Goal: Task Accomplishment & Management: Use online tool/utility

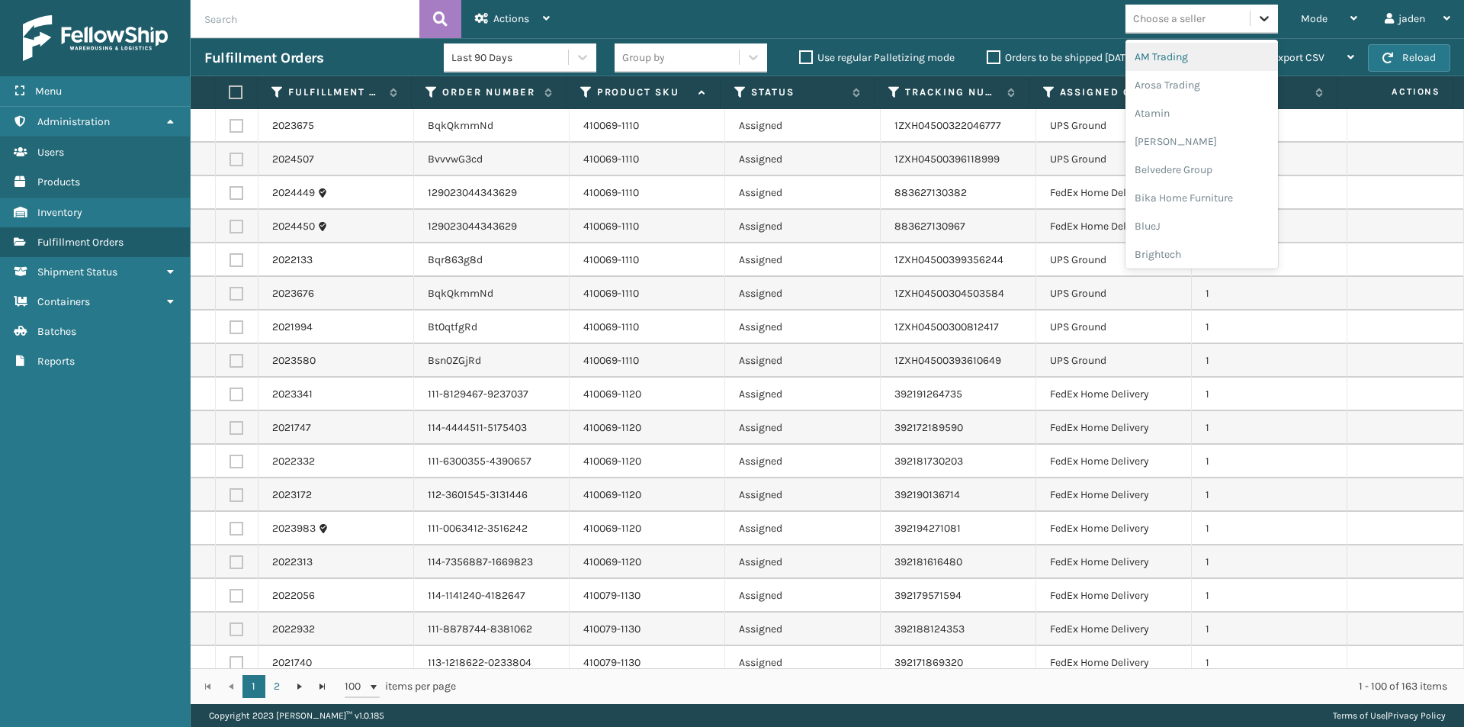
click at [1278, 23] on div at bounding box center [1264, 18] width 27 height 27
click at [1317, 20] on span "Mode" at bounding box center [1314, 18] width 27 height 13
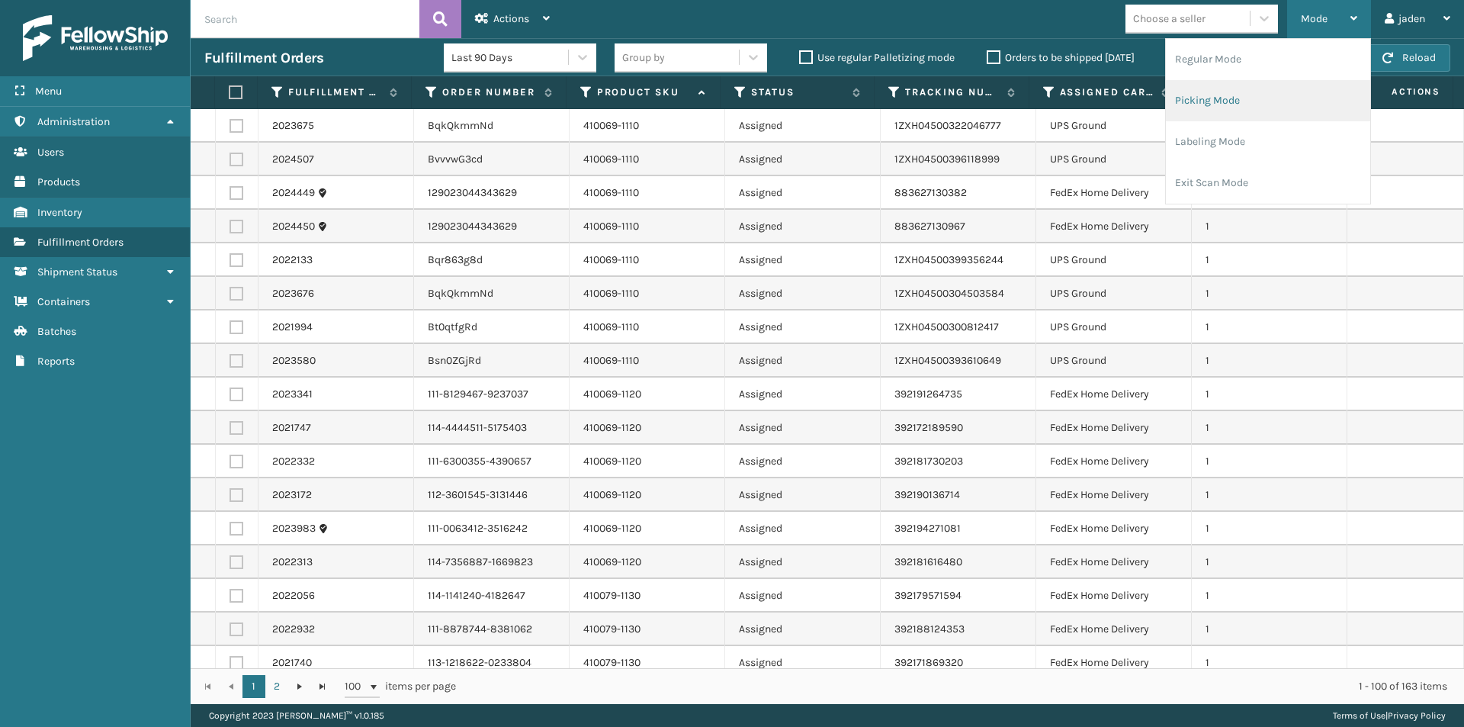
click at [1268, 100] on li "Picking Mode" at bounding box center [1268, 100] width 204 height 41
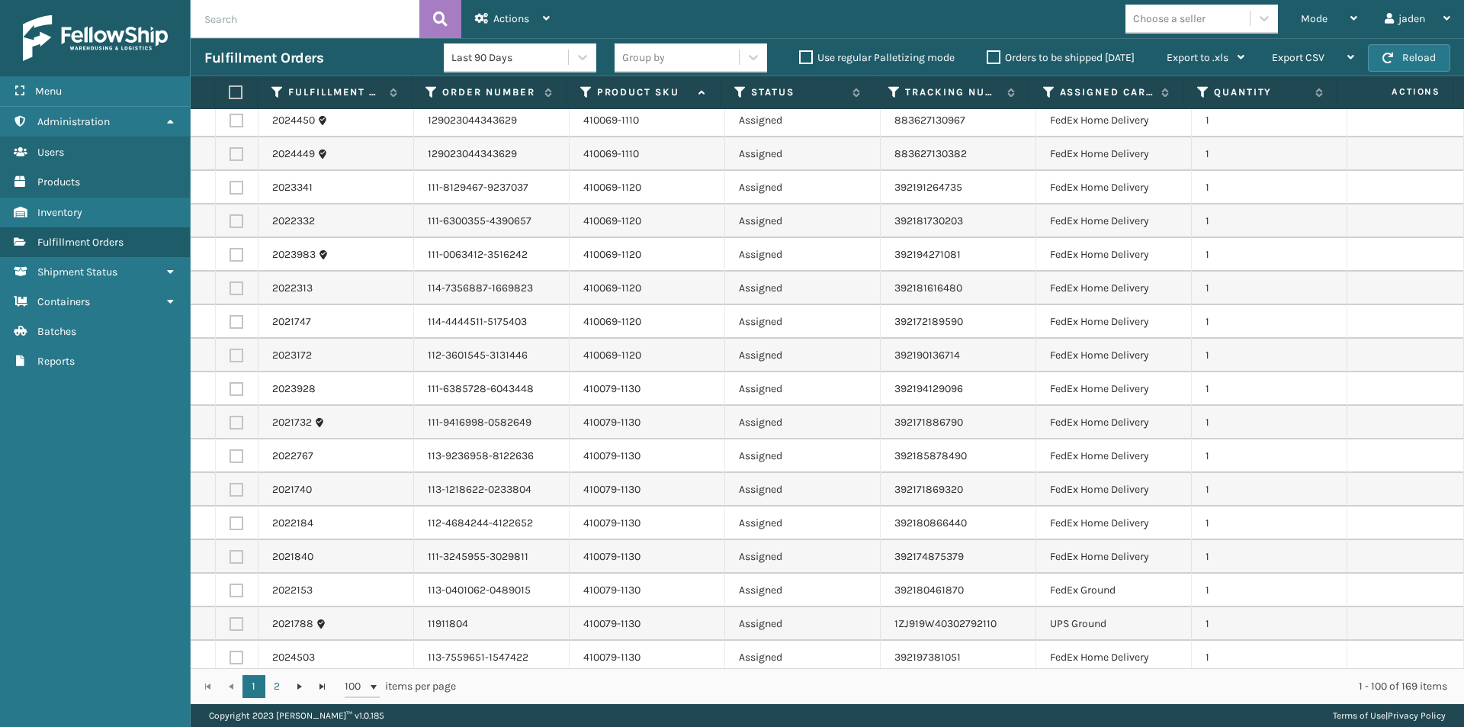
scroll to position [229, 0]
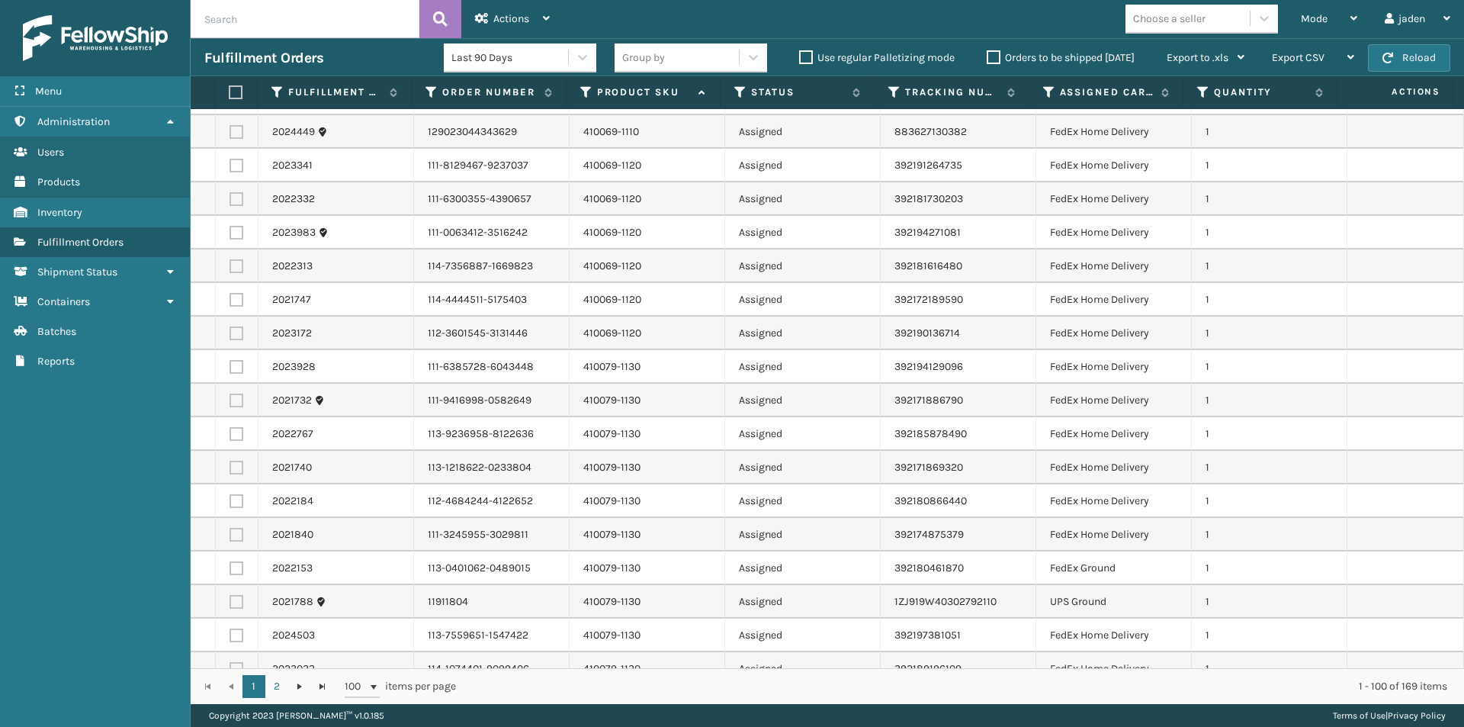
click at [235, 367] on label at bounding box center [237, 367] width 14 height 14
click at [230, 367] on input "checkbox" at bounding box center [230, 365] width 1 height 10
checkbox input "true"
click at [233, 400] on label at bounding box center [237, 401] width 14 height 14
click at [230, 400] on input "checkbox" at bounding box center [230, 399] width 1 height 10
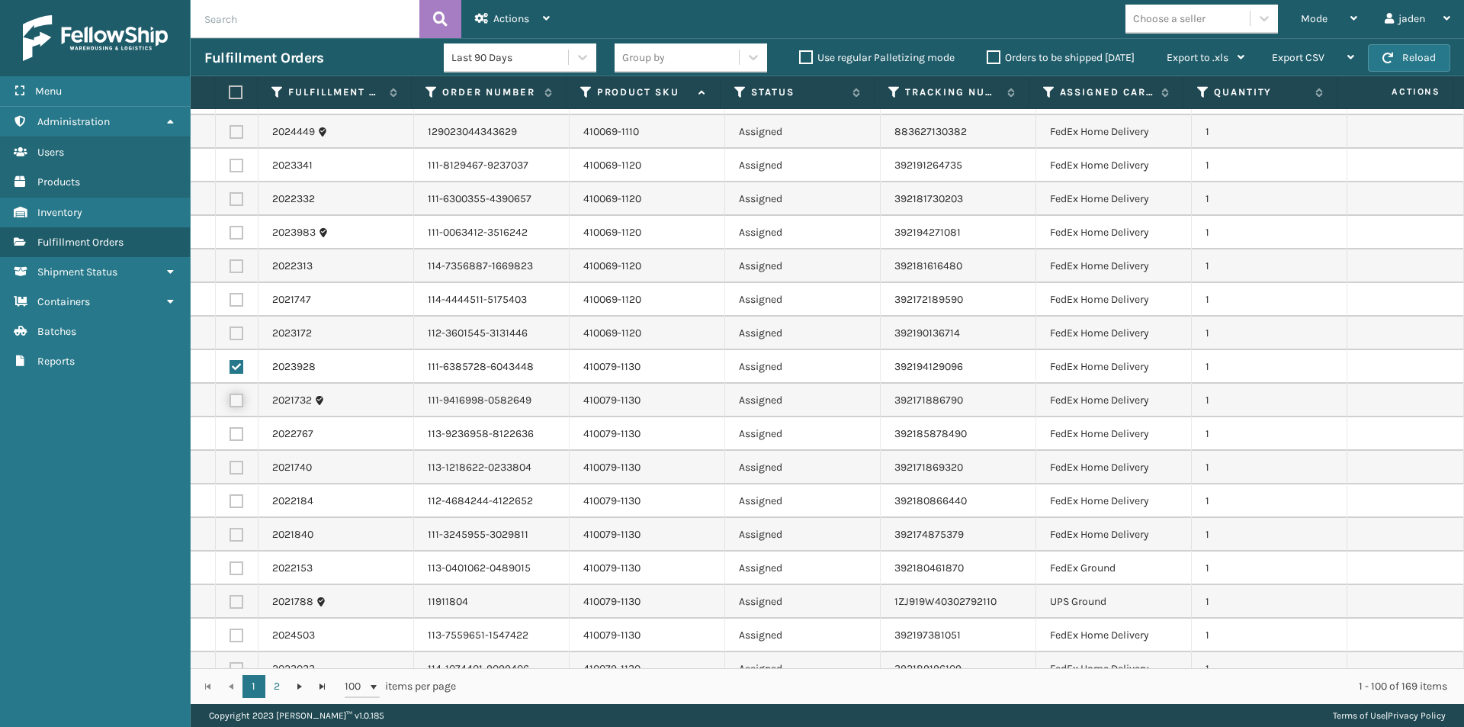
checkbox input "true"
click at [231, 432] on label at bounding box center [237, 434] width 14 height 14
click at [230, 432] on input "checkbox" at bounding box center [230, 432] width 1 height 10
checkbox input "true"
click at [235, 464] on label at bounding box center [237, 468] width 14 height 14
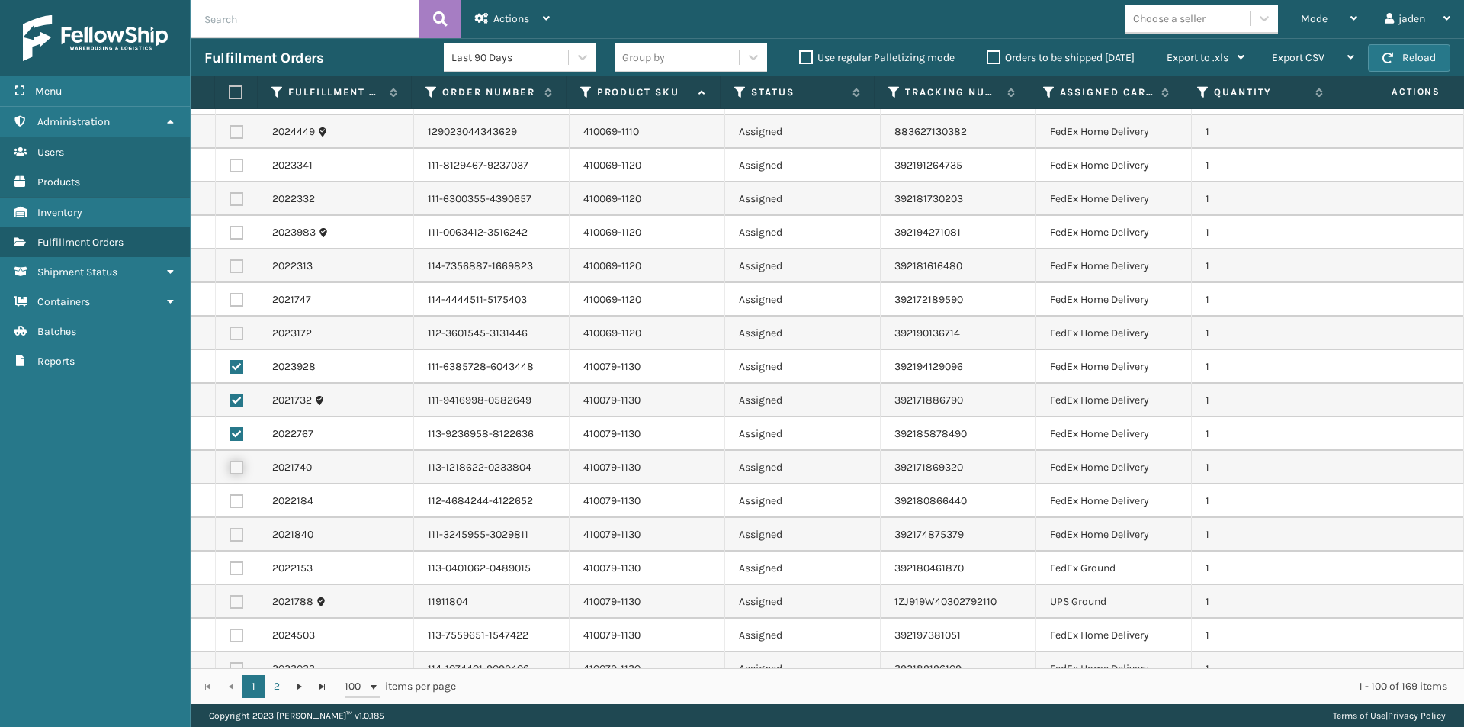
click at [230, 464] on input "checkbox" at bounding box center [230, 466] width 1 height 10
checkbox input "true"
click at [239, 438] on label at bounding box center [237, 434] width 14 height 14
click at [230, 437] on input "checkbox" at bounding box center [230, 432] width 1 height 10
click at [235, 436] on label at bounding box center [237, 434] width 14 height 14
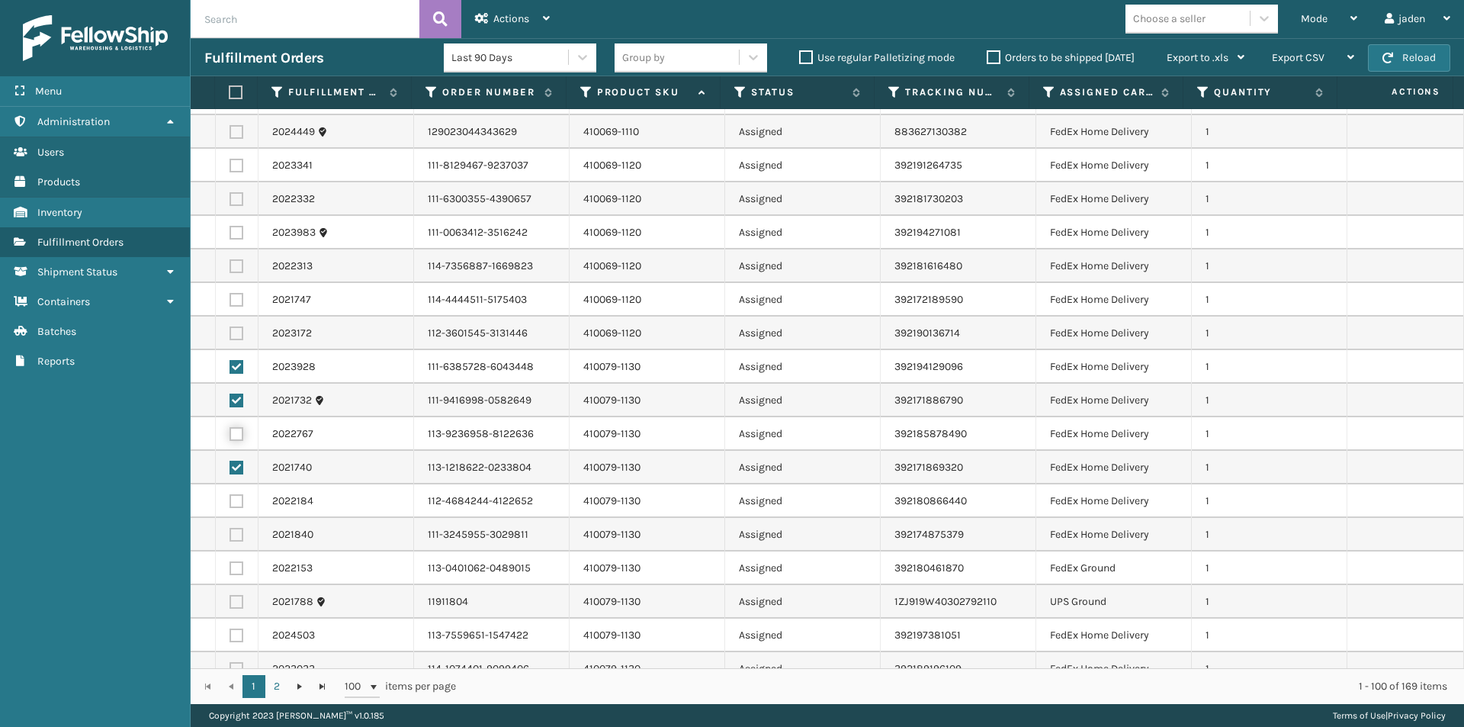
click at [230, 436] on input "checkbox" at bounding box center [230, 432] width 1 height 10
checkbox input "true"
click at [236, 500] on label at bounding box center [237, 501] width 14 height 14
click at [230, 500] on input "checkbox" at bounding box center [230, 499] width 1 height 10
checkbox input "true"
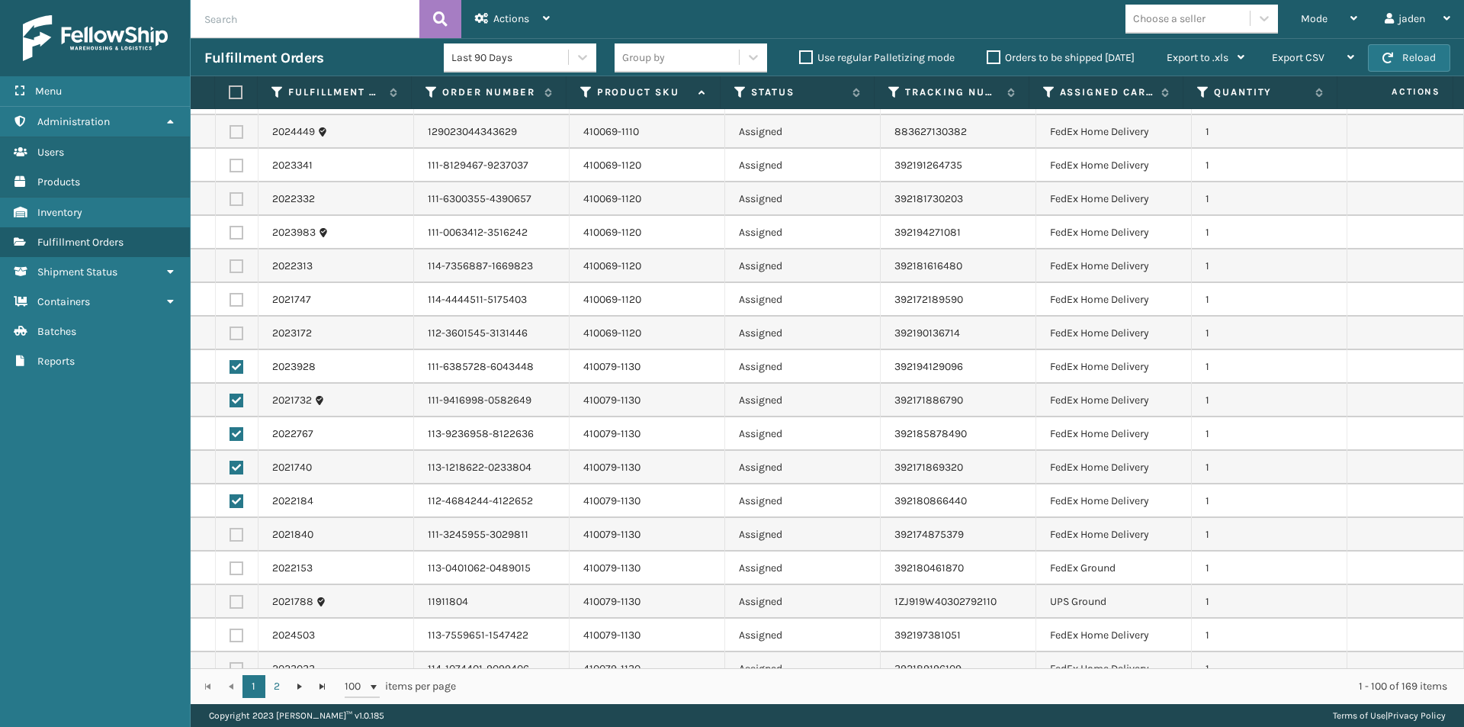
click at [238, 538] on label at bounding box center [237, 535] width 14 height 14
click at [230, 538] on input "checkbox" at bounding box center [230, 533] width 1 height 10
checkbox input "true"
click at [236, 562] on label at bounding box center [237, 568] width 14 height 14
click at [230, 562] on input "checkbox" at bounding box center [230, 566] width 1 height 10
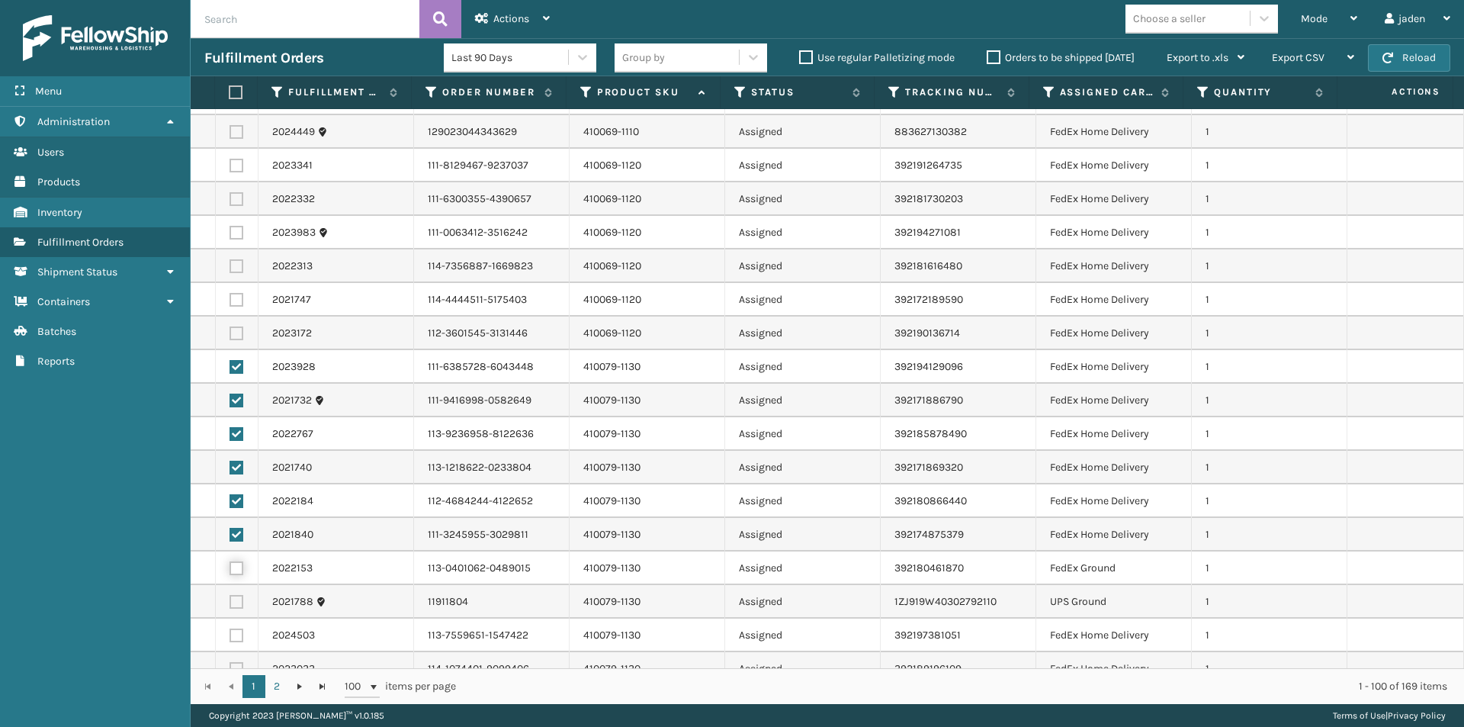
checkbox input "true"
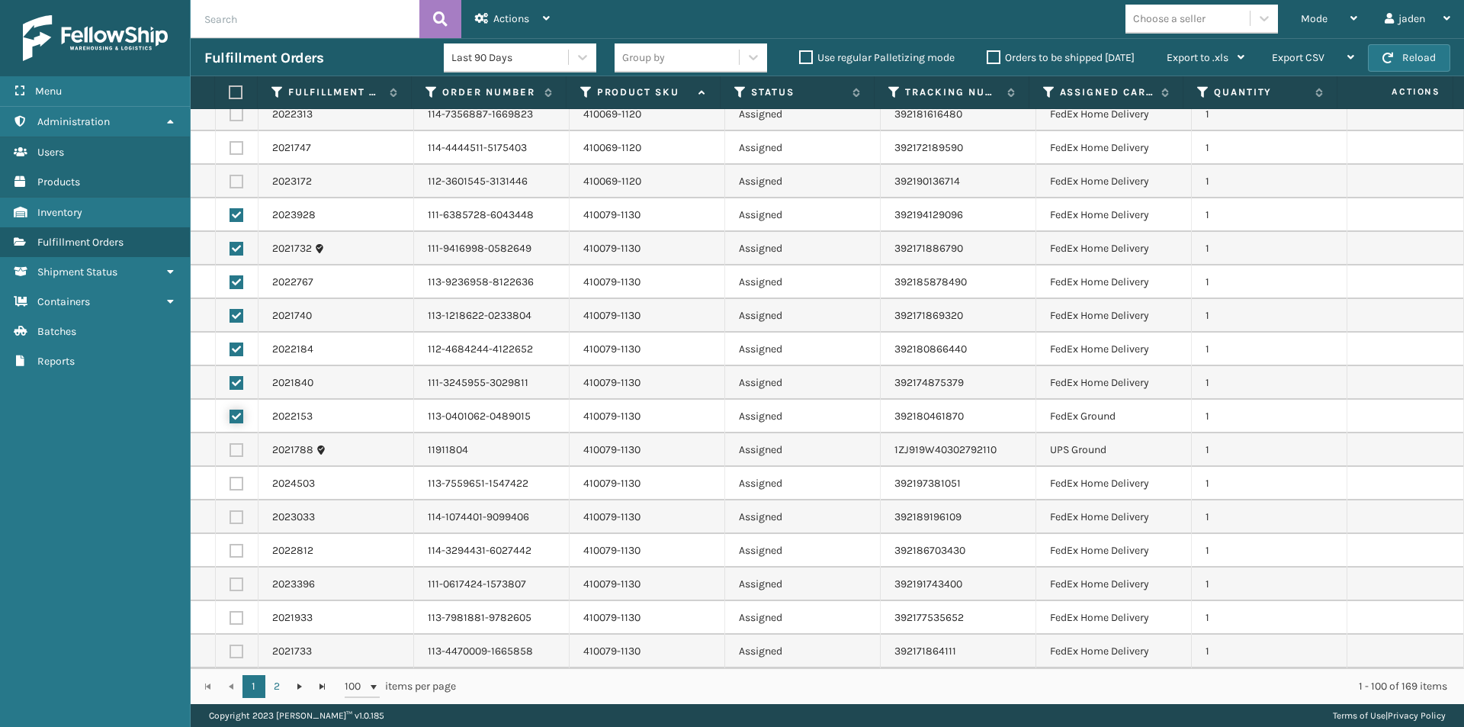
scroll to position [381, 0]
click at [234, 484] on label at bounding box center [237, 483] width 14 height 14
click at [230, 484] on input "checkbox" at bounding box center [230, 481] width 1 height 10
checkbox input "true"
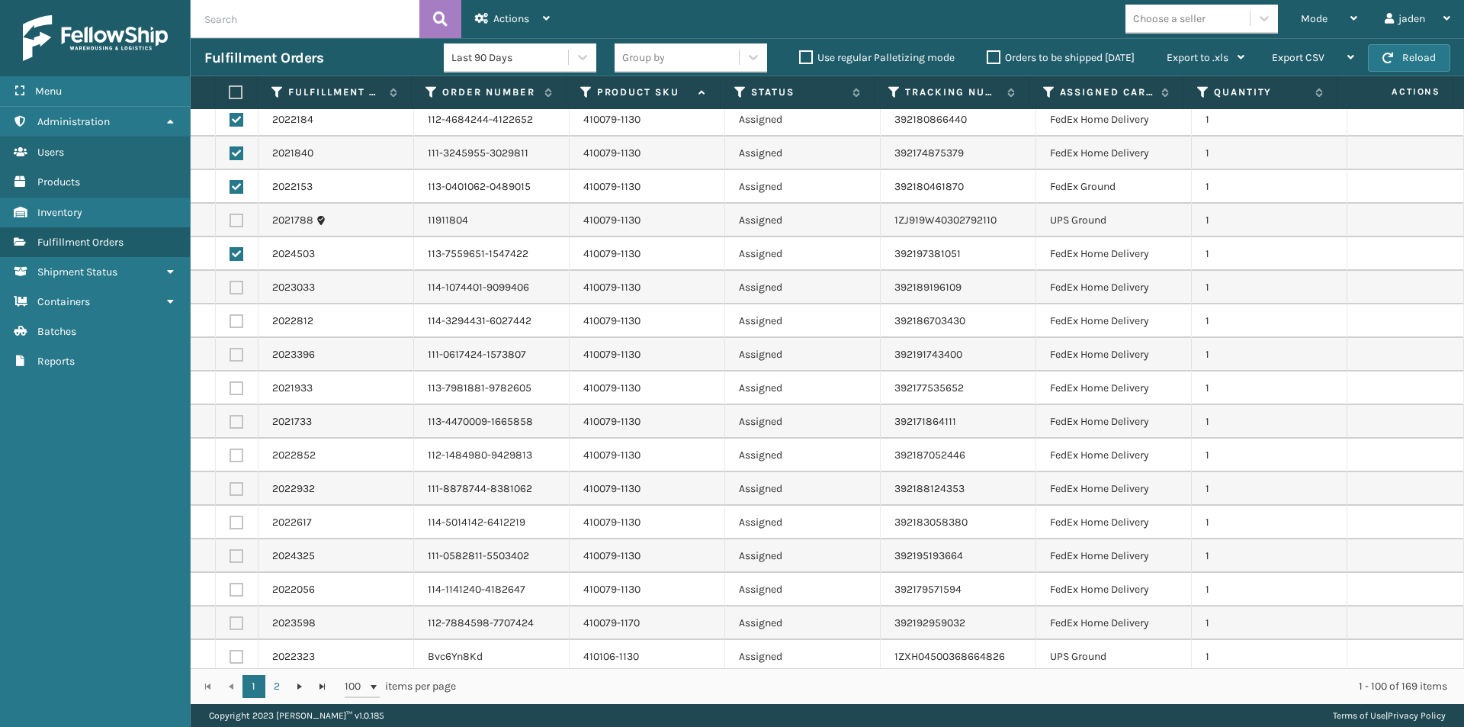
click at [239, 290] on label at bounding box center [237, 288] width 14 height 14
click at [230, 290] on input "checkbox" at bounding box center [230, 286] width 1 height 10
checkbox input "true"
click at [236, 326] on label at bounding box center [237, 321] width 14 height 14
click at [230, 324] on input "checkbox" at bounding box center [230, 319] width 1 height 10
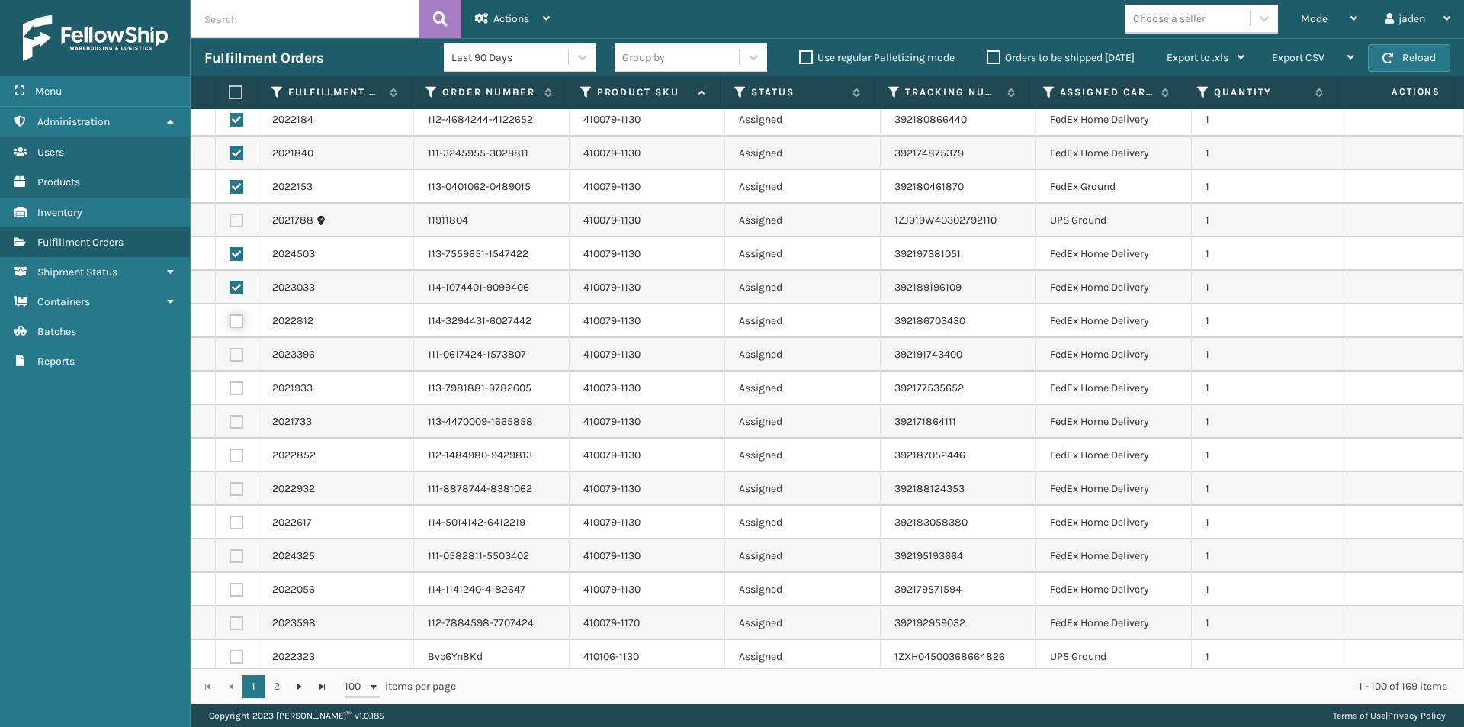
checkbox input "true"
click at [236, 353] on label at bounding box center [237, 355] width 14 height 14
click at [230, 353] on input "checkbox" at bounding box center [230, 353] width 1 height 10
checkbox input "true"
click at [236, 387] on label at bounding box center [237, 388] width 14 height 14
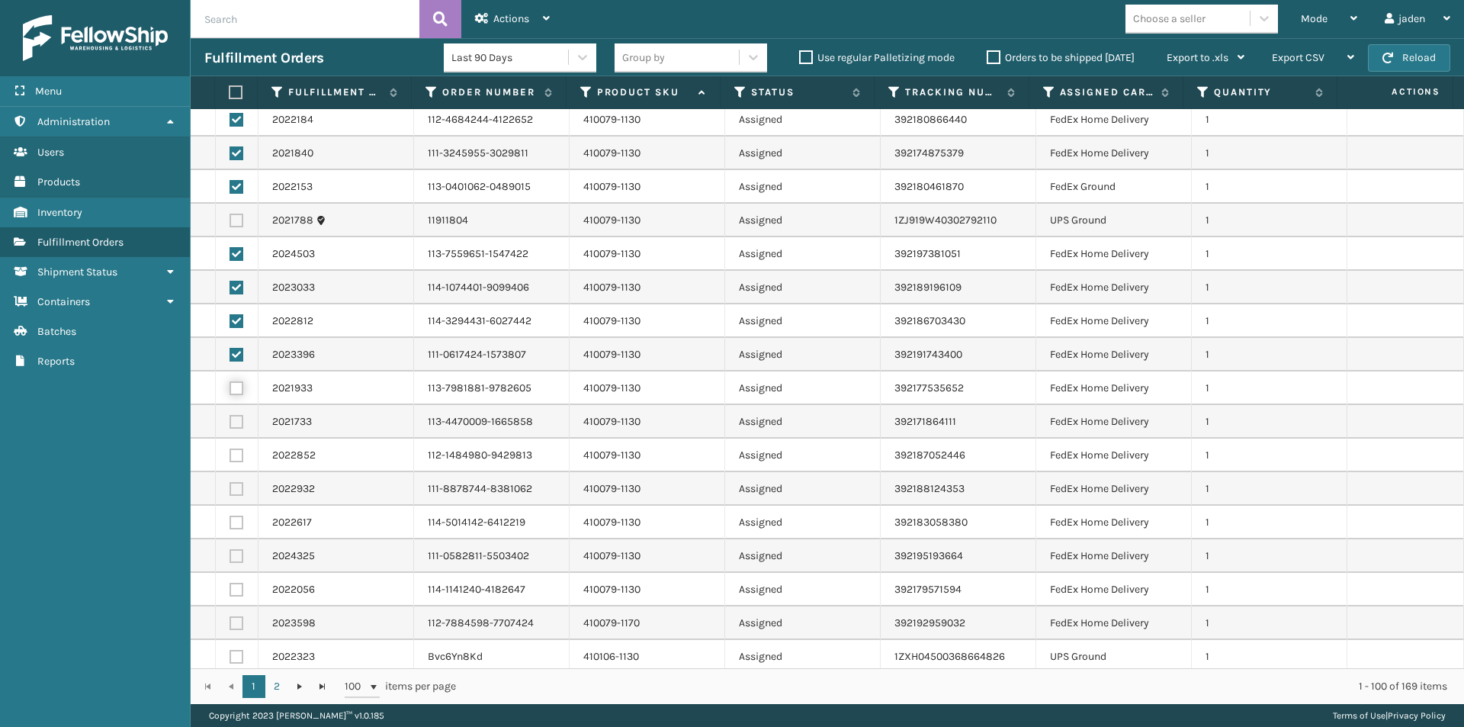
click at [230, 387] on input "checkbox" at bounding box center [230, 386] width 1 height 10
checkbox input "true"
click at [239, 420] on label at bounding box center [237, 422] width 14 height 14
click at [230, 420] on input "checkbox" at bounding box center [230, 420] width 1 height 10
checkbox input "true"
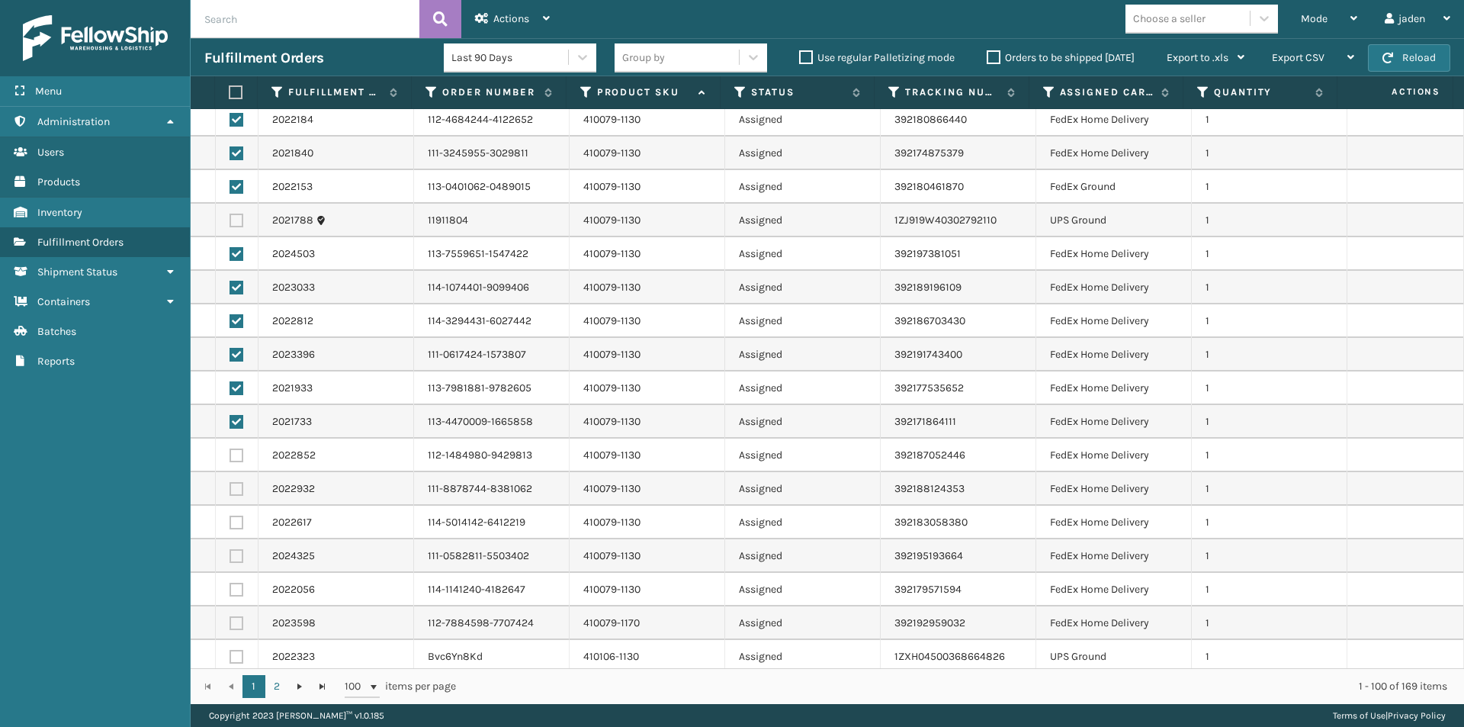
click at [233, 458] on label at bounding box center [237, 455] width 14 height 14
click at [230, 458] on input "checkbox" at bounding box center [230, 453] width 1 height 10
checkbox input "true"
click at [234, 486] on label at bounding box center [237, 489] width 14 height 14
click at [230, 486] on input "checkbox" at bounding box center [230, 487] width 1 height 10
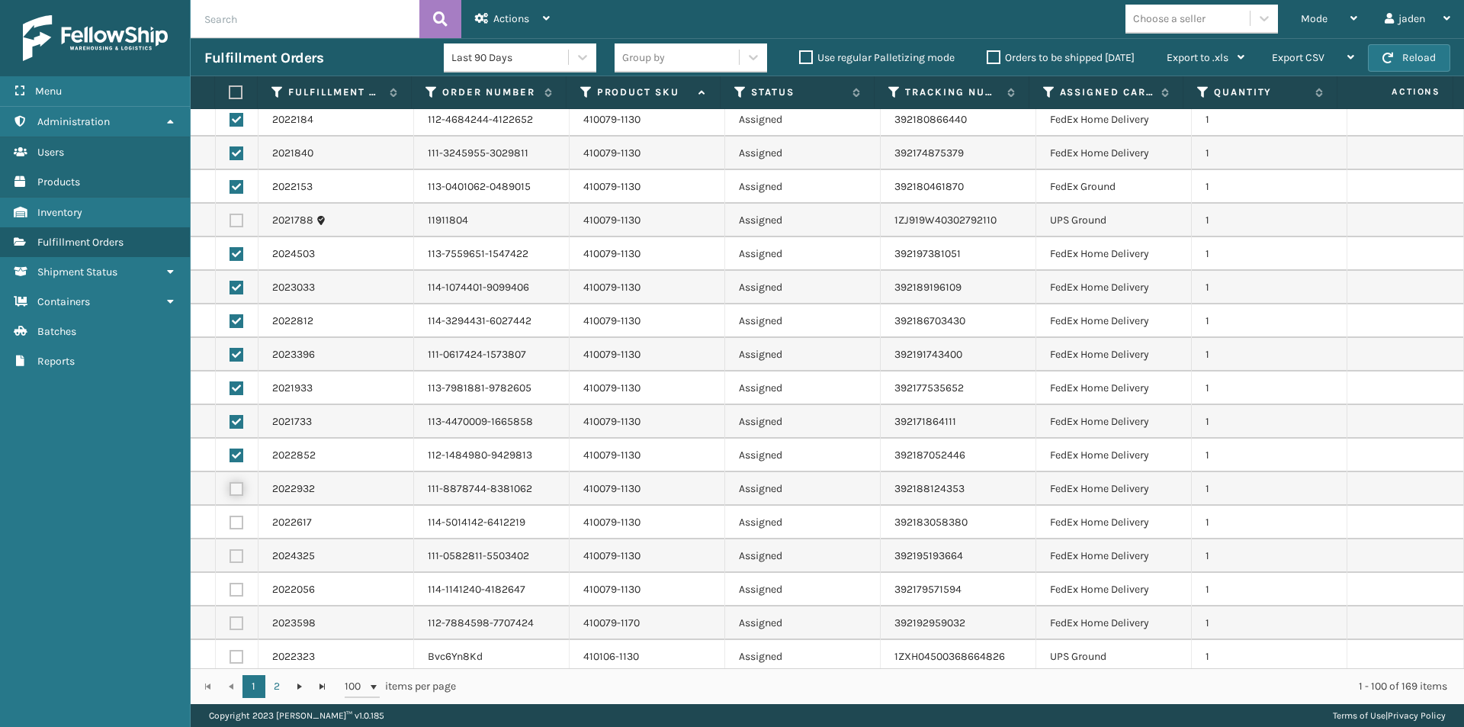
checkbox input "true"
click at [236, 518] on label at bounding box center [237, 523] width 14 height 14
click at [230, 518] on input "checkbox" at bounding box center [230, 521] width 1 height 10
checkbox input "true"
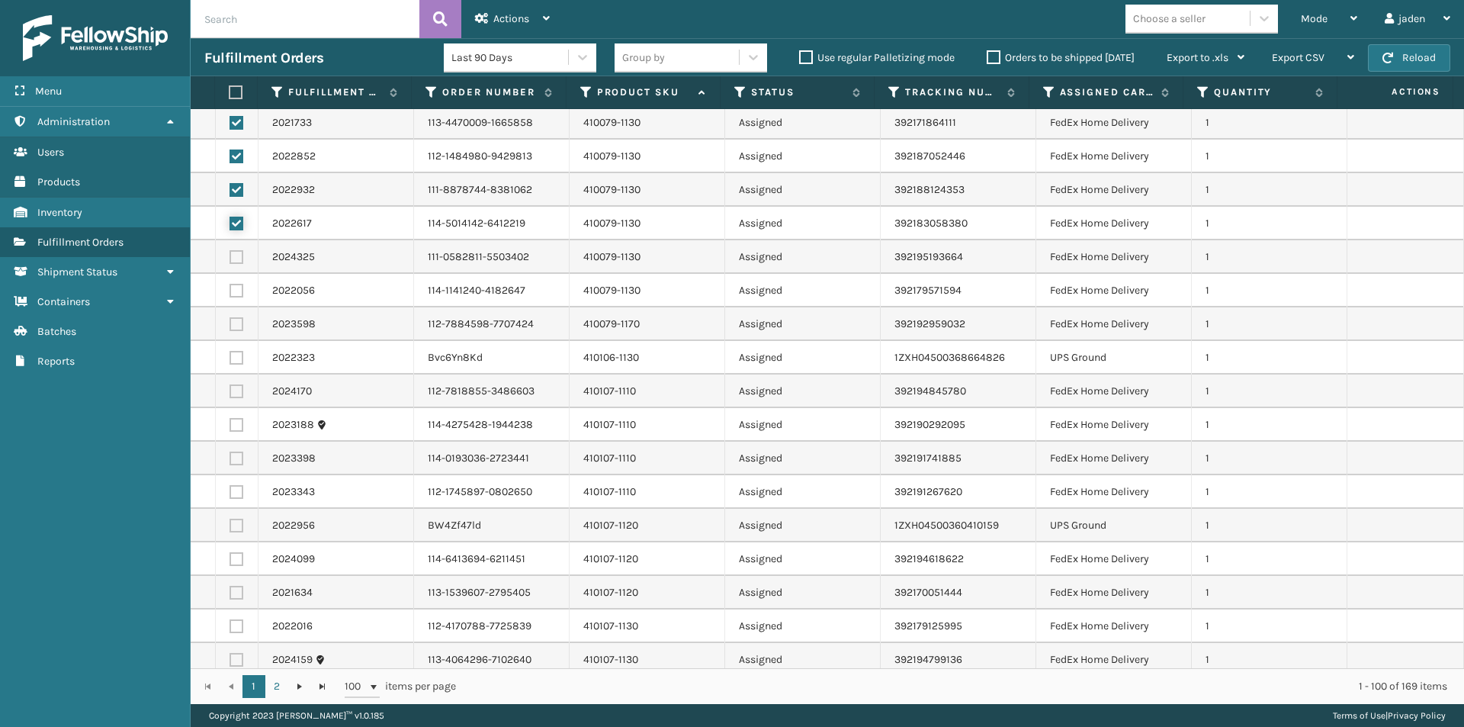
scroll to position [1144, 0]
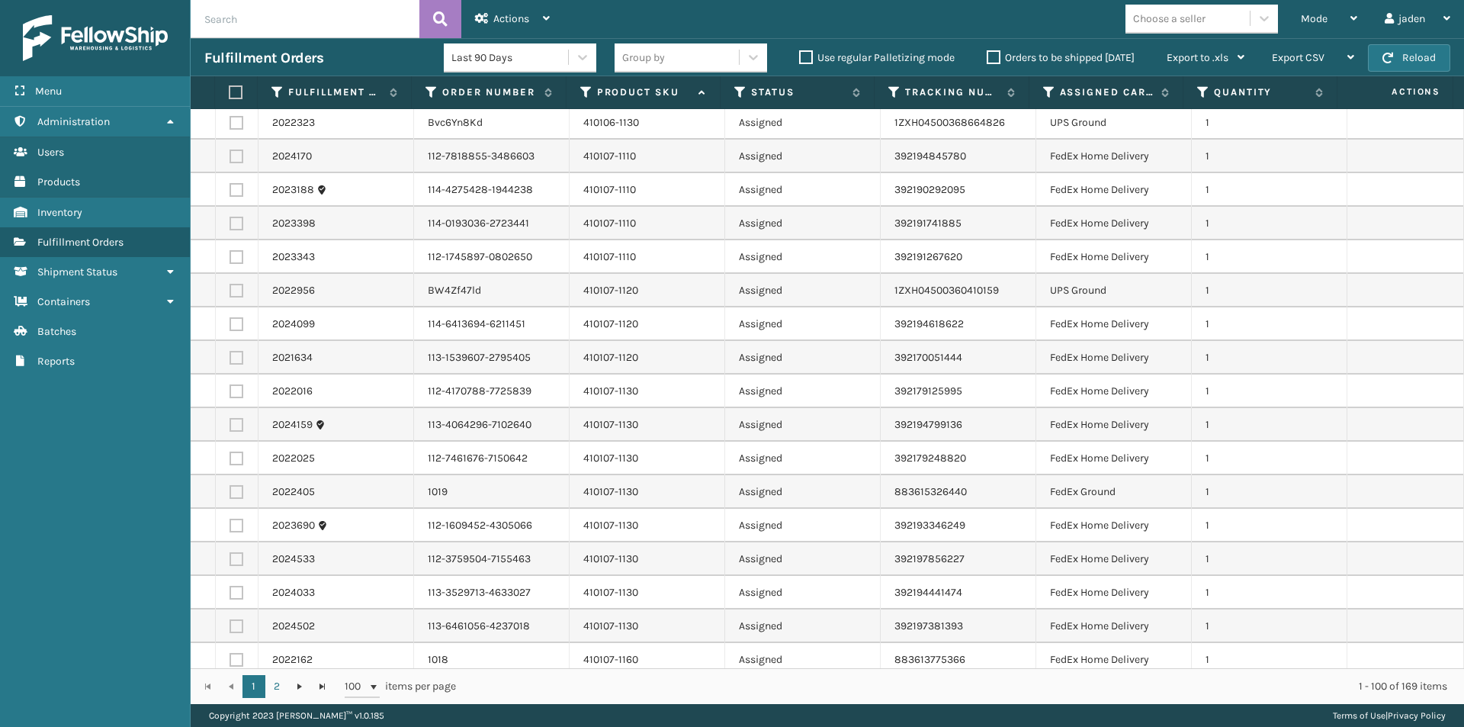
click at [237, 391] on label at bounding box center [237, 391] width 14 height 14
click at [230, 391] on input "checkbox" at bounding box center [230, 389] width 1 height 10
checkbox input "true"
click at [237, 426] on label at bounding box center [237, 425] width 14 height 14
click at [230, 426] on input "checkbox" at bounding box center [230, 423] width 1 height 10
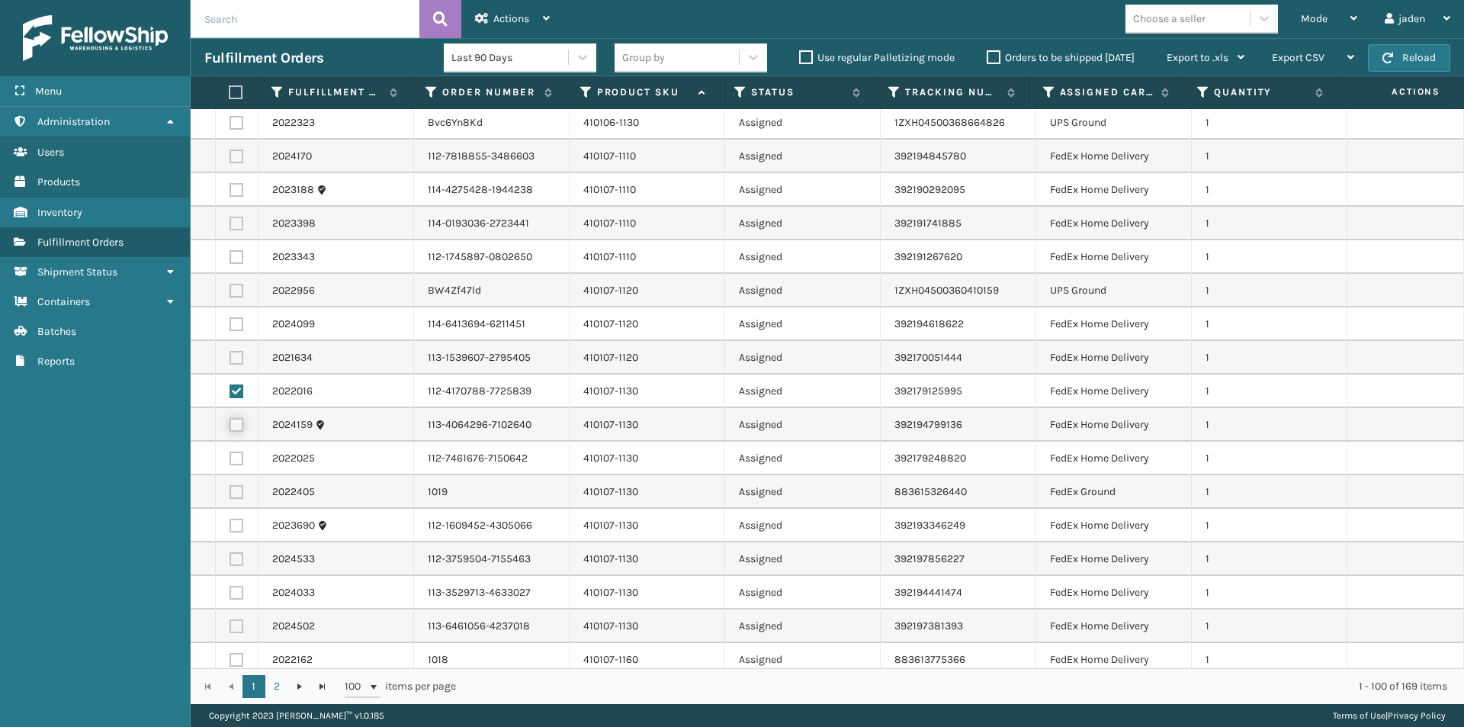
checkbox input "true"
click at [235, 462] on label at bounding box center [237, 459] width 14 height 14
click at [230, 461] on input "checkbox" at bounding box center [230, 457] width 1 height 10
checkbox input "true"
click at [233, 492] on label at bounding box center [237, 492] width 14 height 14
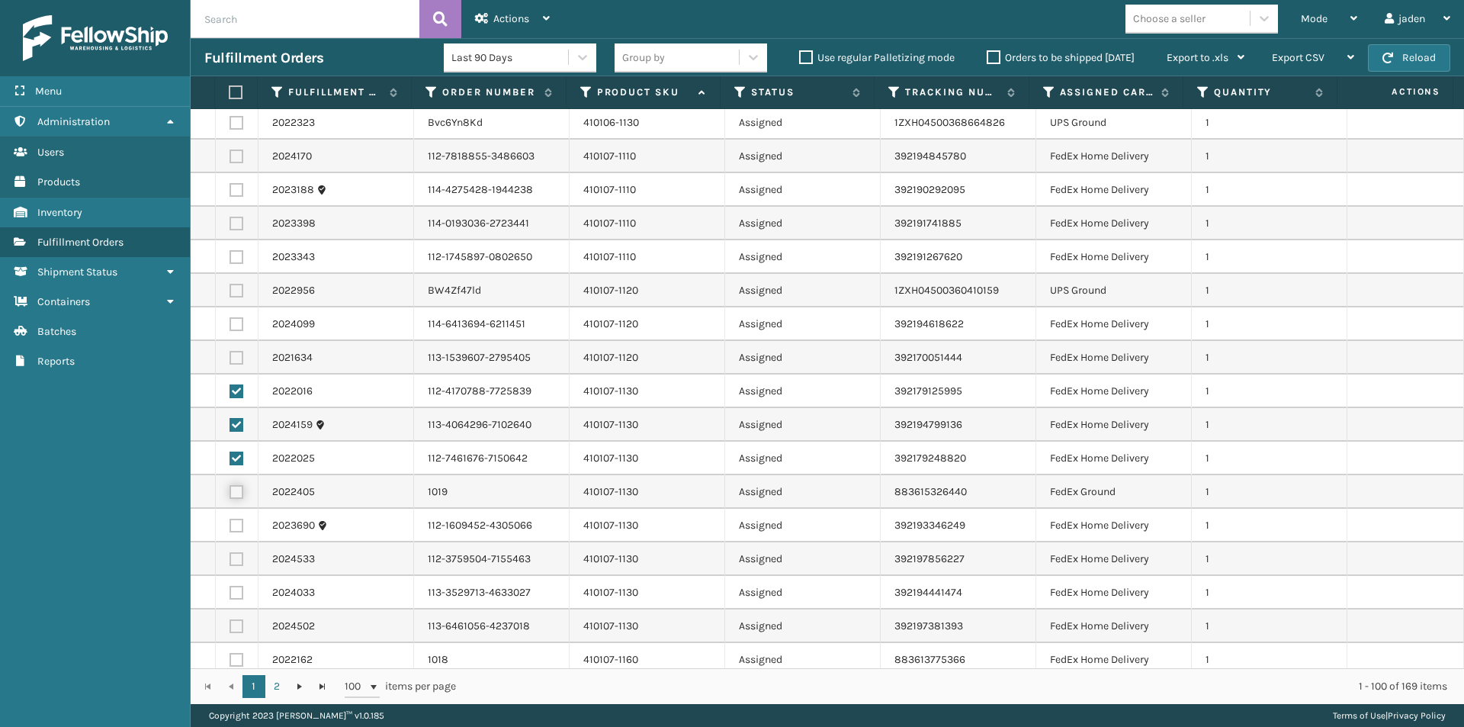
click at [230, 492] on input "checkbox" at bounding box center [230, 490] width 1 height 10
checkbox input "true"
click at [239, 524] on label at bounding box center [237, 526] width 14 height 14
click at [230, 524] on input "checkbox" at bounding box center [230, 524] width 1 height 10
checkbox input "true"
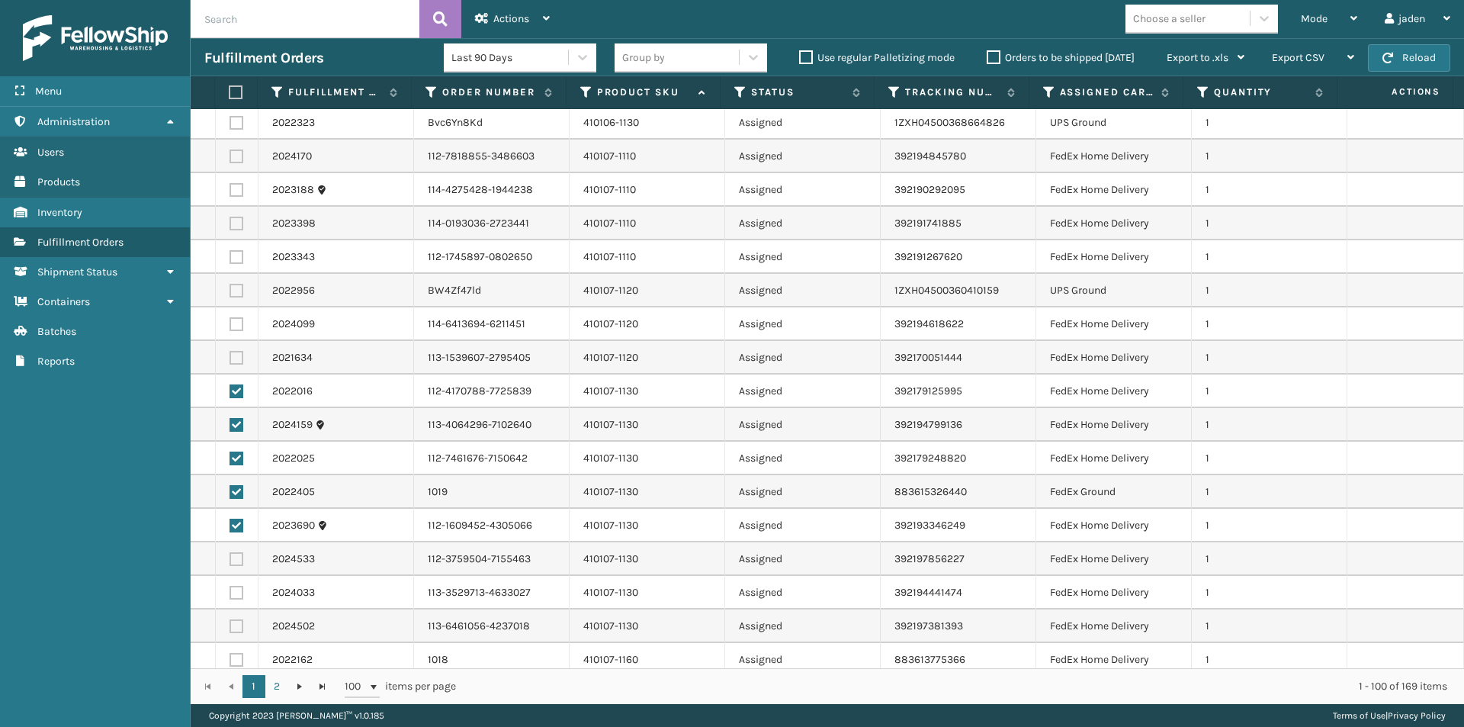
click at [238, 556] on label at bounding box center [237, 559] width 14 height 14
click at [230, 556] on input "checkbox" at bounding box center [230, 557] width 1 height 10
checkbox input "true"
click at [233, 592] on label at bounding box center [237, 593] width 14 height 14
click at [230, 592] on input "checkbox" at bounding box center [230, 591] width 1 height 10
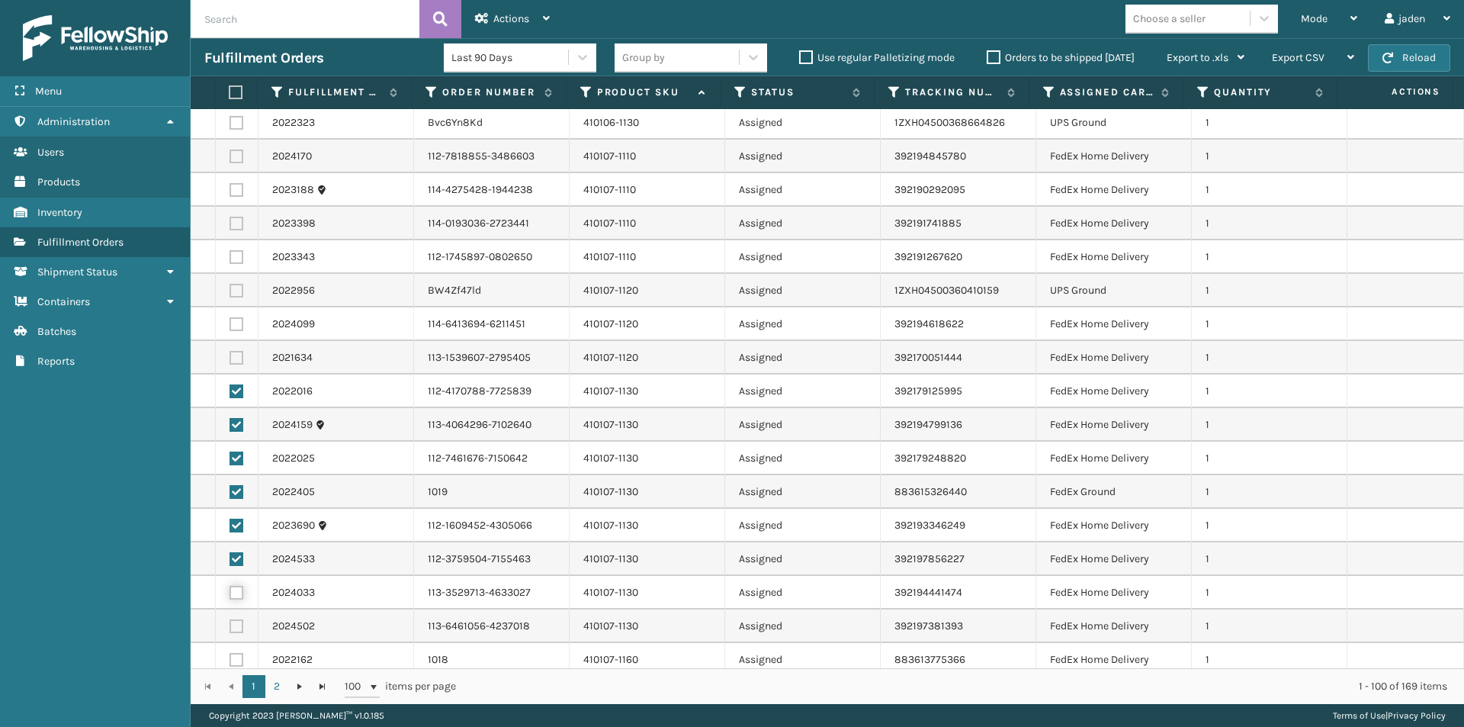
checkbox input "true"
click at [233, 621] on label at bounding box center [237, 626] width 14 height 14
click at [230, 621] on input "checkbox" at bounding box center [230, 624] width 1 height 10
checkbox input "true"
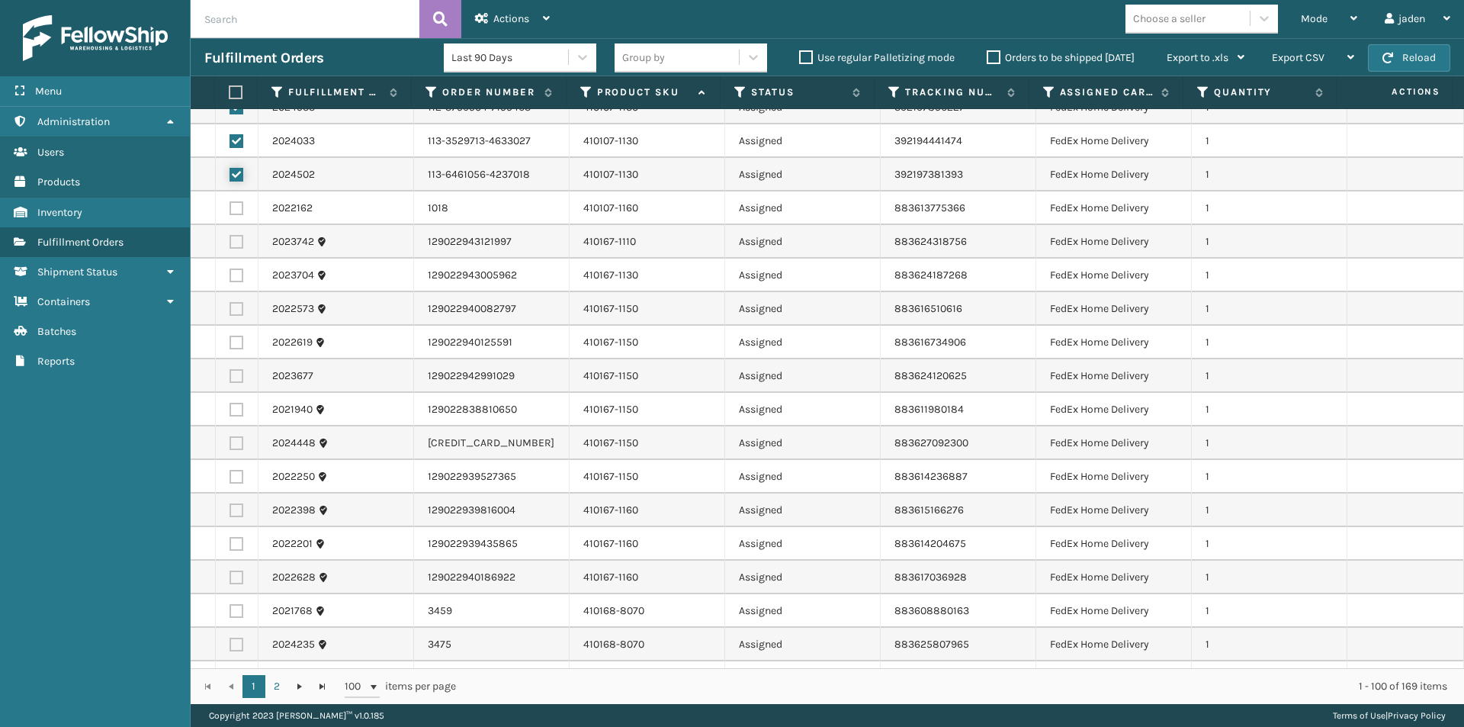
scroll to position [1602, 0]
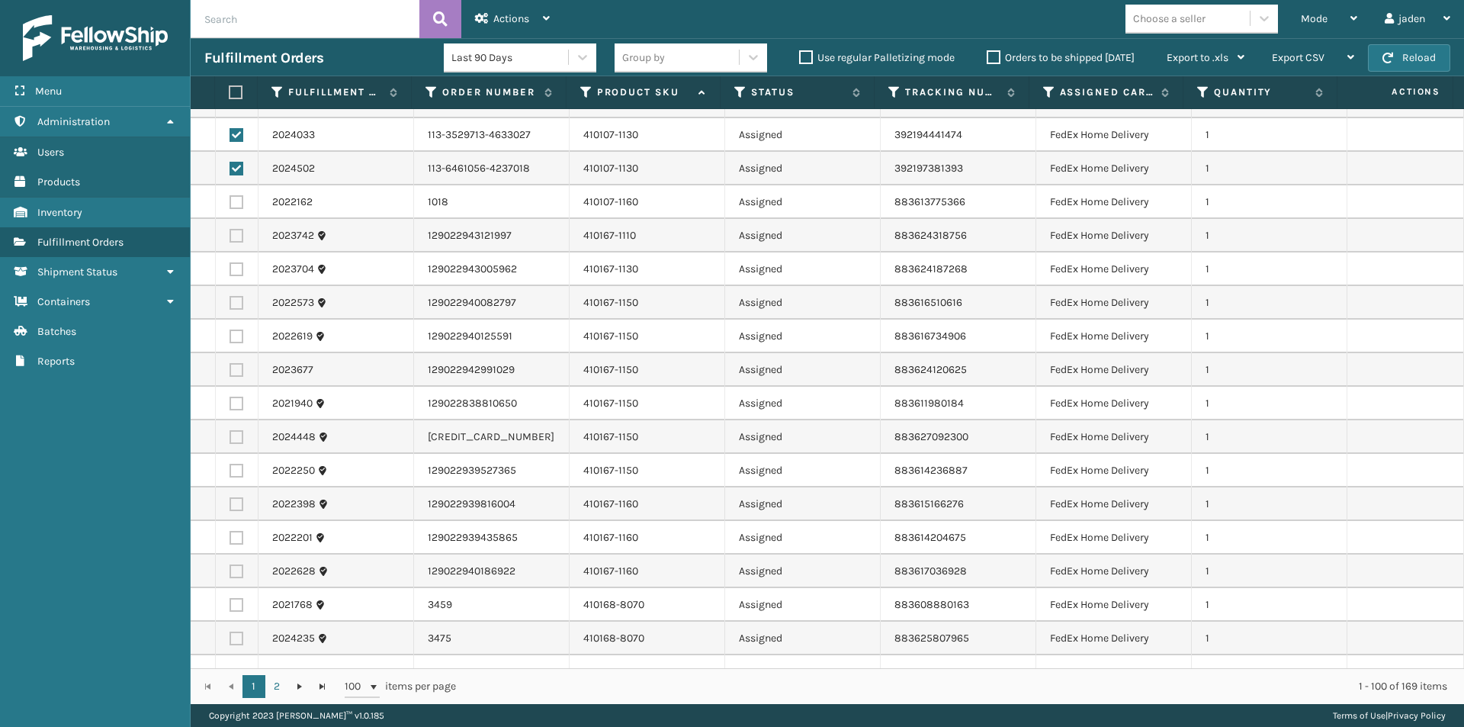
click at [236, 301] on label at bounding box center [237, 303] width 14 height 14
click at [230, 301] on input "checkbox" at bounding box center [230, 301] width 1 height 10
checkbox input "true"
click at [230, 333] on label at bounding box center [237, 336] width 14 height 14
click at [230, 333] on input "checkbox" at bounding box center [230, 334] width 1 height 10
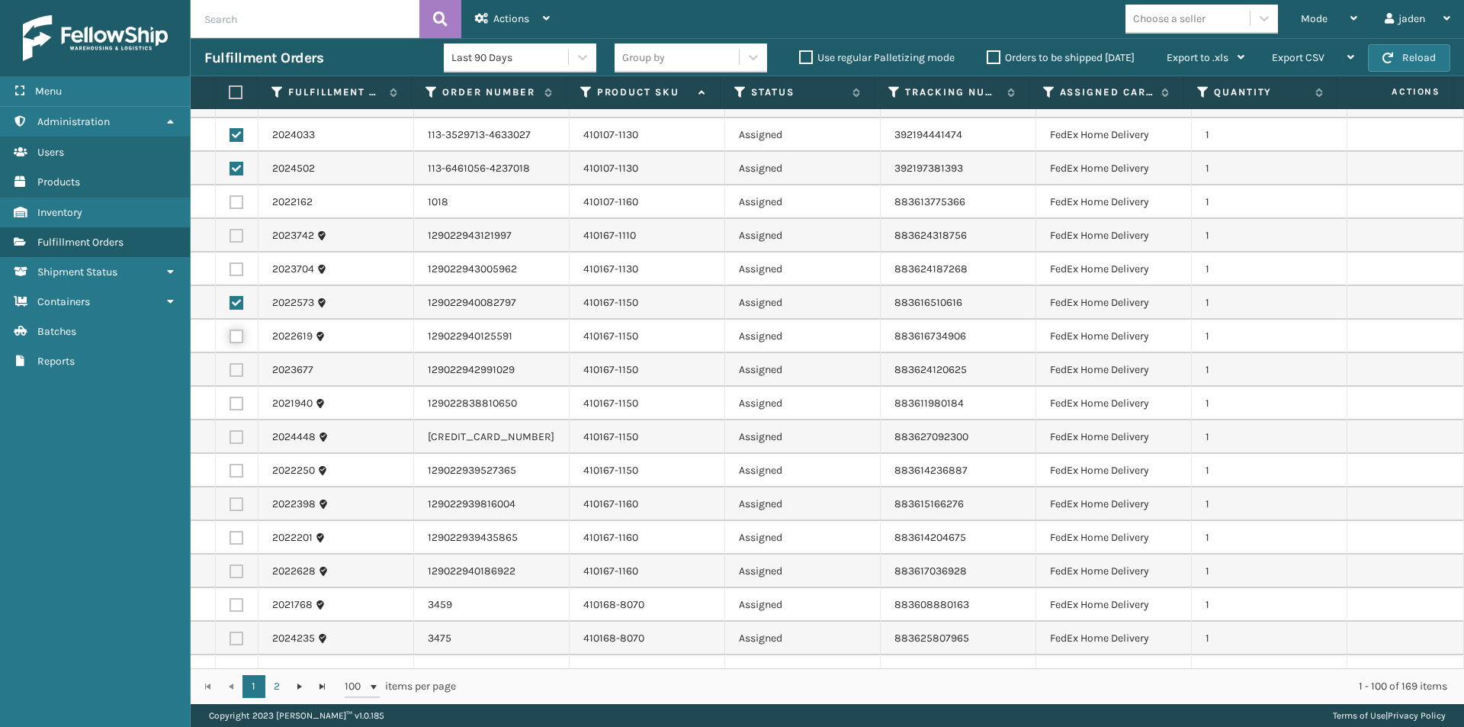
checkbox input "true"
click at [239, 368] on label at bounding box center [237, 370] width 14 height 14
click at [230, 368] on input "checkbox" at bounding box center [230, 368] width 1 height 10
checkbox input "true"
click at [236, 406] on label at bounding box center [237, 404] width 14 height 14
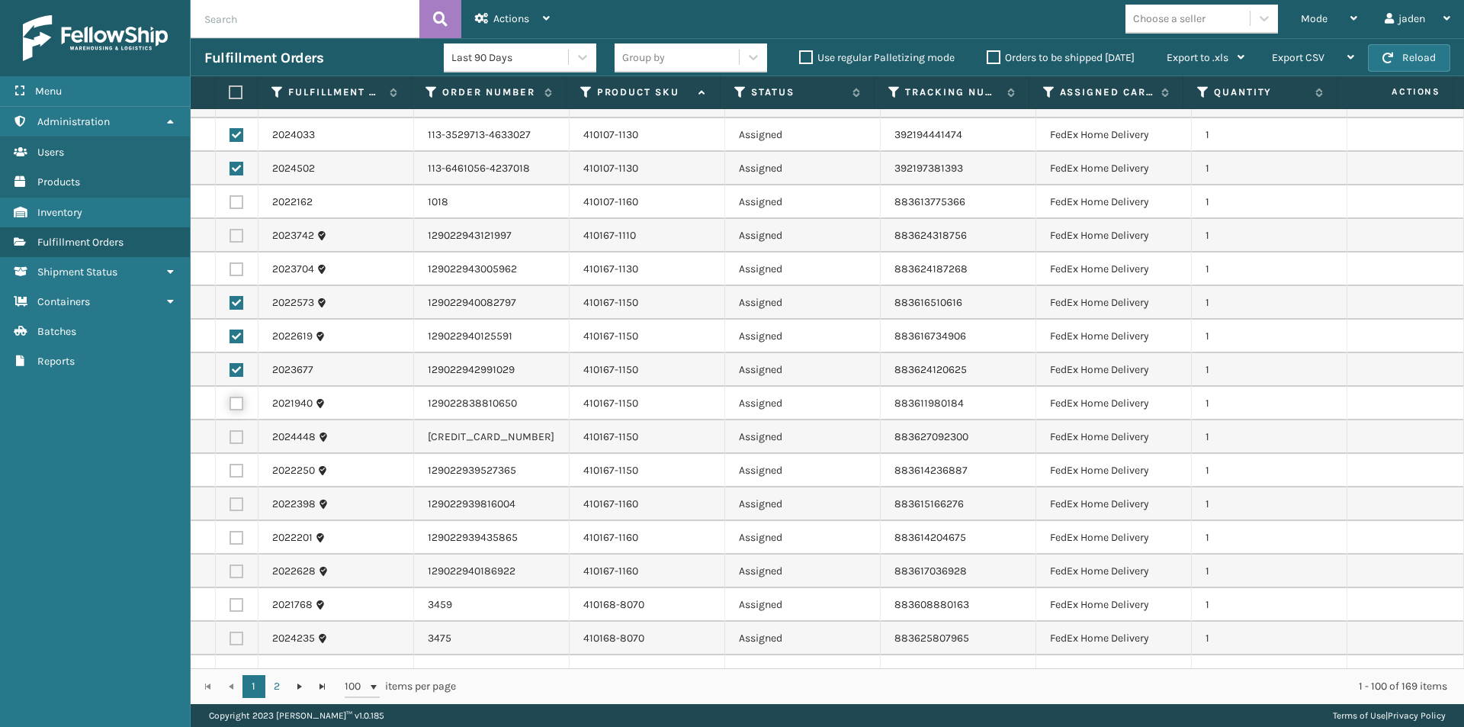
click at [230, 406] on input "checkbox" at bounding box center [230, 402] width 1 height 10
checkbox input "true"
click at [233, 443] on label at bounding box center [237, 437] width 14 height 14
click at [230, 440] on input "checkbox" at bounding box center [230, 435] width 1 height 10
checkbox input "true"
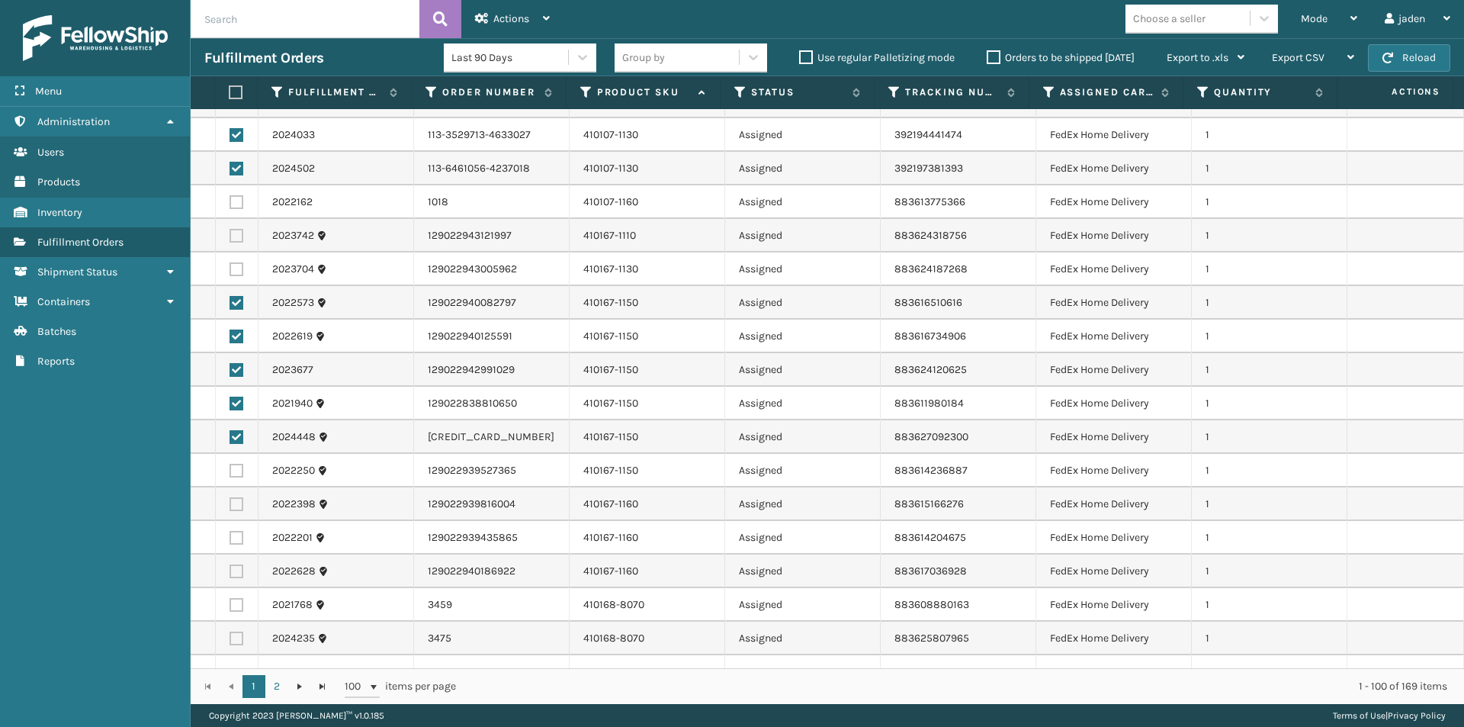
click at [235, 471] on label at bounding box center [237, 471] width 14 height 14
click at [230, 471] on input "checkbox" at bounding box center [230, 469] width 1 height 10
checkbox input "true"
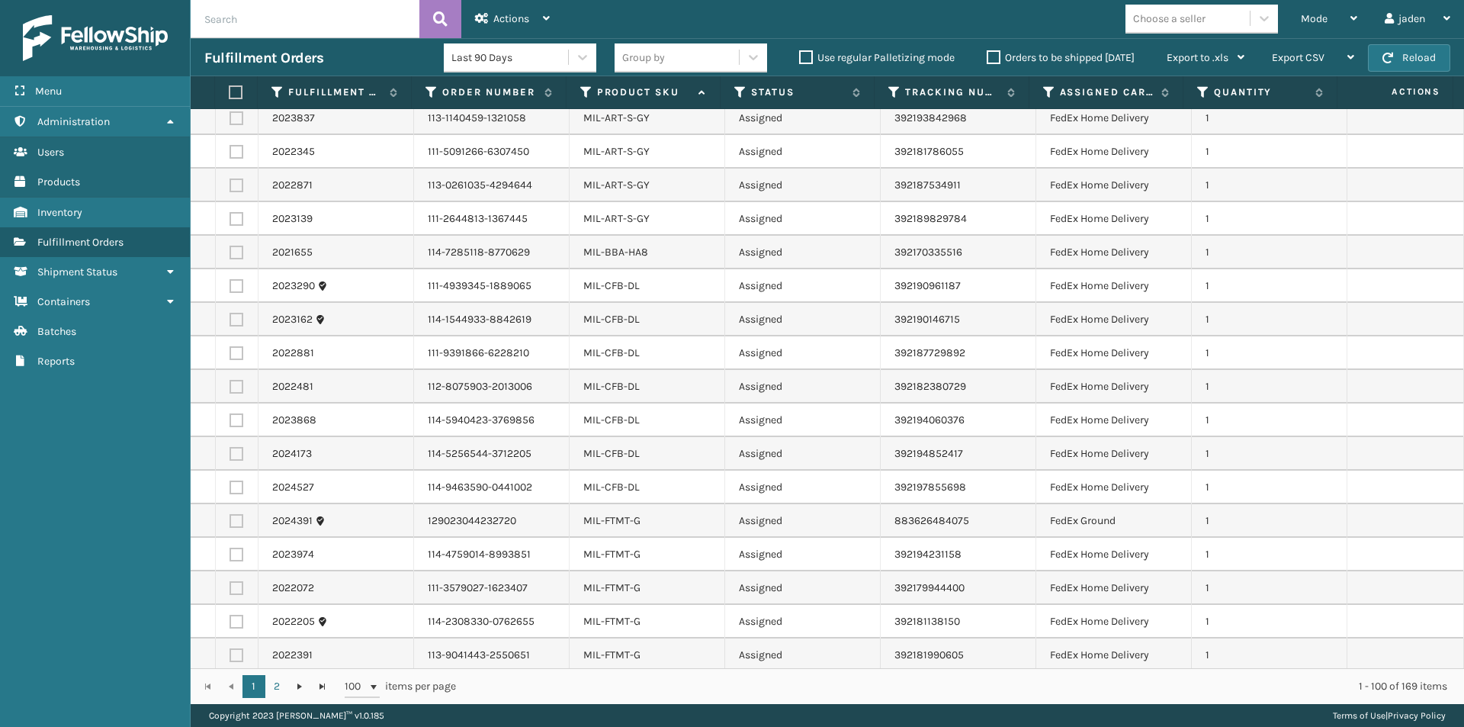
scroll to position [2797, 0]
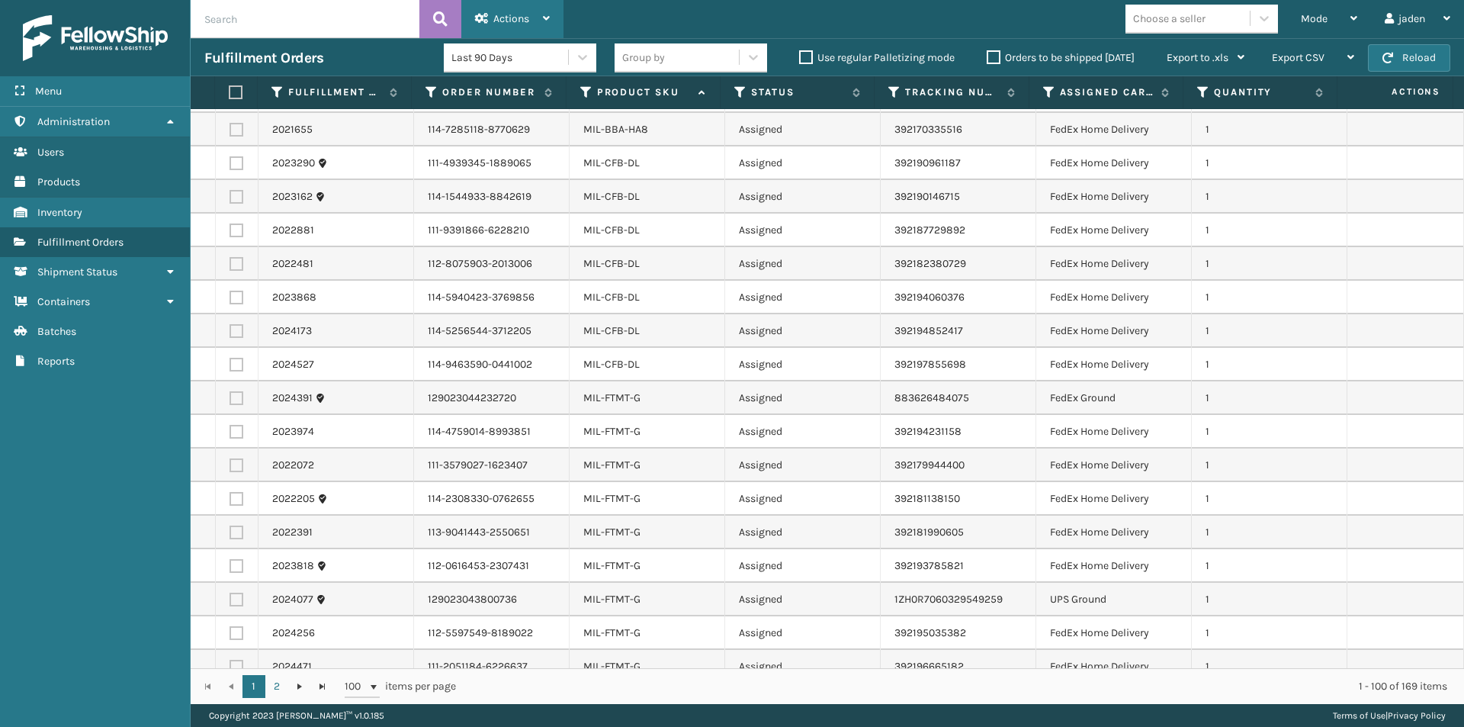
click at [514, 11] on div "Actions" at bounding box center [512, 19] width 75 height 38
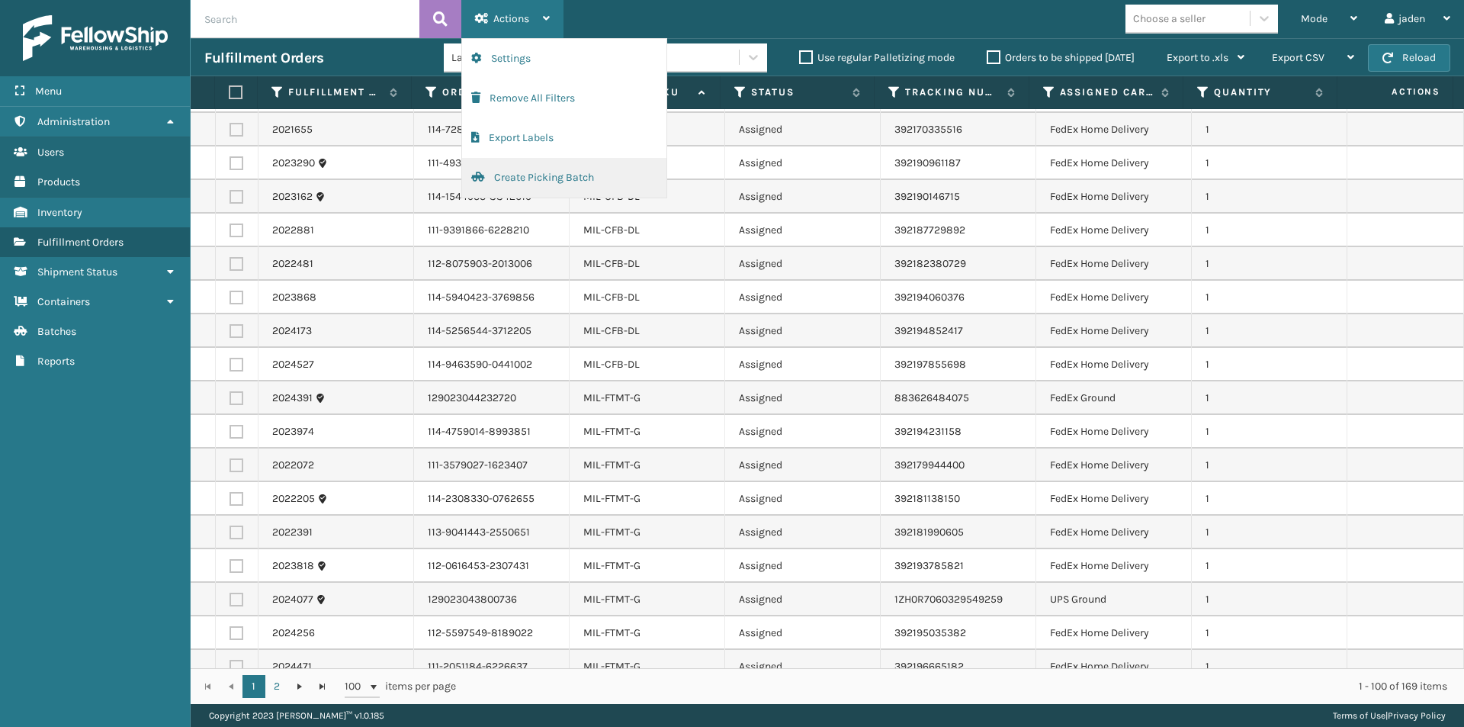
click at [529, 187] on button "Create Picking Batch" at bounding box center [564, 178] width 204 height 40
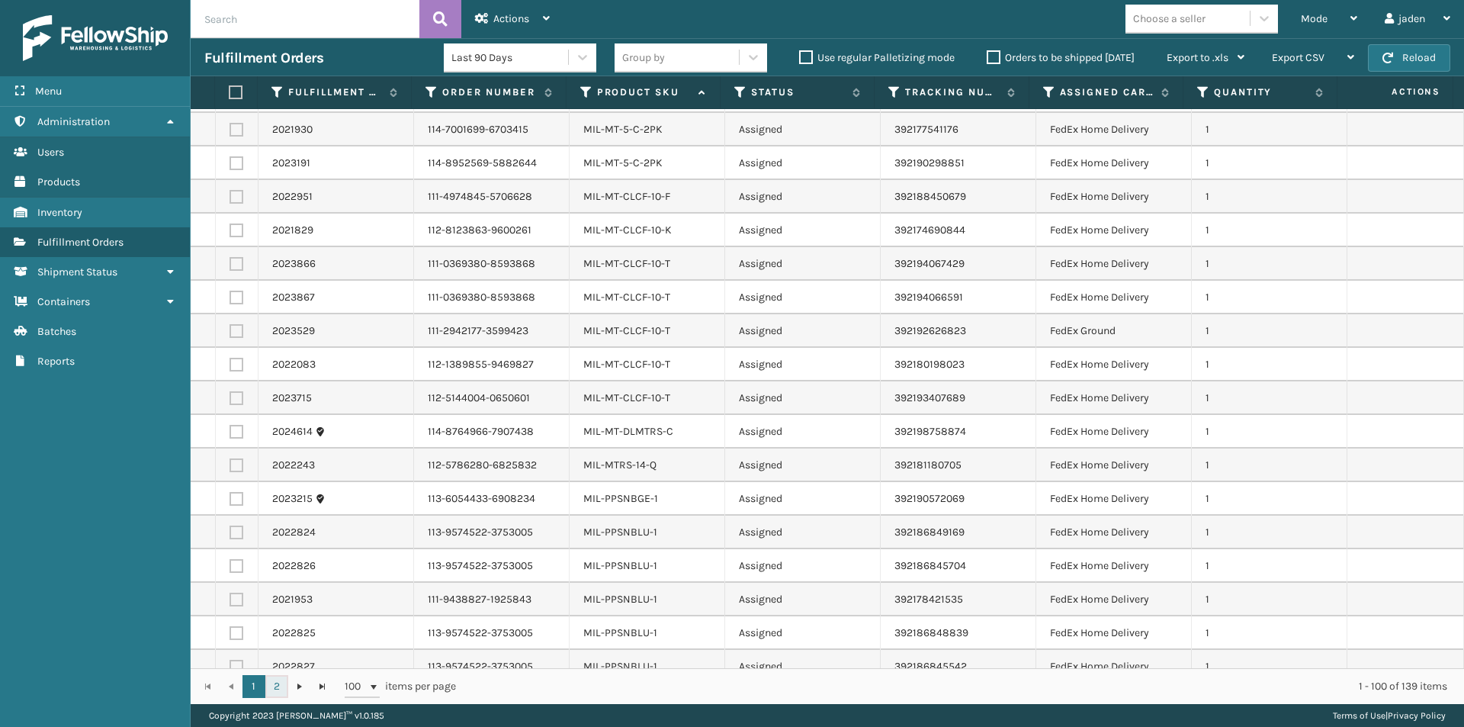
click at [274, 689] on link "2" at bounding box center [276, 686] width 23 height 23
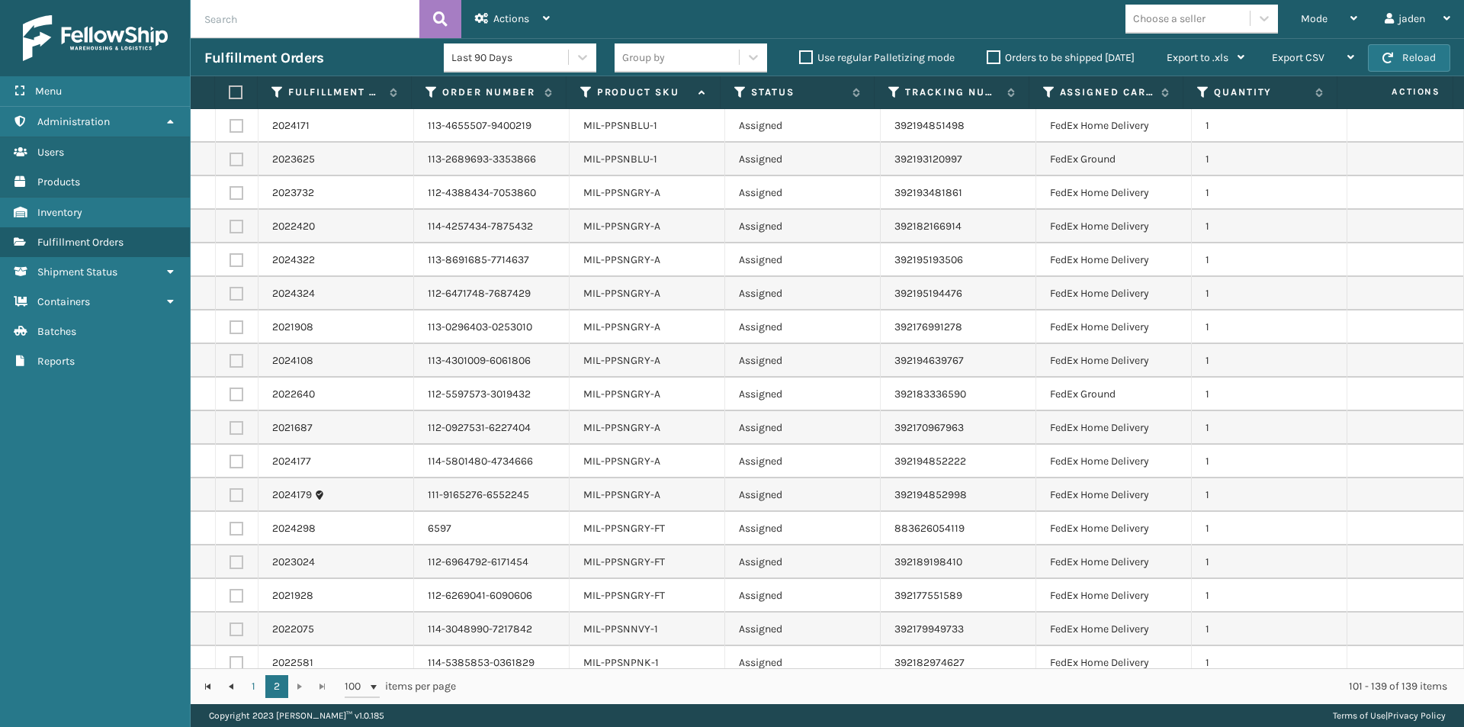
click at [235, 127] on label at bounding box center [237, 126] width 14 height 14
click at [230, 127] on input "checkbox" at bounding box center [230, 124] width 1 height 10
checkbox input "true"
click at [235, 155] on label at bounding box center [237, 160] width 14 height 14
click at [230, 155] on input "checkbox" at bounding box center [230, 158] width 1 height 10
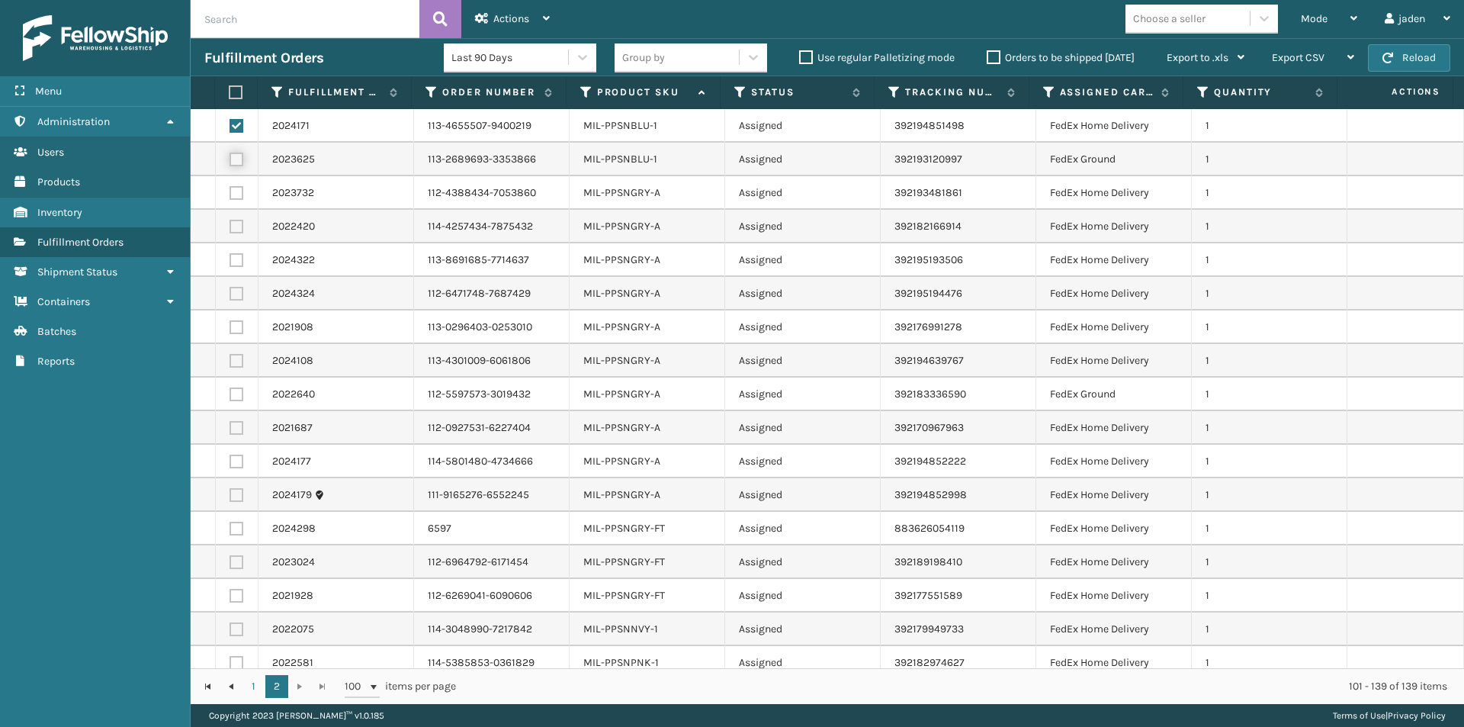
checkbox input "true"
click at [231, 191] on label at bounding box center [237, 193] width 14 height 14
click at [230, 191] on input "checkbox" at bounding box center [230, 191] width 1 height 10
checkbox input "true"
click at [239, 497] on label at bounding box center [237, 495] width 14 height 14
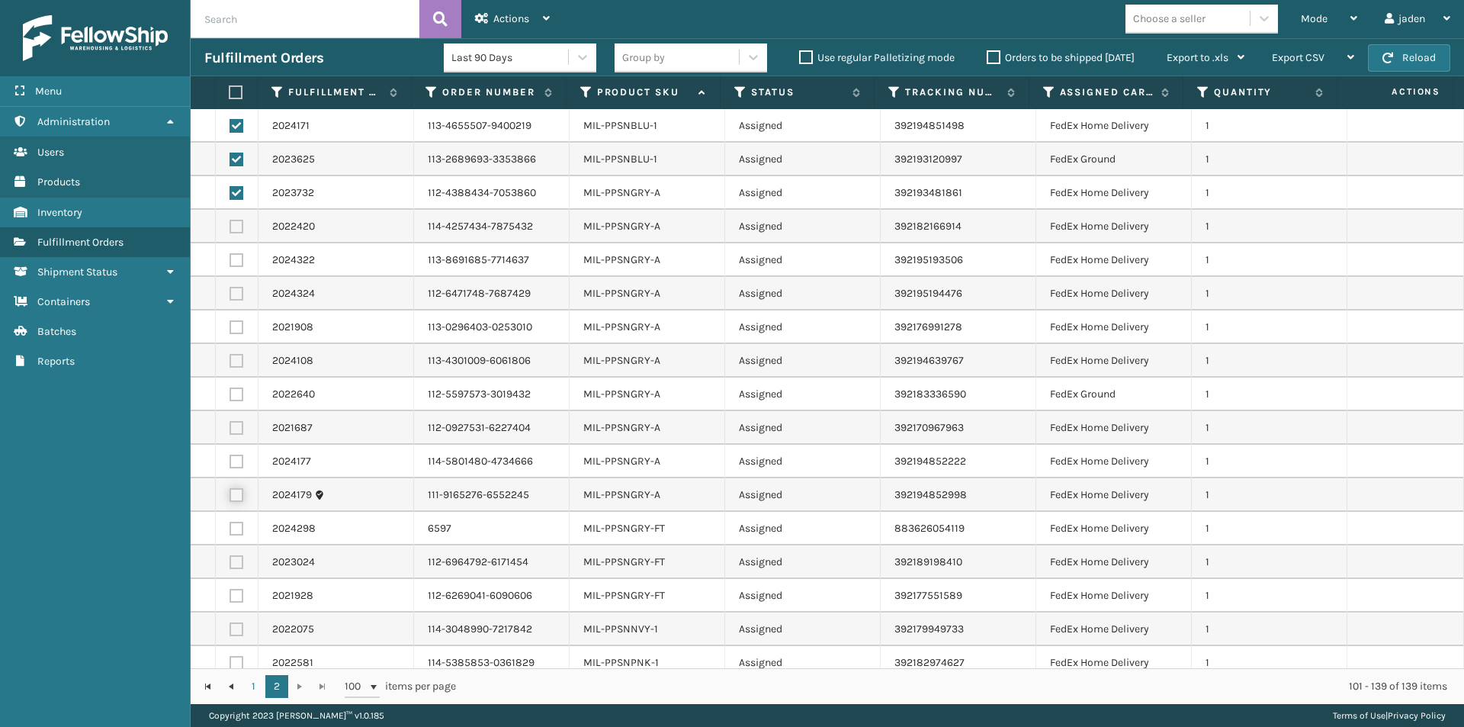
click at [230, 497] on input "checkbox" at bounding box center [230, 493] width 1 height 10
checkbox input "true"
click at [241, 464] on label at bounding box center [237, 462] width 14 height 14
click at [230, 464] on input "checkbox" at bounding box center [230, 460] width 1 height 10
checkbox input "true"
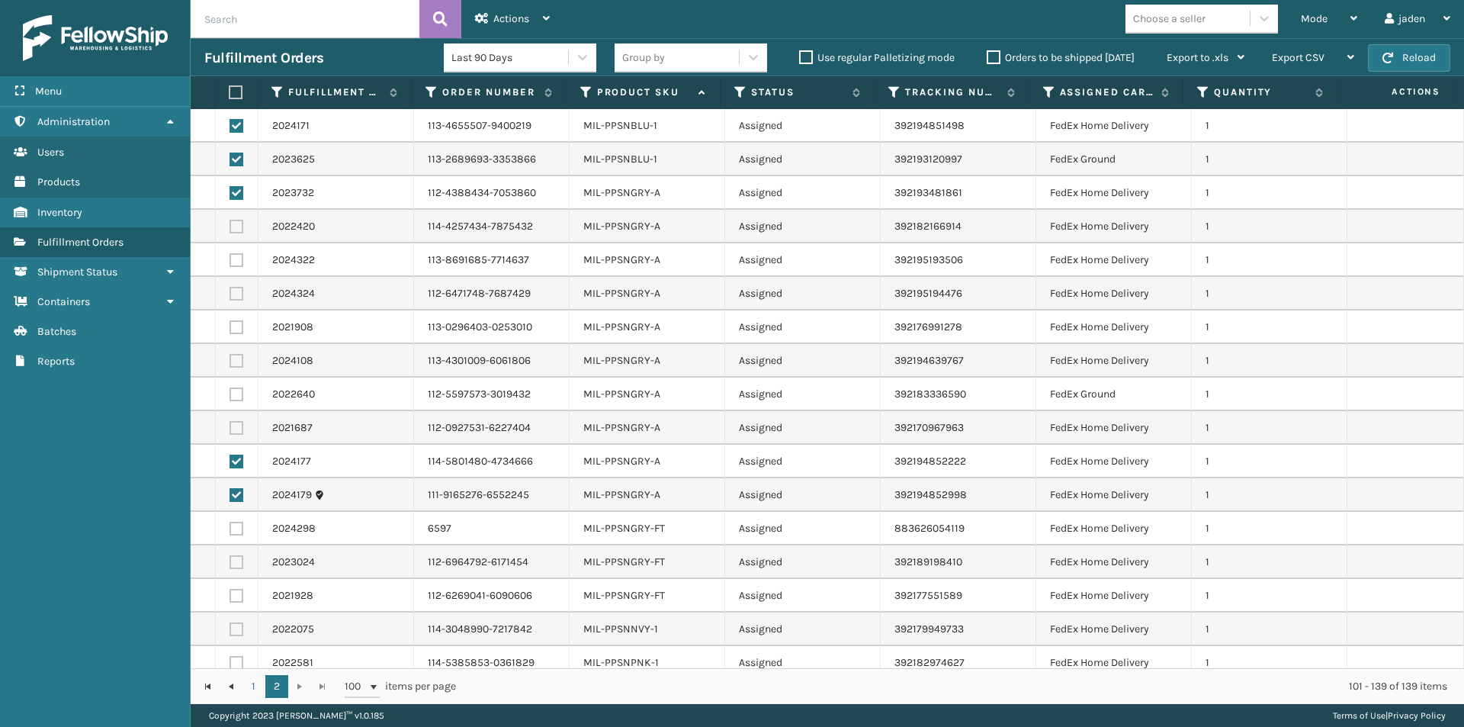
click at [234, 431] on label at bounding box center [237, 428] width 14 height 14
click at [230, 431] on input "checkbox" at bounding box center [230, 426] width 1 height 10
checkbox input "true"
click at [235, 397] on label at bounding box center [237, 394] width 14 height 14
click at [230, 397] on input "checkbox" at bounding box center [230, 392] width 1 height 10
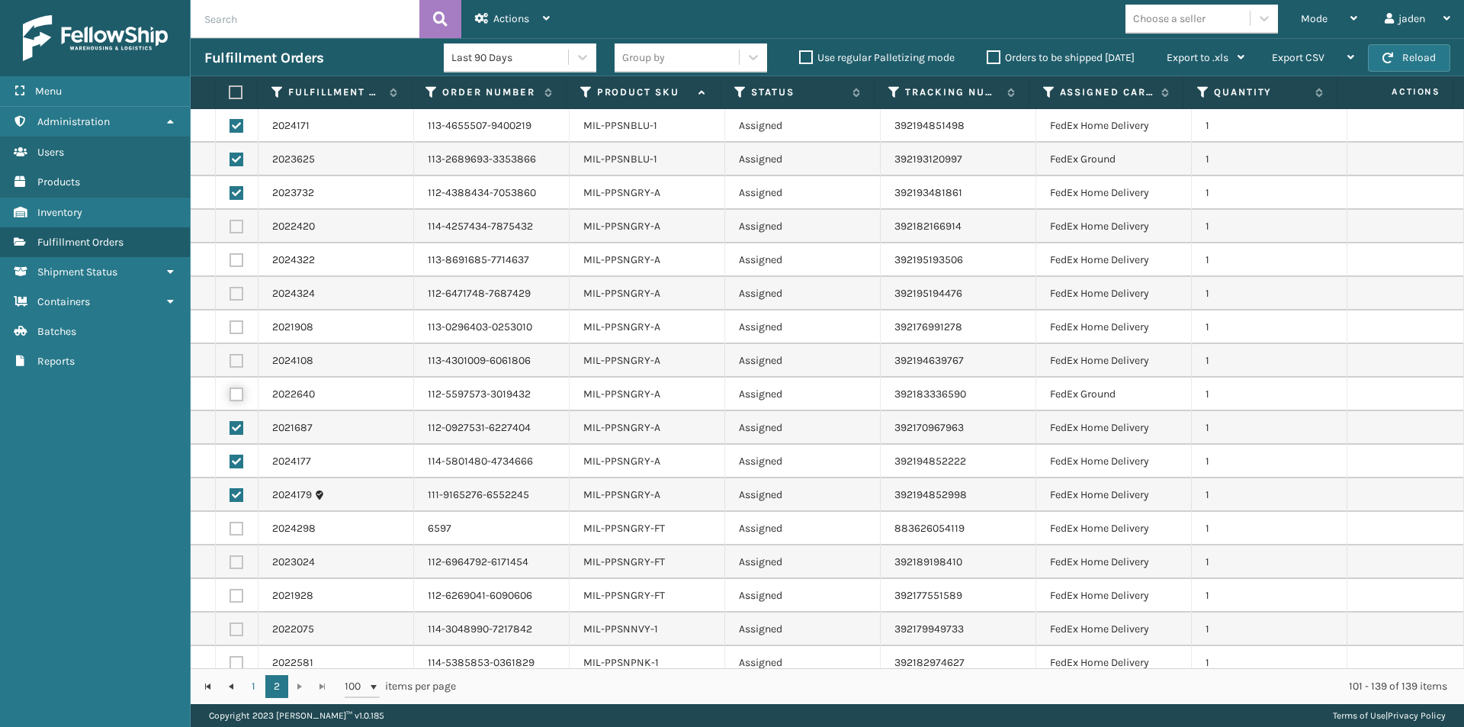
checkbox input "true"
click at [236, 357] on label at bounding box center [237, 361] width 14 height 14
click at [230, 357] on input "checkbox" at bounding box center [230, 359] width 1 height 10
checkbox input "true"
click at [236, 330] on label at bounding box center [237, 327] width 14 height 14
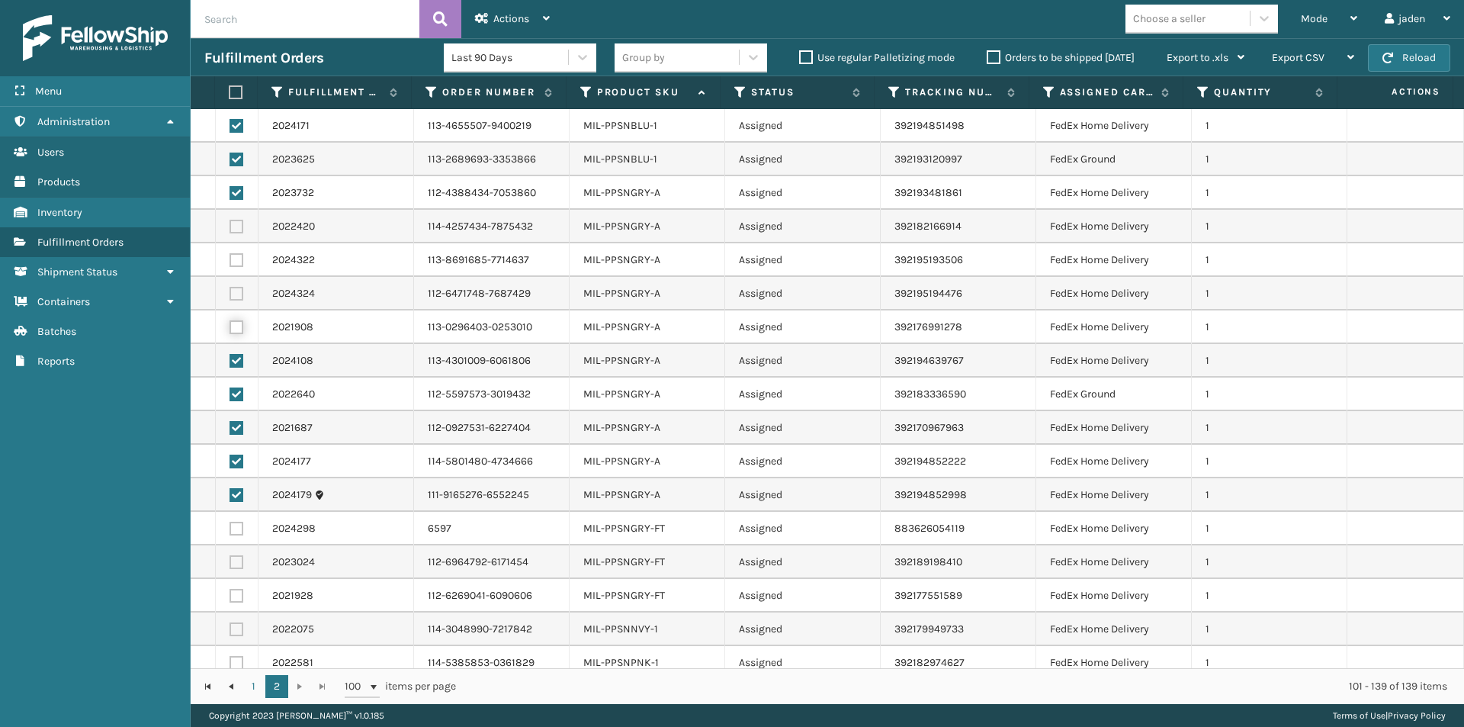
click at [230, 330] on input "checkbox" at bounding box center [230, 325] width 1 height 10
checkbox input "true"
click at [231, 308] on td at bounding box center [237, 294] width 43 height 34
click at [232, 297] on label at bounding box center [237, 294] width 14 height 14
click at [230, 297] on input "checkbox" at bounding box center [230, 292] width 1 height 10
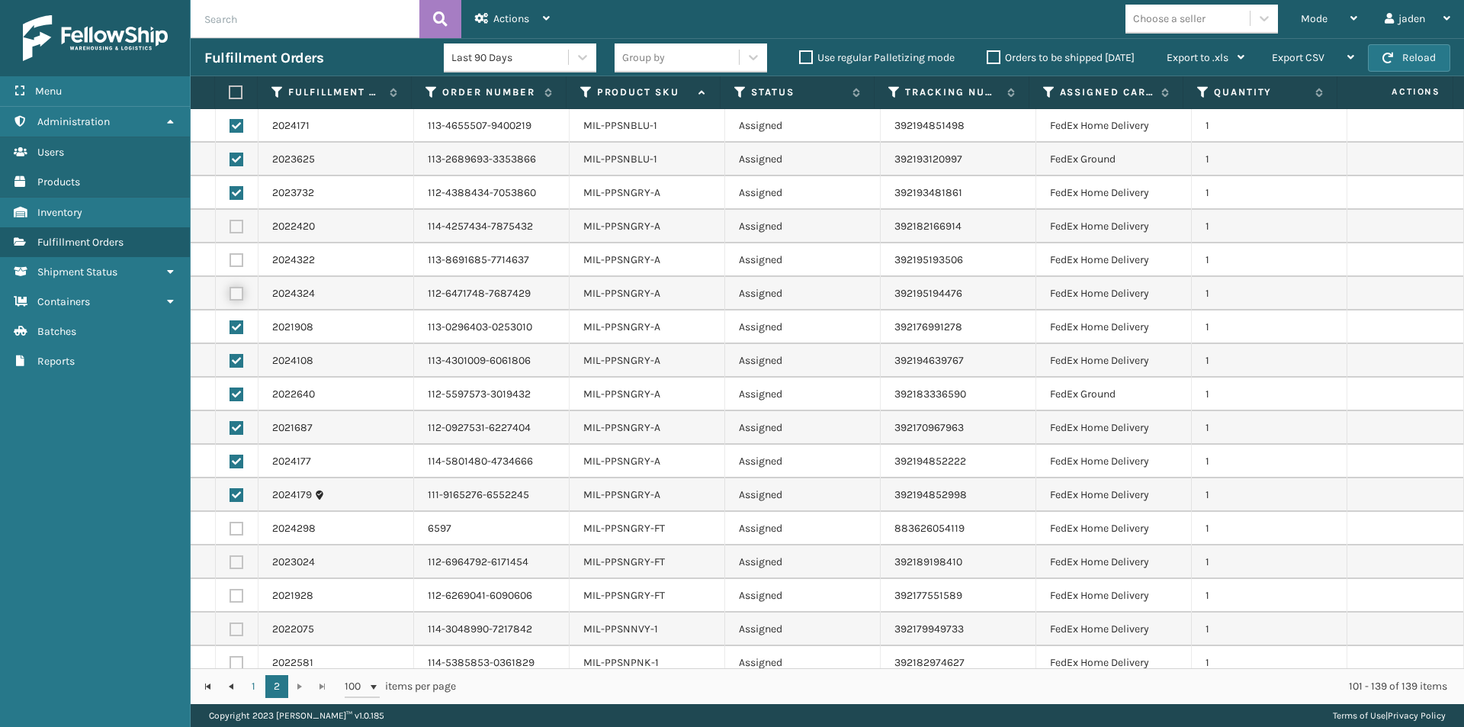
checkbox input "true"
click at [236, 259] on label at bounding box center [237, 260] width 14 height 14
click at [230, 259] on input "checkbox" at bounding box center [230, 258] width 1 height 10
checkbox input "true"
click at [237, 223] on label at bounding box center [237, 227] width 14 height 14
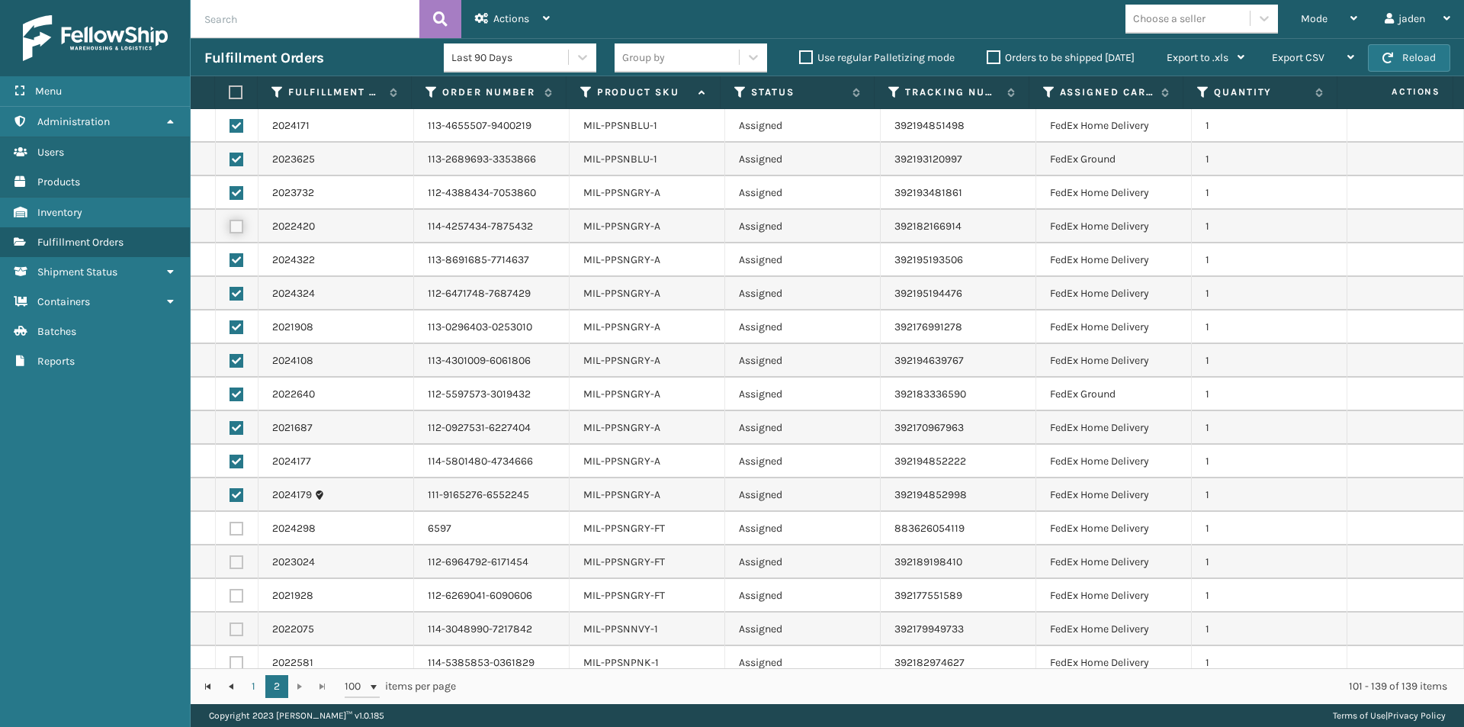
click at [230, 223] on input "checkbox" at bounding box center [230, 225] width 1 height 10
checkbox input "true"
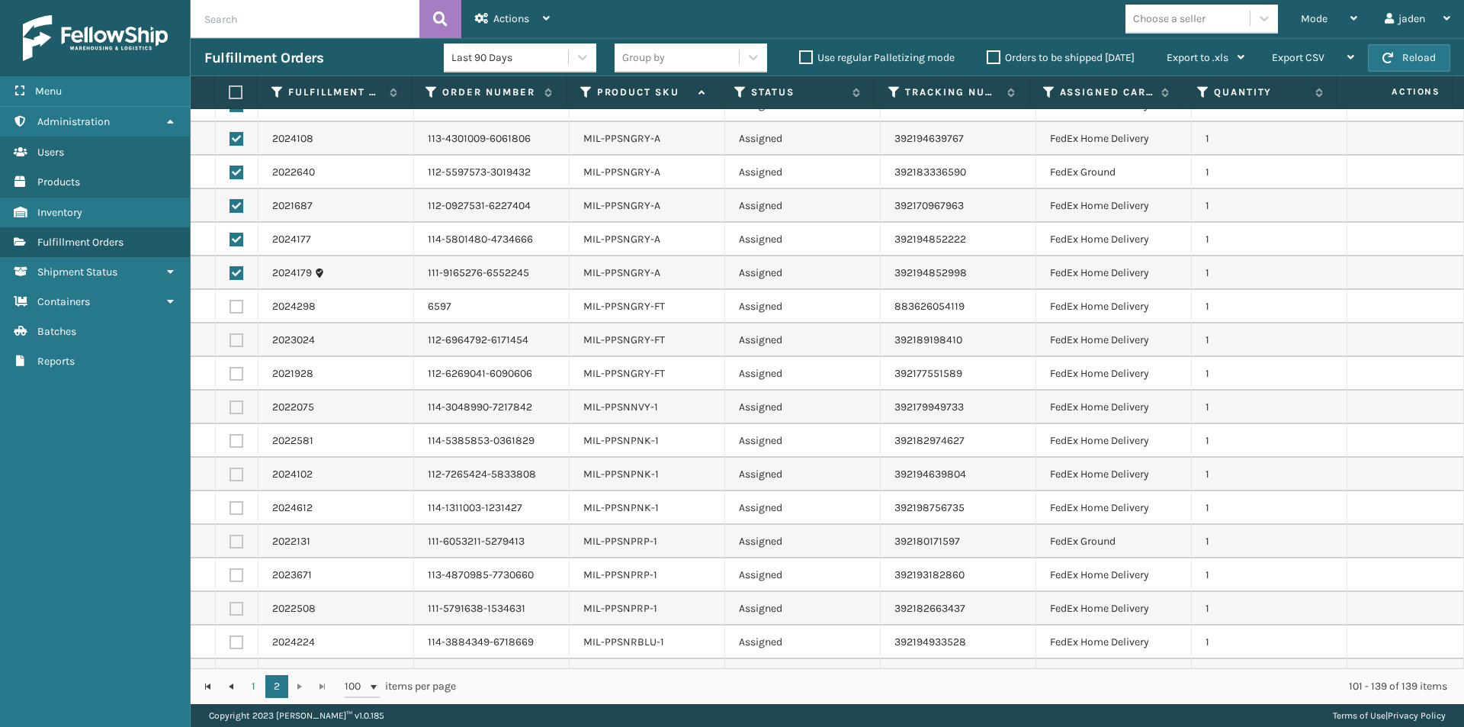
scroll to position [229, 0]
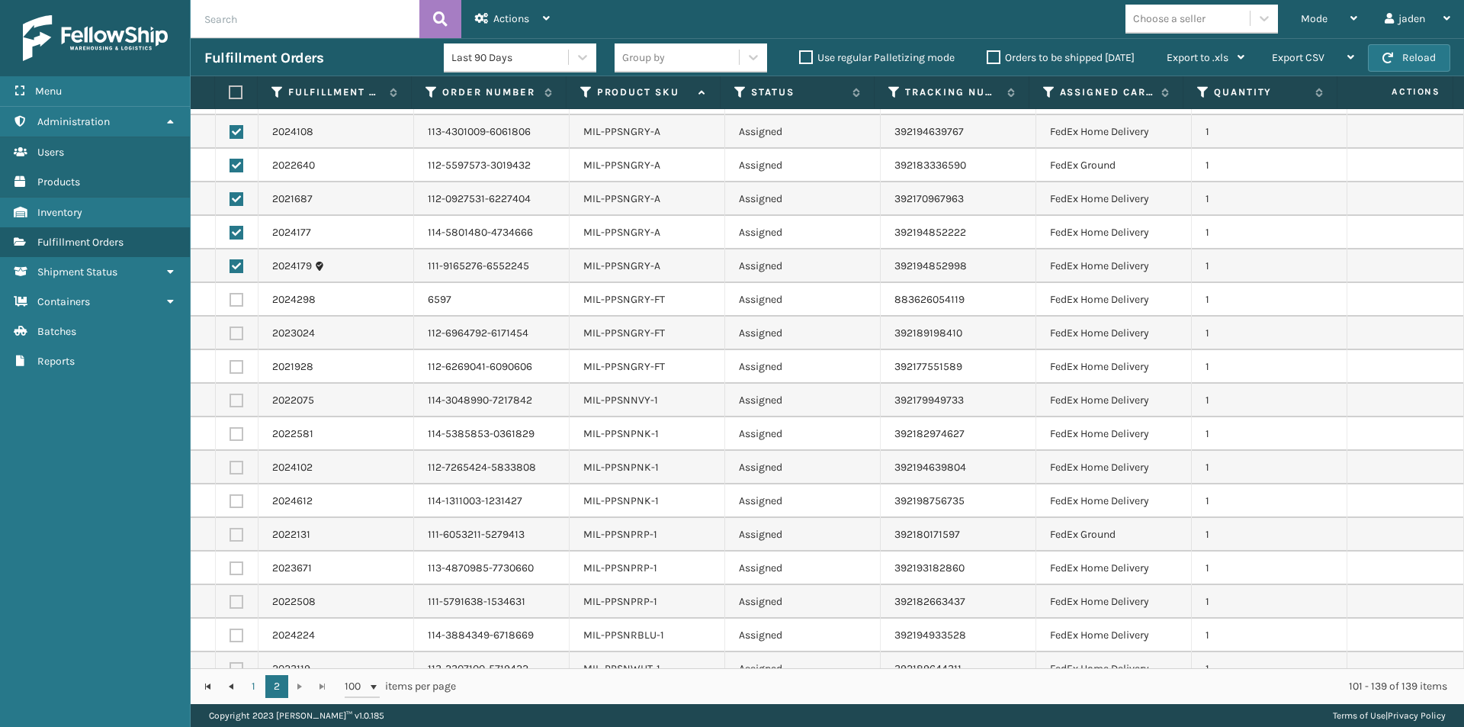
click at [238, 299] on label at bounding box center [237, 300] width 14 height 14
click at [230, 299] on input "checkbox" at bounding box center [230, 298] width 1 height 10
checkbox input "true"
click at [238, 333] on label at bounding box center [237, 333] width 14 height 14
click at [230, 333] on input "checkbox" at bounding box center [230, 331] width 1 height 10
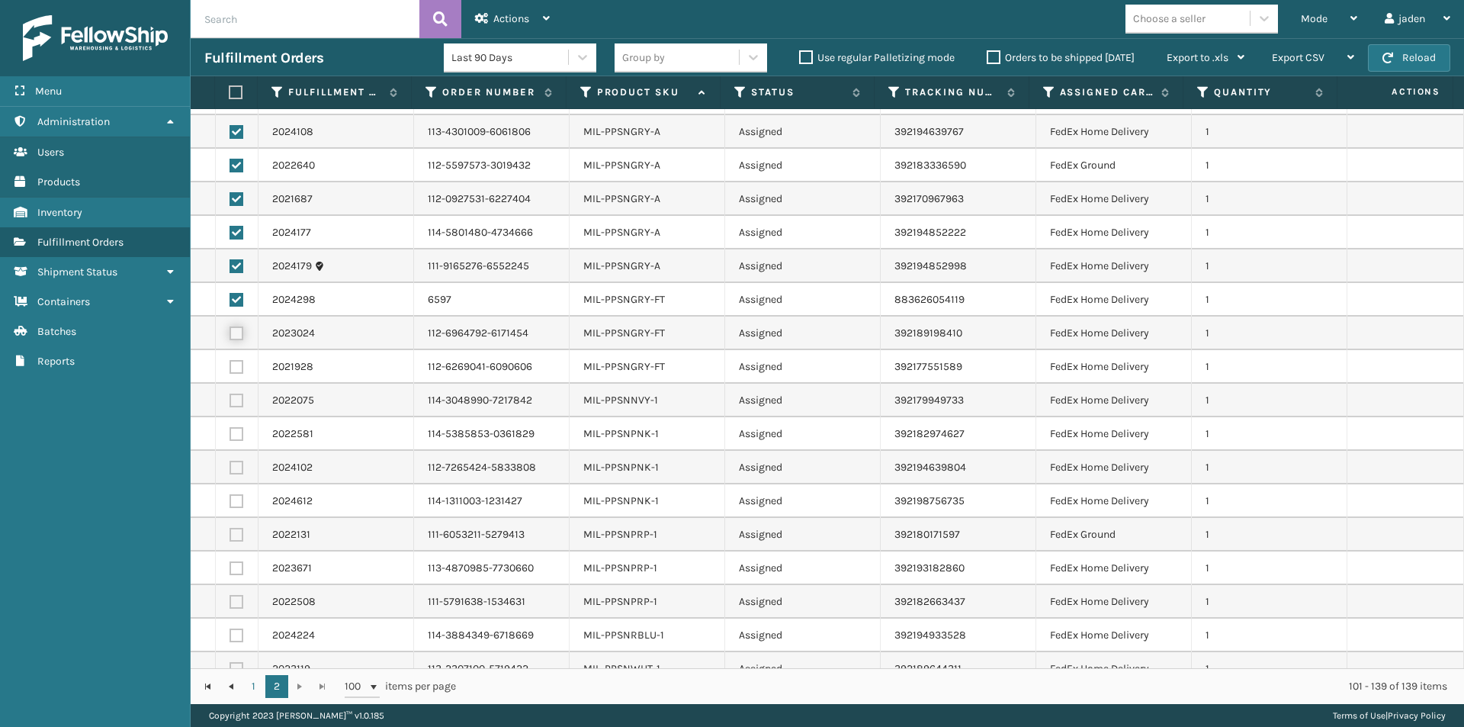
checkbox input "true"
click at [236, 368] on label at bounding box center [237, 367] width 14 height 14
click at [230, 368] on input "checkbox" at bounding box center [230, 365] width 1 height 10
checkbox input "true"
click at [237, 398] on label at bounding box center [237, 401] width 14 height 14
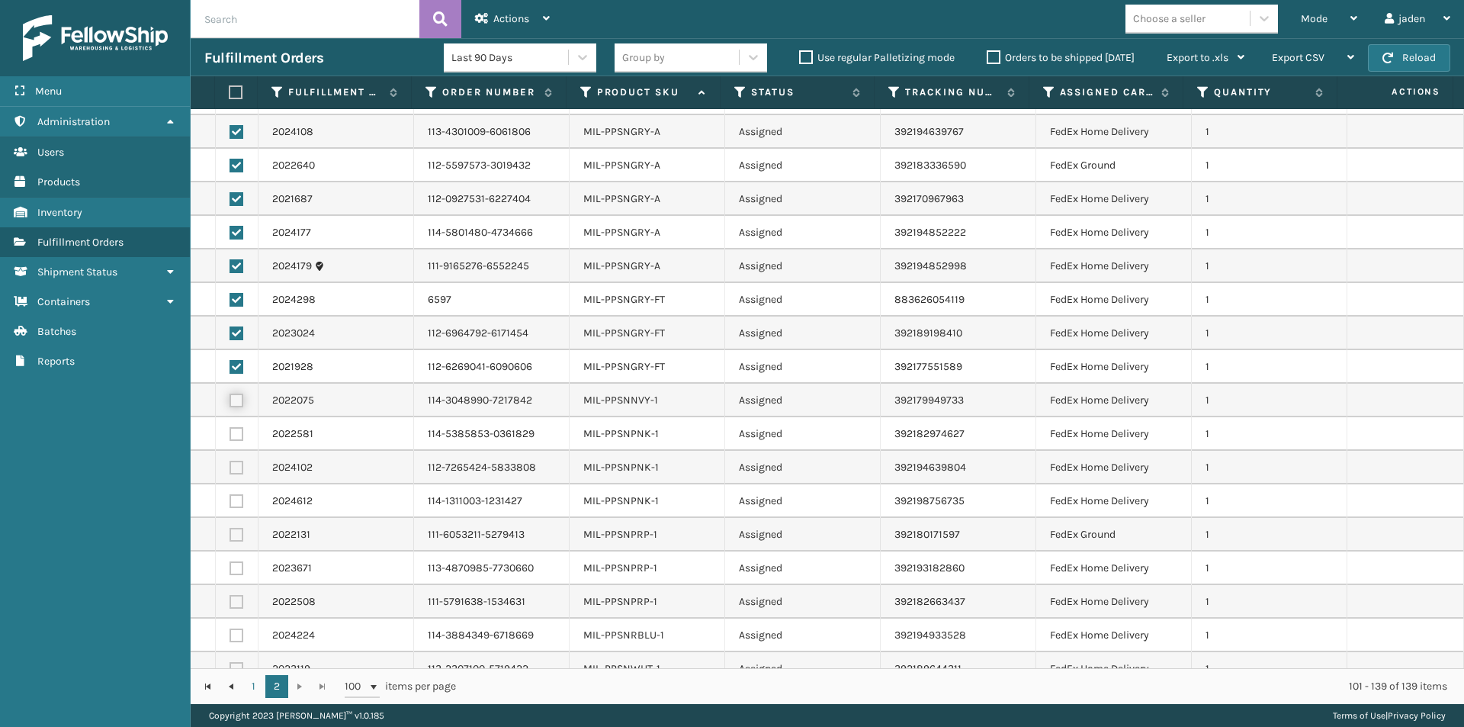
click at [230, 398] on input "checkbox" at bounding box center [230, 399] width 1 height 10
checkbox input "true"
click at [234, 433] on label at bounding box center [237, 434] width 14 height 14
click at [230, 433] on input "checkbox" at bounding box center [230, 432] width 1 height 10
checkbox input "true"
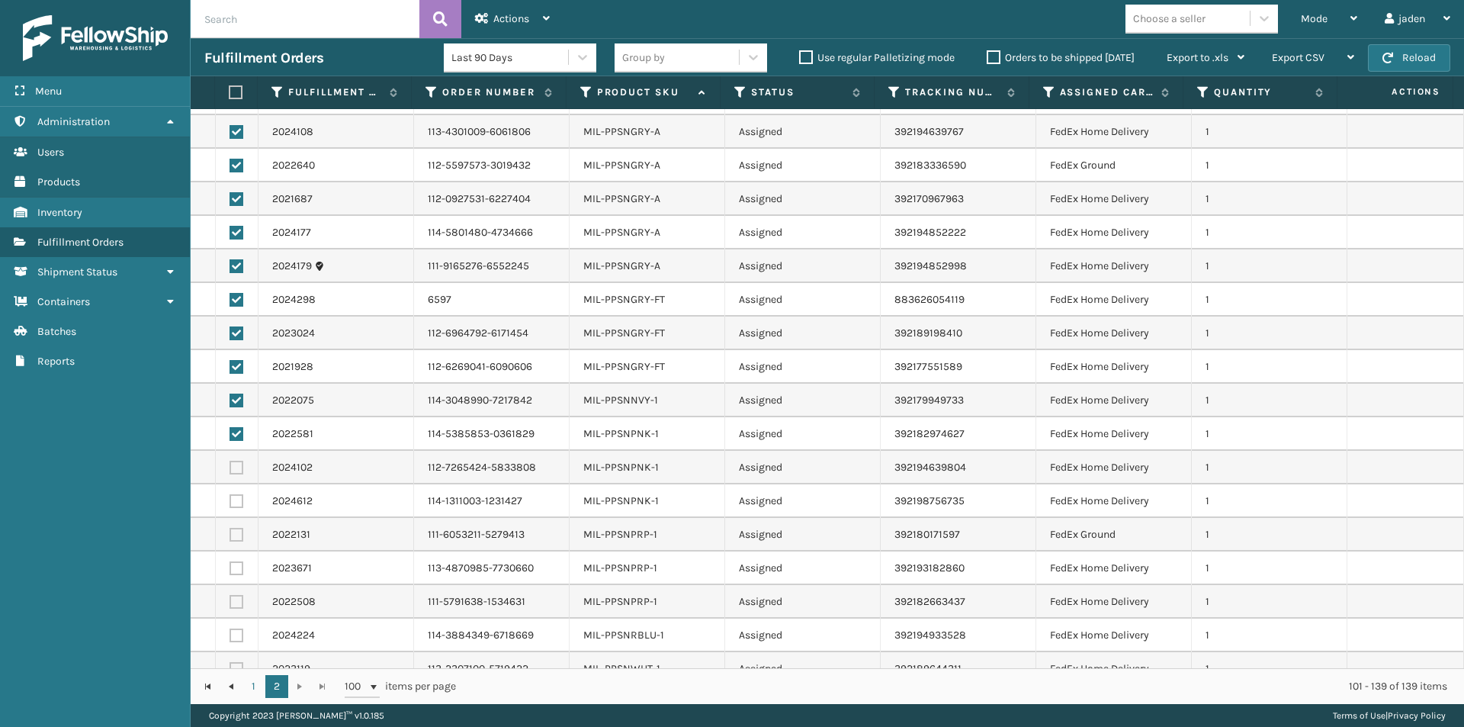
click at [233, 462] on label at bounding box center [237, 468] width 14 height 14
click at [230, 462] on input "checkbox" at bounding box center [230, 466] width 1 height 10
checkbox input "true"
click at [230, 501] on td at bounding box center [237, 501] width 43 height 34
click at [230, 501] on label at bounding box center [237, 501] width 14 height 14
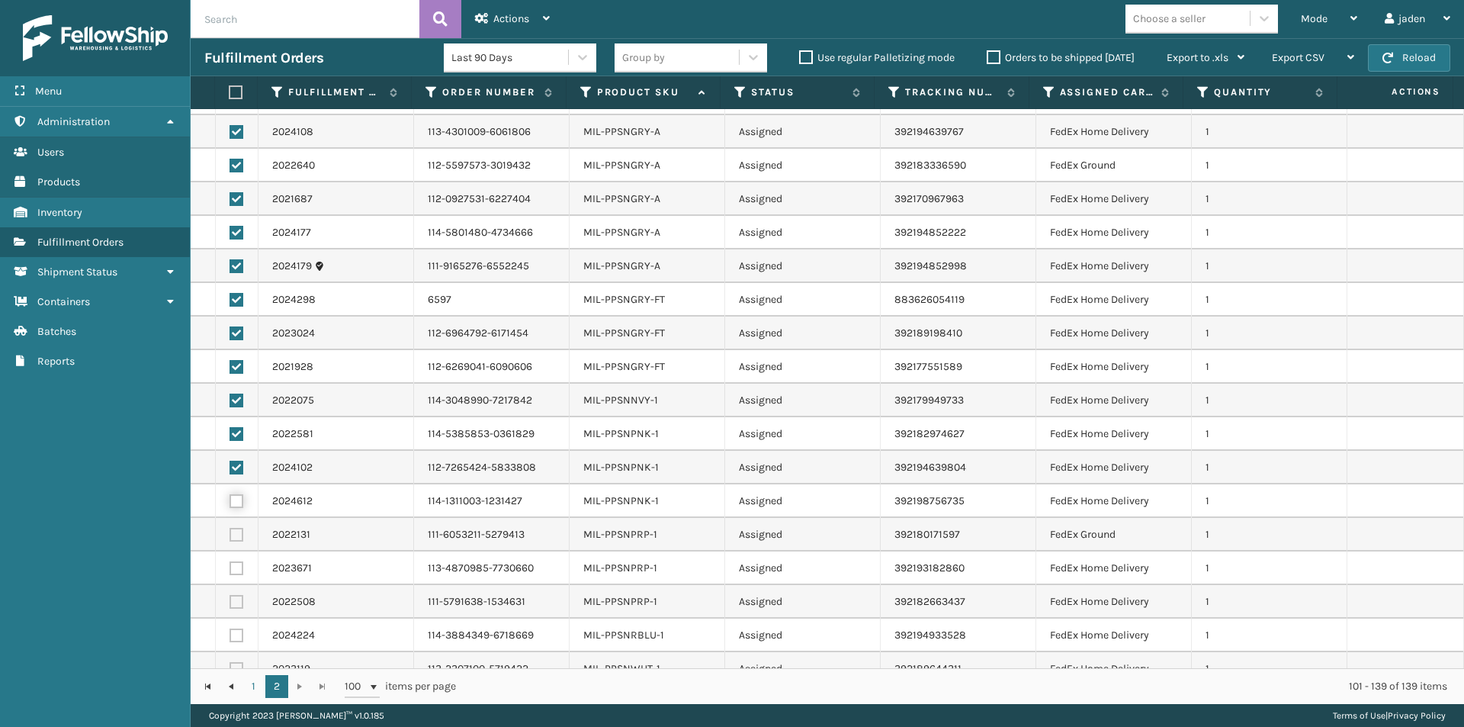
click at [230, 501] on input "checkbox" at bounding box center [230, 499] width 1 height 10
checkbox input "true"
click at [235, 532] on label at bounding box center [237, 535] width 14 height 14
click at [230, 532] on input "checkbox" at bounding box center [230, 533] width 1 height 10
checkbox input "true"
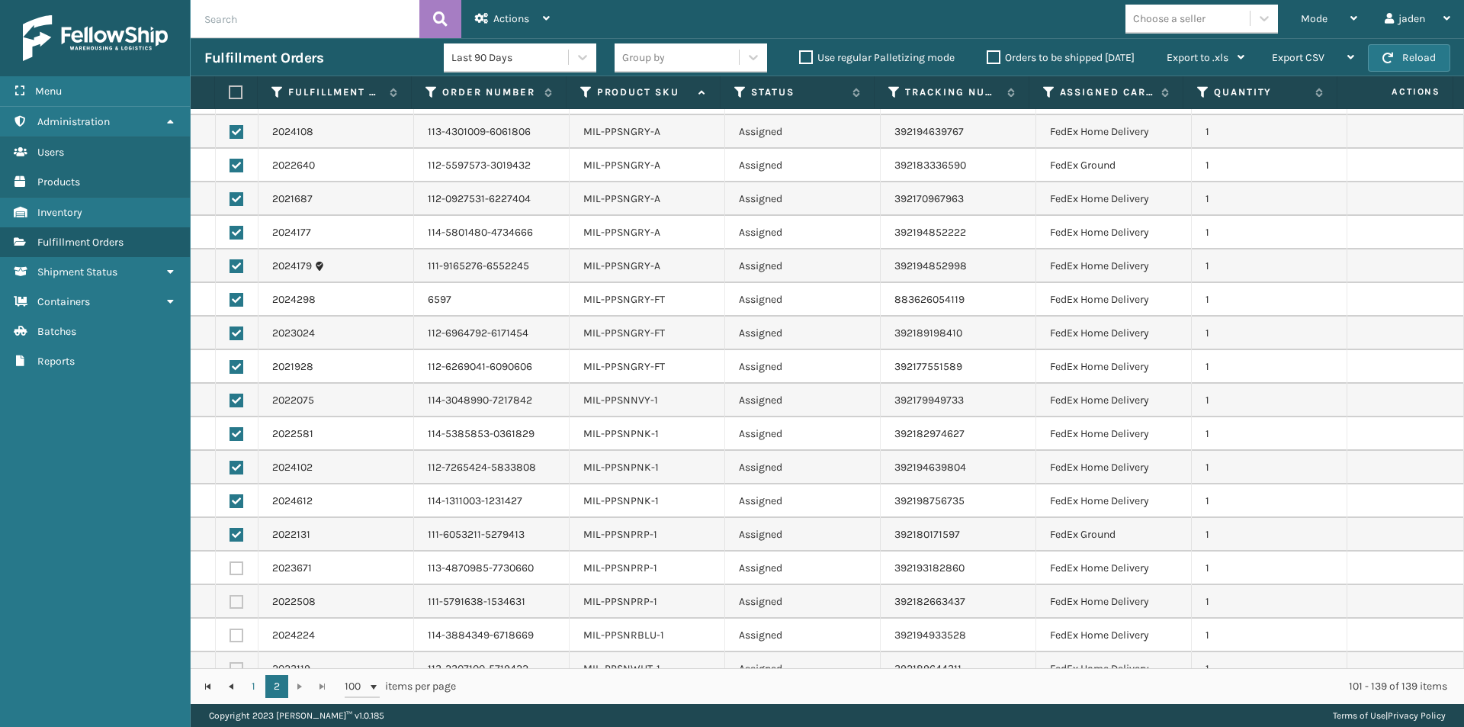
click at [240, 564] on label at bounding box center [237, 568] width 14 height 14
click at [230, 564] on input "checkbox" at bounding box center [230, 566] width 1 height 10
checkbox input "true"
click at [242, 599] on label at bounding box center [237, 602] width 14 height 14
click at [230, 599] on input "checkbox" at bounding box center [230, 600] width 1 height 10
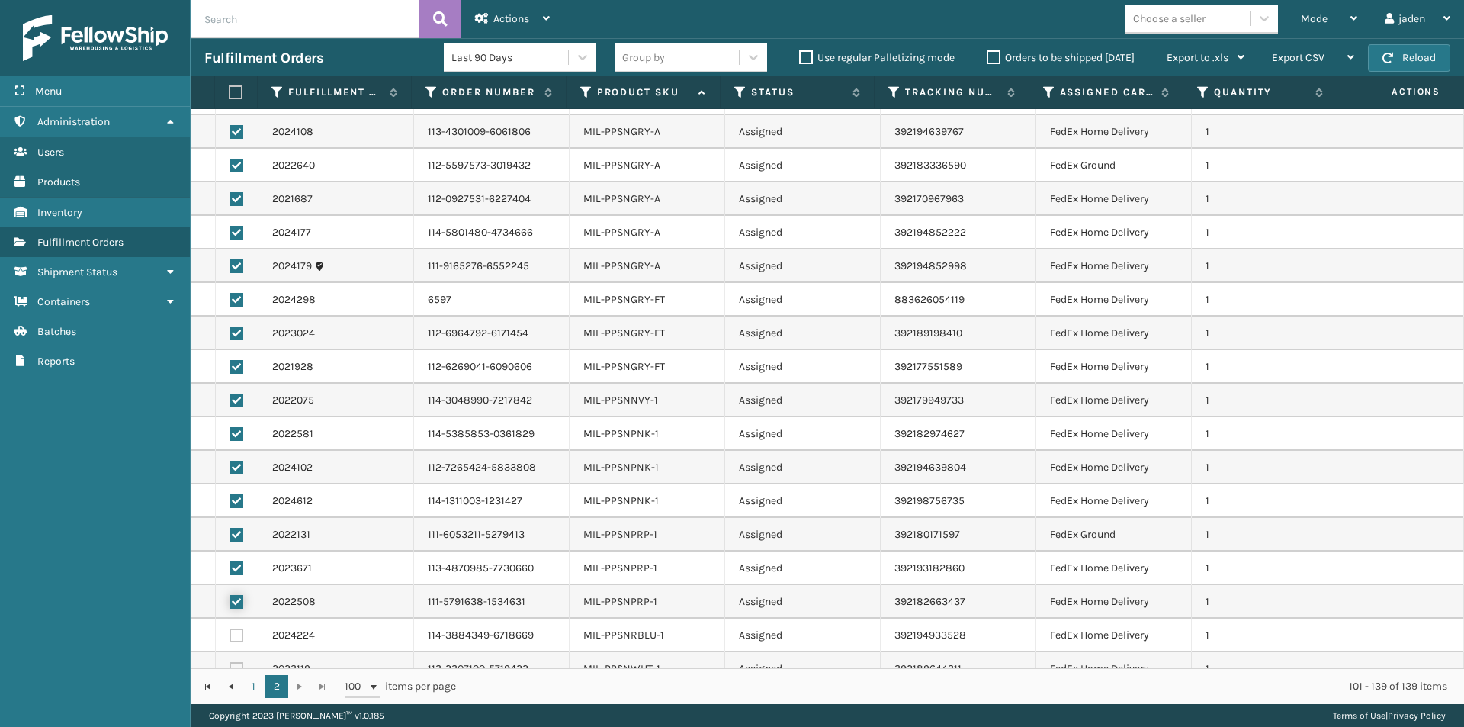
checkbox input "true"
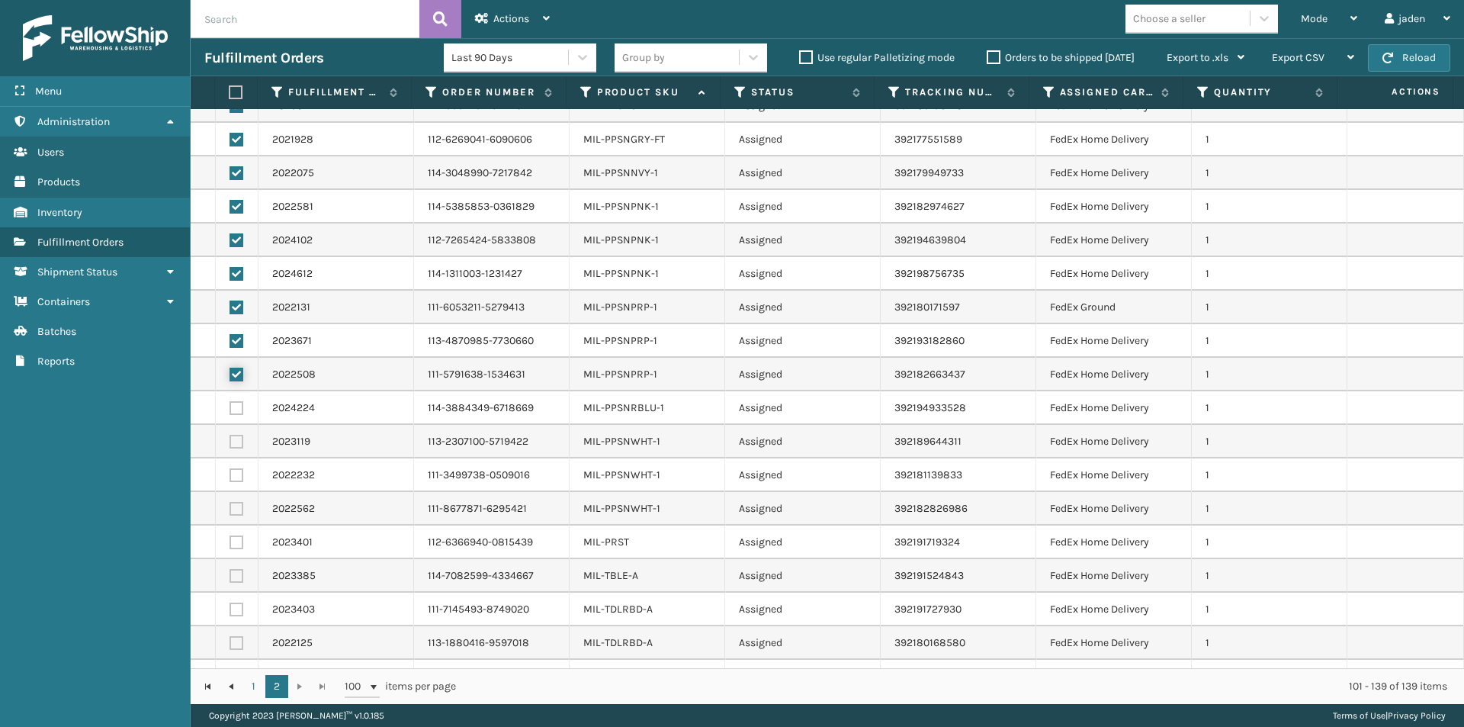
scroll to position [458, 0]
click at [233, 410] on label at bounding box center [237, 407] width 14 height 14
click at [230, 410] on input "checkbox" at bounding box center [230, 405] width 1 height 10
checkbox input "true"
click at [236, 439] on label at bounding box center [237, 440] width 14 height 14
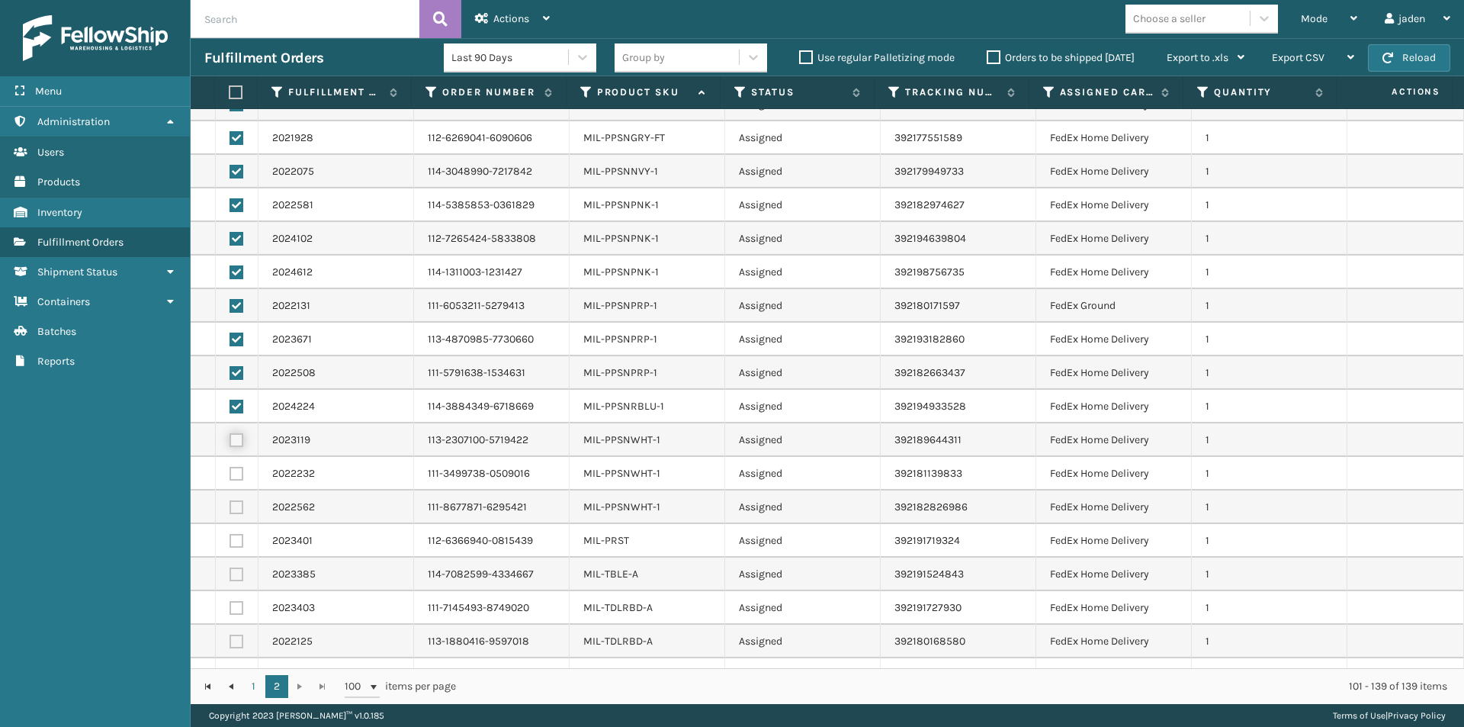
click at [230, 439] on input "checkbox" at bounding box center [230, 438] width 1 height 10
checkbox input "true"
click at [236, 472] on label at bounding box center [237, 474] width 14 height 14
click at [230, 472] on input "checkbox" at bounding box center [230, 472] width 1 height 10
checkbox input "true"
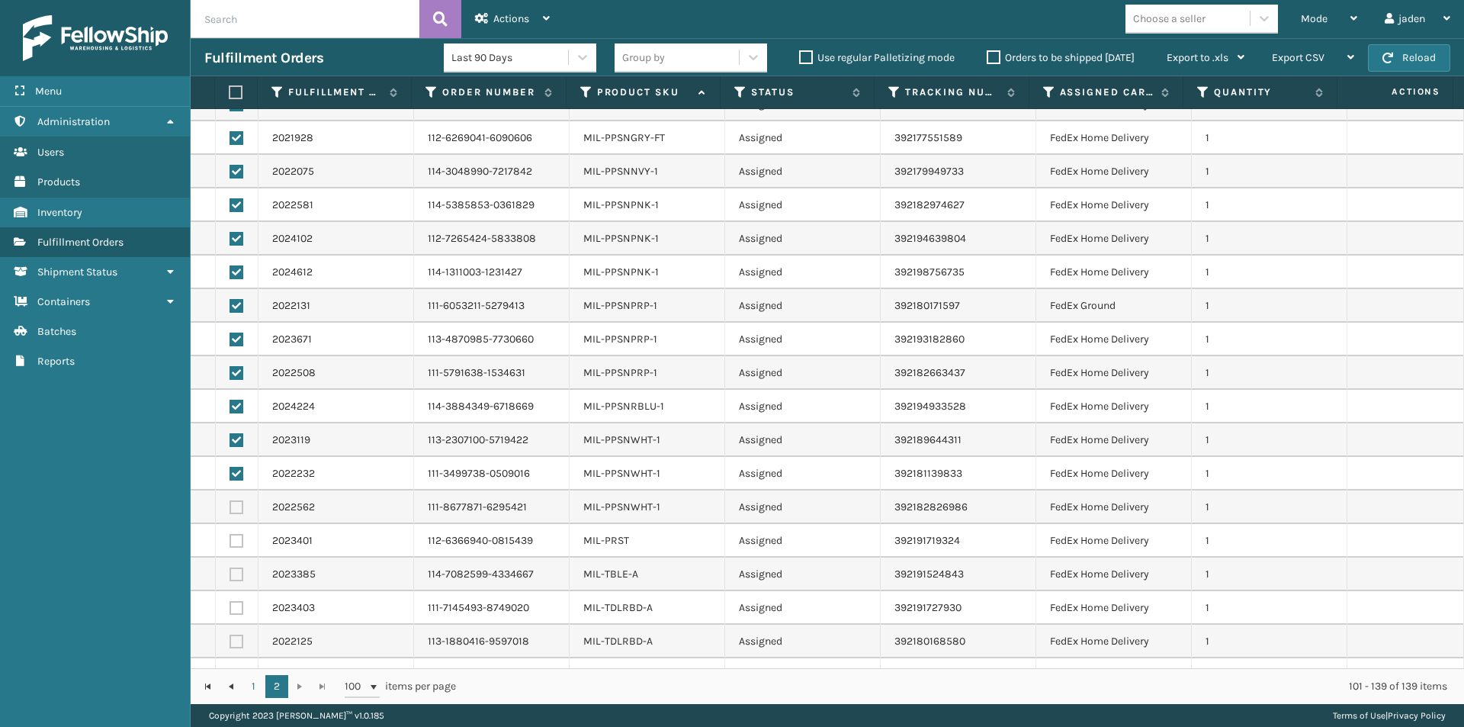
click at [239, 513] on label at bounding box center [237, 507] width 14 height 14
click at [230, 510] on input "checkbox" at bounding box center [230, 505] width 1 height 10
checkbox input "true"
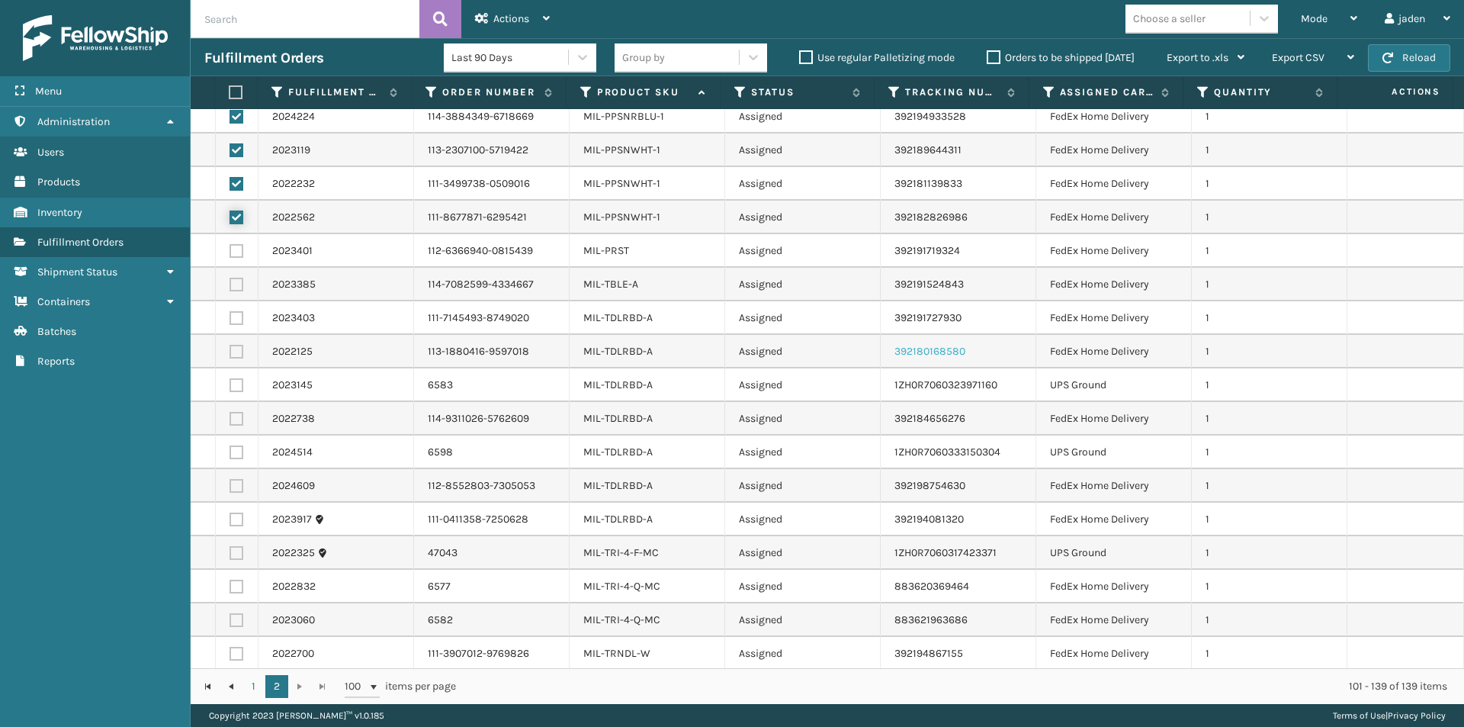
scroll to position [750, 0]
click at [520, 25] on div "Actions" at bounding box center [512, 19] width 75 height 38
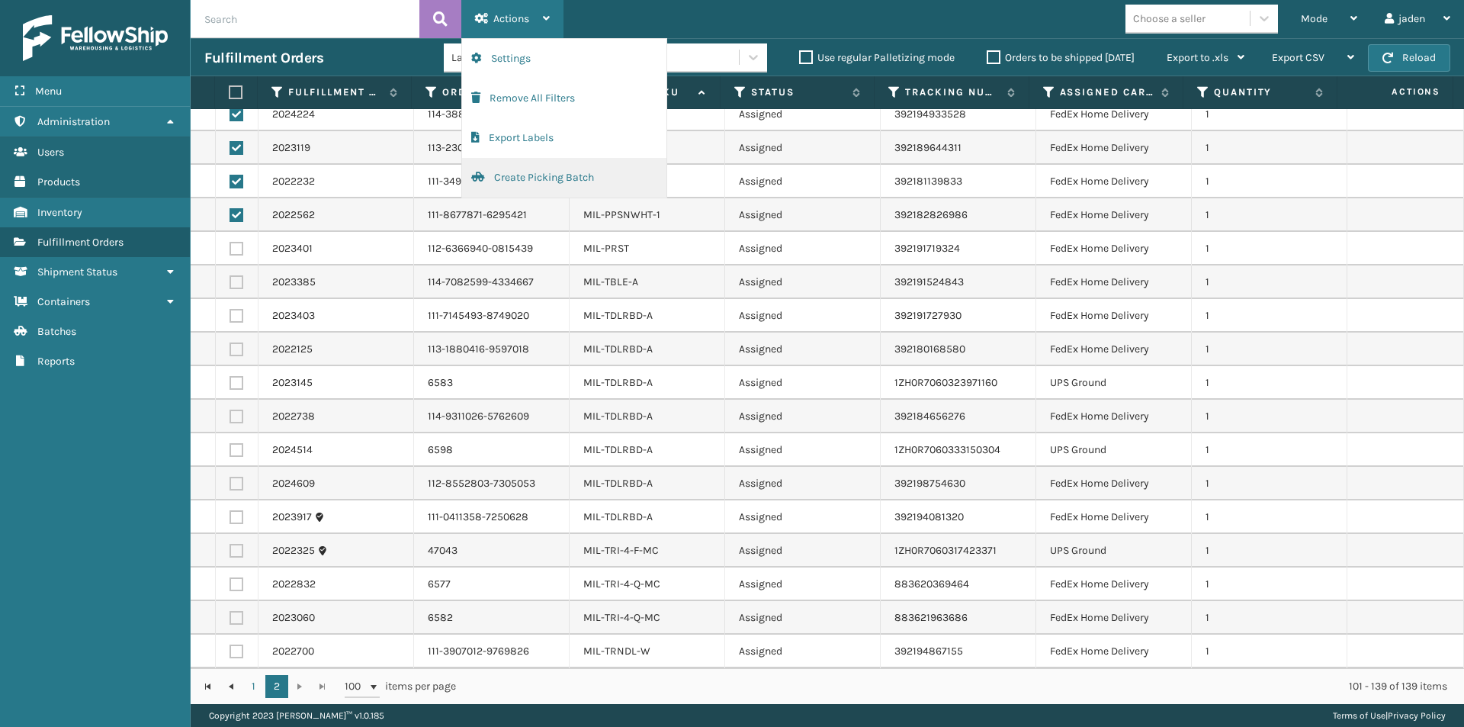
click at [529, 182] on button "Create Picking Batch" at bounding box center [564, 178] width 204 height 40
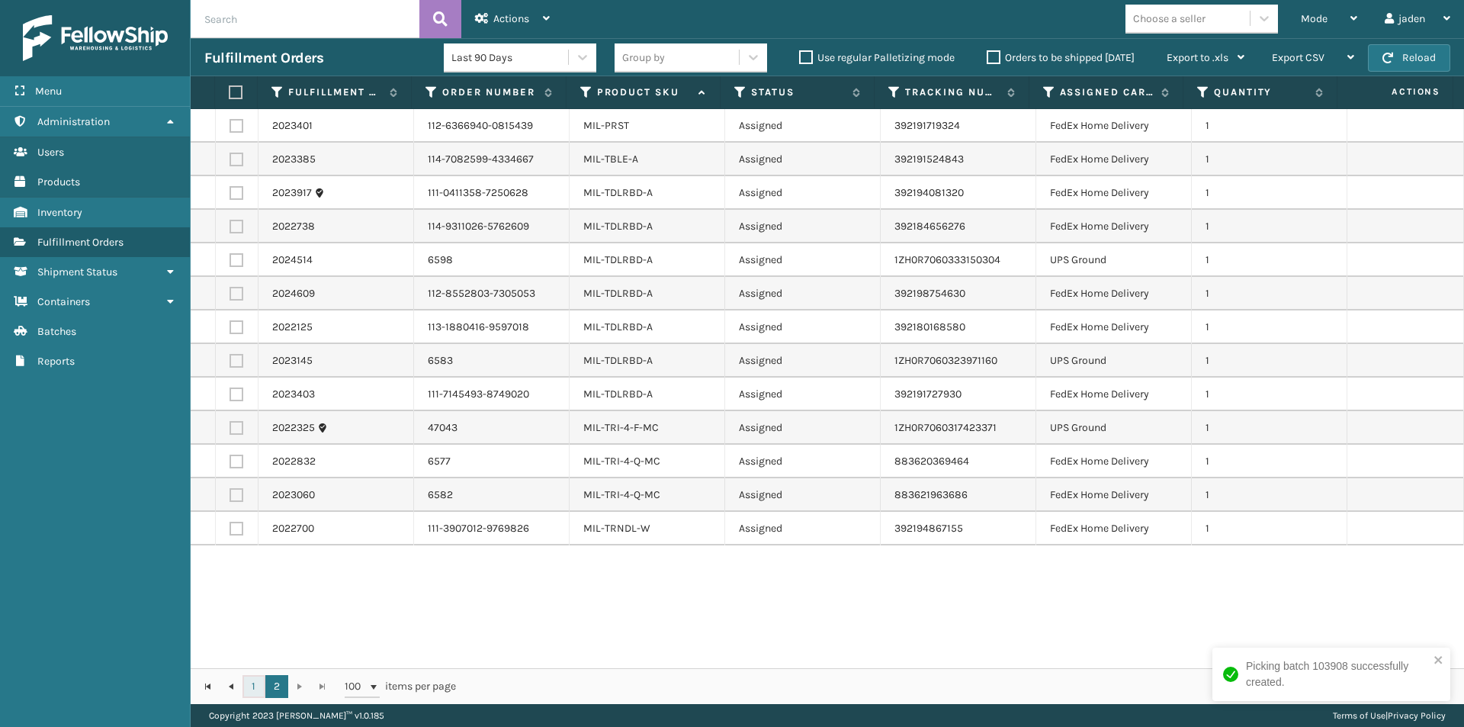
click at [258, 684] on link "1" at bounding box center [254, 686] width 23 height 23
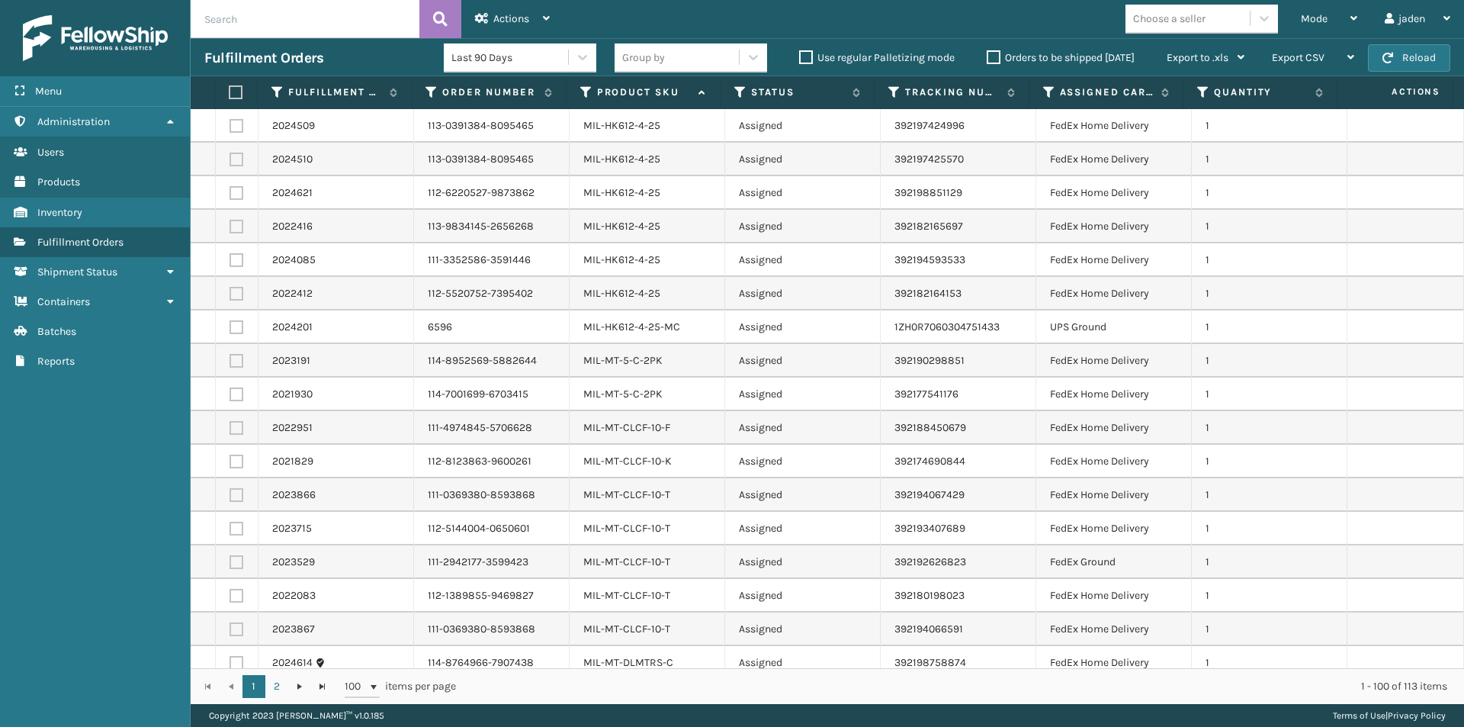
scroll to position [2797, 0]
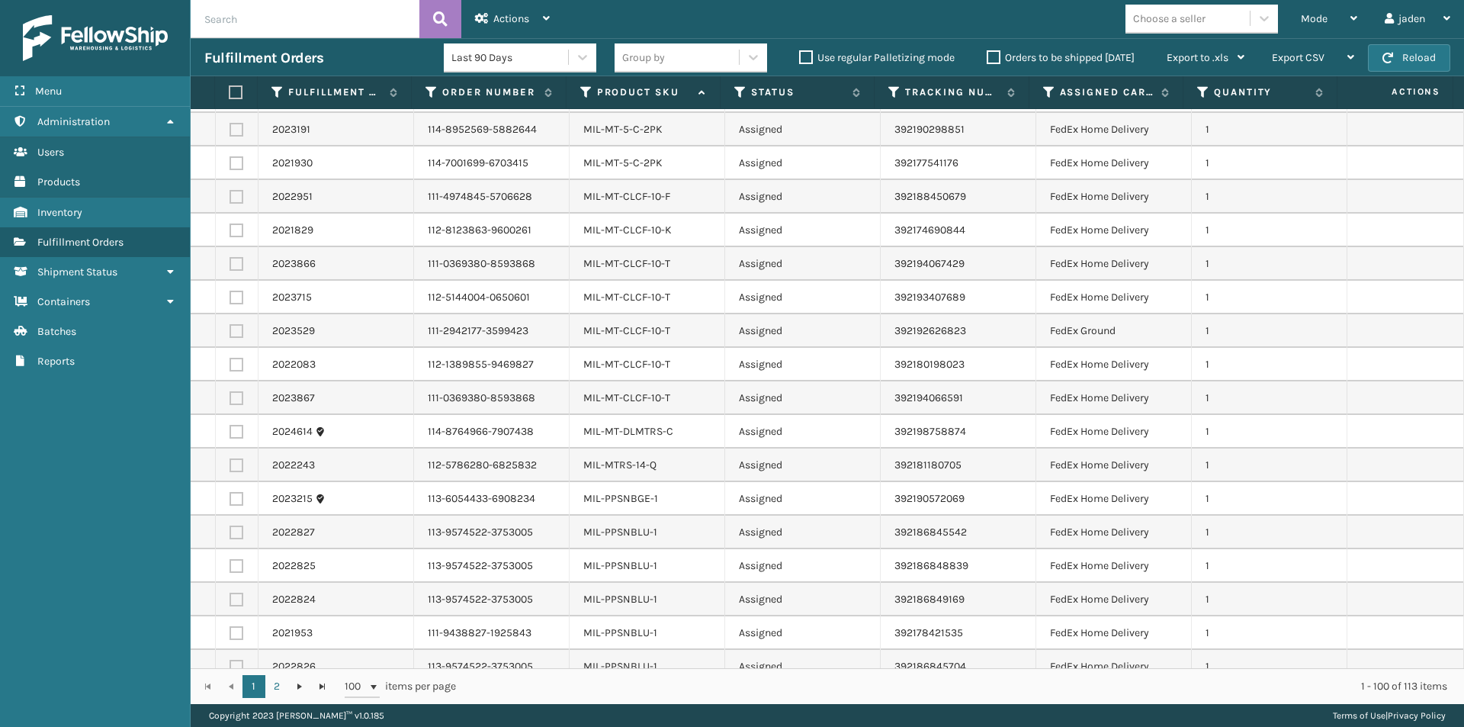
click at [243, 660] on label at bounding box center [237, 667] width 14 height 14
click at [230, 660] on input "checkbox" at bounding box center [230, 665] width 1 height 10
checkbox input "true"
click at [236, 626] on label at bounding box center [237, 633] width 14 height 14
click at [230, 626] on input "checkbox" at bounding box center [230, 631] width 1 height 10
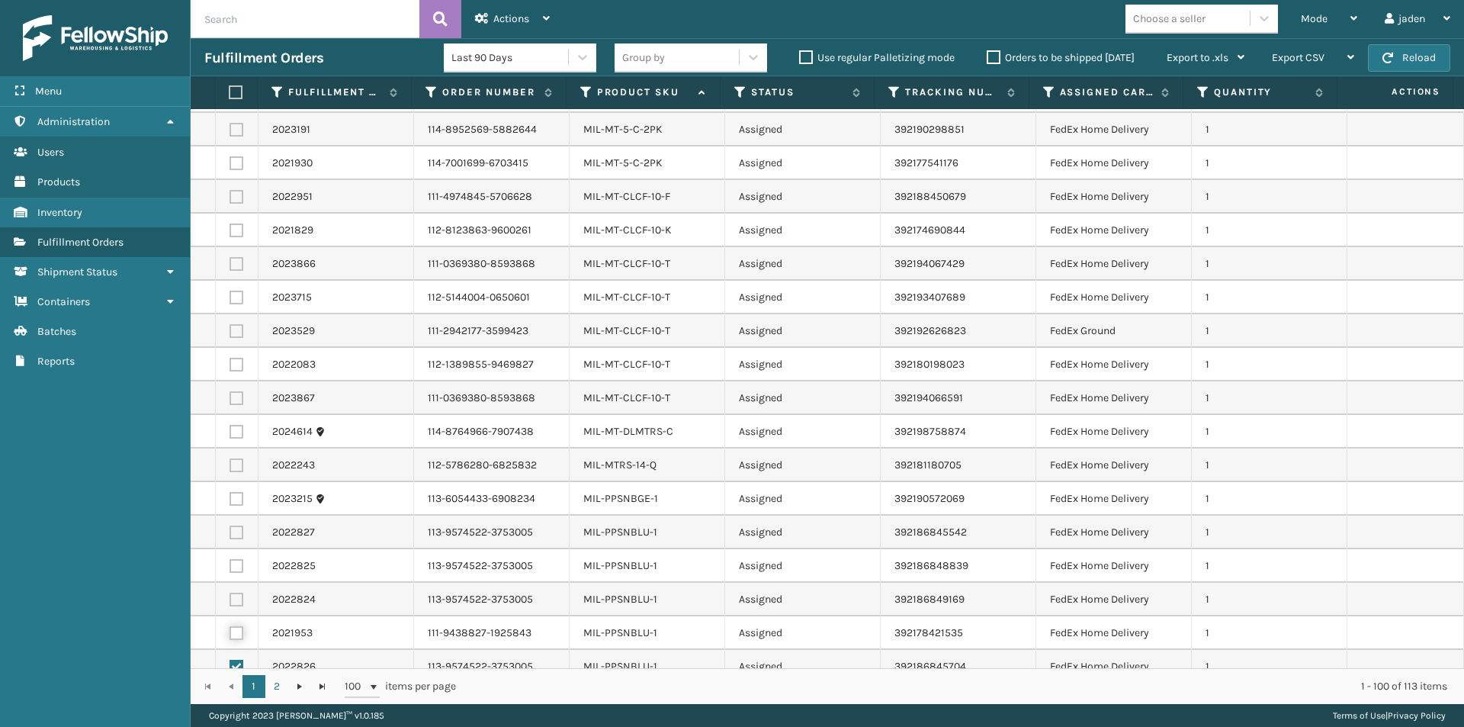
checkbox input "true"
click at [233, 593] on label at bounding box center [237, 600] width 14 height 14
click at [230, 593] on input "checkbox" at bounding box center [230, 598] width 1 height 10
checkbox input "true"
click at [236, 559] on label at bounding box center [237, 566] width 14 height 14
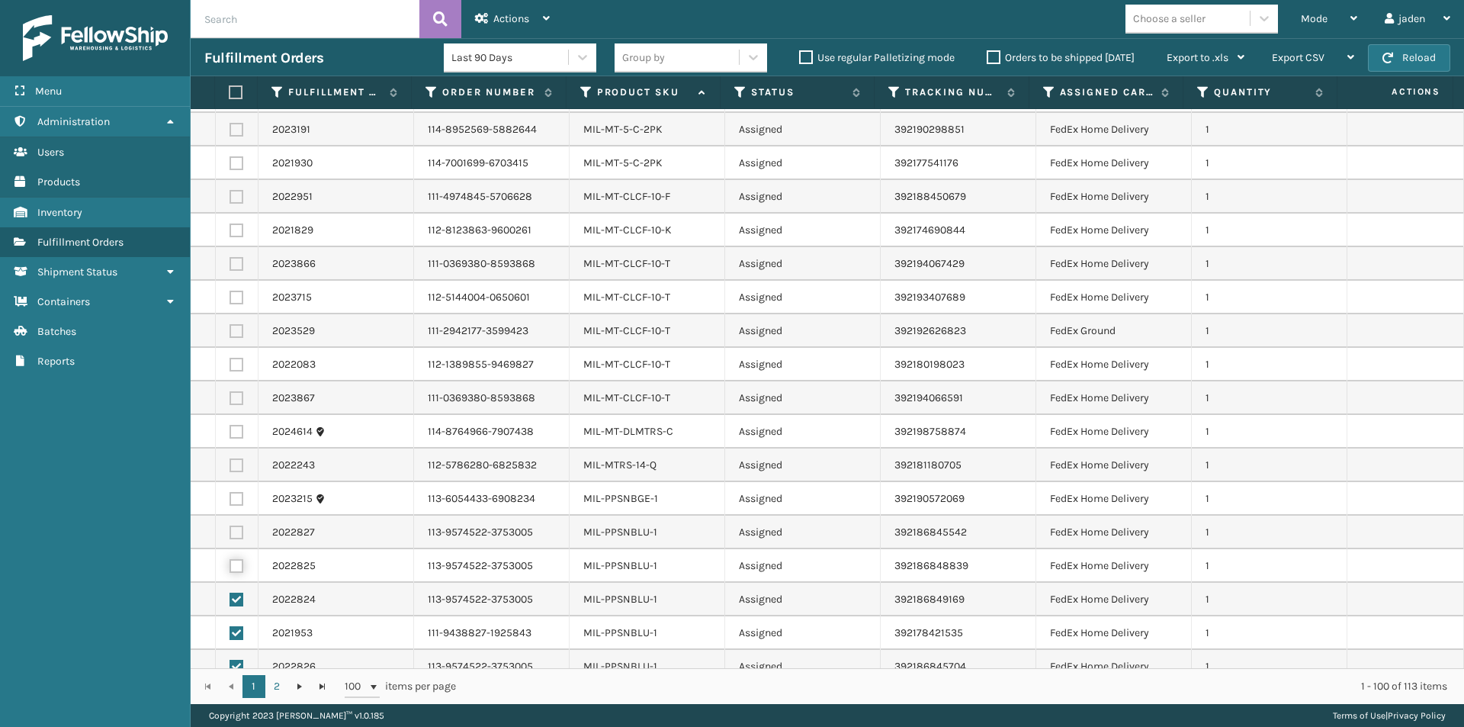
click at [230, 559] on input "checkbox" at bounding box center [230, 564] width 1 height 10
checkbox input "true"
click at [236, 525] on label at bounding box center [237, 532] width 14 height 14
click at [230, 525] on input "checkbox" at bounding box center [230, 530] width 1 height 10
checkbox input "true"
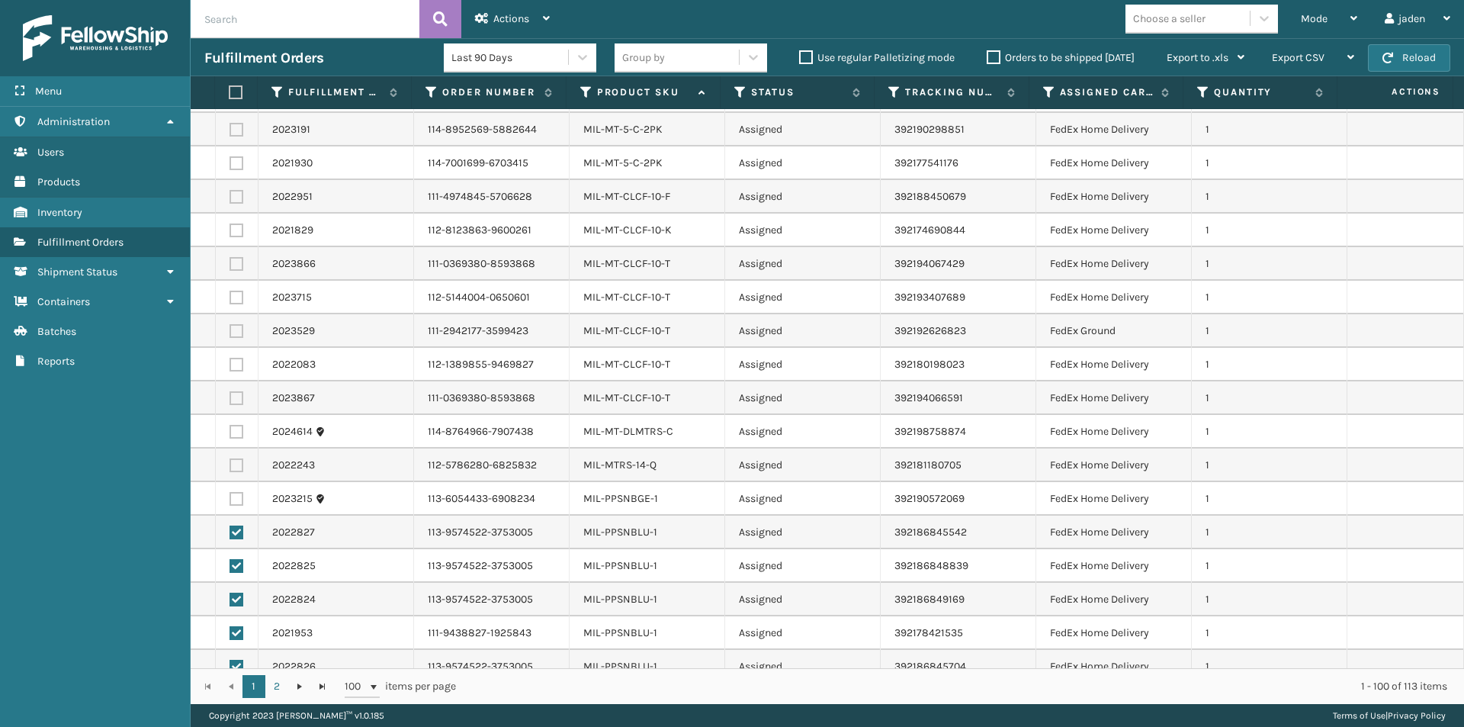
click at [236, 492] on label at bounding box center [237, 499] width 14 height 14
click at [230, 492] on input "checkbox" at bounding box center [230, 497] width 1 height 10
checkbox input "true"
click at [535, 18] on div "Actions" at bounding box center [512, 19] width 75 height 38
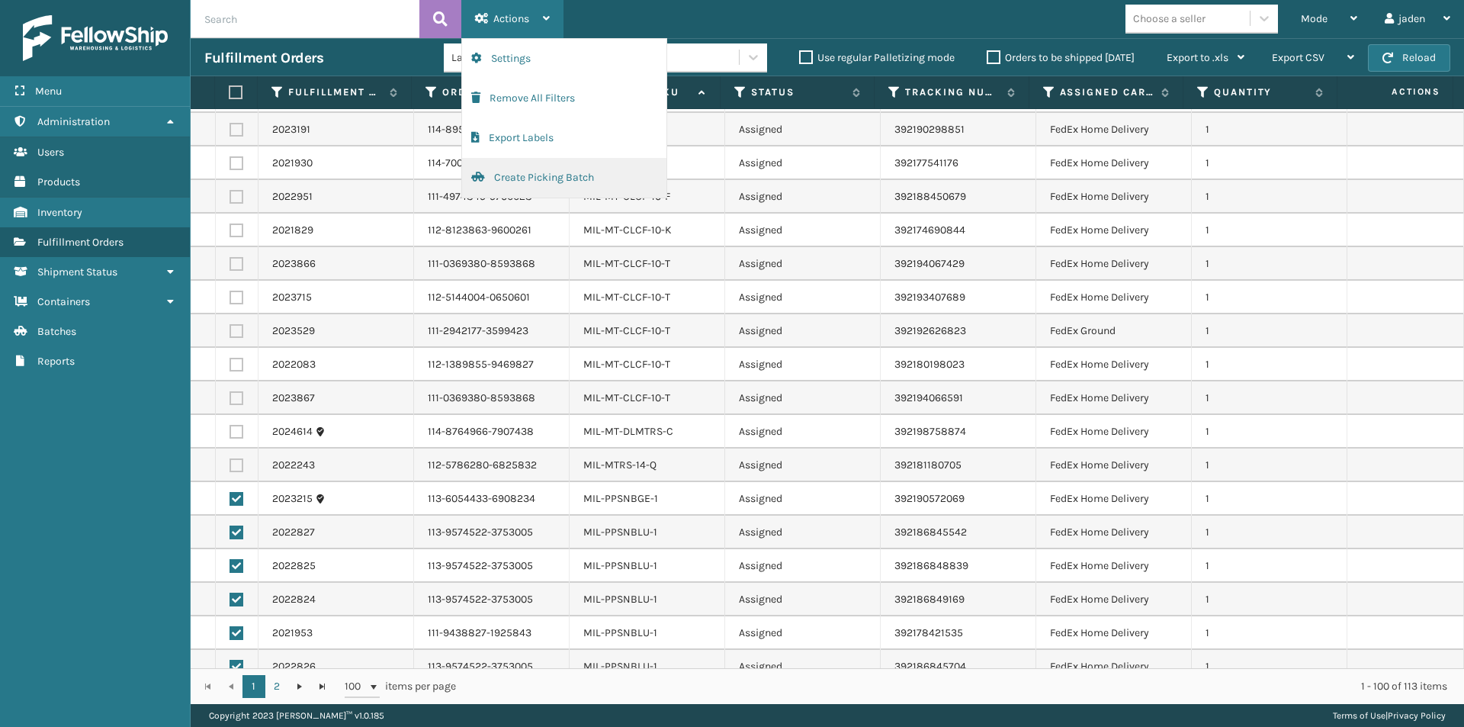
click at [522, 172] on button "Create Picking Batch" at bounding box center [564, 178] width 204 height 40
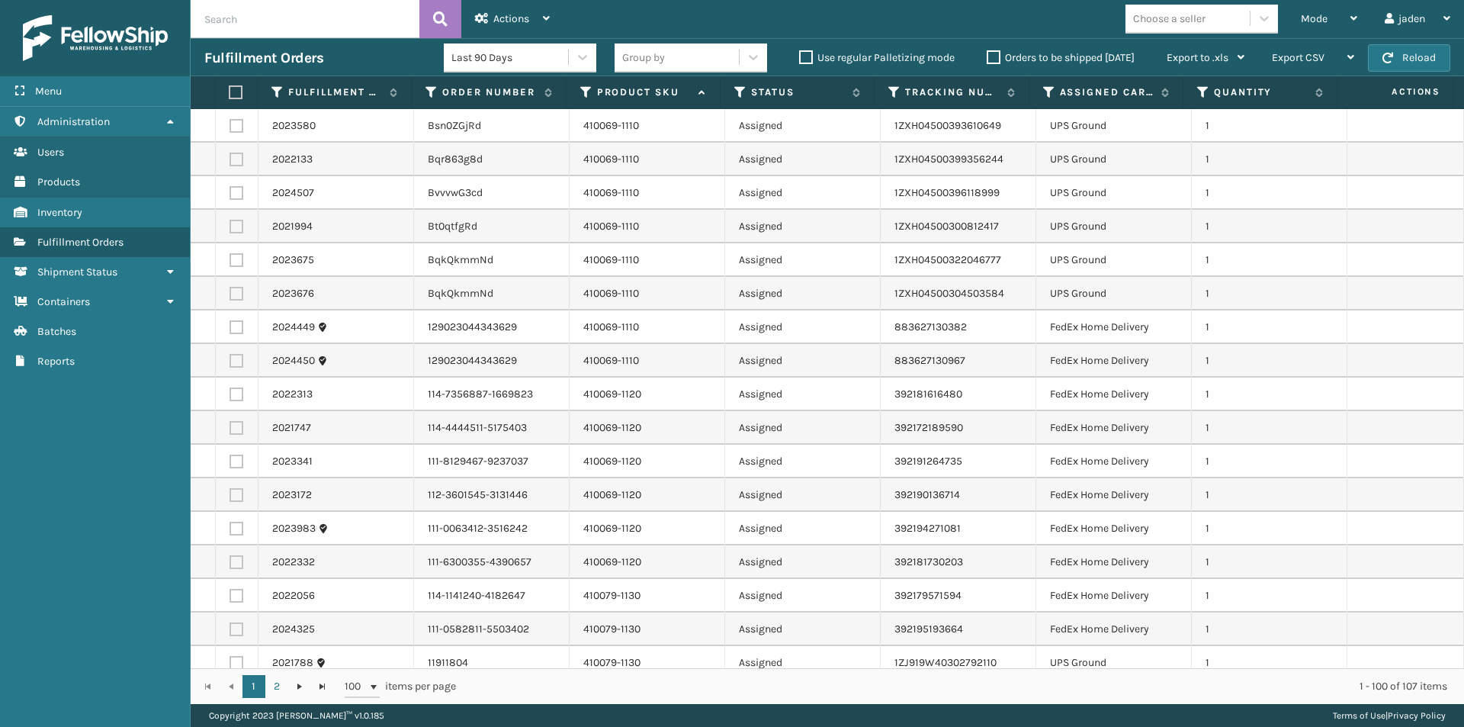
click at [237, 128] on label at bounding box center [237, 126] width 14 height 14
click at [230, 128] on input "checkbox" at bounding box center [230, 124] width 1 height 10
checkbox input "true"
click at [237, 157] on label at bounding box center [237, 160] width 14 height 14
click at [230, 157] on input "checkbox" at bounding box center [230, 158] width 1 height 10
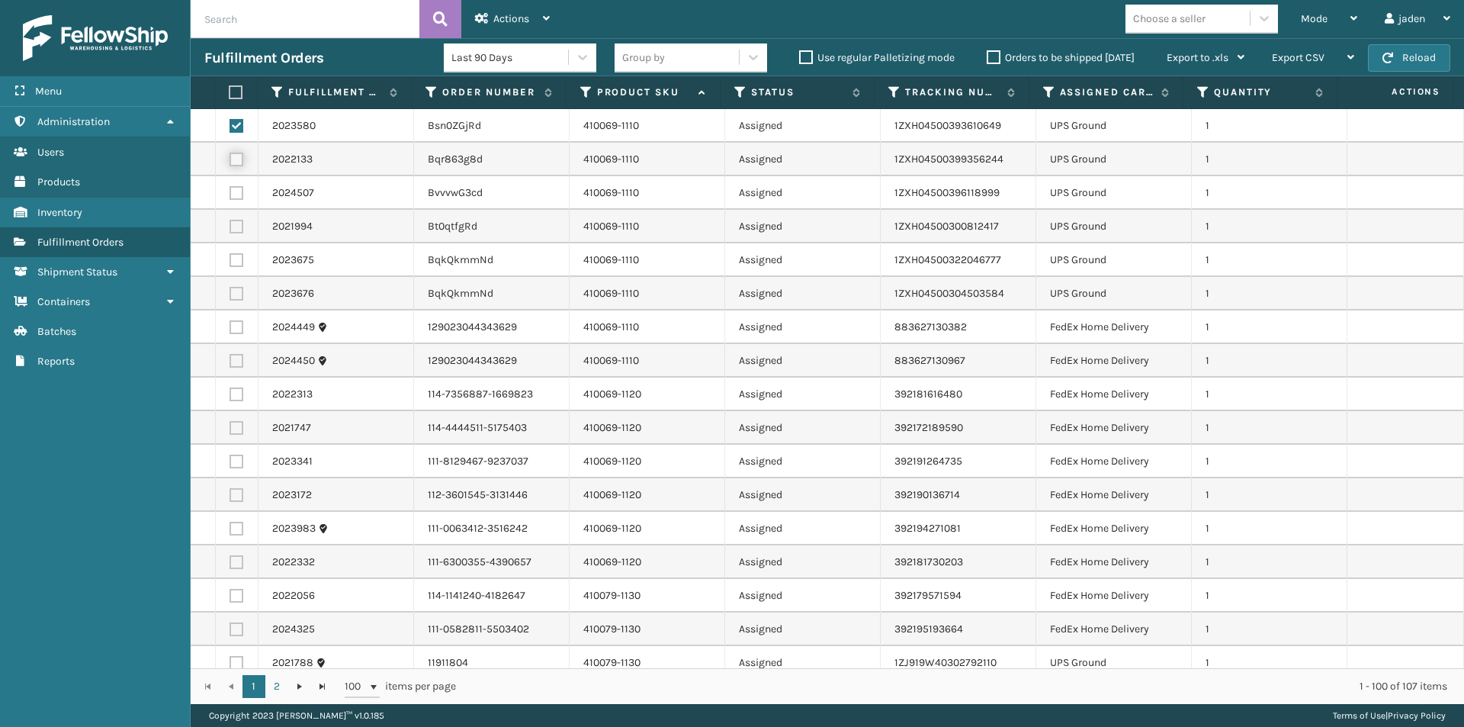
checkbox input "true"
click at [239, 194] on label at bounding box center [237, 193] width 14 height 14
click at [230, 194] on input "checkbox" at bounding box center [230, 191] width 1 height 10
checkbox input "true"
click at [239, 230] on label at bounding box center [237, 227] width 14 height 14
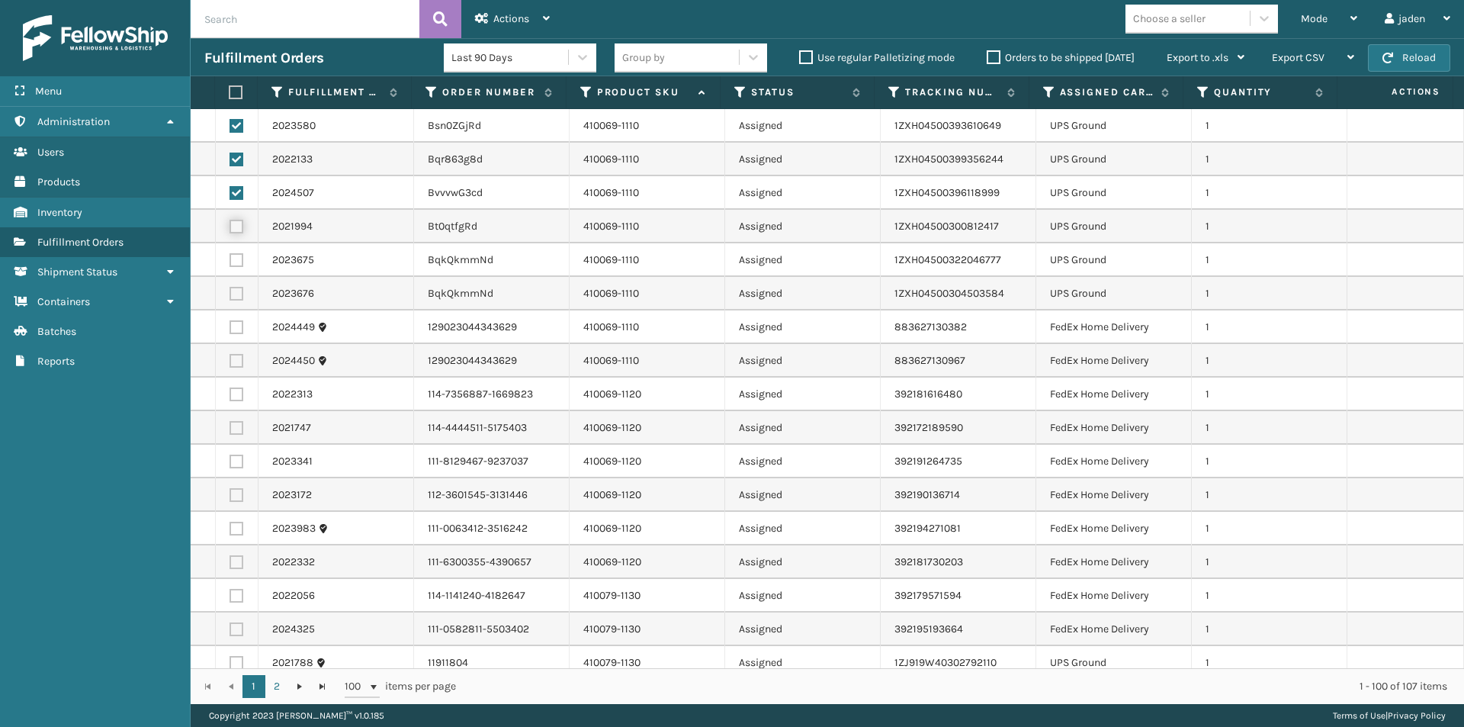
click at [230, 230] on input "checkbox" at bounding box center [230, 225] width 1 height 10
checkbox input "true"
click at [234, 265] on label at bounding box center [237, 260] width 14 height 14
click at [230, 263] on input "checkbox" at bounding box center [230, 258] width 1 height 10
checkbox input "true"
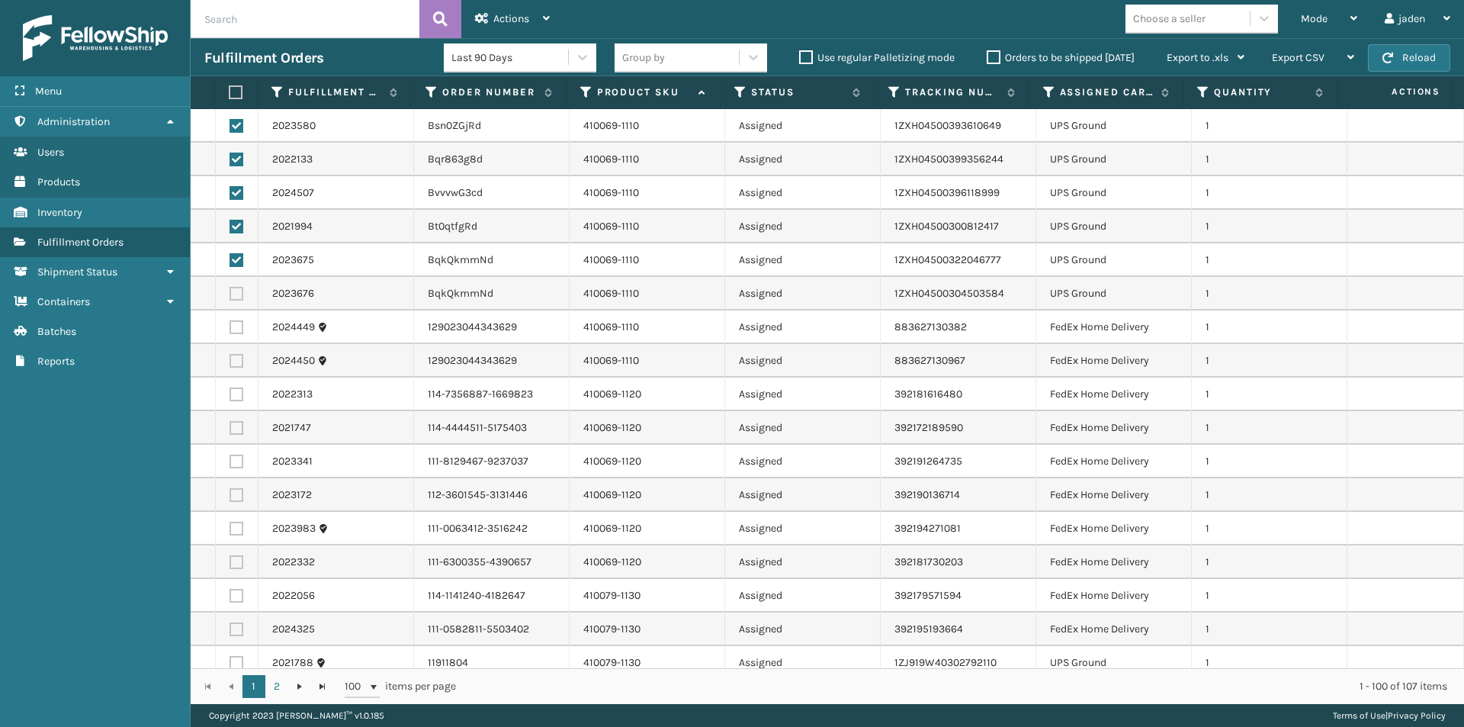
click at [242, 294] on label at bounding box center [237, 294] width 14 height 14
click at [230, 294] on input "checkbox" at bounding box center [230, 292] width 1 height 10
checkbox input "true"
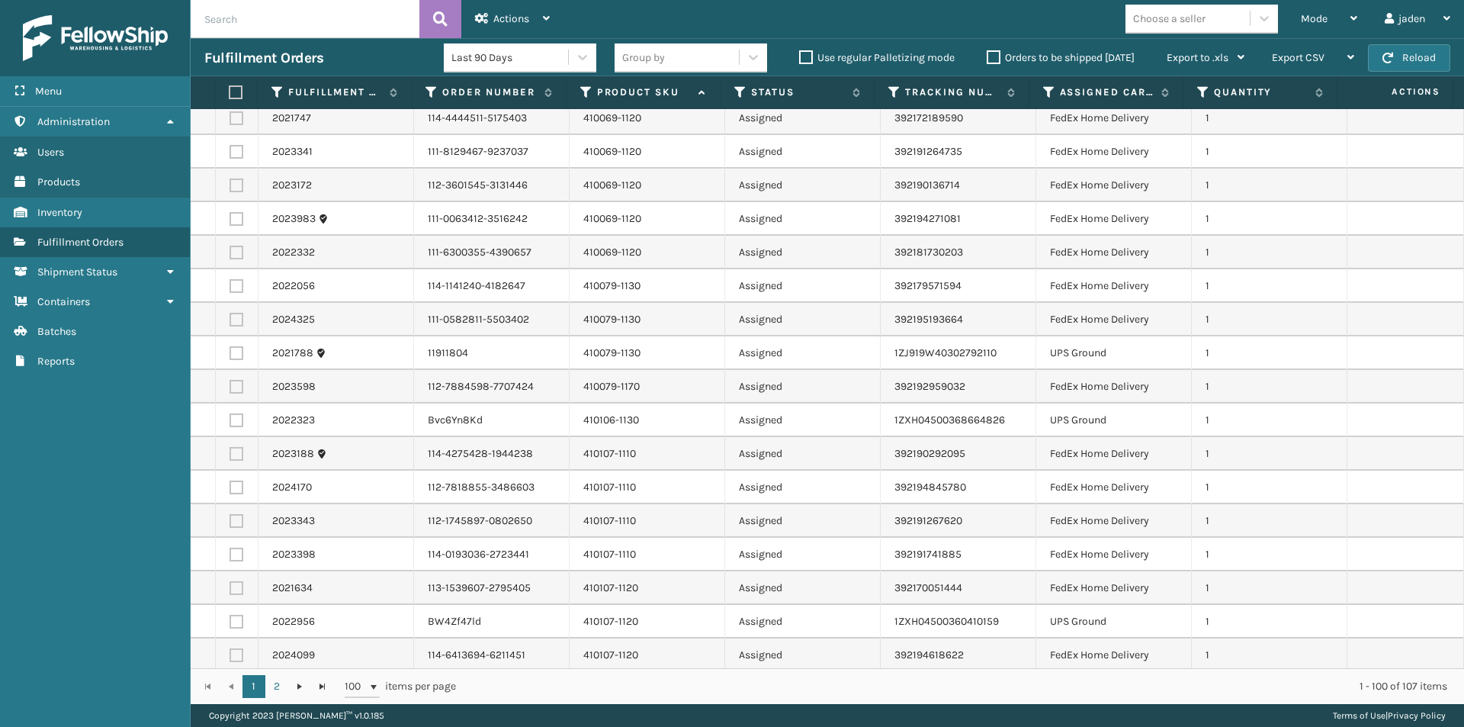
scroll to position [381, 0]
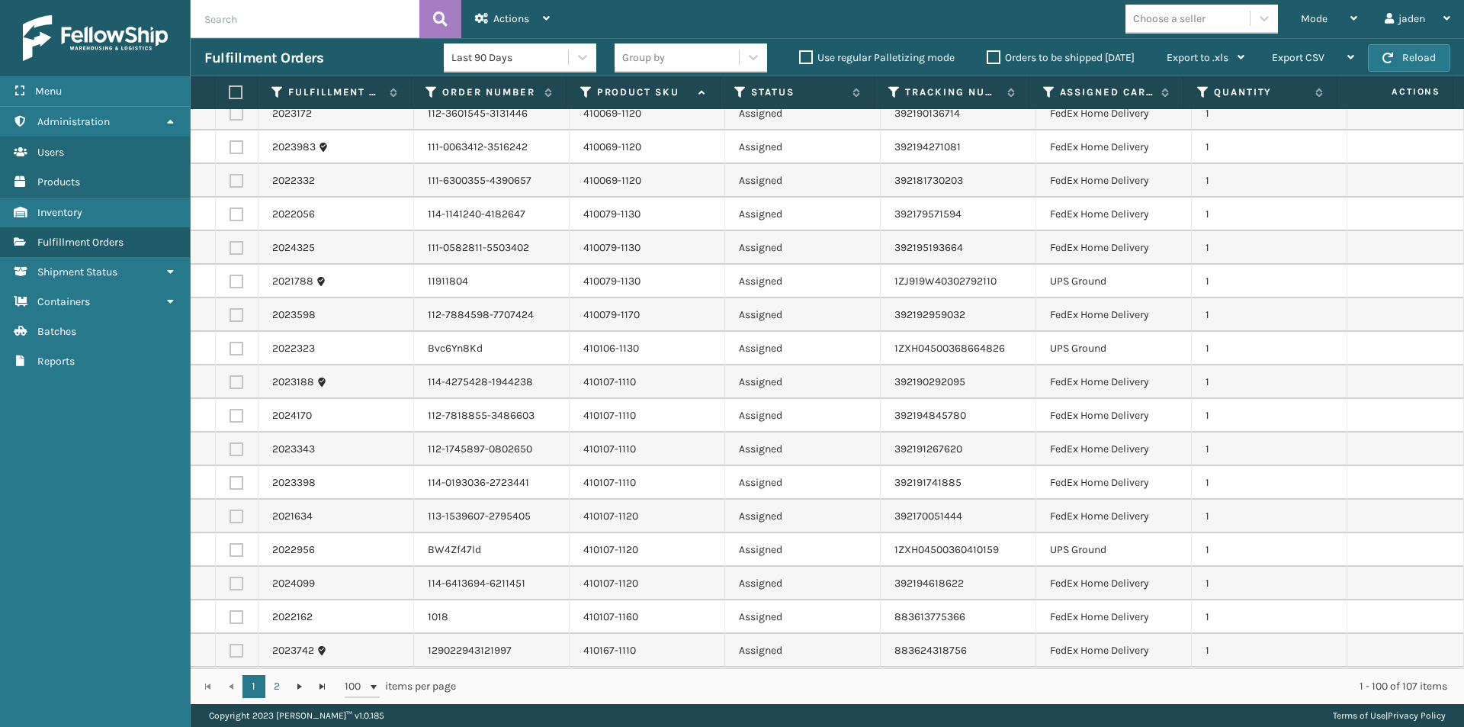
click at [227, 283] on td at bounding box center [237, 282] width 43 height 34
click at [236, 349] on label at bounding box center [237, 349] width 14 height 14
click at [230, 349] on input "checkbox" at bounding box center [230, 347] width 1 height 10
checkbox input "true"
click at [233, 281] on label at bounding box center [237, 282] width 14 height 14
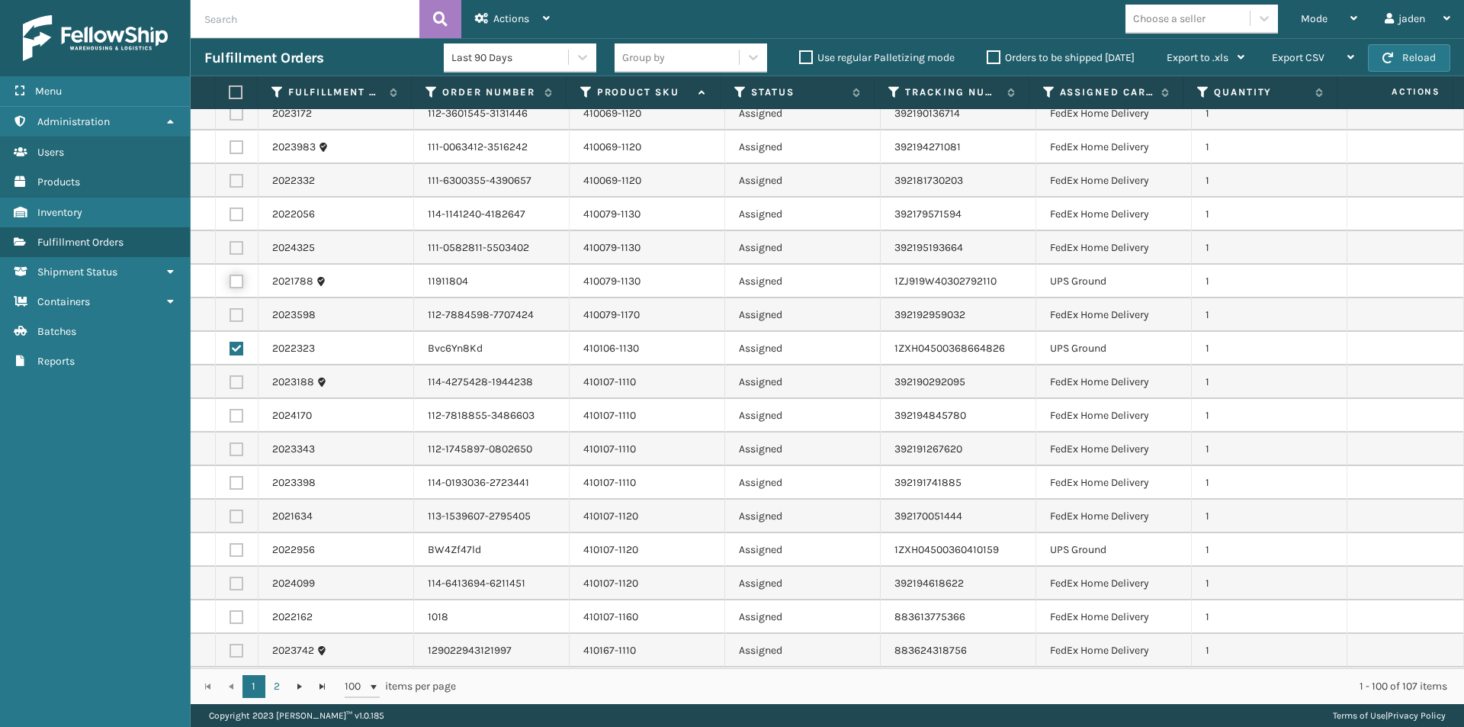
click at [230, 281] on input "checkbox" at bounding box center [230, 280] width 1 height 10
checkbox input "true"
click at [232, 552] on label at bounding box center [237, 550] width 14 height 14
click at [230, 552] on input "checkbox" at bounding box center [230, 548] width 1 height 10
checkbox input "true"
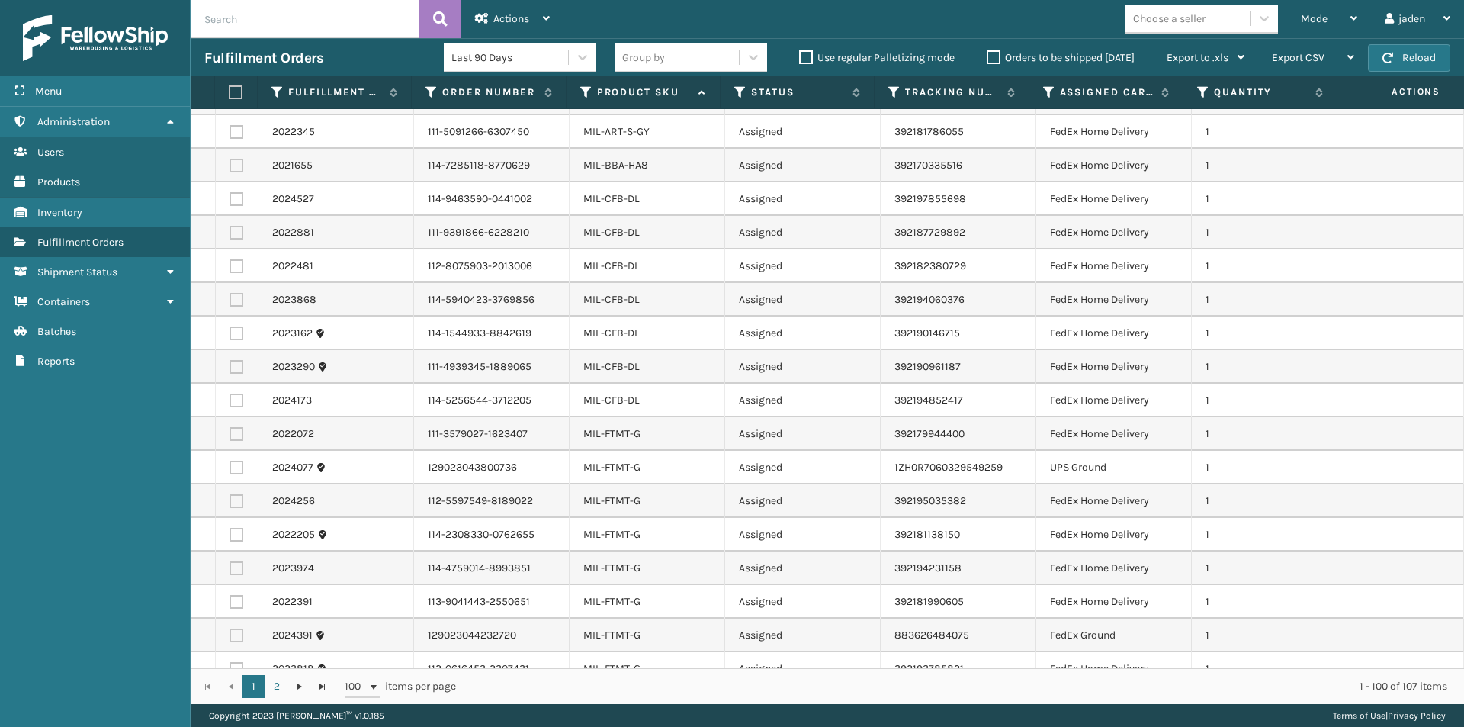
scroll to position [1830, 0]
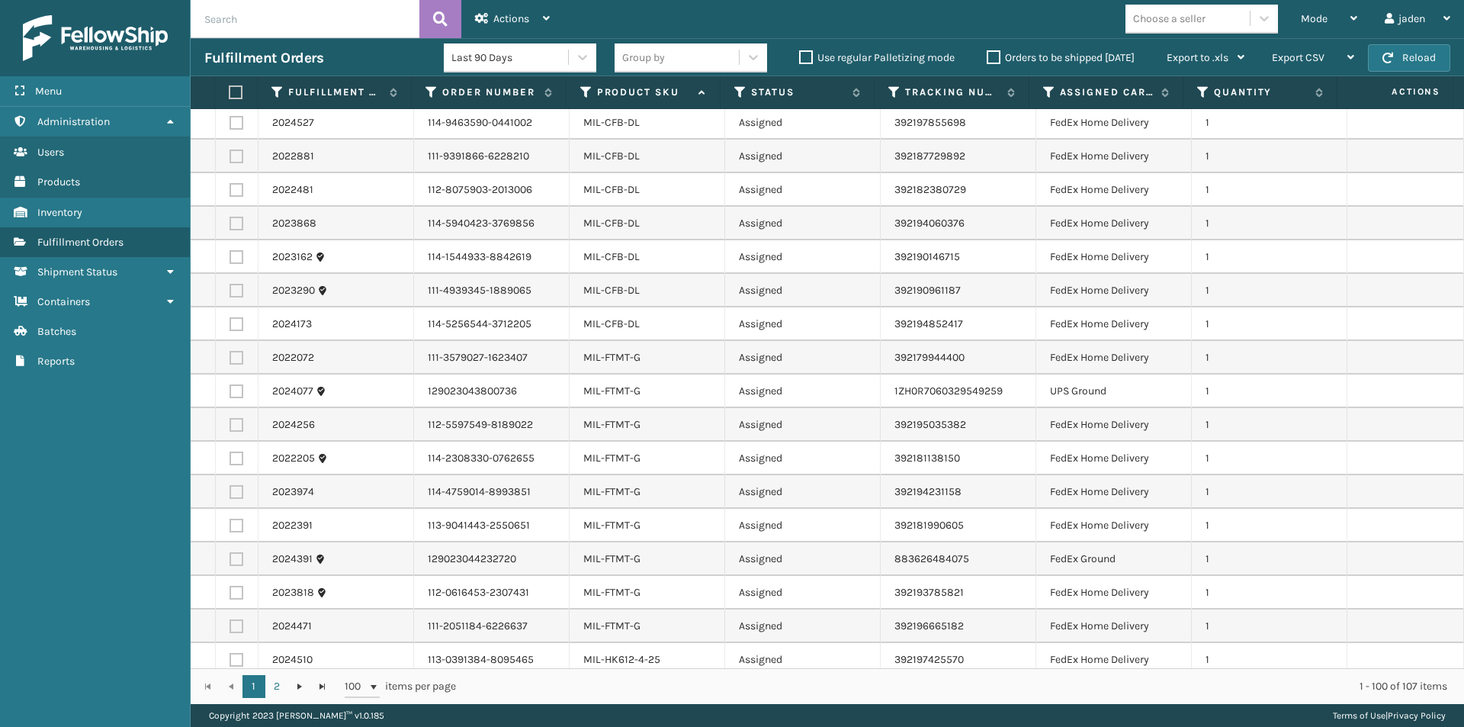
click at [230, 384] on label at bounding box center [237, 391] width 14 height 14
click at [230, 384] on input "checkbox" at bounding box center [230, 389] width 1 height 10
checkbox input "true"
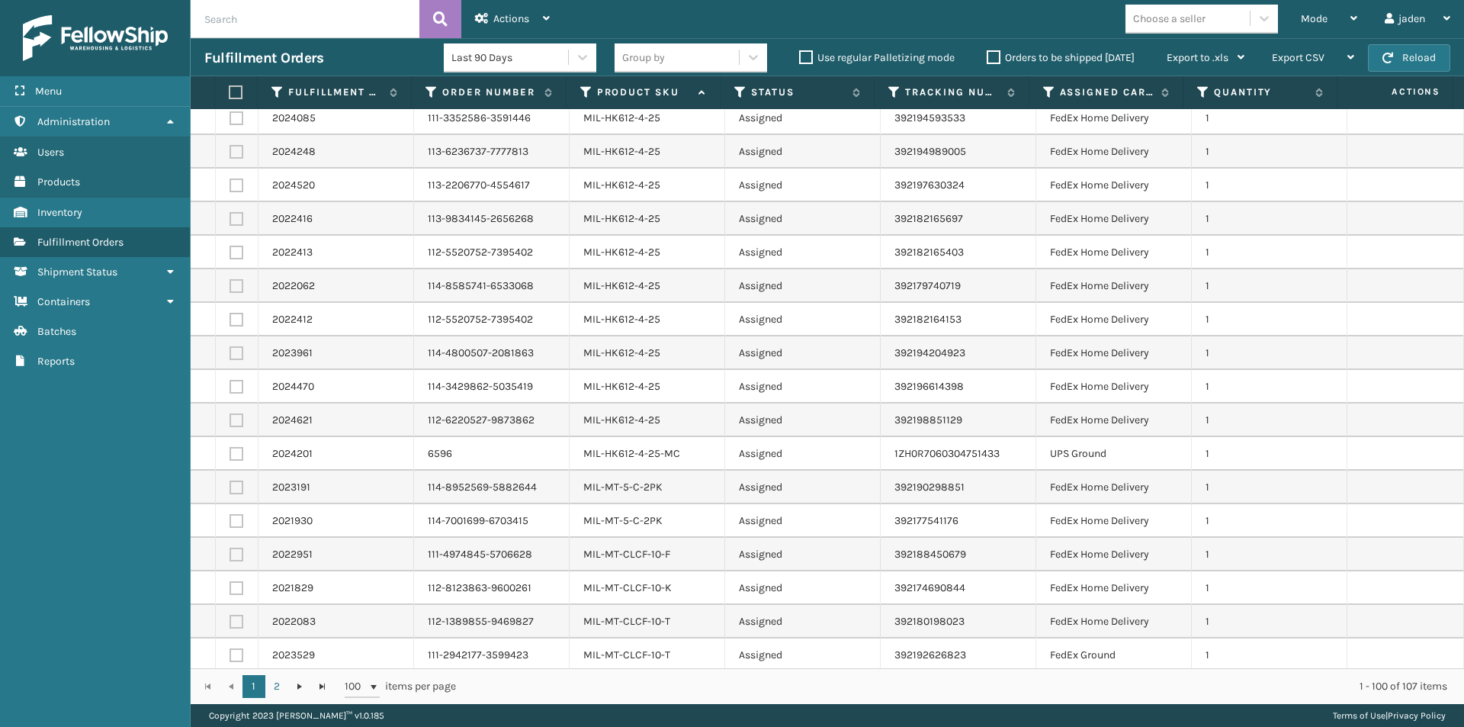
scroll to position [2441, 0]
click at [230, 445] on label at bounding box center [237, 452] width 14 height 14
click at [230, 445] on input "checkbox" at bounding box center [230, 450] width 1 height 10
checkbox input "true"
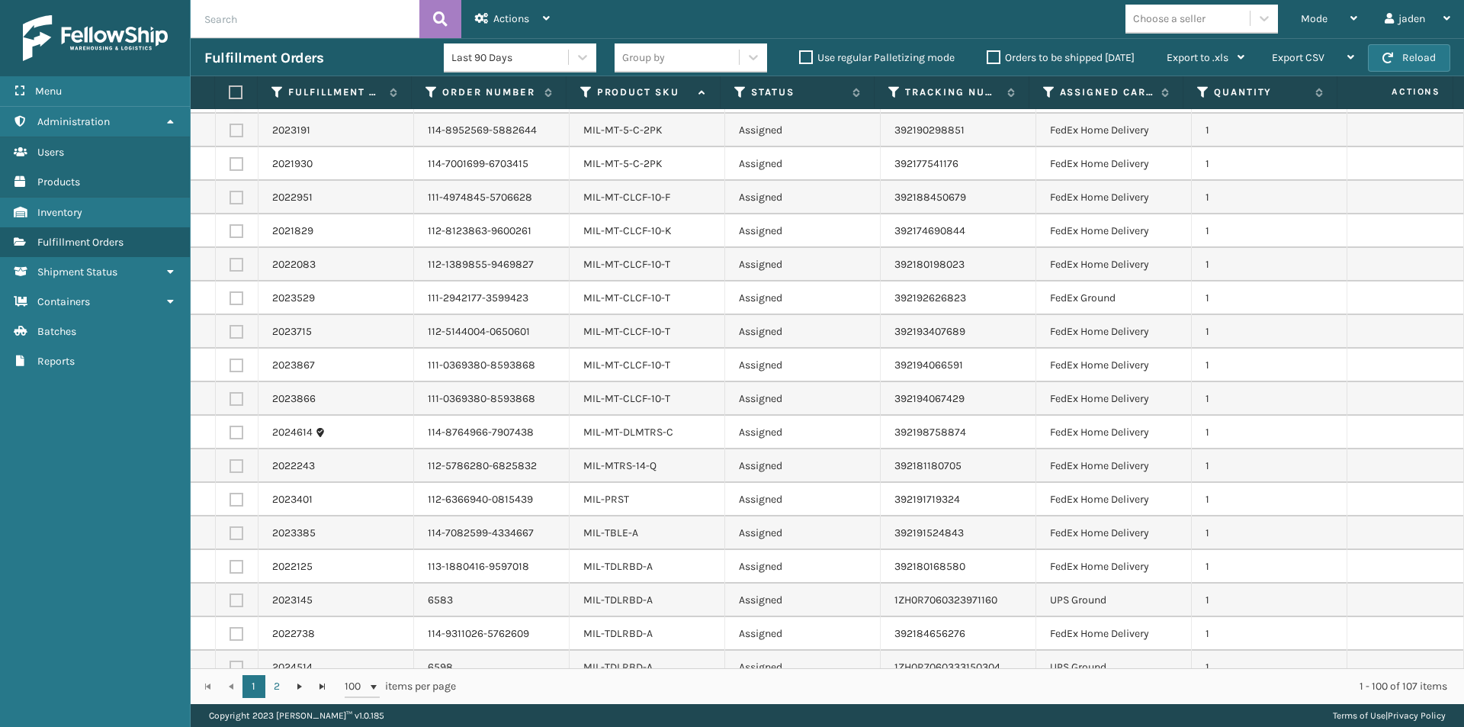
scroll to position [2797, 0]
click at [237, 593] on label at bounding box center [237, 600] width 14 height 14
click at [230, 593] on input "checkbox" at bounding box center [230, 598] width 1 height 10
checkbox input "true"
click at [233, 660] on label at bounding box center [237, 667] width 14 height 14
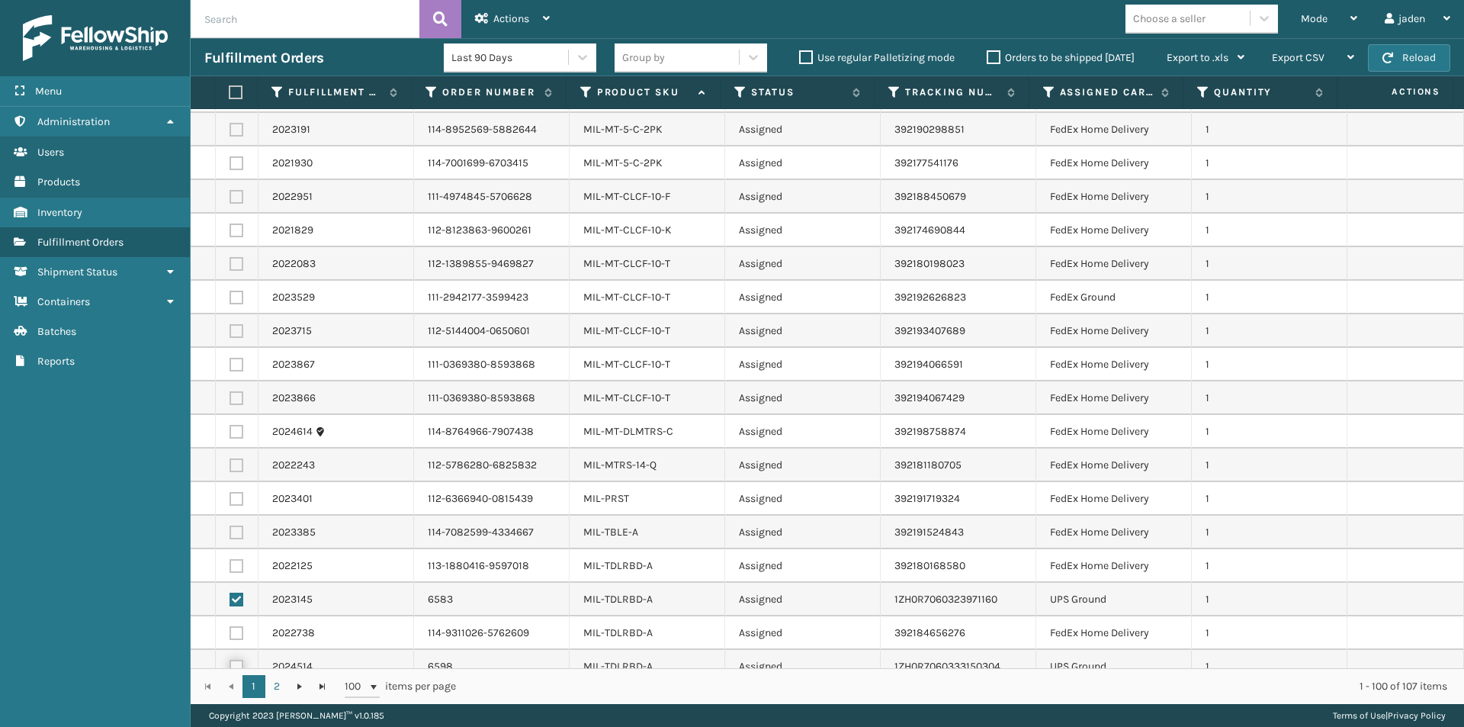
click at [230, 660] on input "checkbox" at bounding box center [230, 665] width 1 height 10
checkbox input "true"
click at [549, 22] on icon at bounding box center [546, 18] width 7 height 11
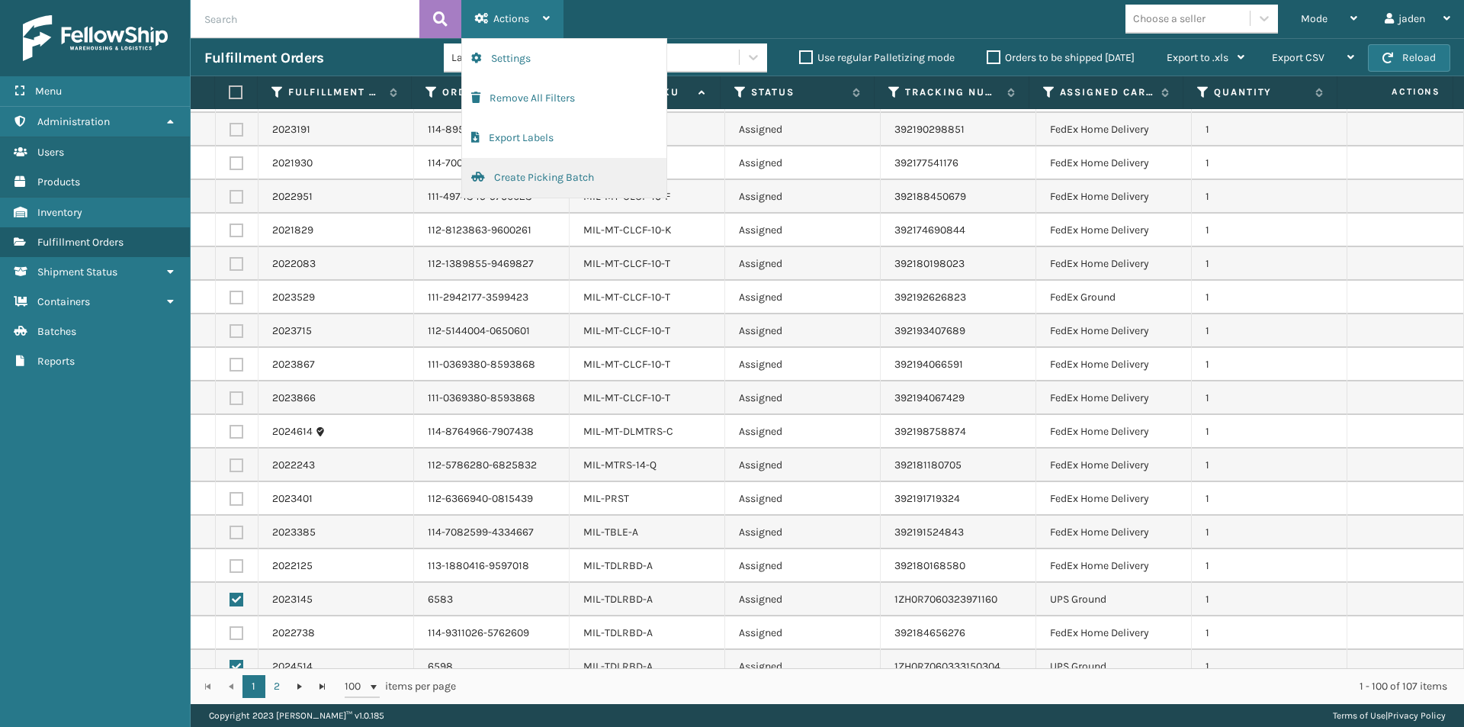
click at [498, 172] on button "Create Picking Batch" at bounding box center [564, 178] width 204 height 40
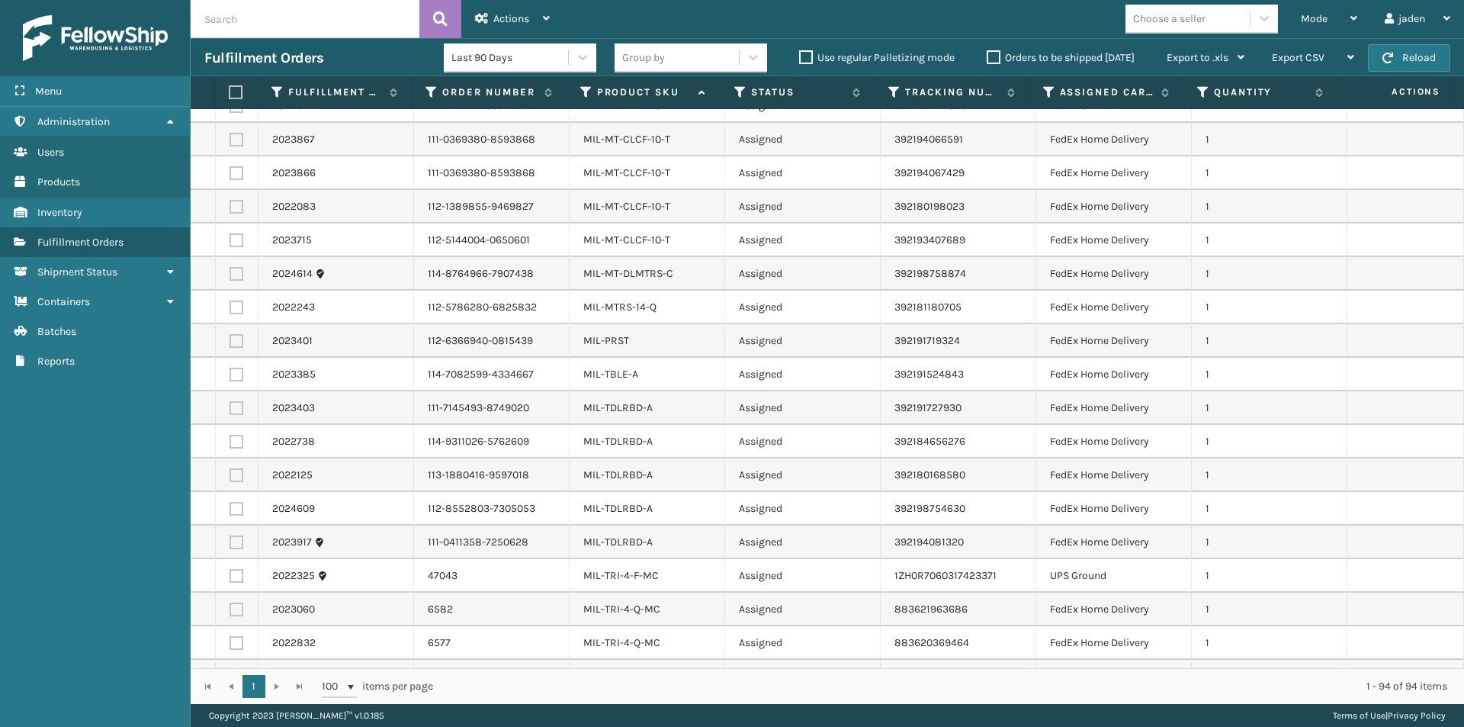
scroll to position [2595, 0]
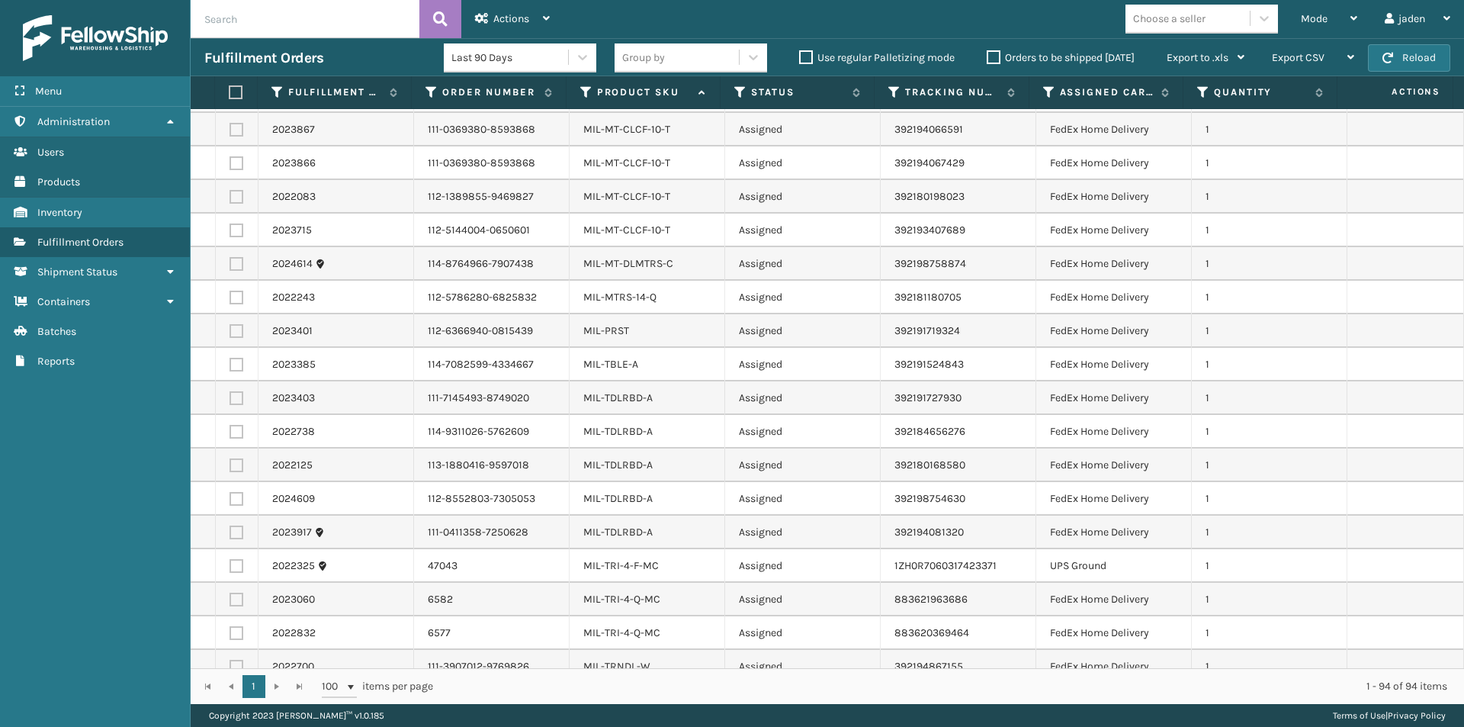
click at [233, 559] on label at bounding box center [237, 566] width 14 height 14
click at [230, 559] on input "checkbox" at bounding box center [230, 564] width 1 height 10
checkbox input "true"
click at [523, 33] on div "Actions" at bounding box center [512, 19] width 75 height 38
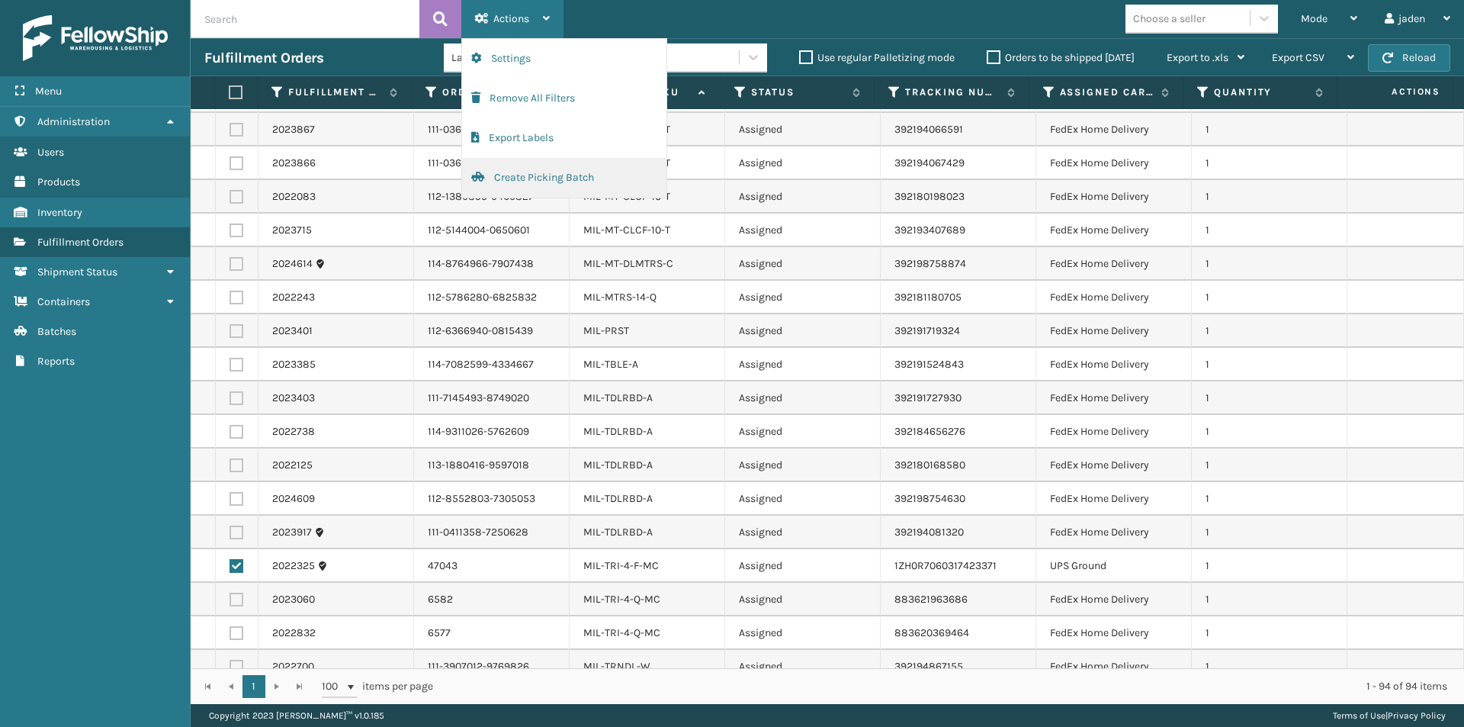
click at [541, 169] on button "Create Picking Batch" at bounding box center [564, 178] width 204 height 40
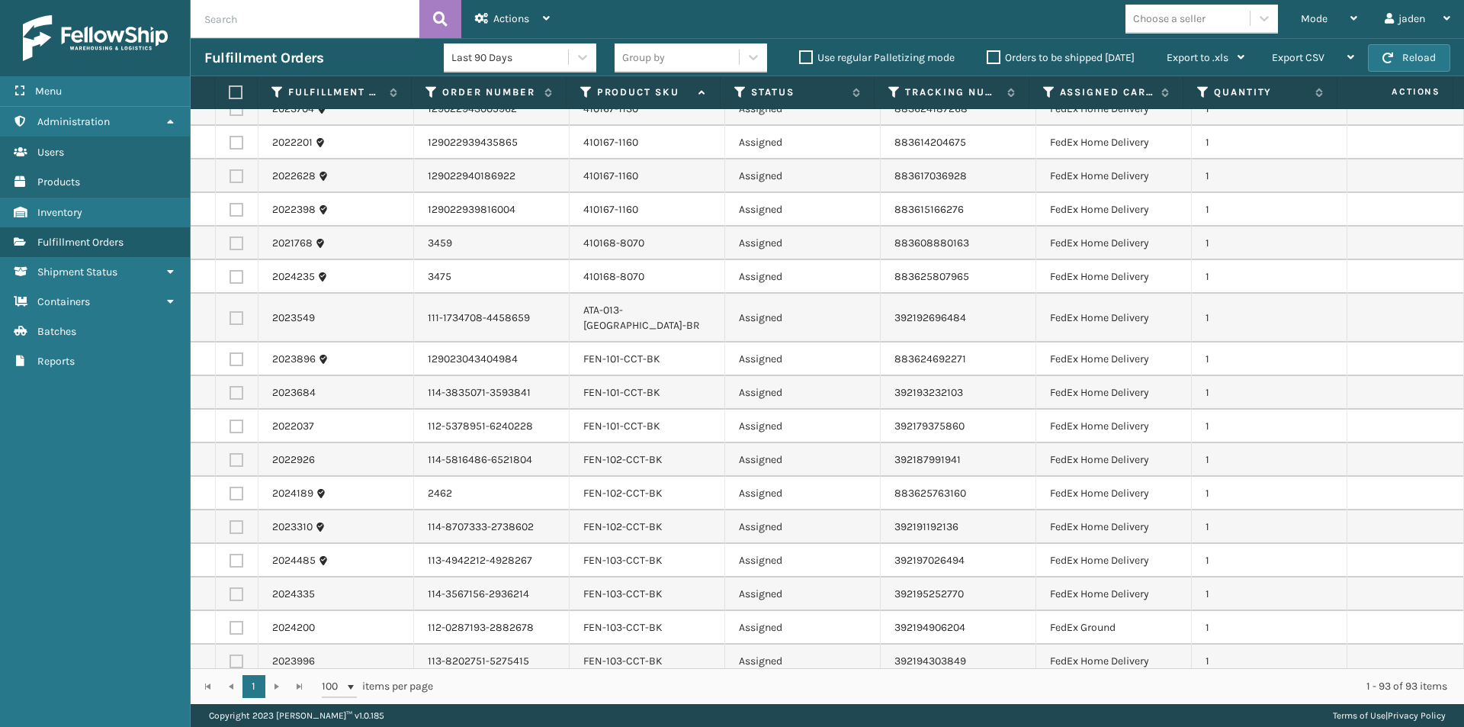
scroll to position [655, 0]
drag, startPoint x: 576, startPoint y: 311, endPoint x: 696, endPoint y: 311, distance: 119.7
click at [696, 311] on td "ATA-013-[GEOGRAPHIC_DATA]-BR" at bounding box center [648, 317] width 156 height 49
copy link "ATA-013-[GEOGRAPHIC_DATA]-BR"
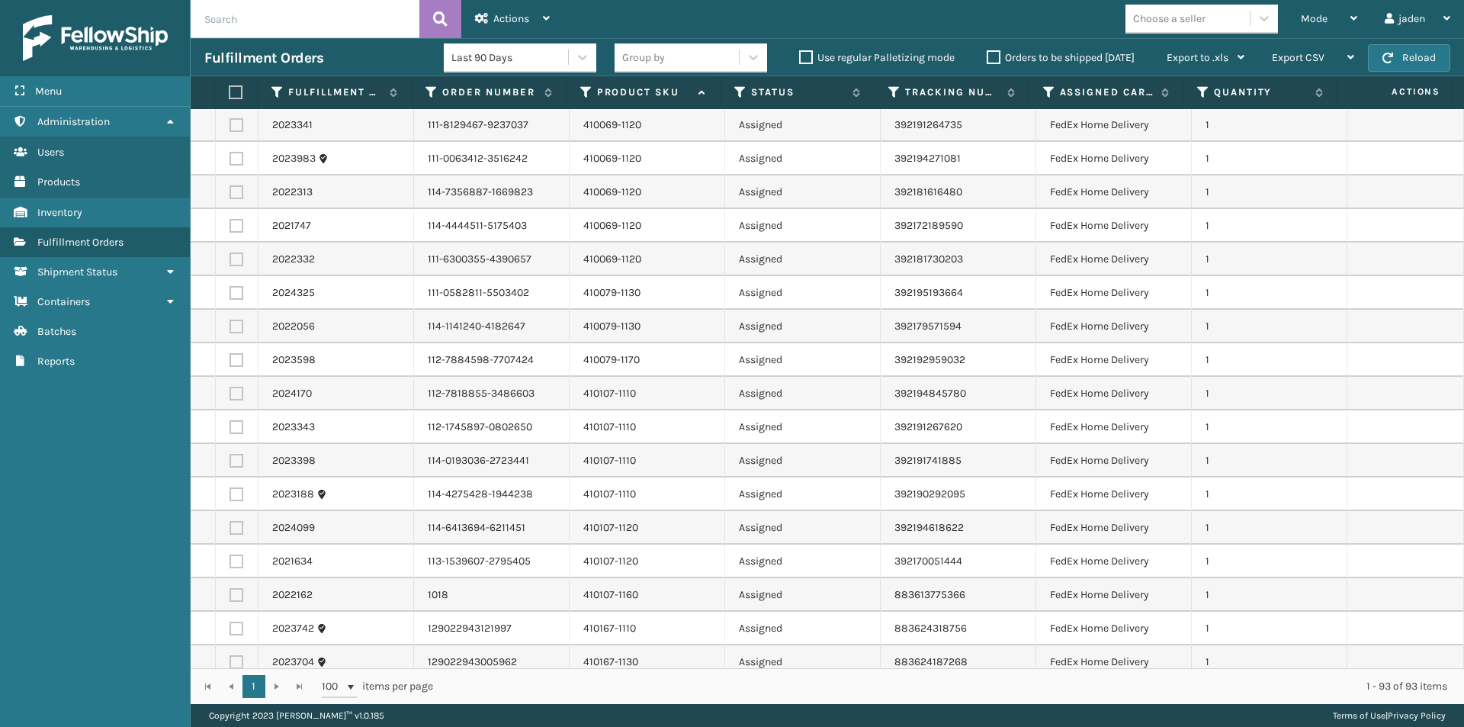
scroll to position [0, 0]
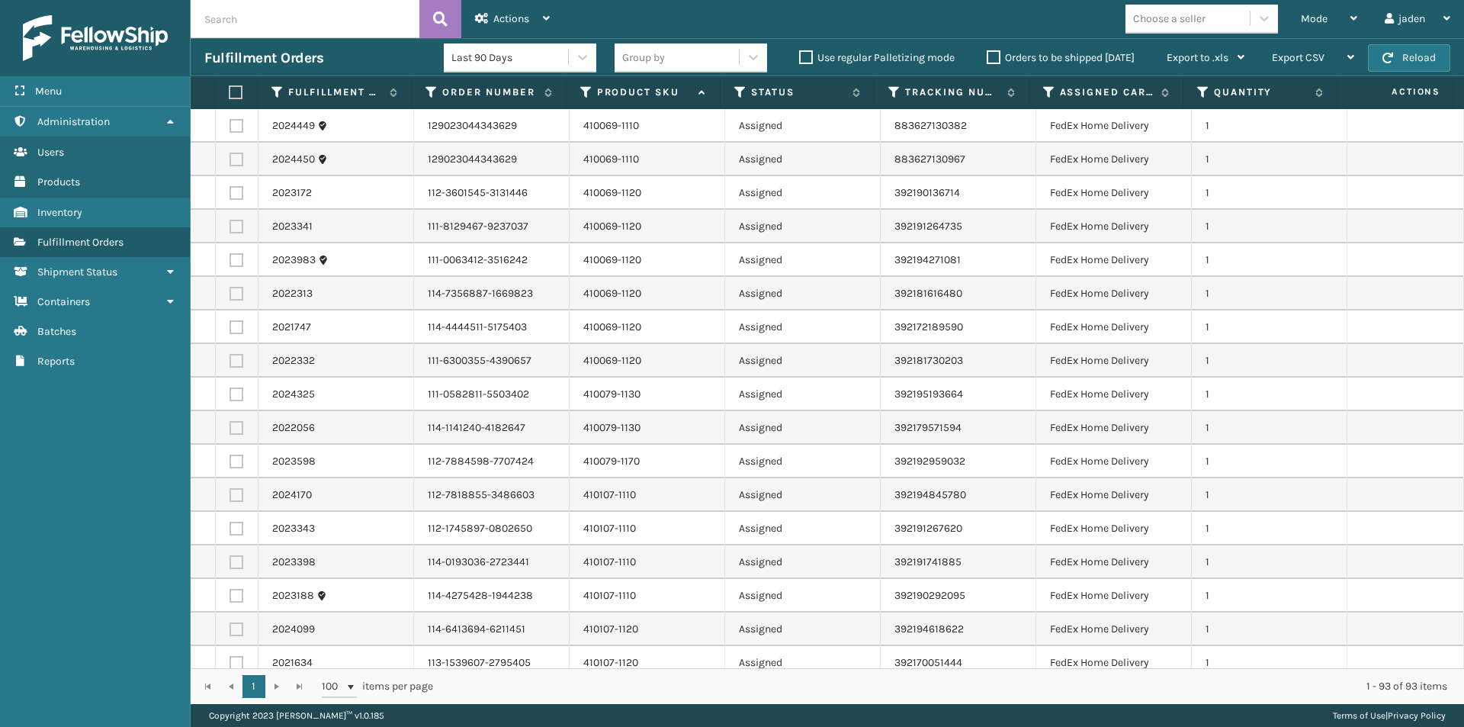
click at [233, 95] on label at bounding box center [234, 92] width 10 height 14
click at [230, 95] on input "checkbox" at bounding box center [229, 93] width 1 height 10
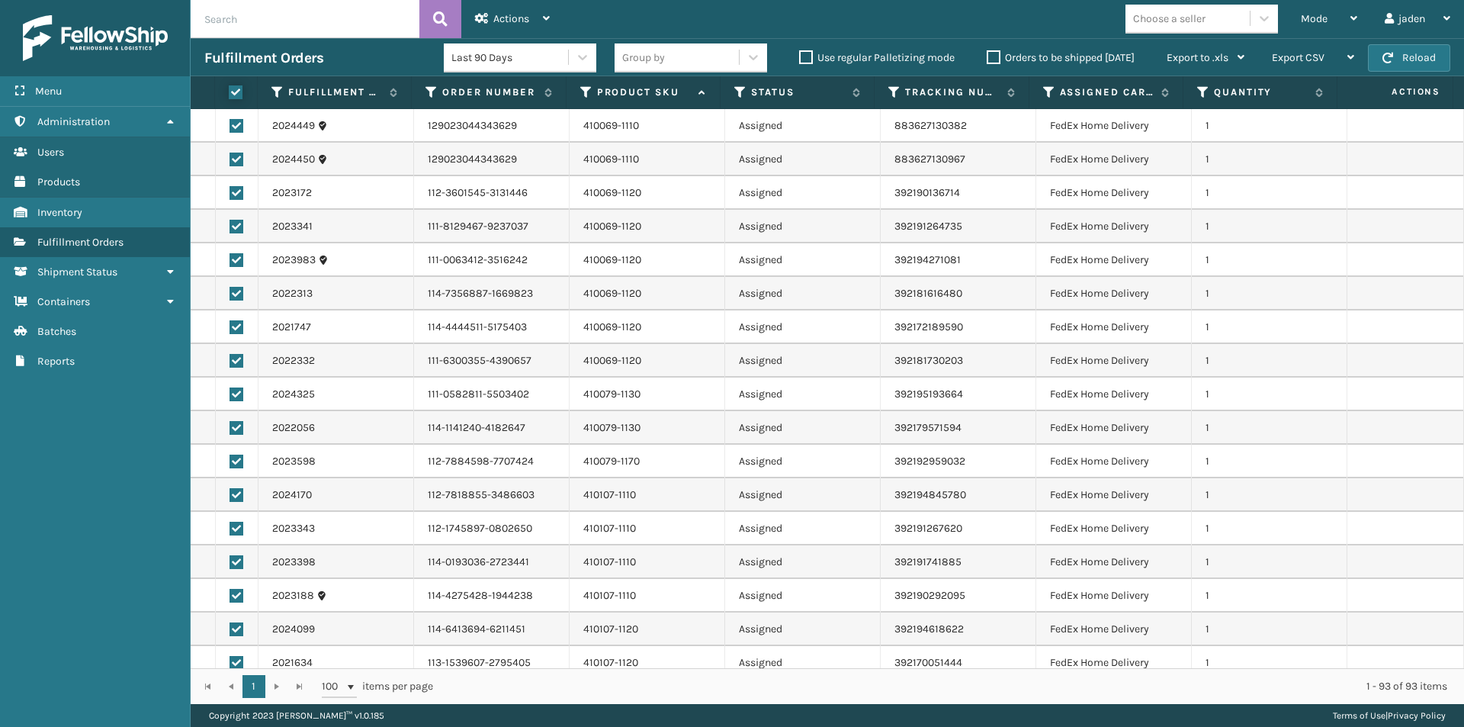
checkbox input "true"
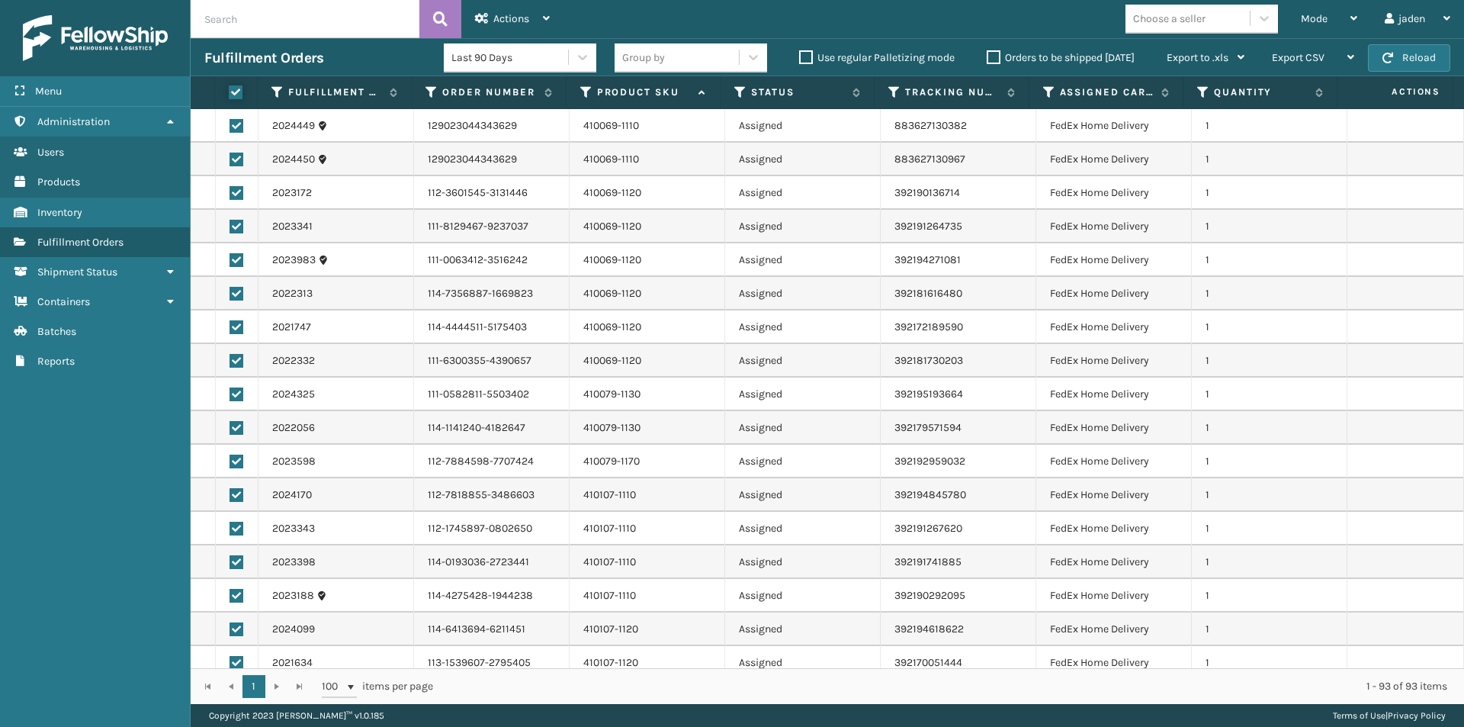
checkbox input "true"
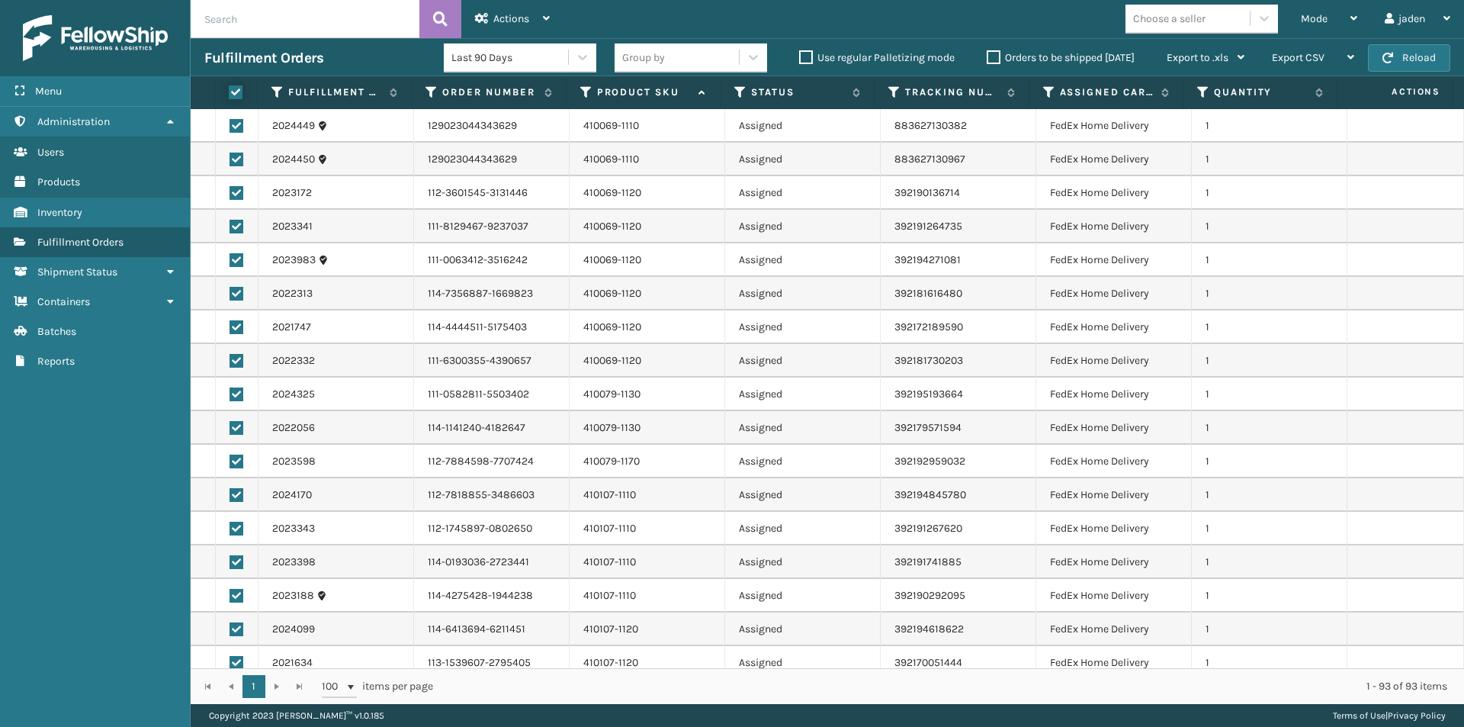
checkbox input "true"
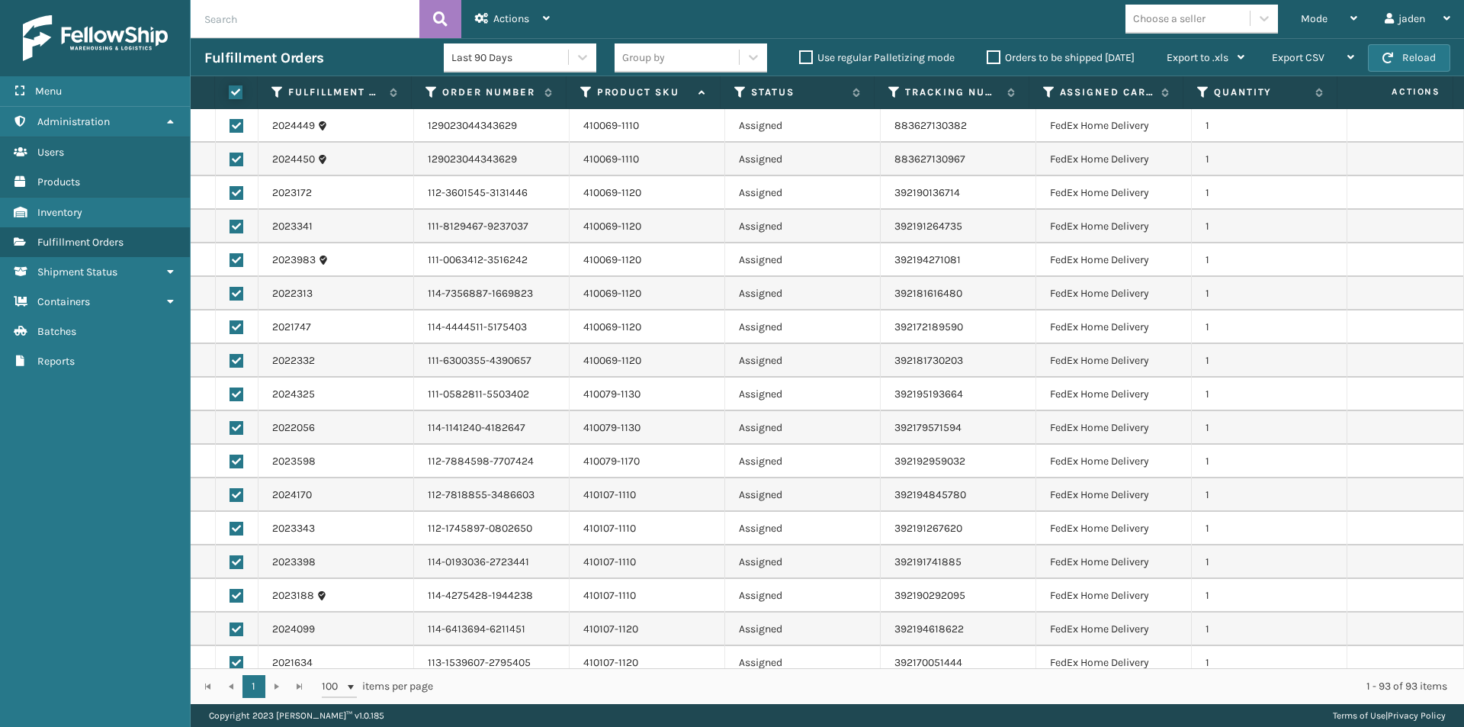
checkbox input "true"
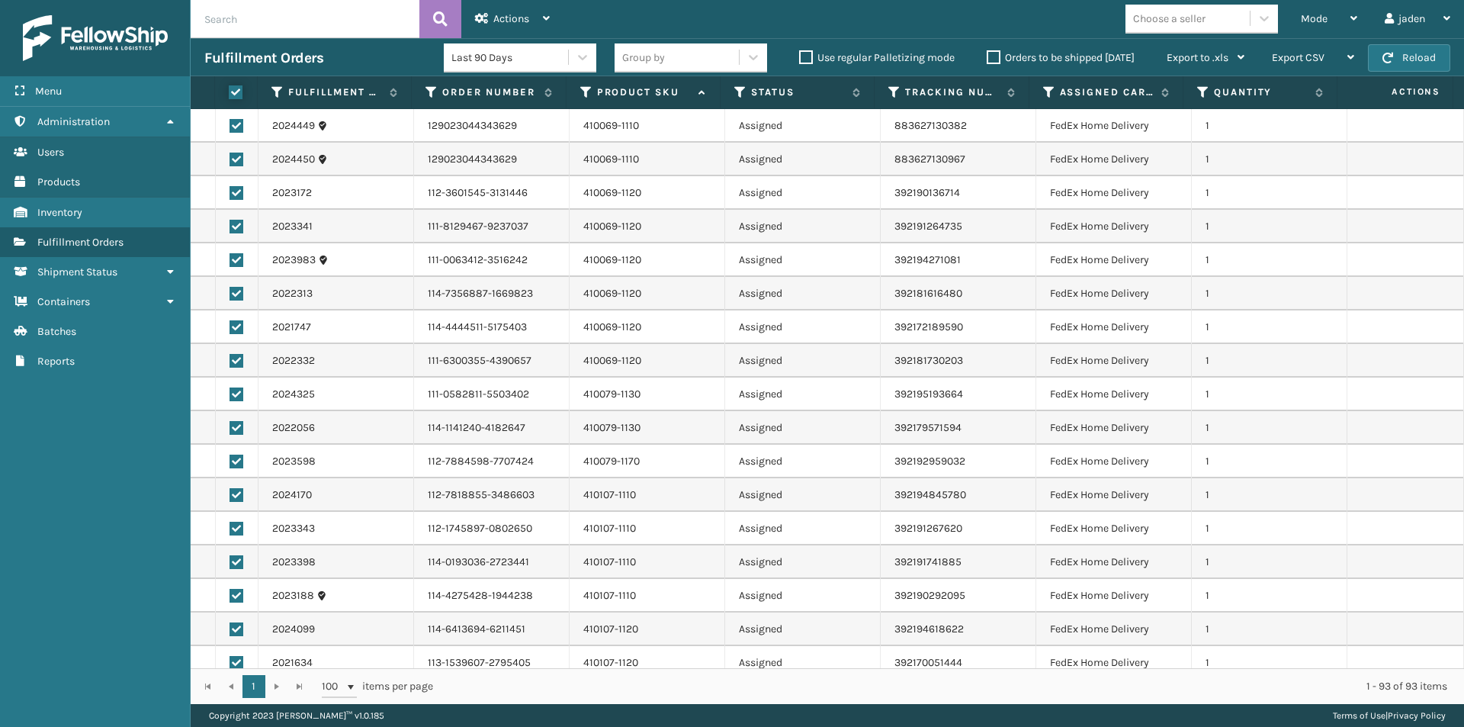
checkbox input "true"
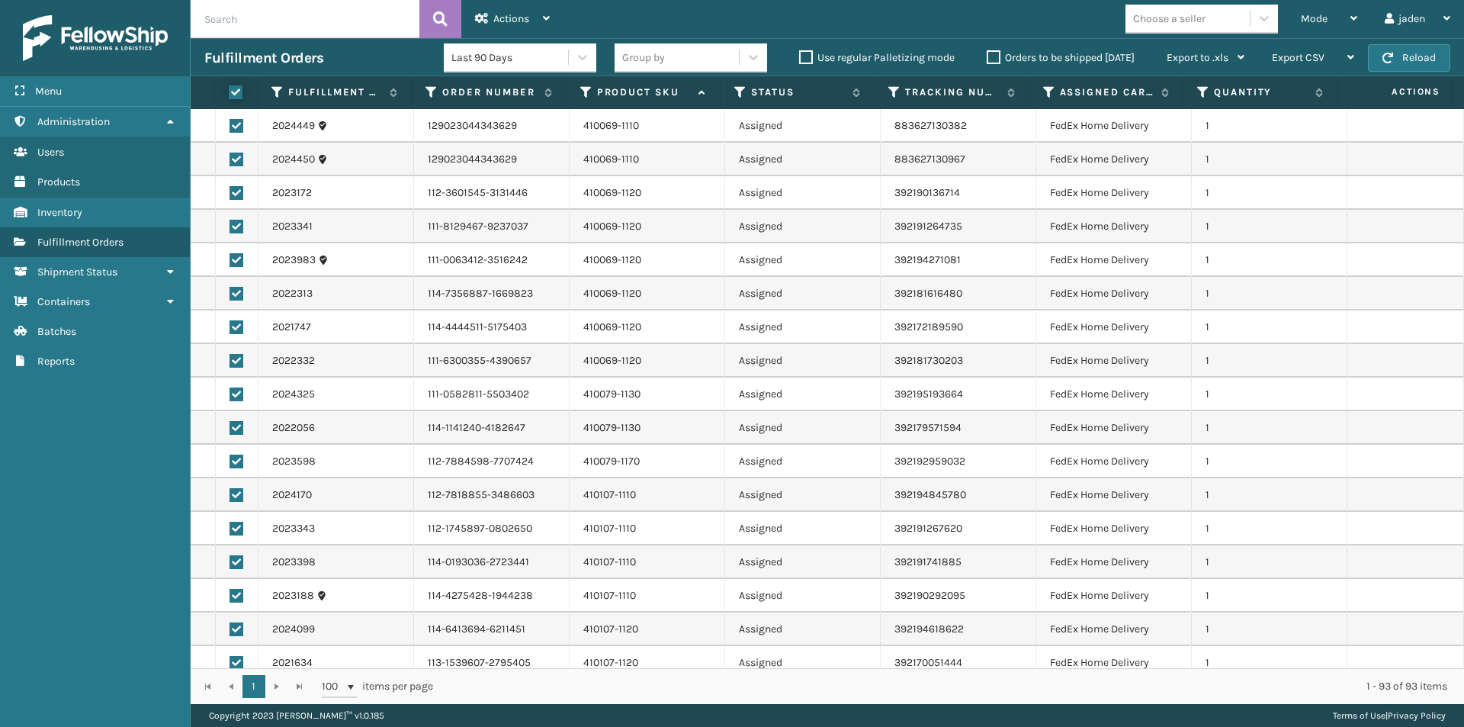
checkbox input "true"
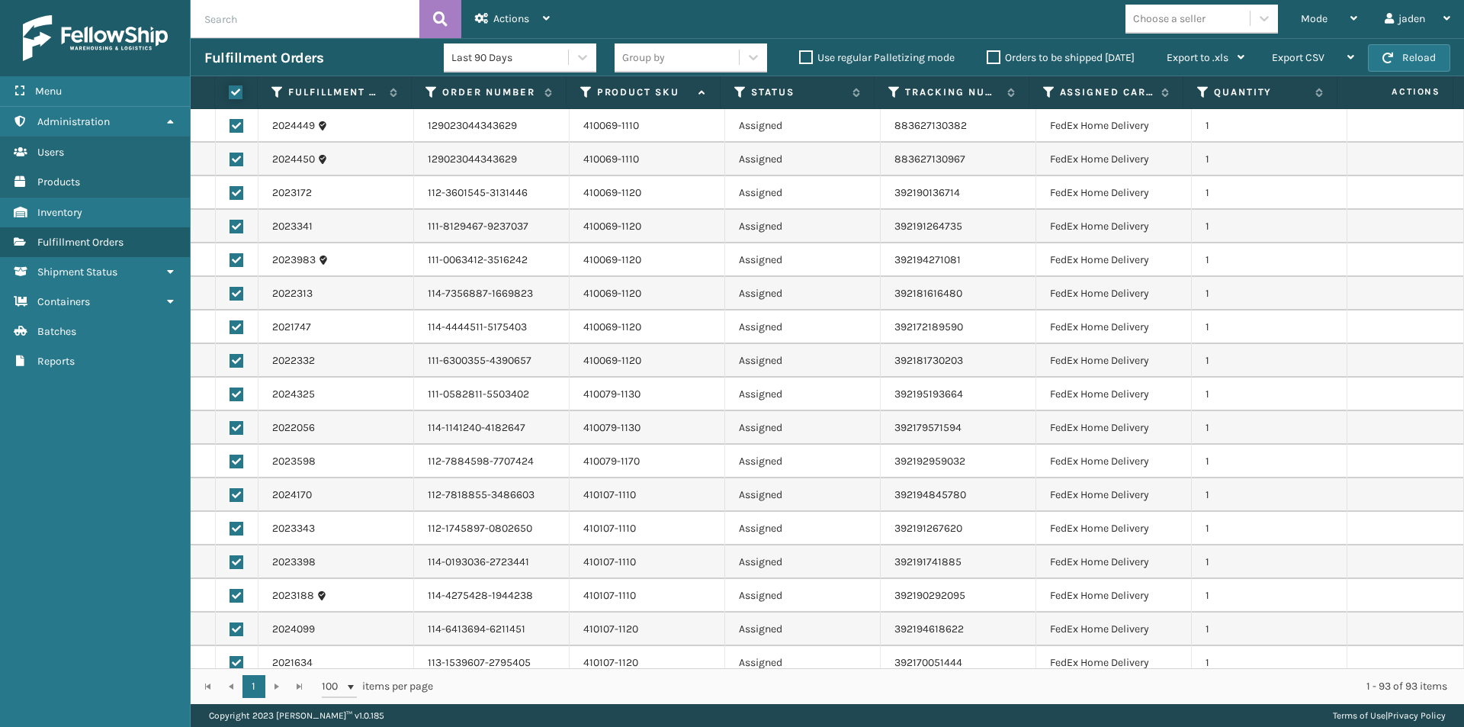
checkbox input "true"
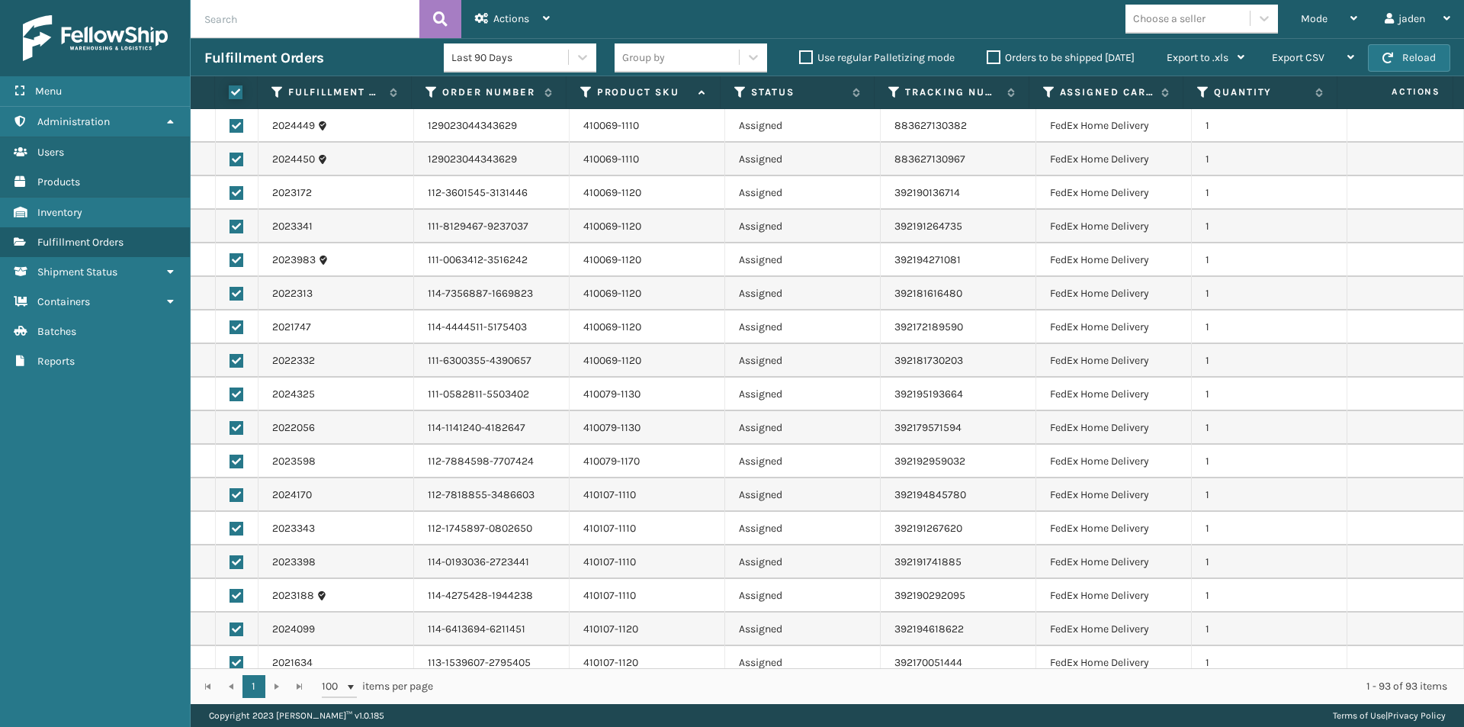
checkbox input "true"
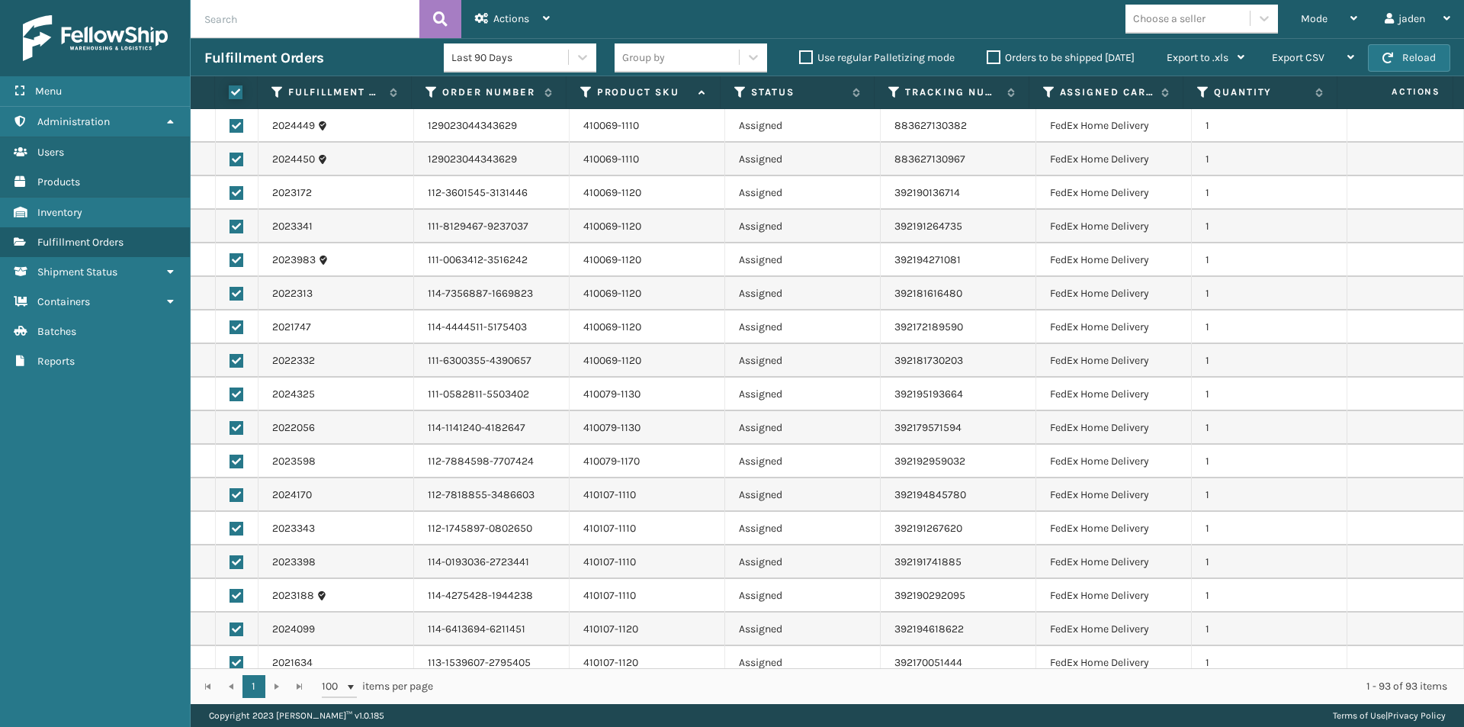
checkbox input "true"
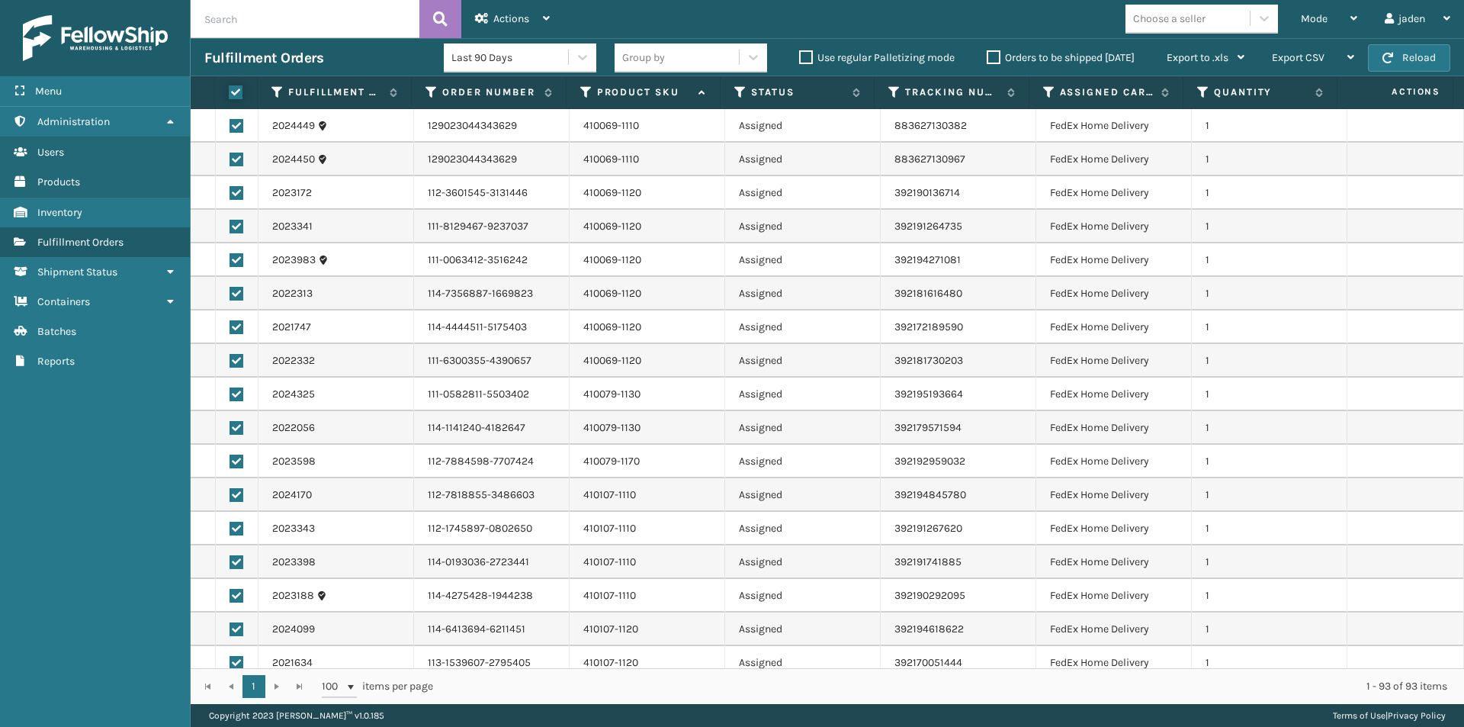
checkbox input "true"
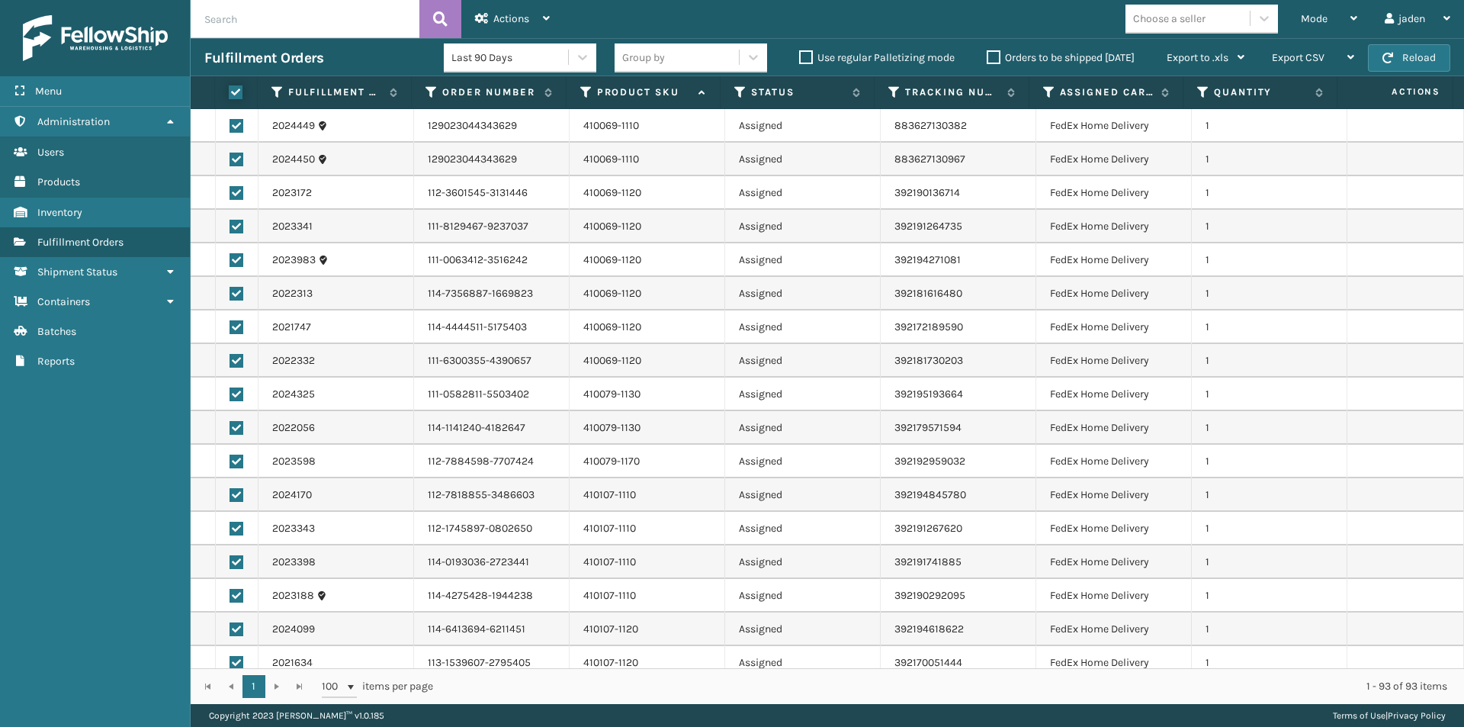
checkbox input "true"
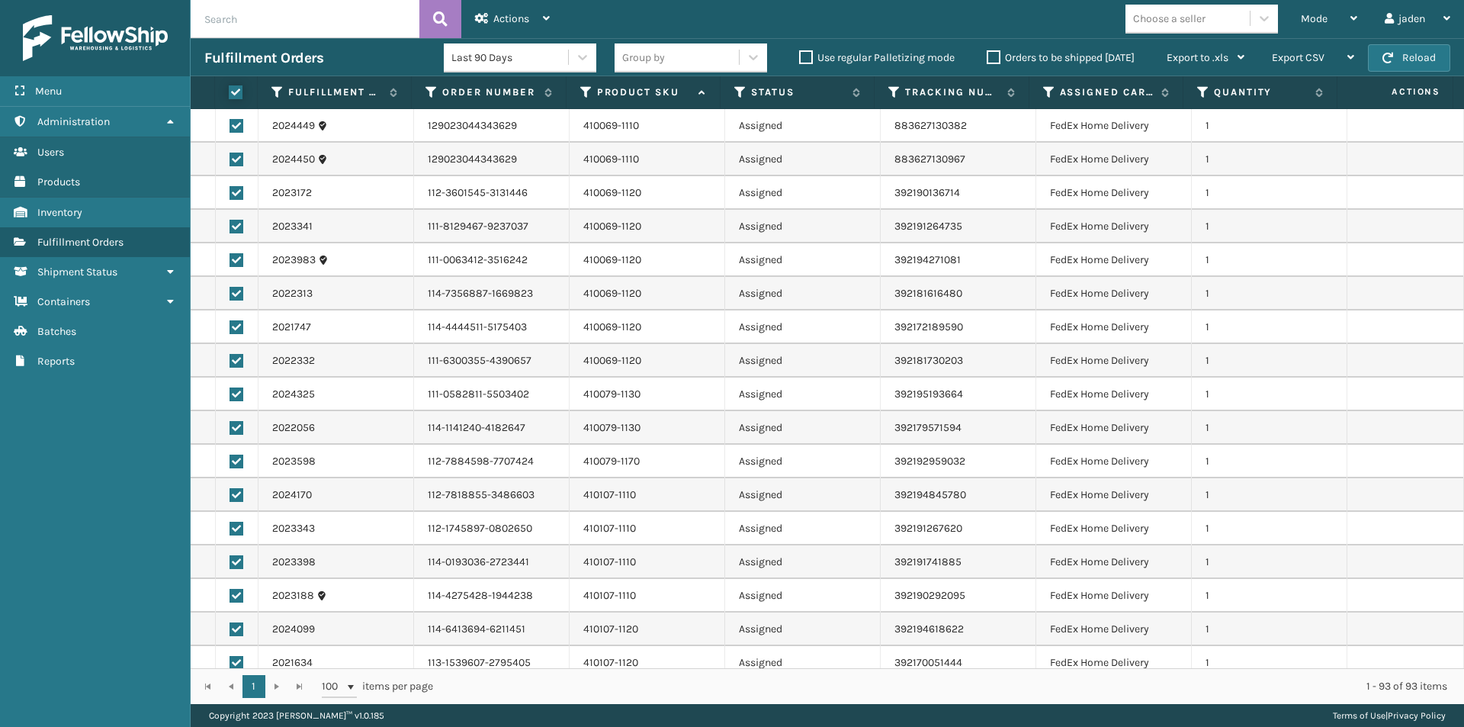
checkbox input "true"
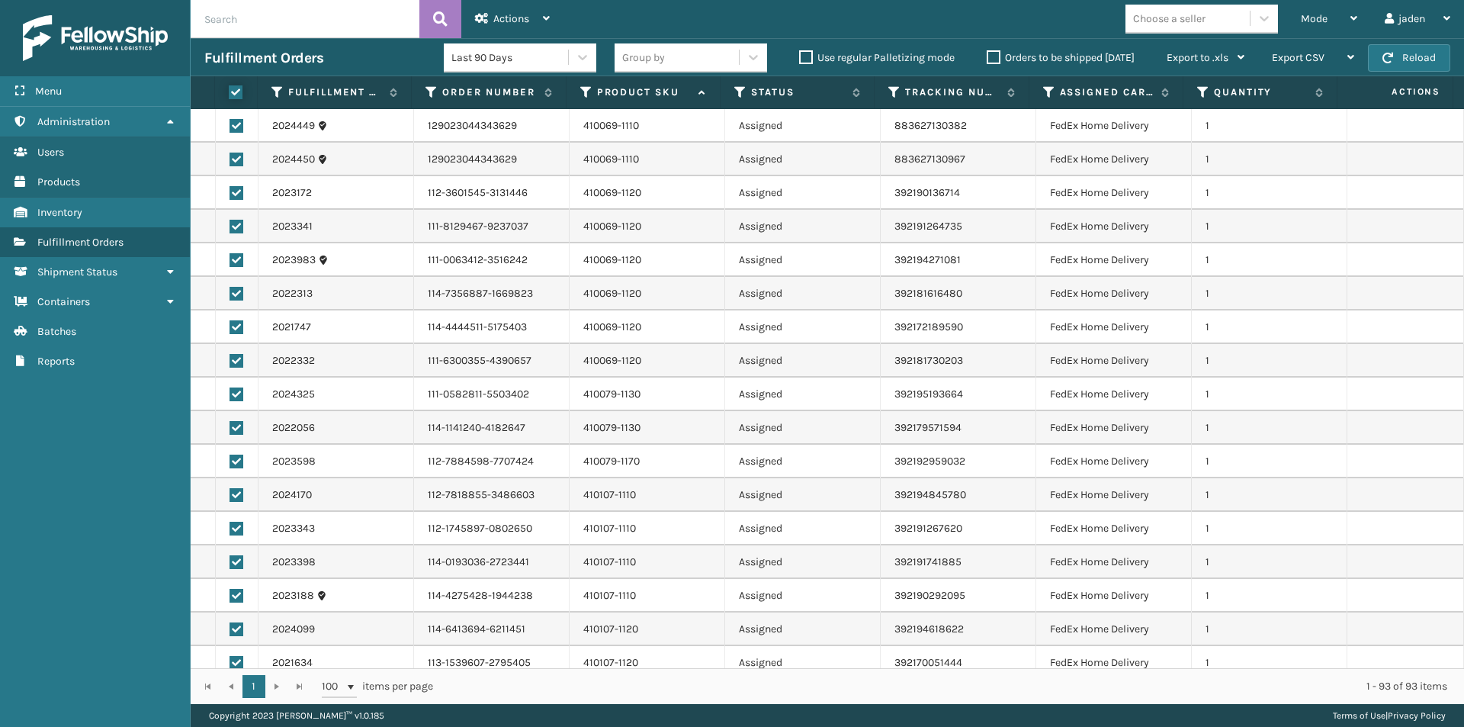
checkbox input "true"
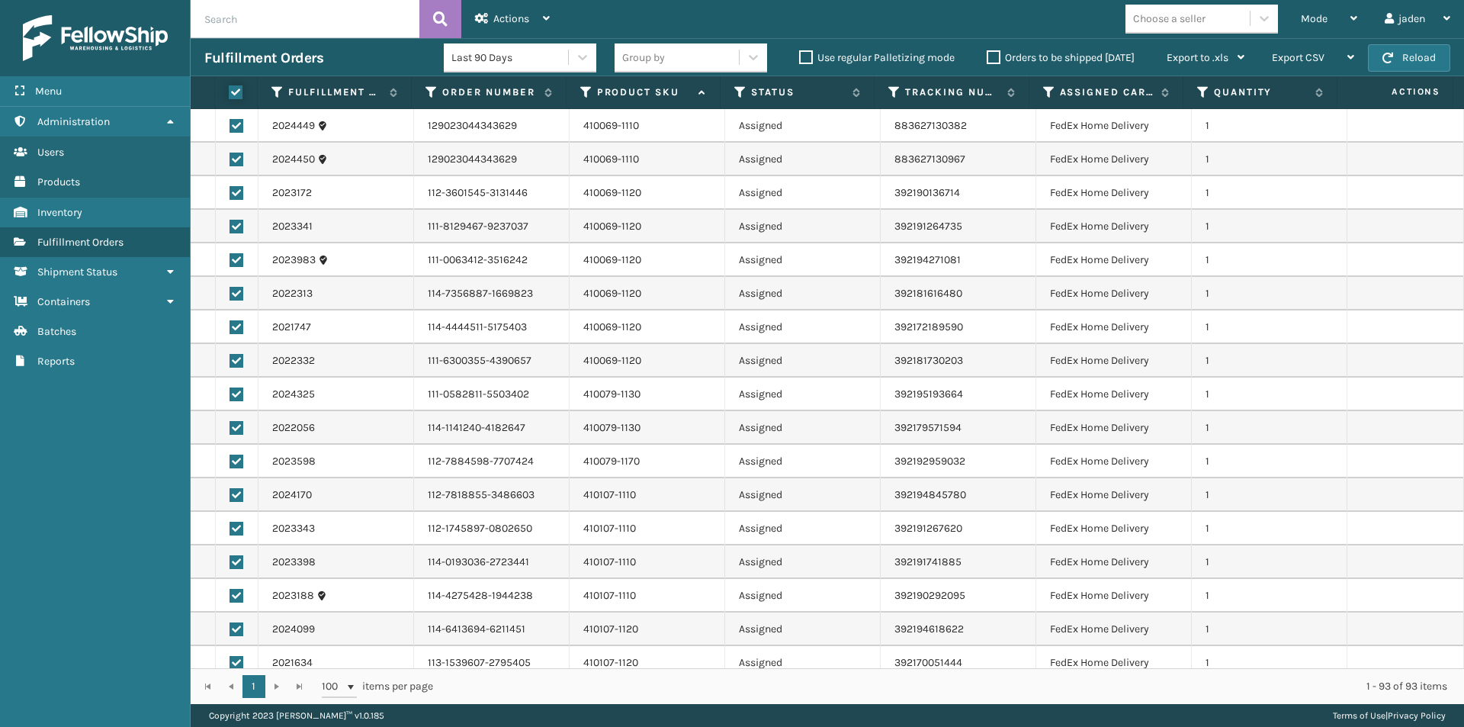
checkbox input "true"
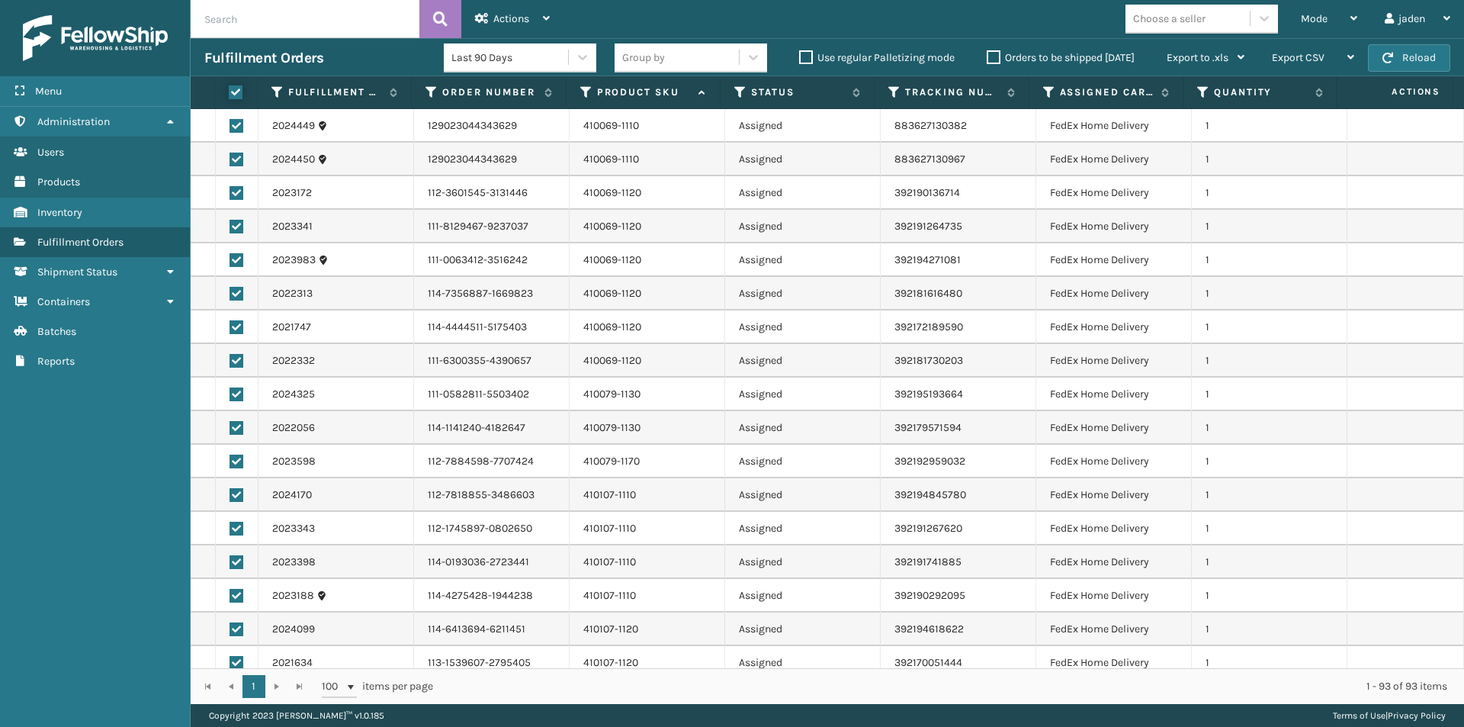
checkbox input "true"
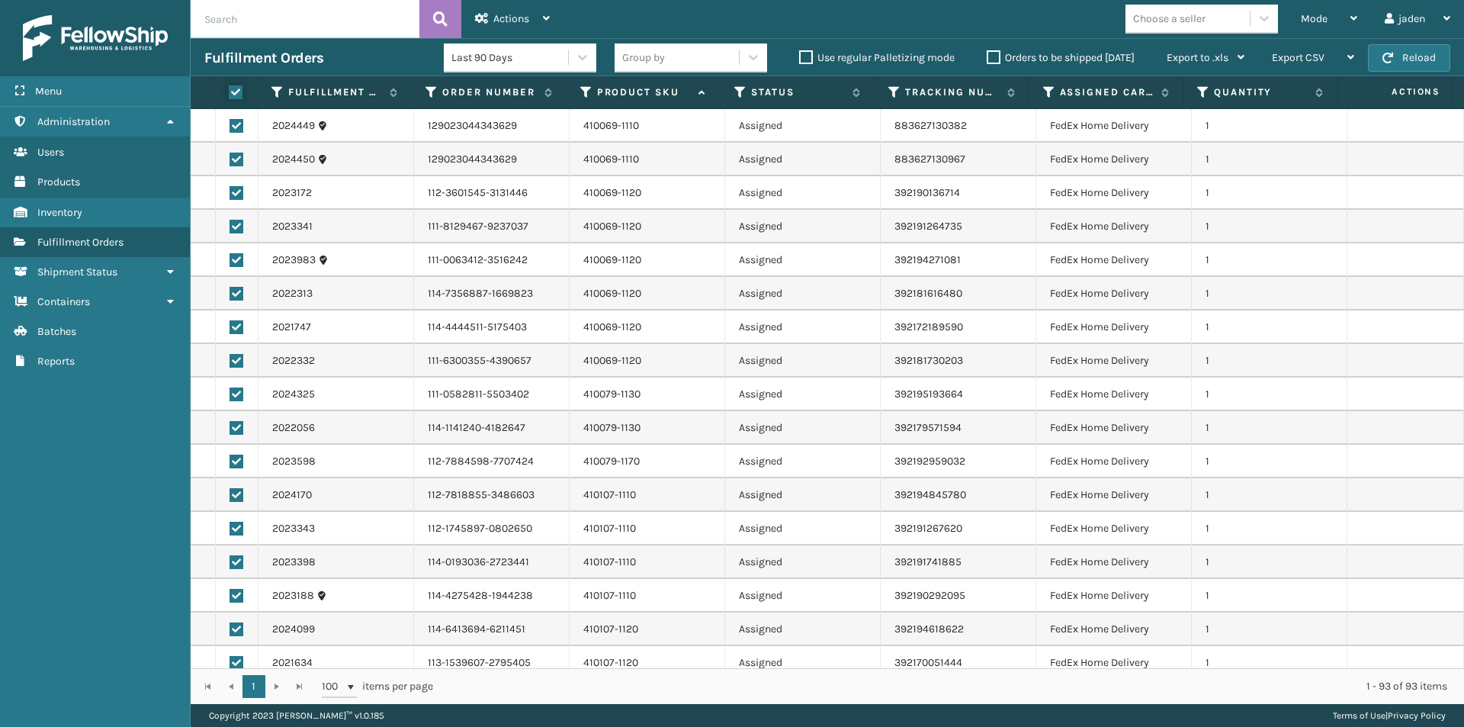
checkbox input "true"
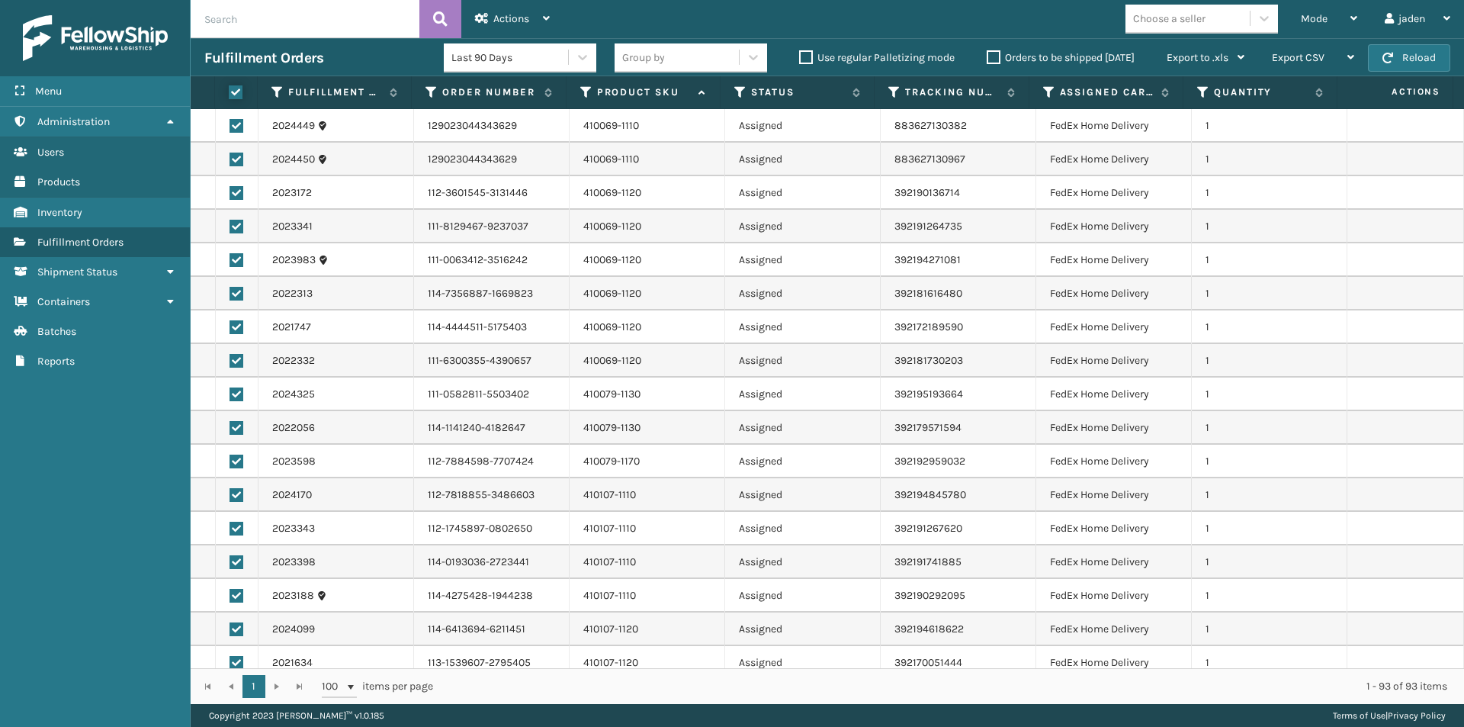
checkbox input "true"
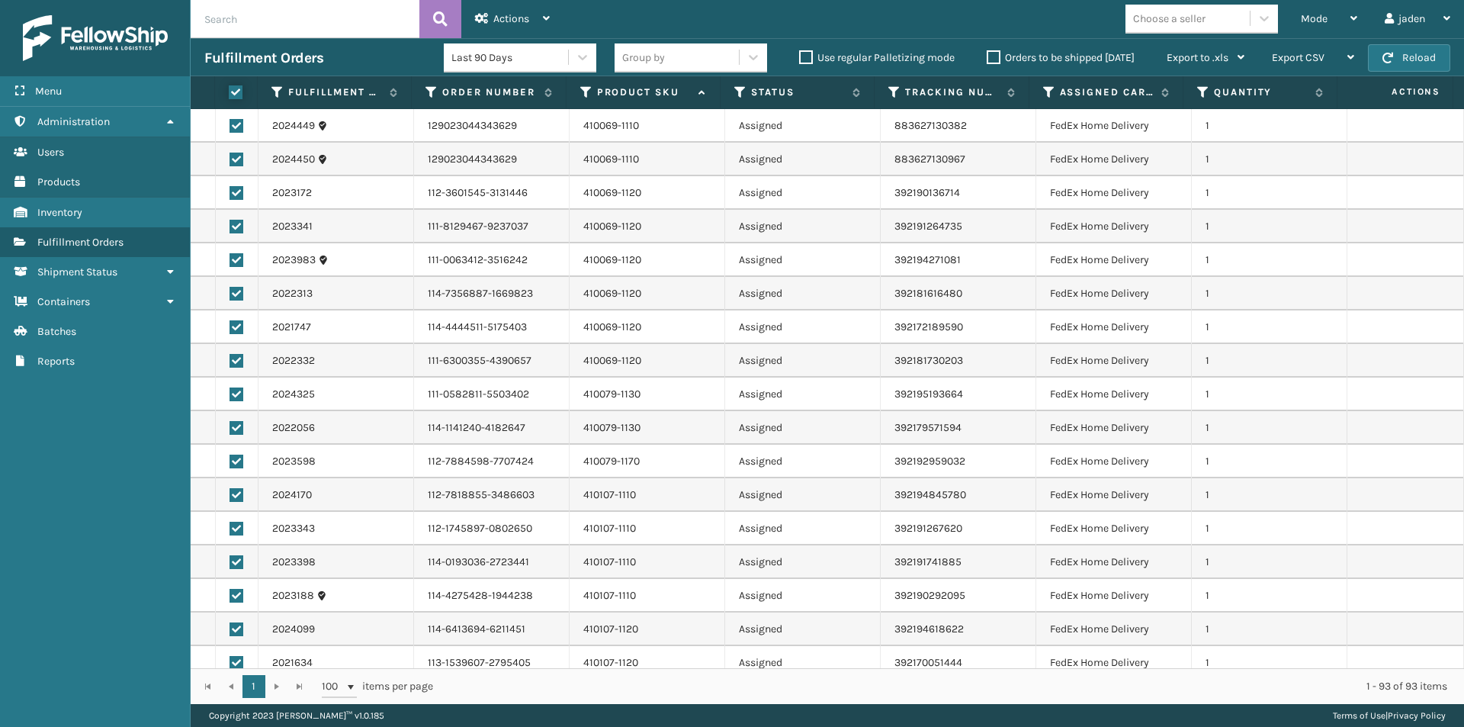
checkbox input "true"
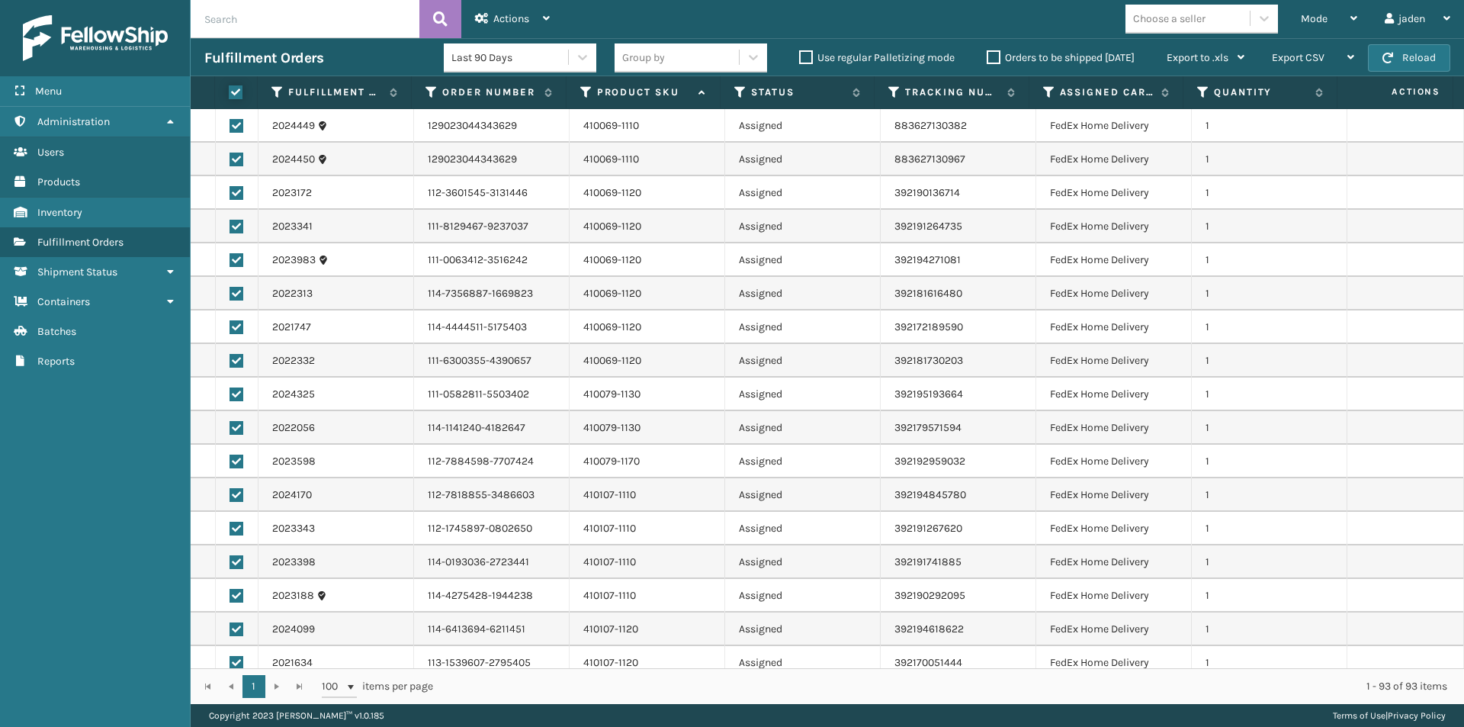
checkbox input "true"
click at [575, 9] on div "Mode Regular Mode Picking Mode Labeling Mode Exit Scan Mode Choose a seller jad…" at bounding box center [1014, 19] width 901 height 38
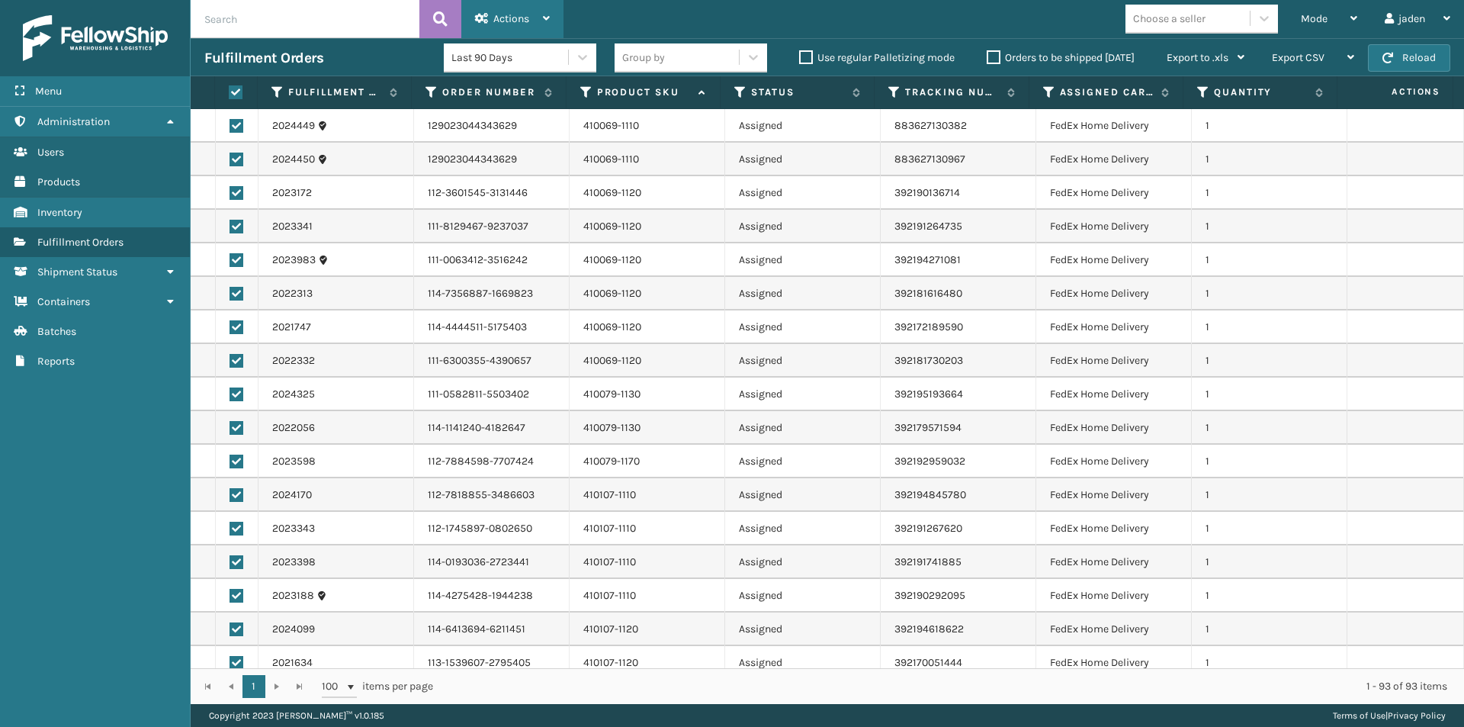
click at [527, 31] on div "Actions" at bounding box center [512, 19] width 75 height 38
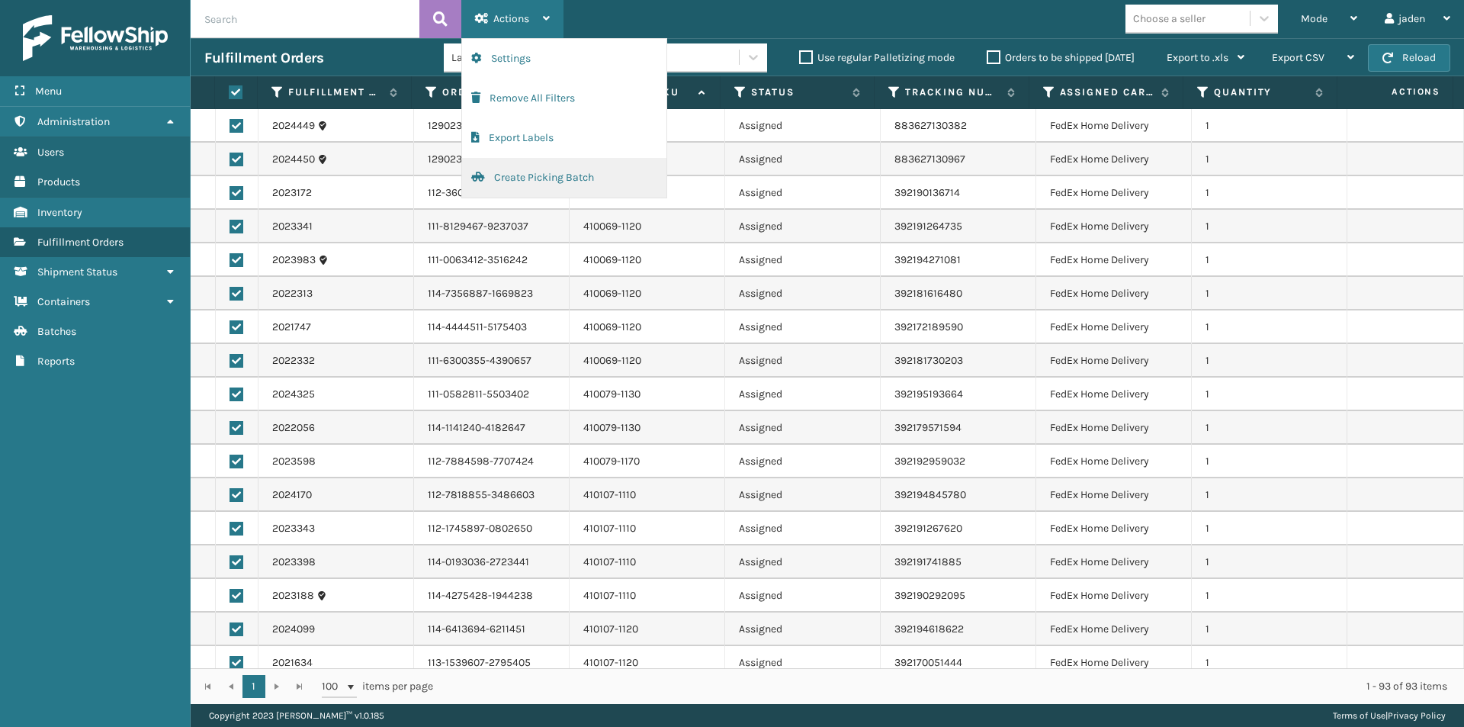
click at [516, 173] on button "Create Picking Batch" at bounding box center [564, 178] width 204 height 40
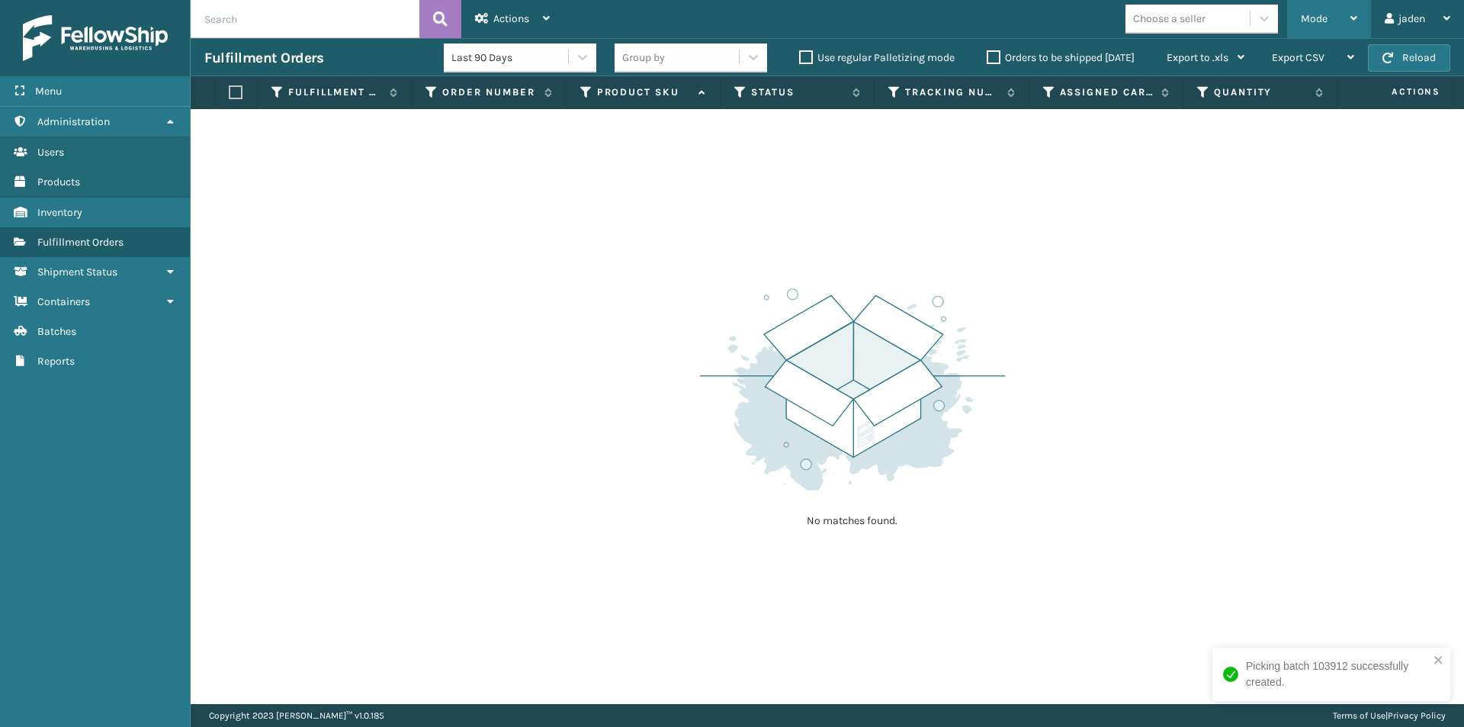
click at [1329, 22] on div "Mode" at bounding box center [1329, 19] width 56 height 38
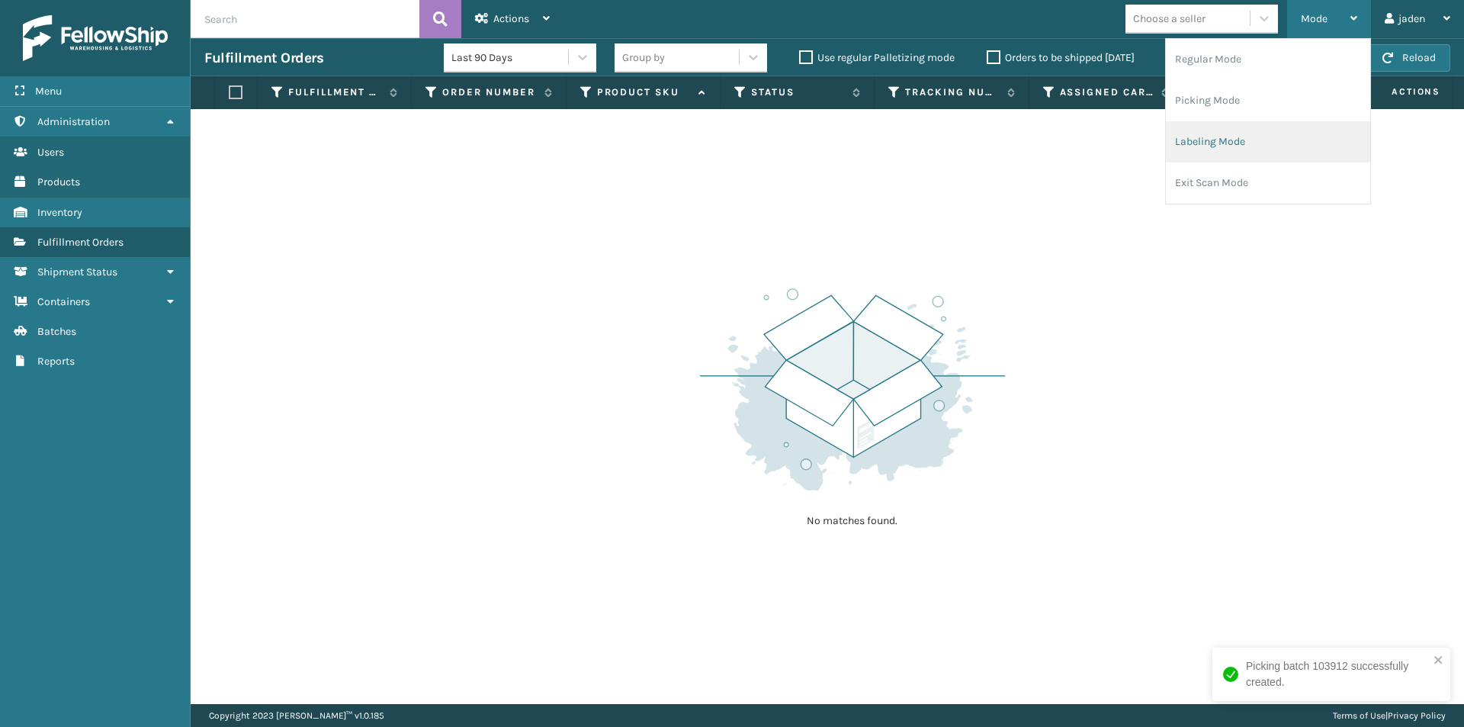
click at [1250, 145] on li "Labeling Mode" at bounding box center [1268, 141] width 204 height 41
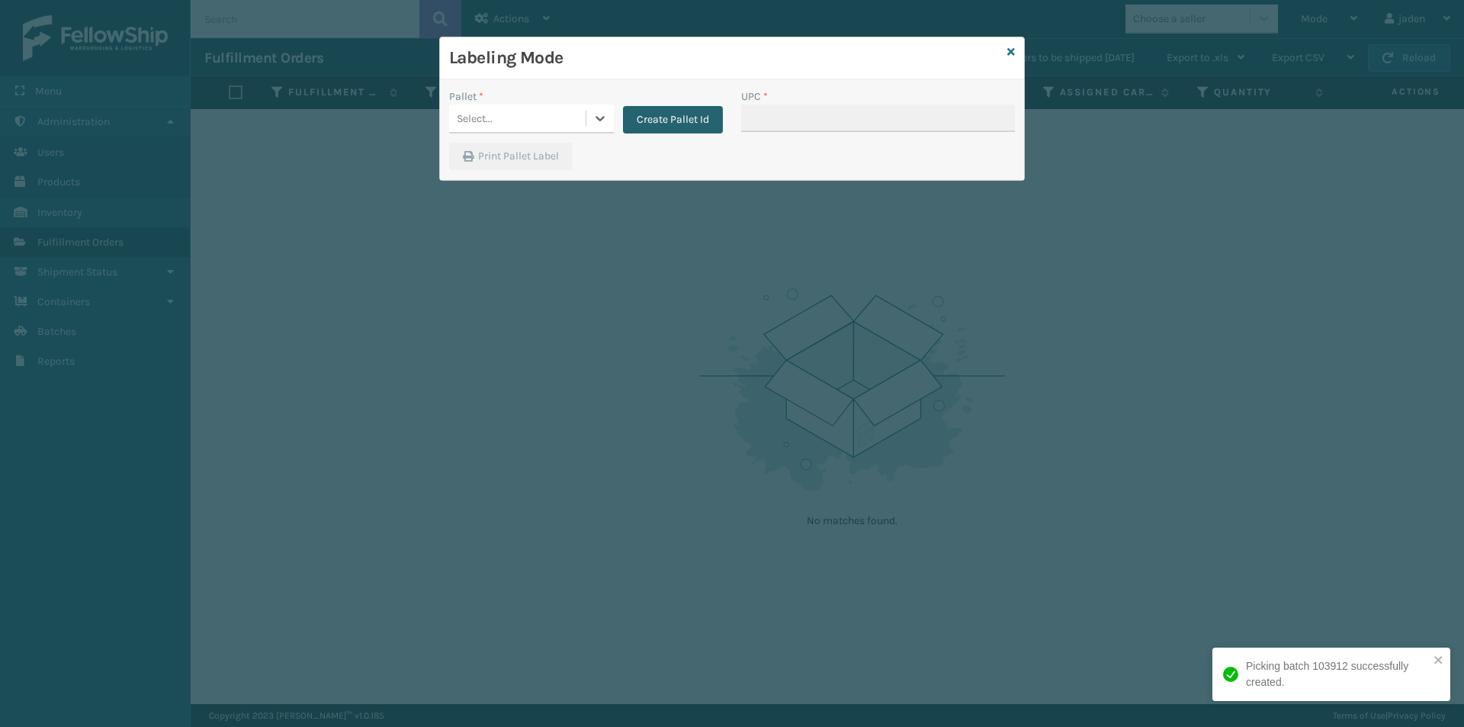
click at [664, 114] on button "Create Pallet Id" at bounding box center [673, 119] width 100 height 27
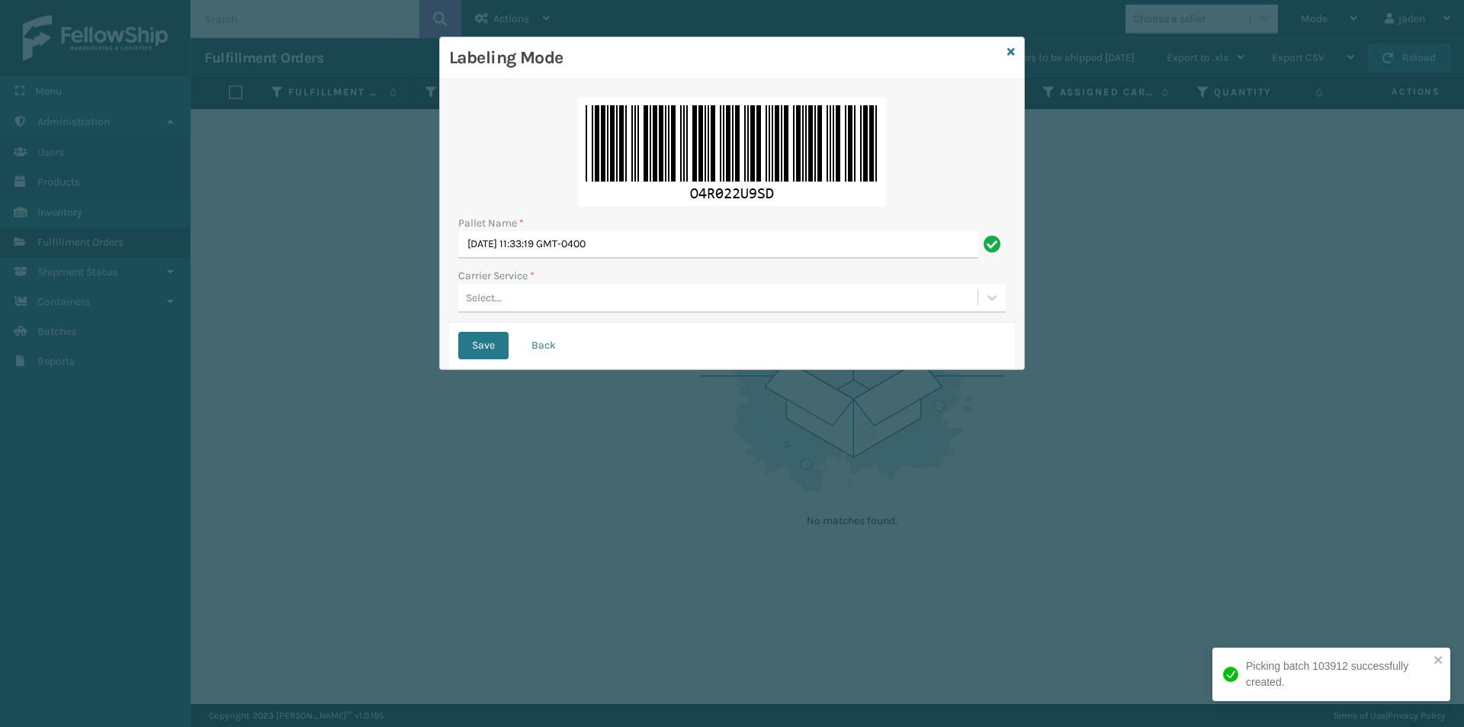
click at [670, 111] on img at bounding box center [732, 152] width 308 height 108
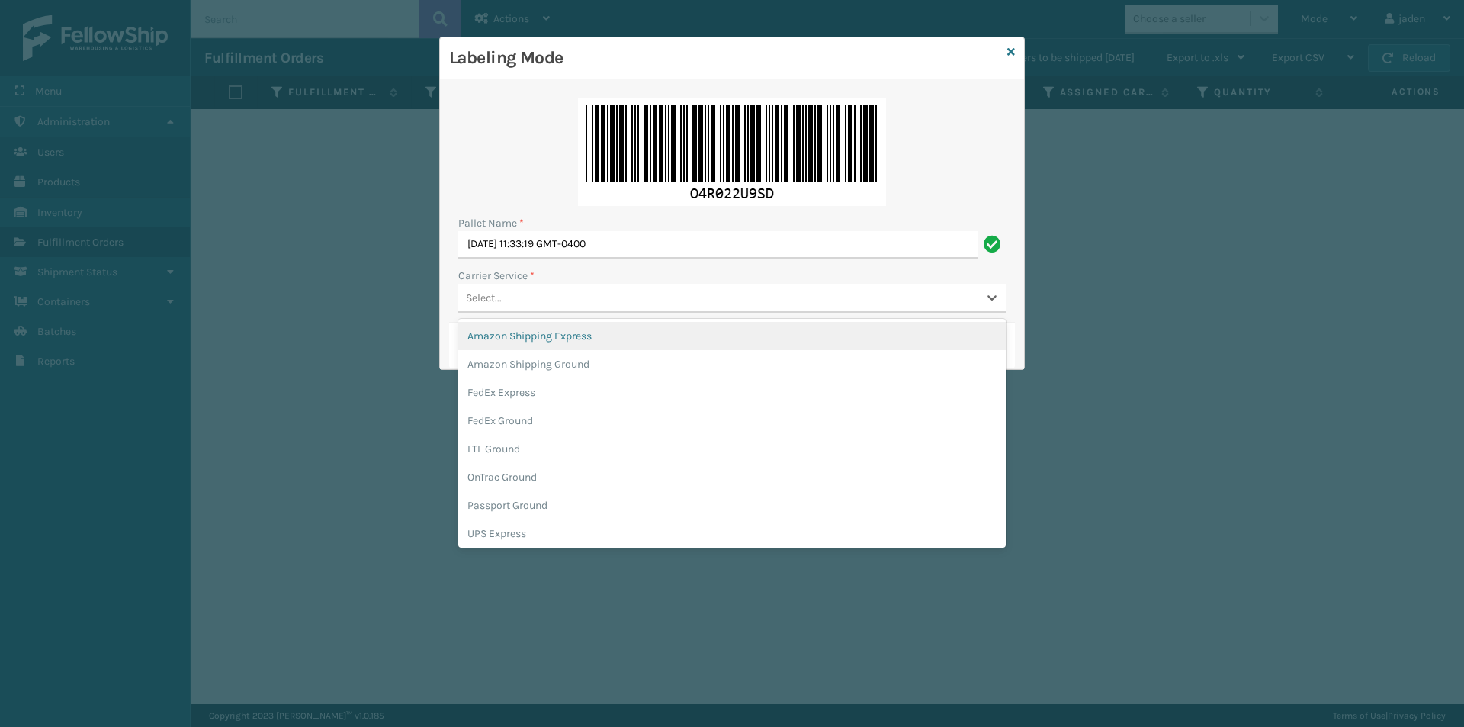
click at [573, 294] on div "Select..." at bounding box center [717, 297] width 519 height 25
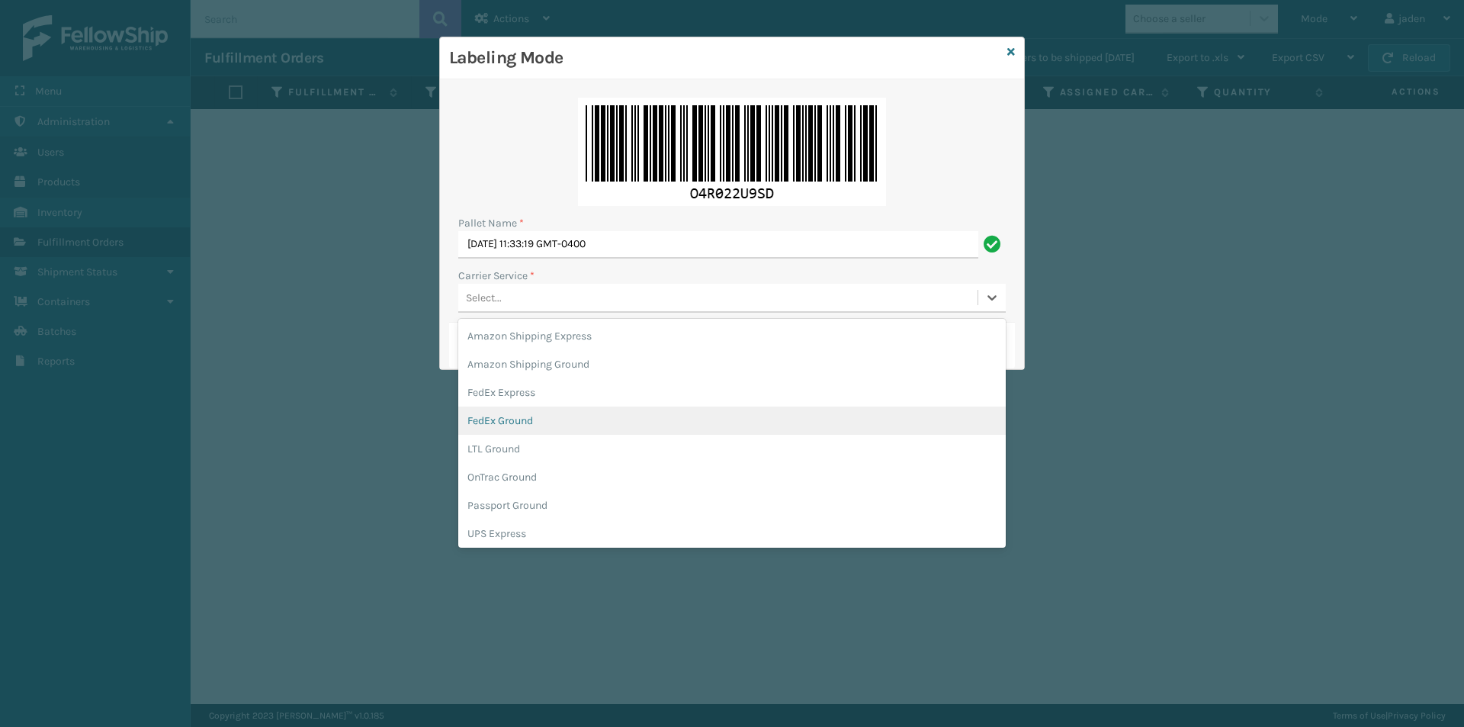
click at [561, 420] on div "FedEx Ground" at bounding box center [732, 421] width 548 height 28
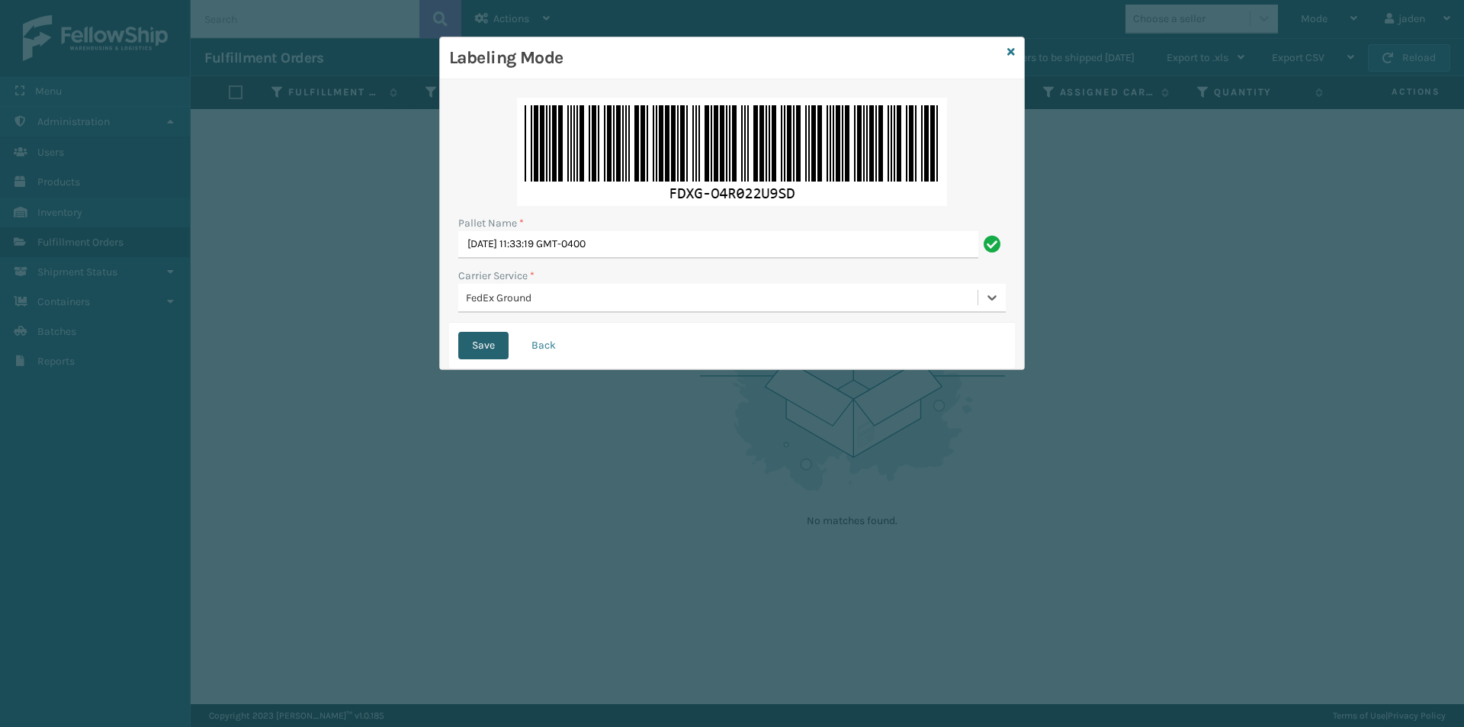
click at [488, 350] on button "Save" at bounding box center [483, 345] width 50 height 27
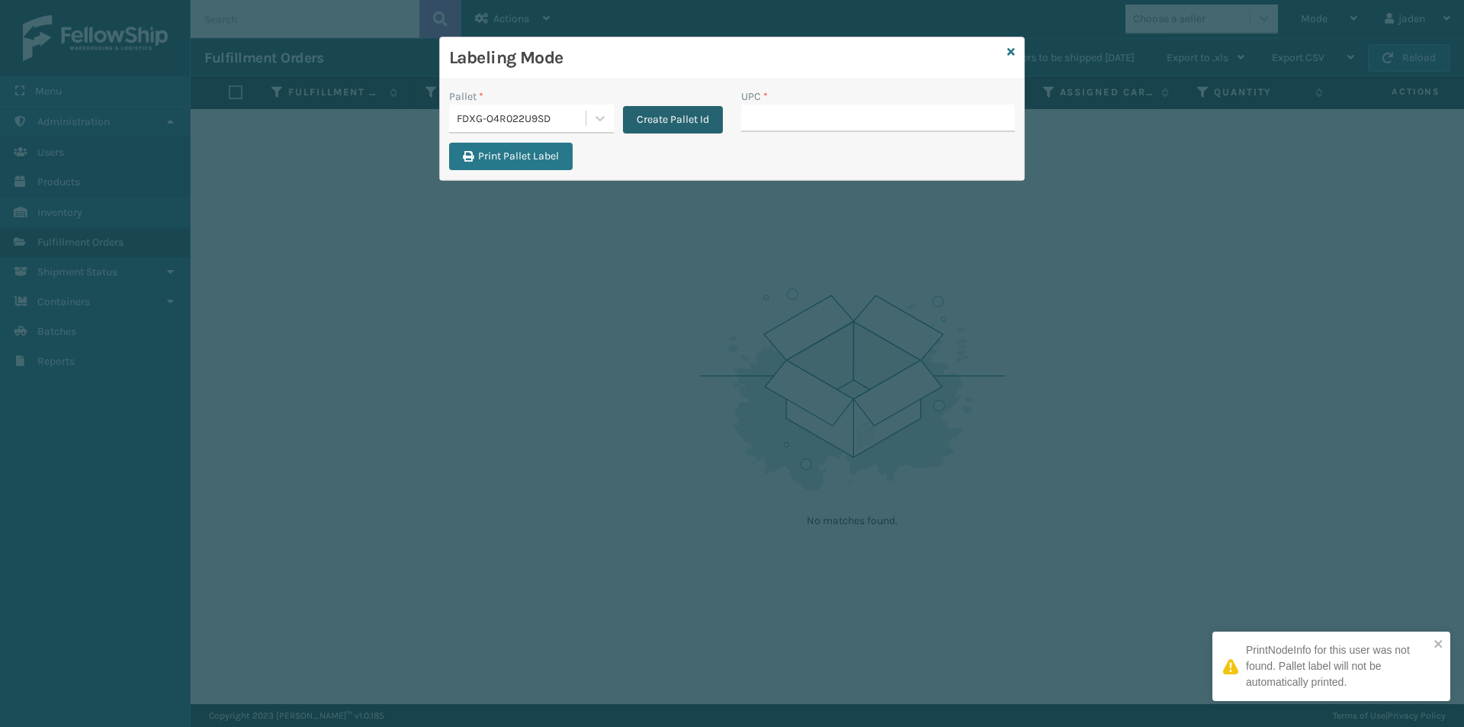
click at [654, 113] on button "Create Pallet Id" at bounding box center [673, 119] width 100 height 27
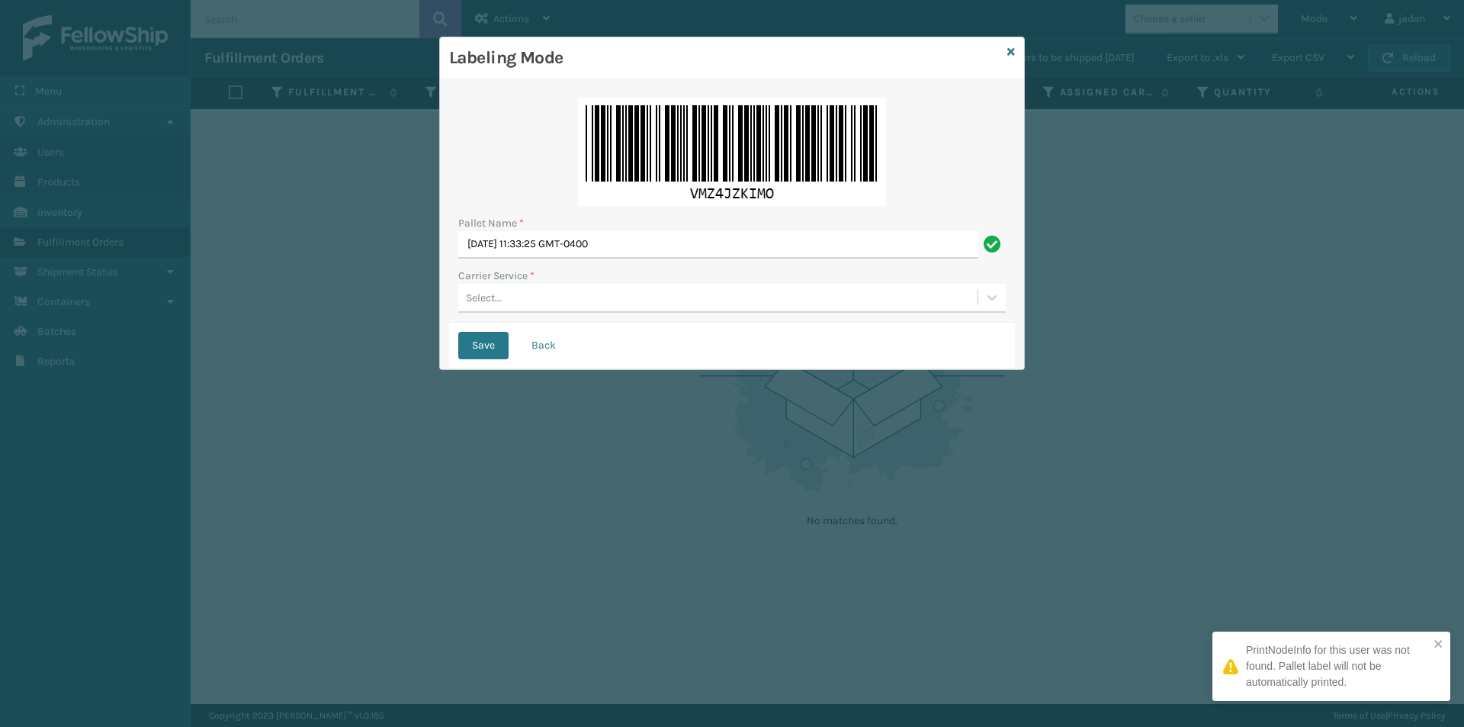
click at [574, 304] on div "Select..." at bounding box center [717, 297] width 519 height 25
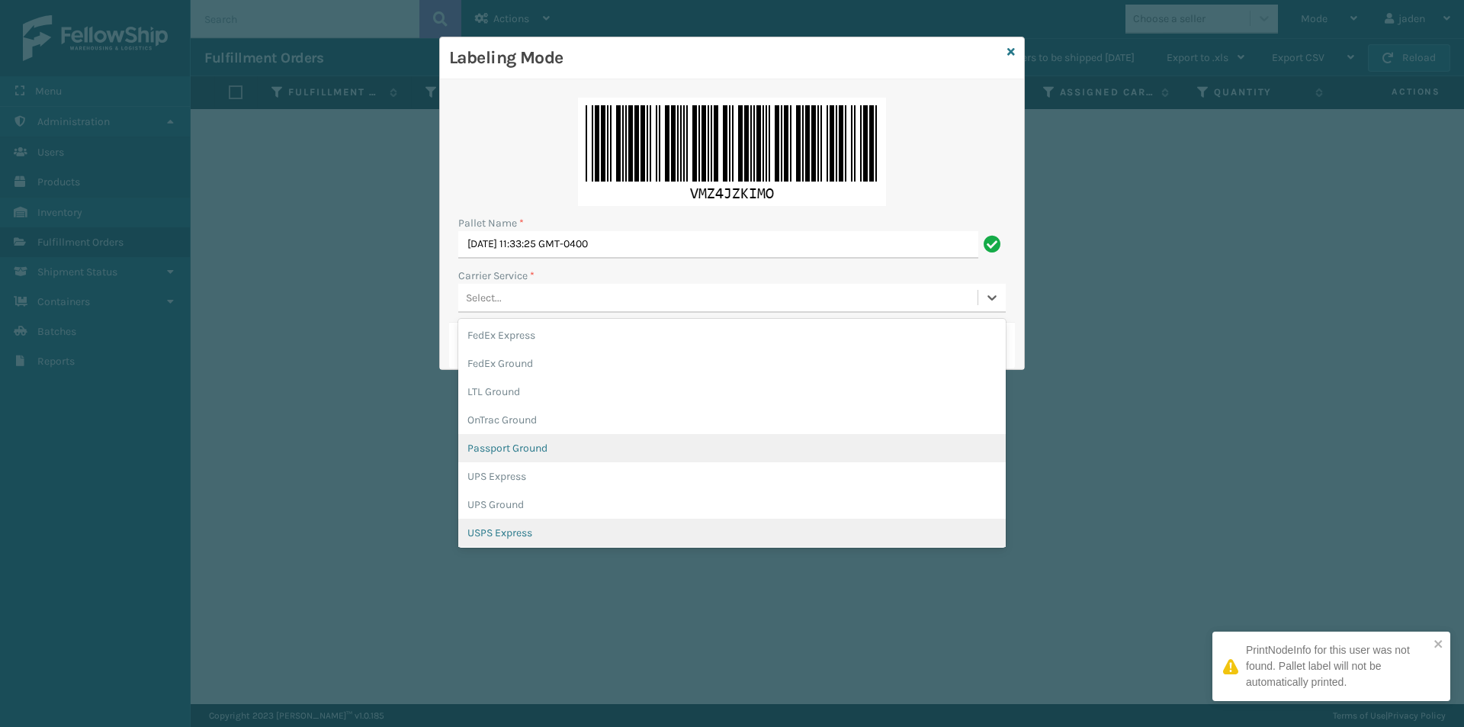
scroll to position [88, 0]
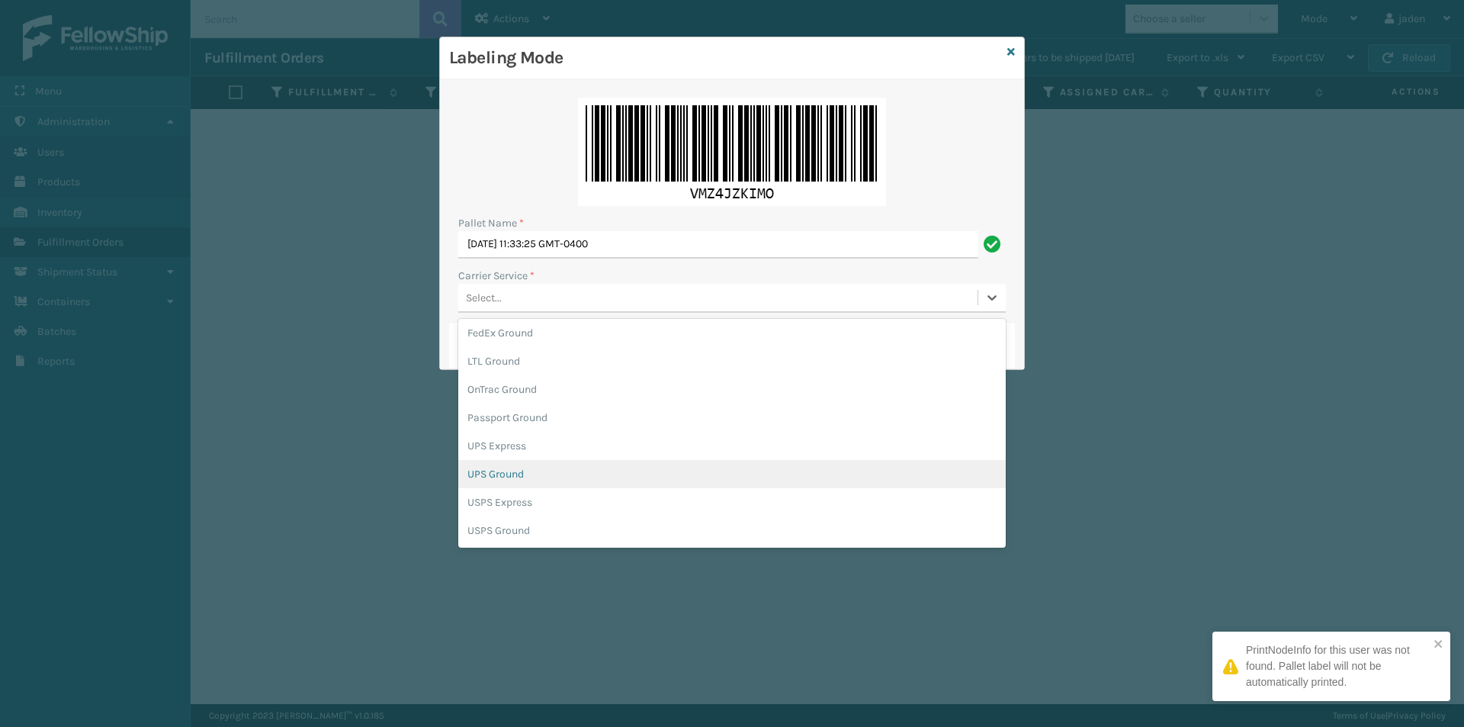
click at [509, 469] on div "UPS Ground" at bounding box center [732, 474] width 548 height 28
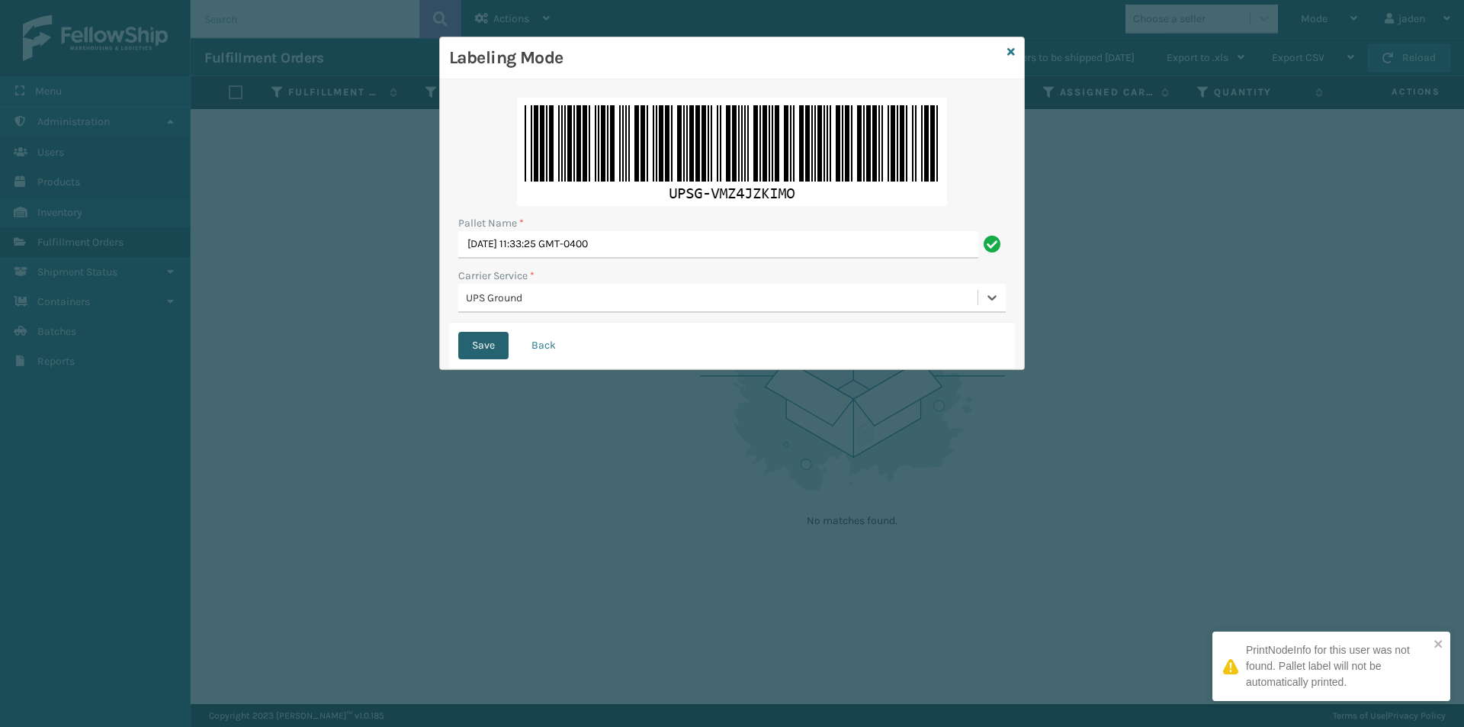
click at [487, 346] on button "Save" at bounding box center [483, 345] width 50 height 27
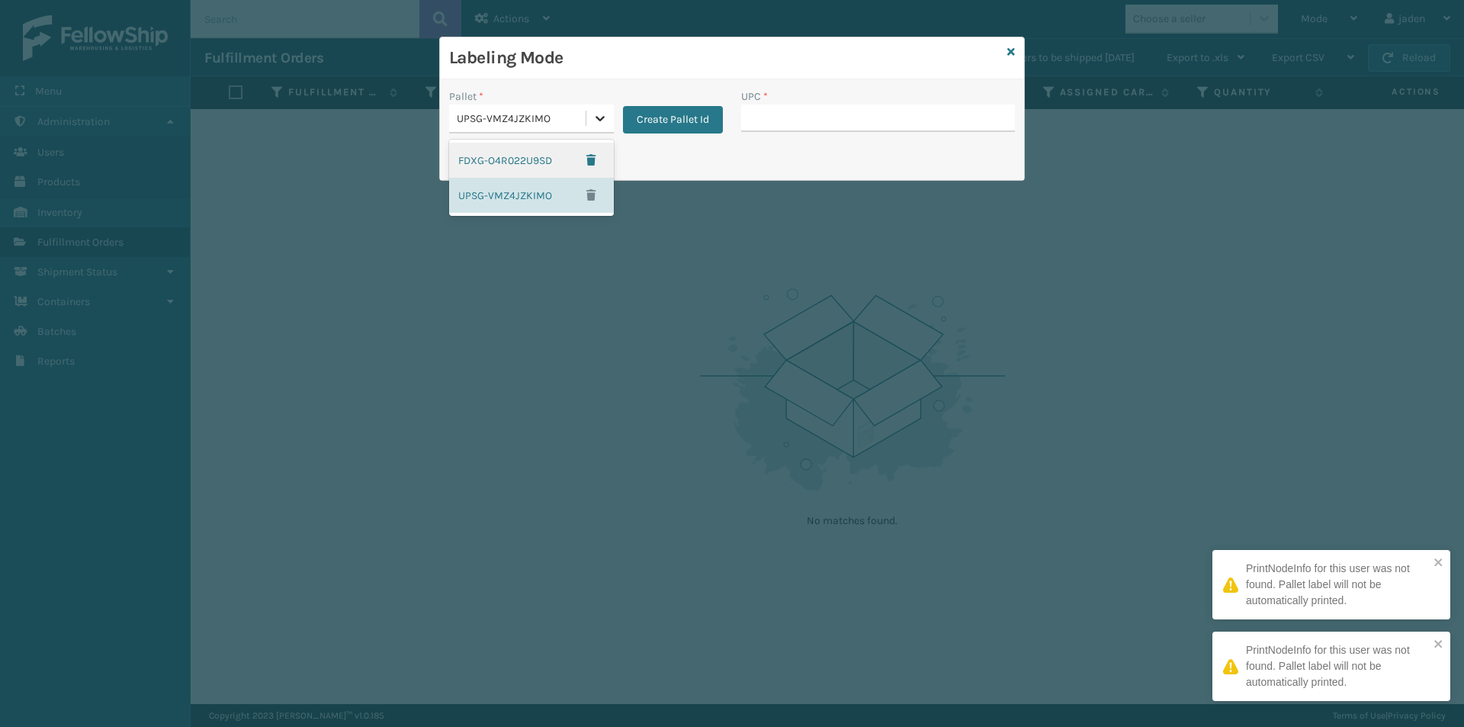
click at [599, 115] on icon at bounding box center [600, 118] width 15 height 15
click at [508, 154] on div "FDXG-O4R022U9SD" at bounding box center [531, 160] width 165 height 35
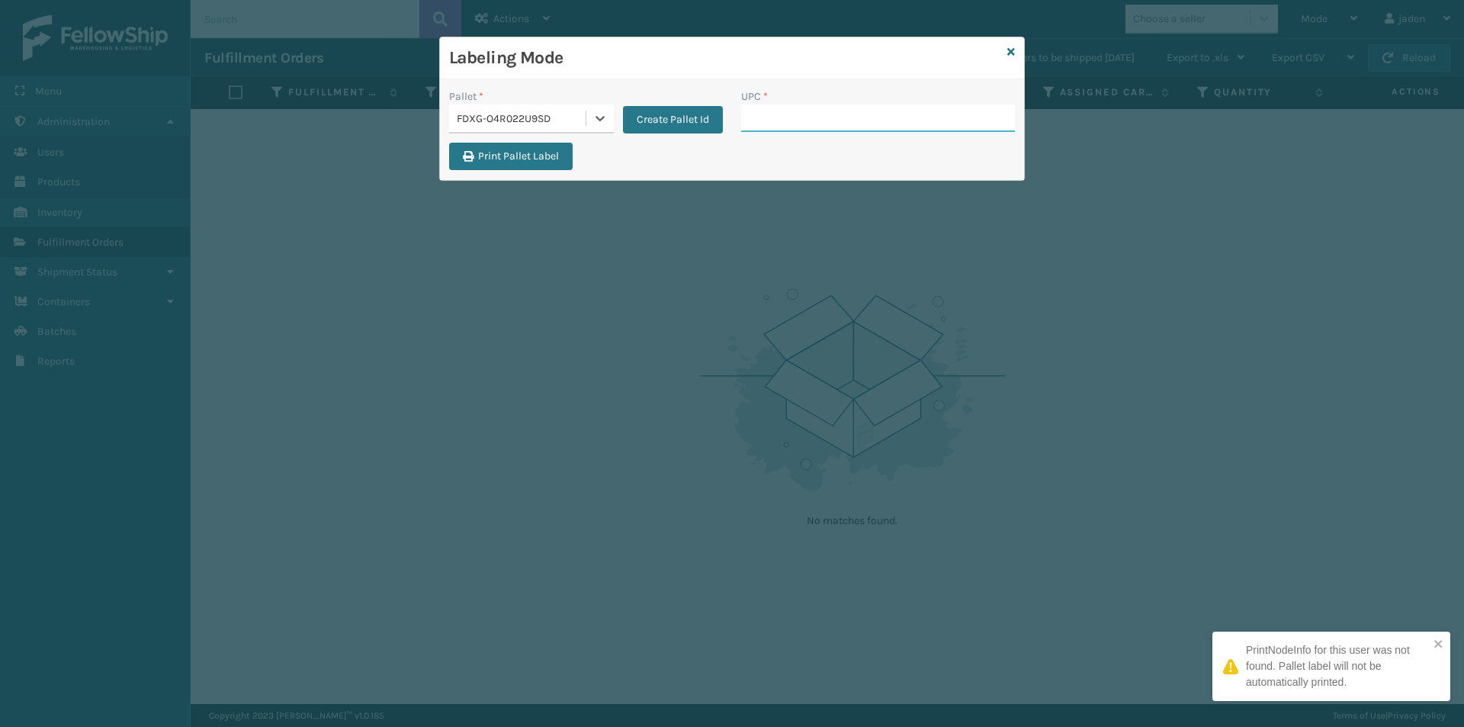
click at [803, 114] on input "UPC *" at bounding box center [878, 117] width 274 height 27
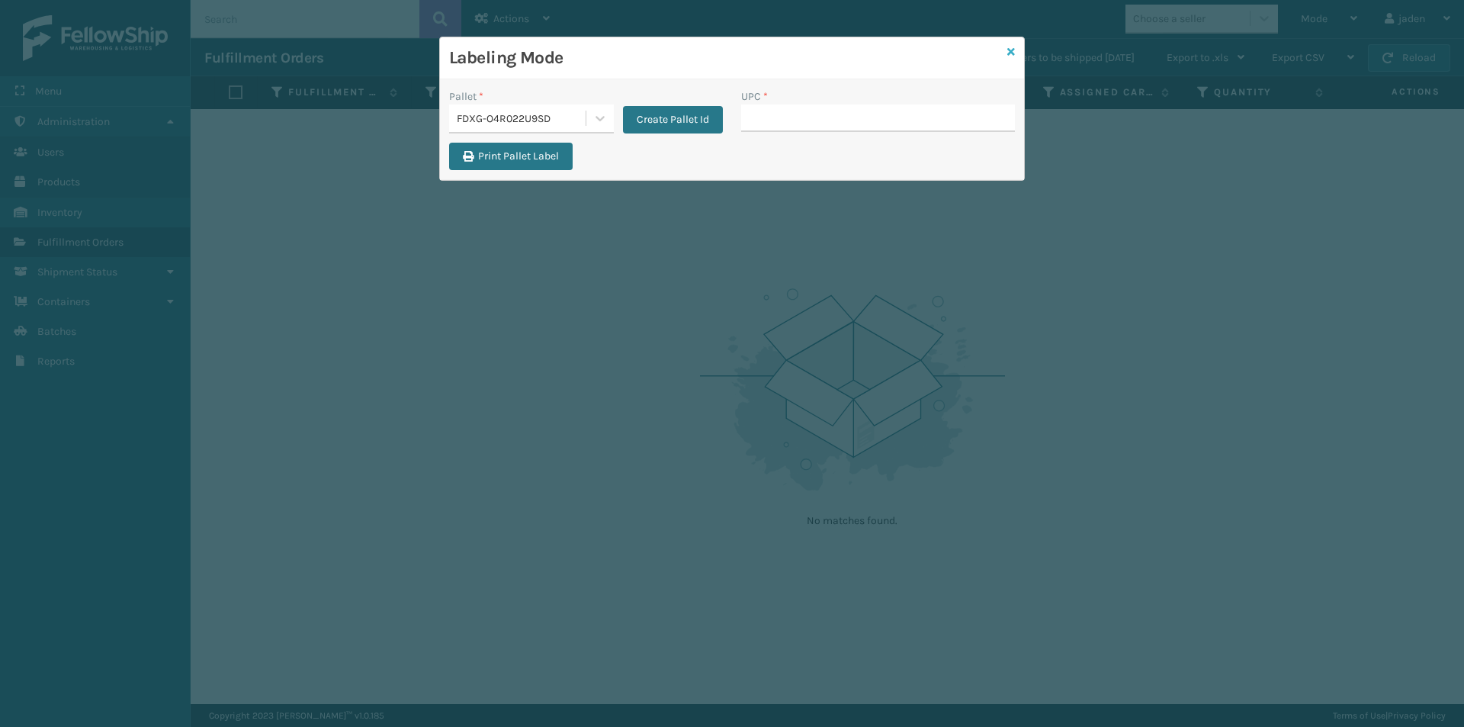
click at [1011, 49] on icon at bounding box center [1012, 52] width 8 height 11
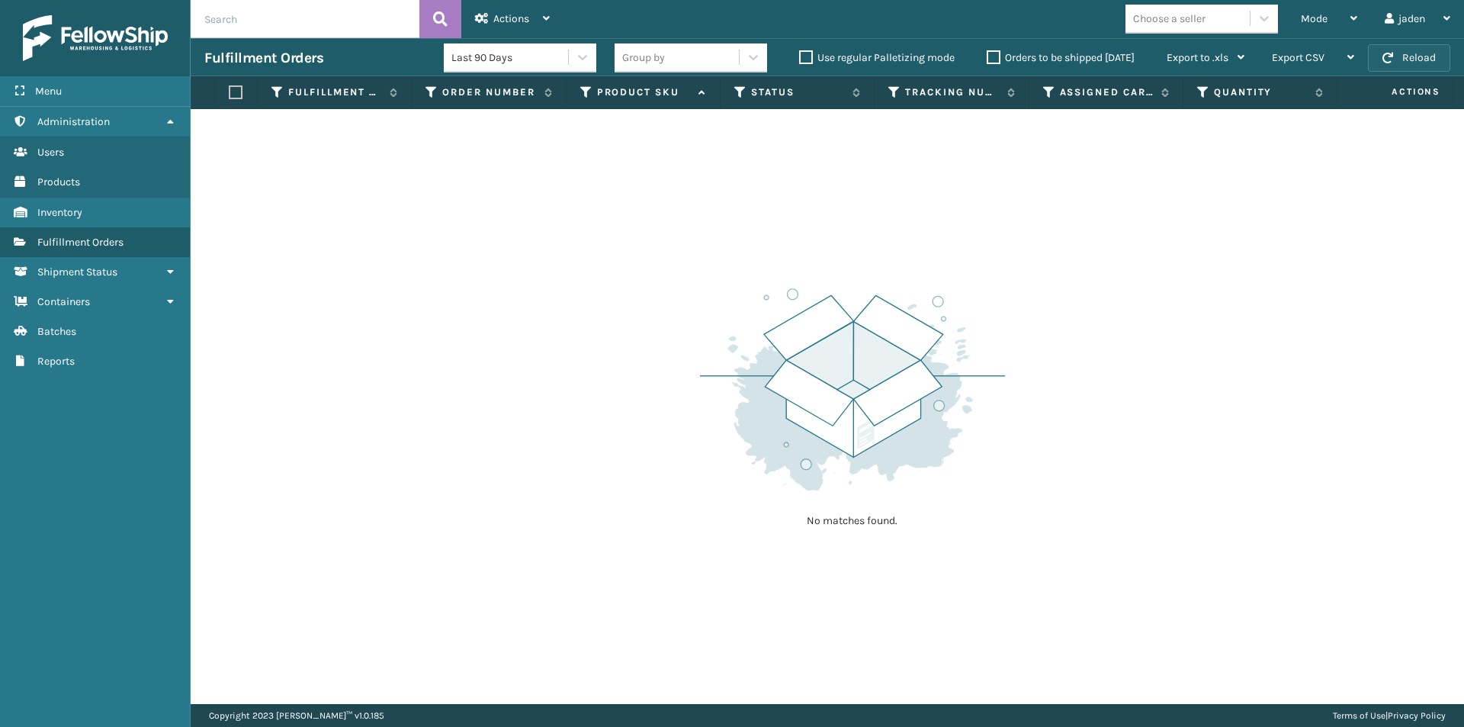
click at [1369, 52] on button "Reload" at bounding box center [1409, 57] width 82 height 27
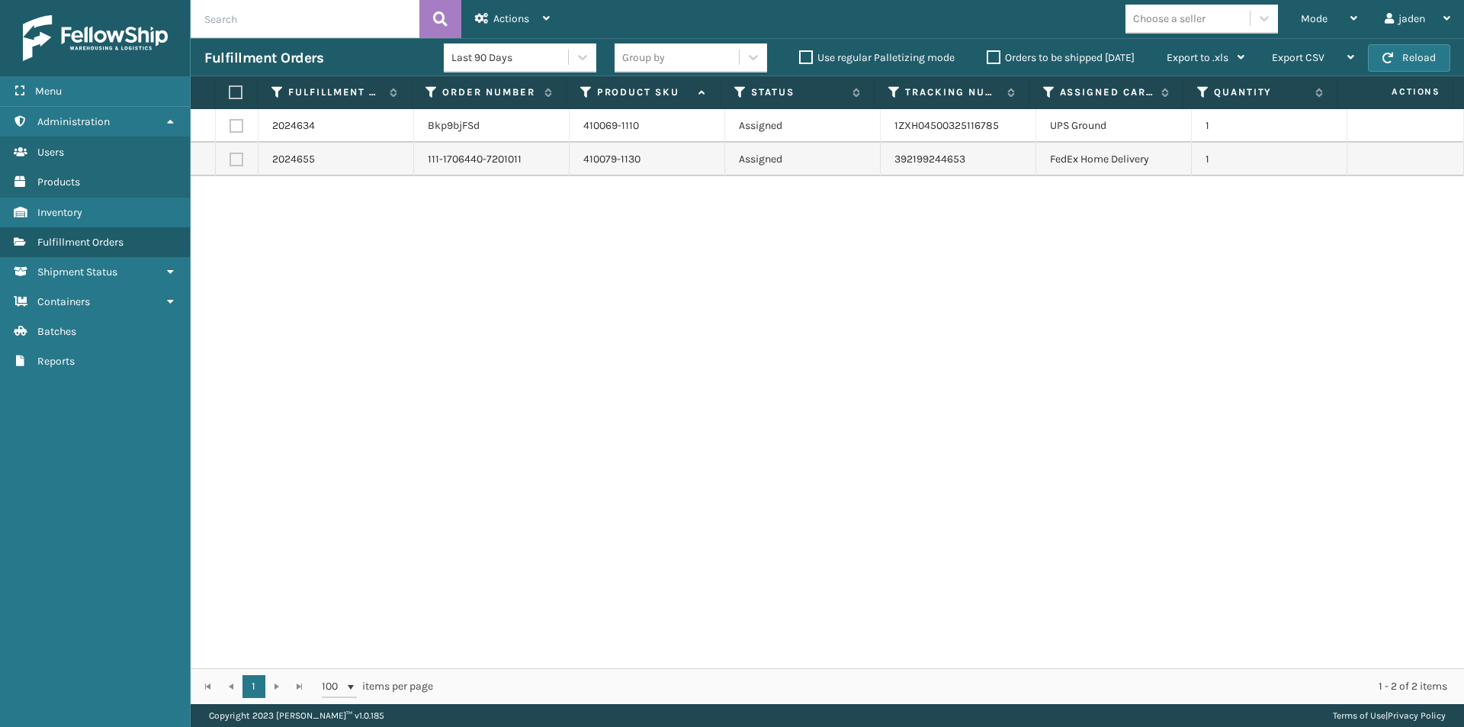
click at [242, 160] on label at bounding box center [237, 160] width 14 height 14
click at [230, 160] on input "checkbox" at bounding box center [230, 158] width 1 height 10
checkbox input "true"
click at [235, 90] on label at bounding box center [234, 92] width 10 height 14
click at [230, 90] on input "checkbox" at bounding box center [229, 93] width 1 height 10
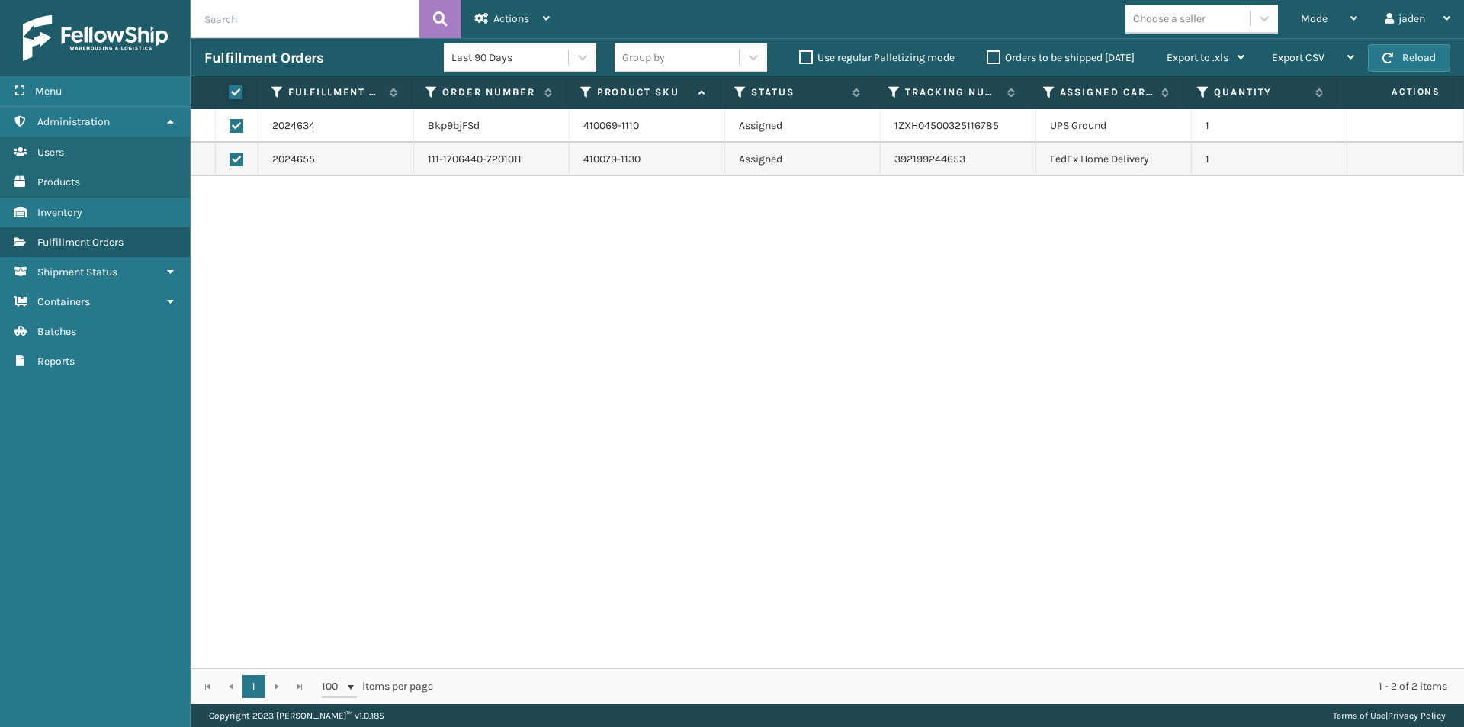
checkbox input "true"
click at [521, 17] on span "Actions" at bounding box center [511, 18] width 36 height 13
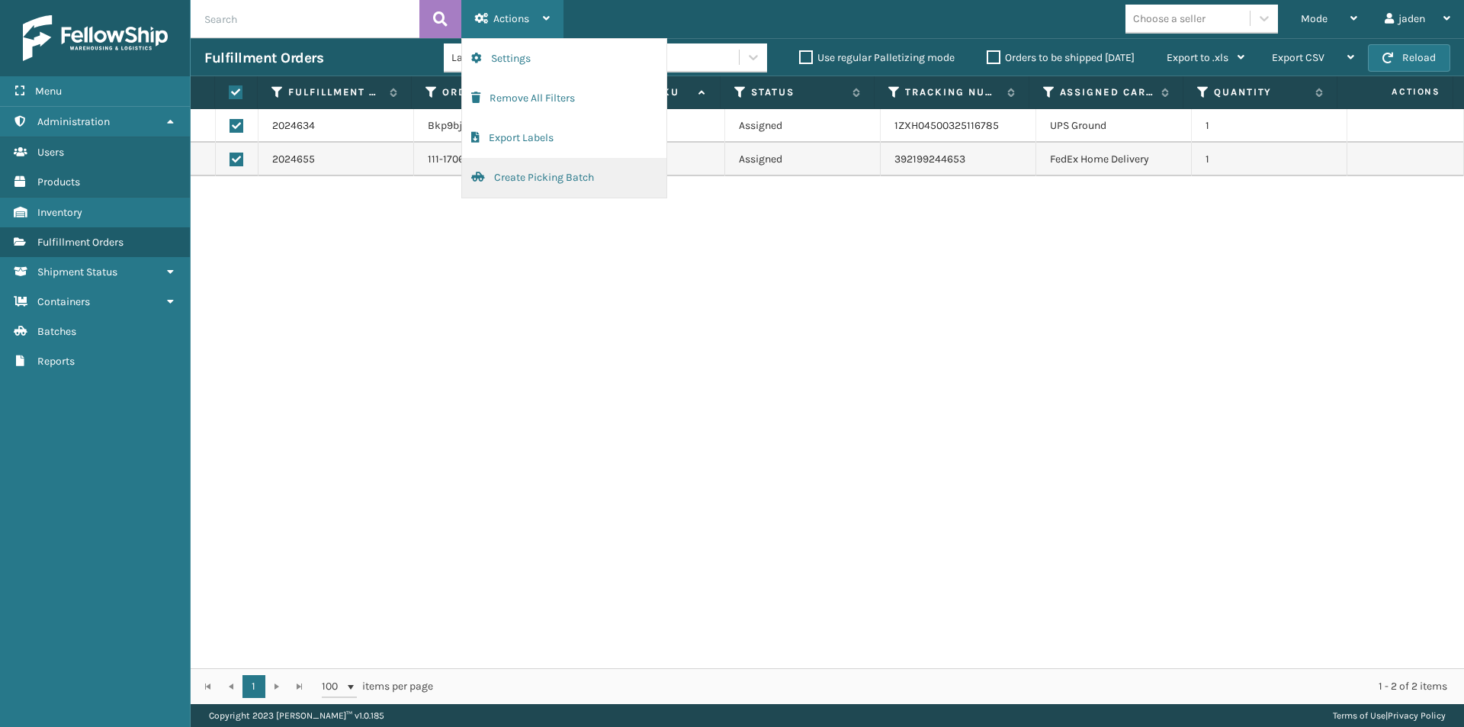
click at [490, 178] on button "Create Picking Batch" at bounding box center [564, 178] width 204 height 40
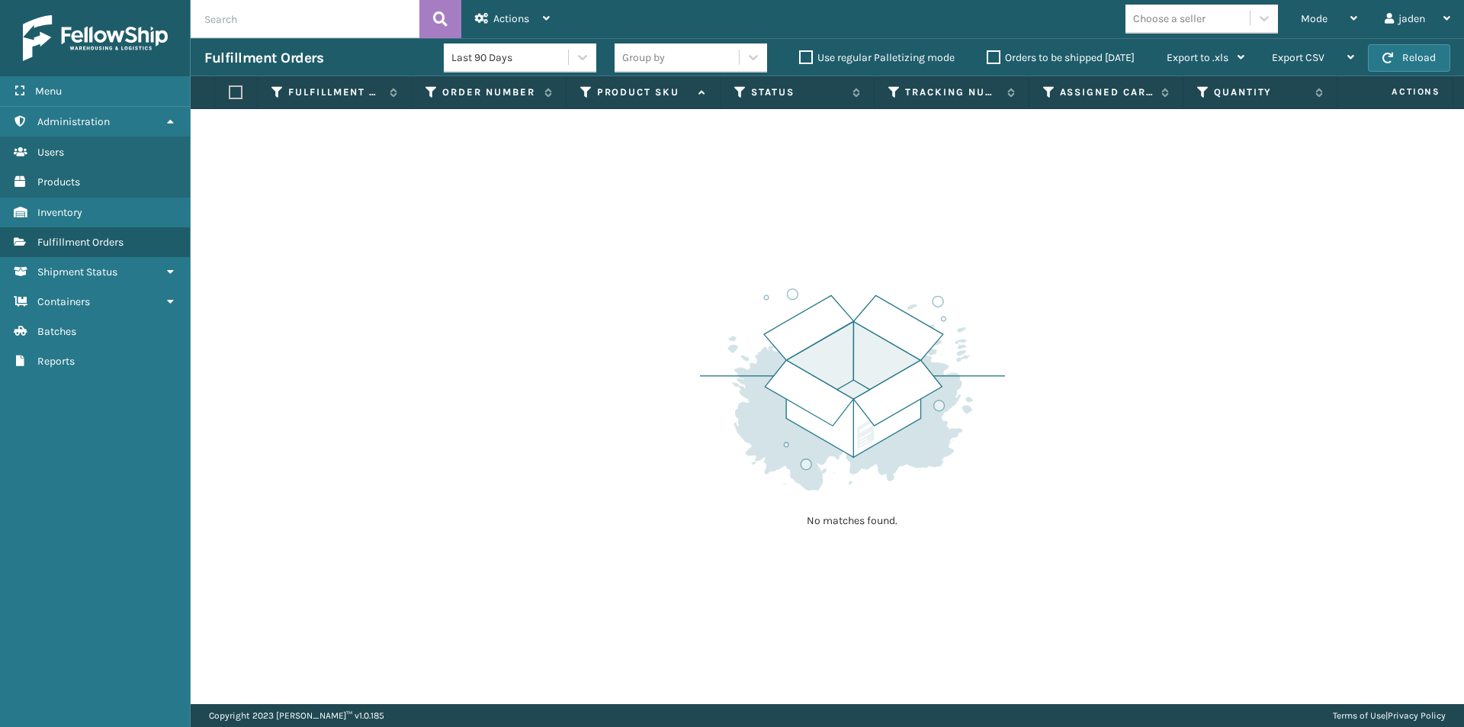
click at [1384, 79] on span "Actions" at bounding box center [1396, 91] width 108 height 25
click at [1393, 59] on span "button" at bounding box center [1388, 58] width 11 height 11
drag, startPoint x: 1386, startPoint y: 62, endPoint x: 1077, endPoint y: 234, distance: 353.7
drag, startPoint x: 1077, startPoint y: 234, endPoint x: 442, endPoint y: 319, distance: 640.2
click at [431, 320] on div "No matches found." at bounding box center [828, 406] width 1274 height 595
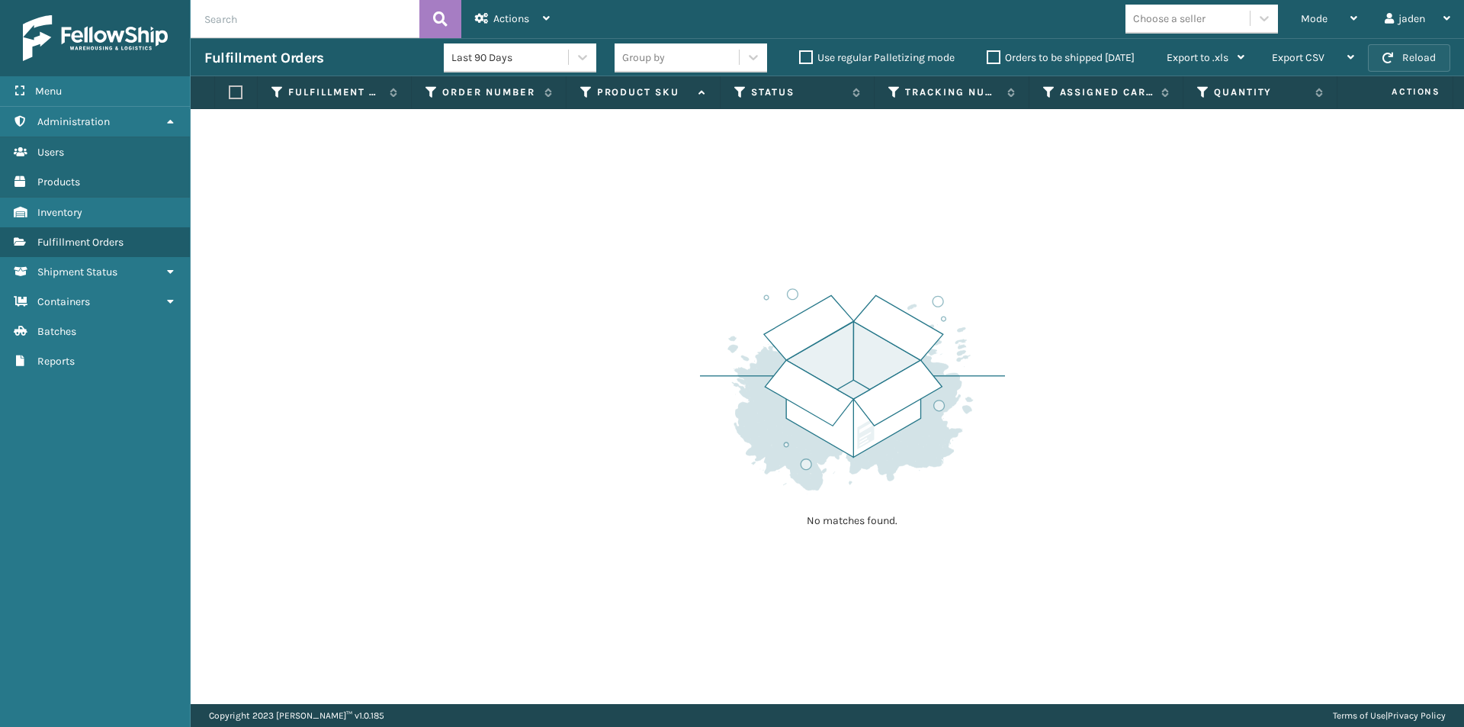
click at [1416, 57] on button "Reload" at bounding box center [1409, 57] width 82 height 27
click at [1335, 11] on div "Mode" at bounding box center [1329, 19] width 56 height 38
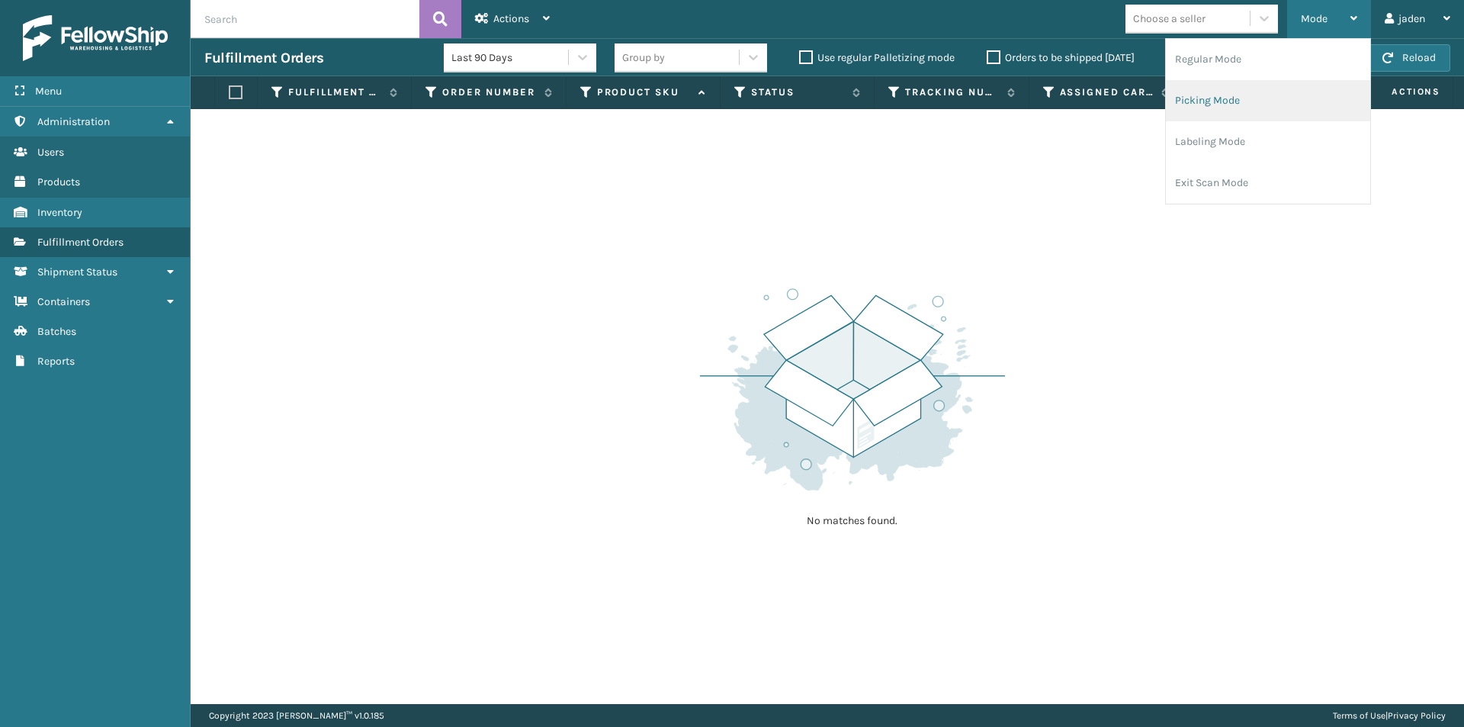
click at [1249, 101] on li "Picking Mode" at bounding box center [1268, 100] width 204 height 41
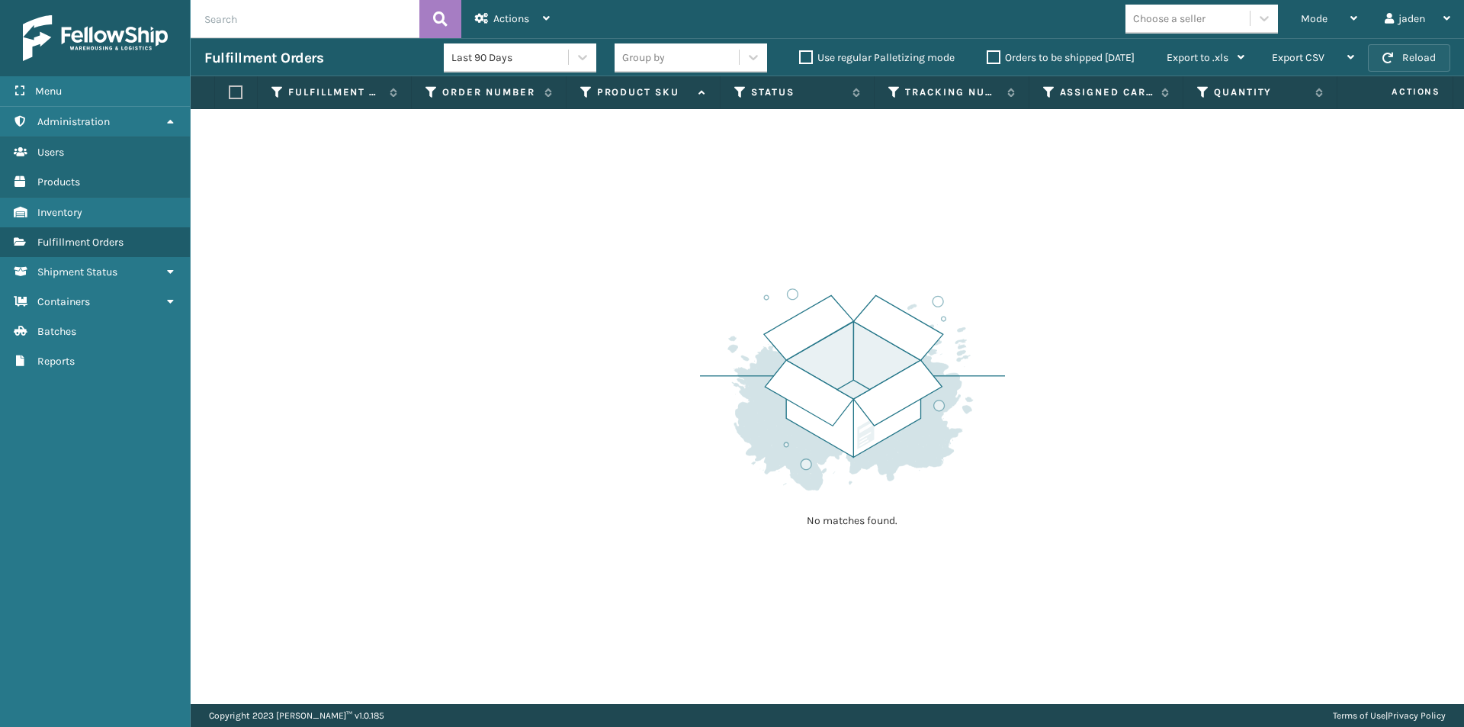
click at [1385, 56] on span "button" at bounding box center [1388, 58] width 11 height 11
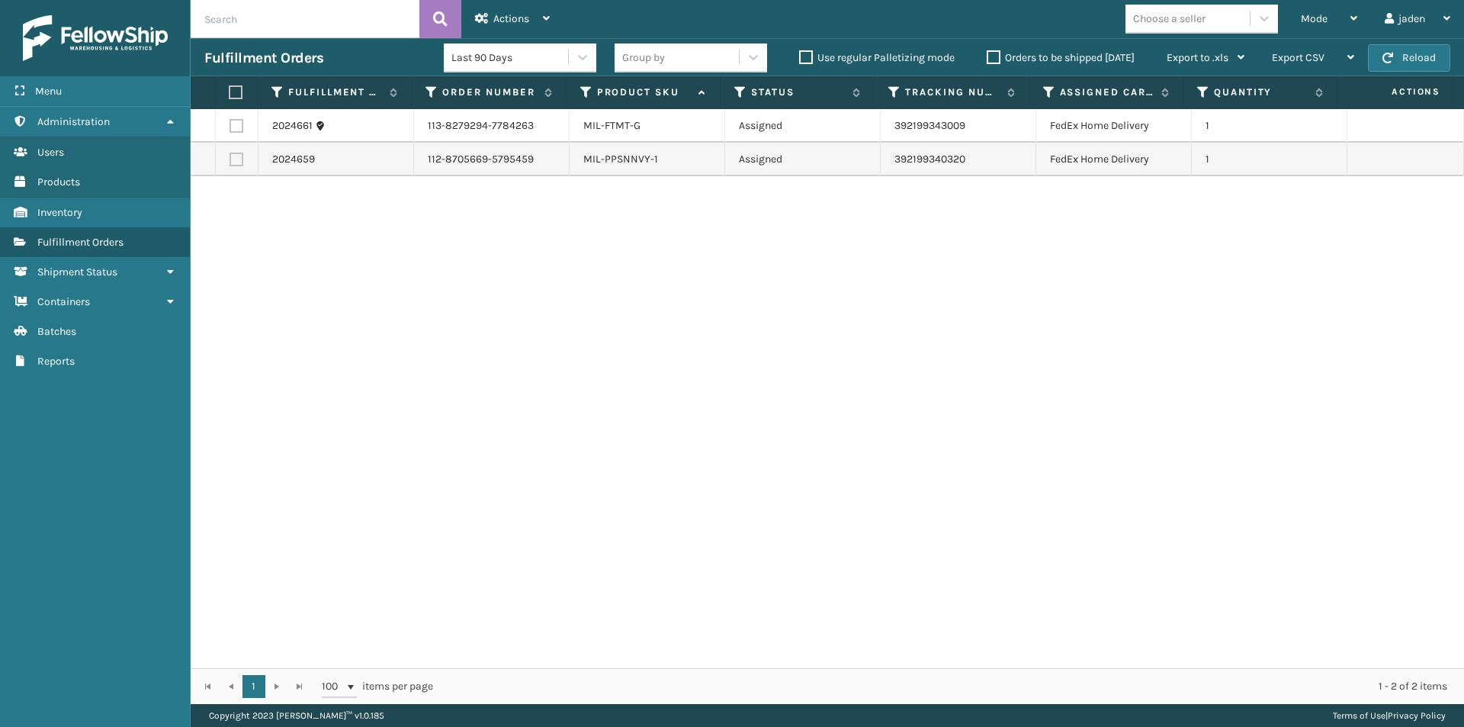
click at [237, 158] on label at bounding box center [237, 160] width 14 height 14
click at [230, 158] on input "checkbox" at bounding box center [230, 158] width 1 height 10
checkbox input "true"
click at [517, 13] on span "Actions" at bounding box center [511, 18] width 36 height 13
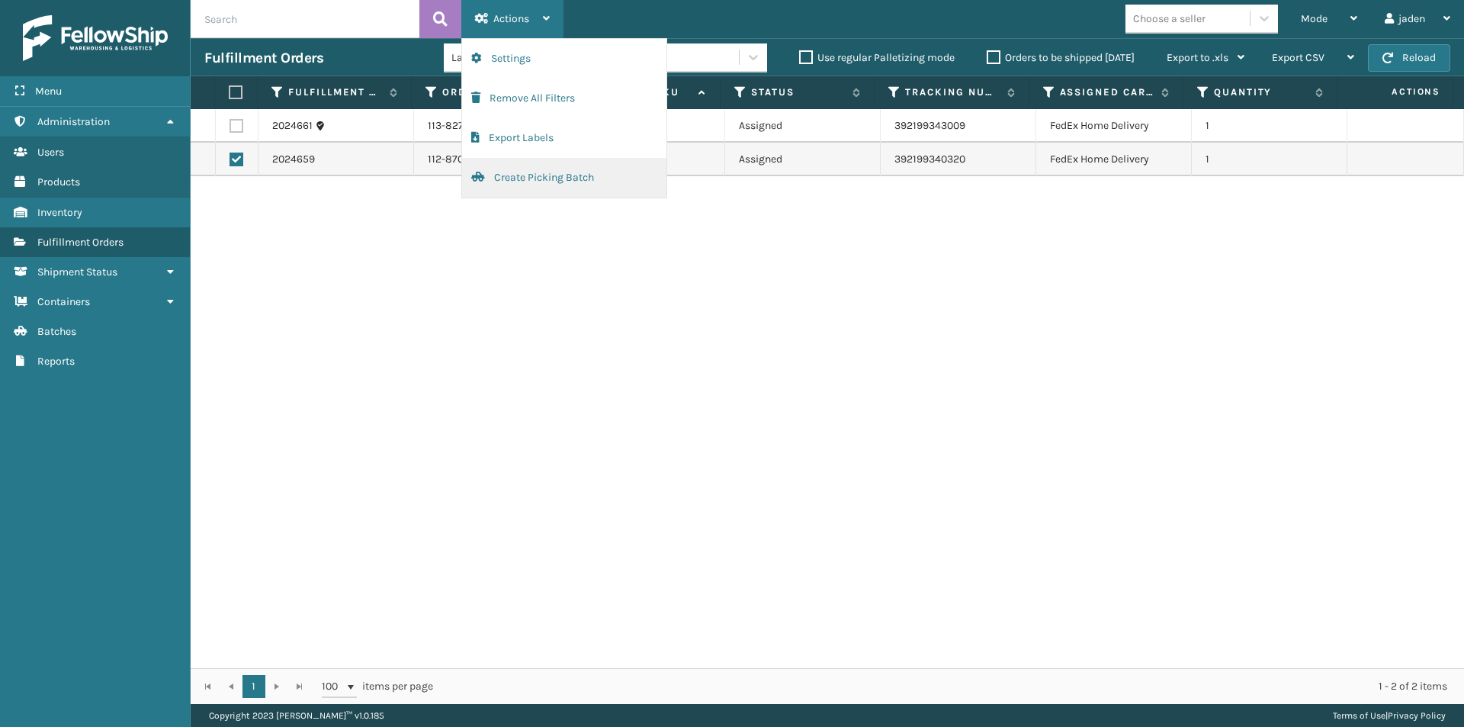
click at [527, 178] on button "Create Picking Batch" at bounding box center [564, 178] width 204 height 40
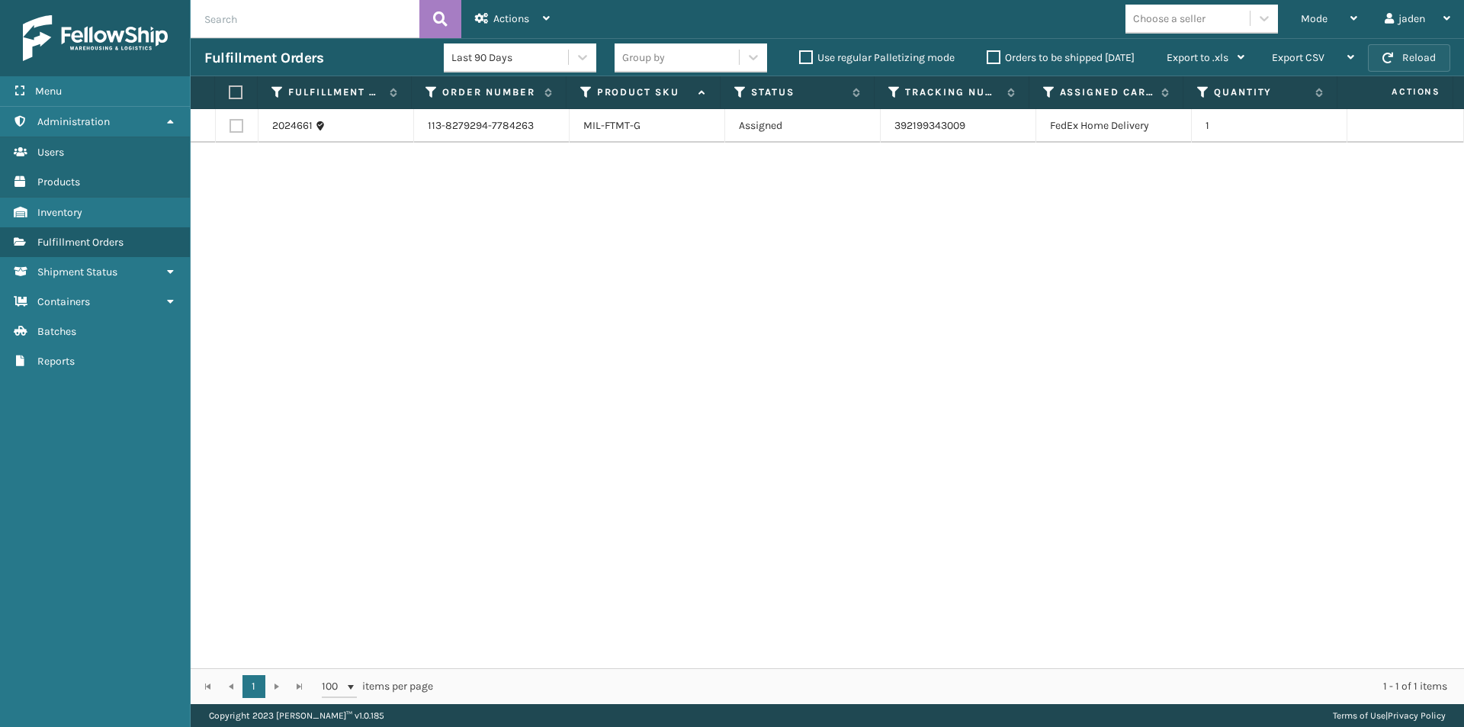
click at [1397, 50] on button "Reload" at bounding box center [1409, 57] width 82 height 27
click at [1309, 18] on span "Mode" at bounding box center [1314, 18] width 27 height 13
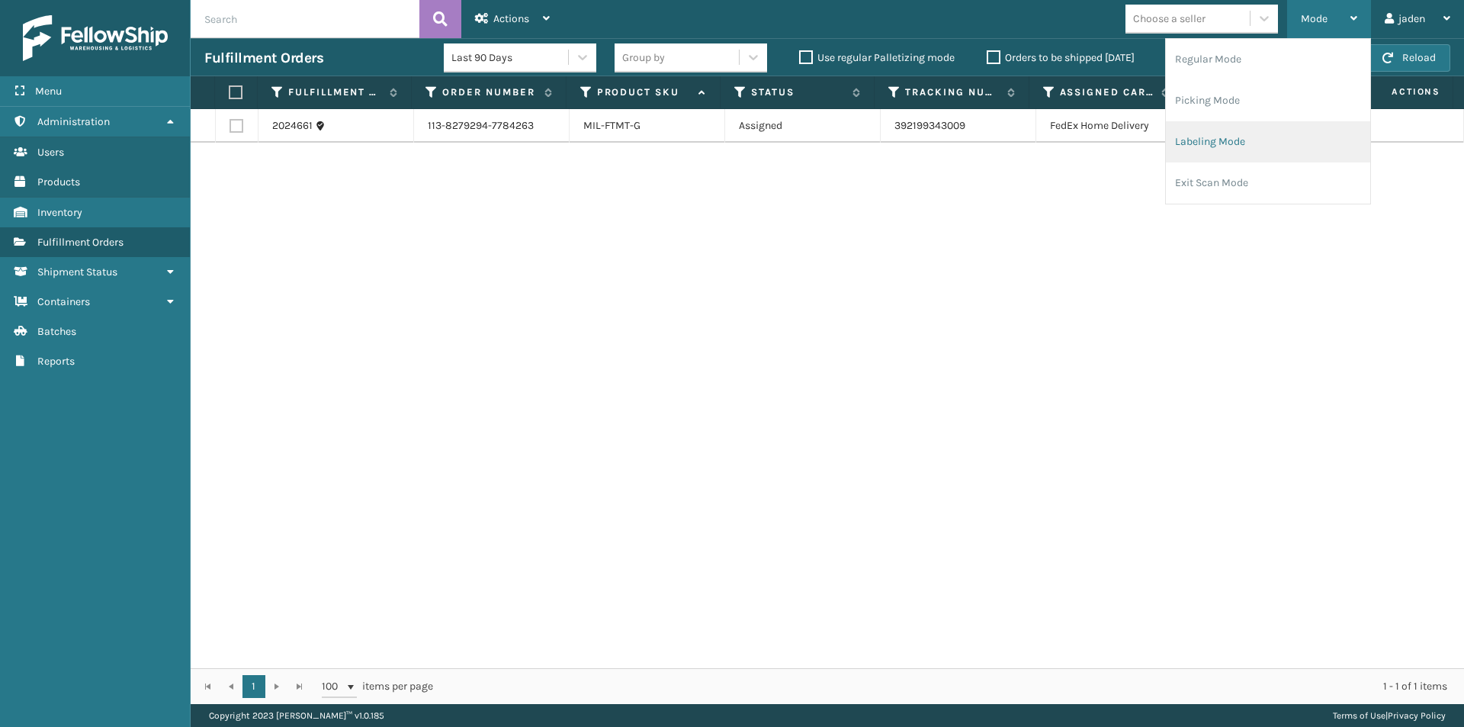
click at [1249, 131] on li "Labeling Mode" at bounding box center [1268, 141] width 204 height 41
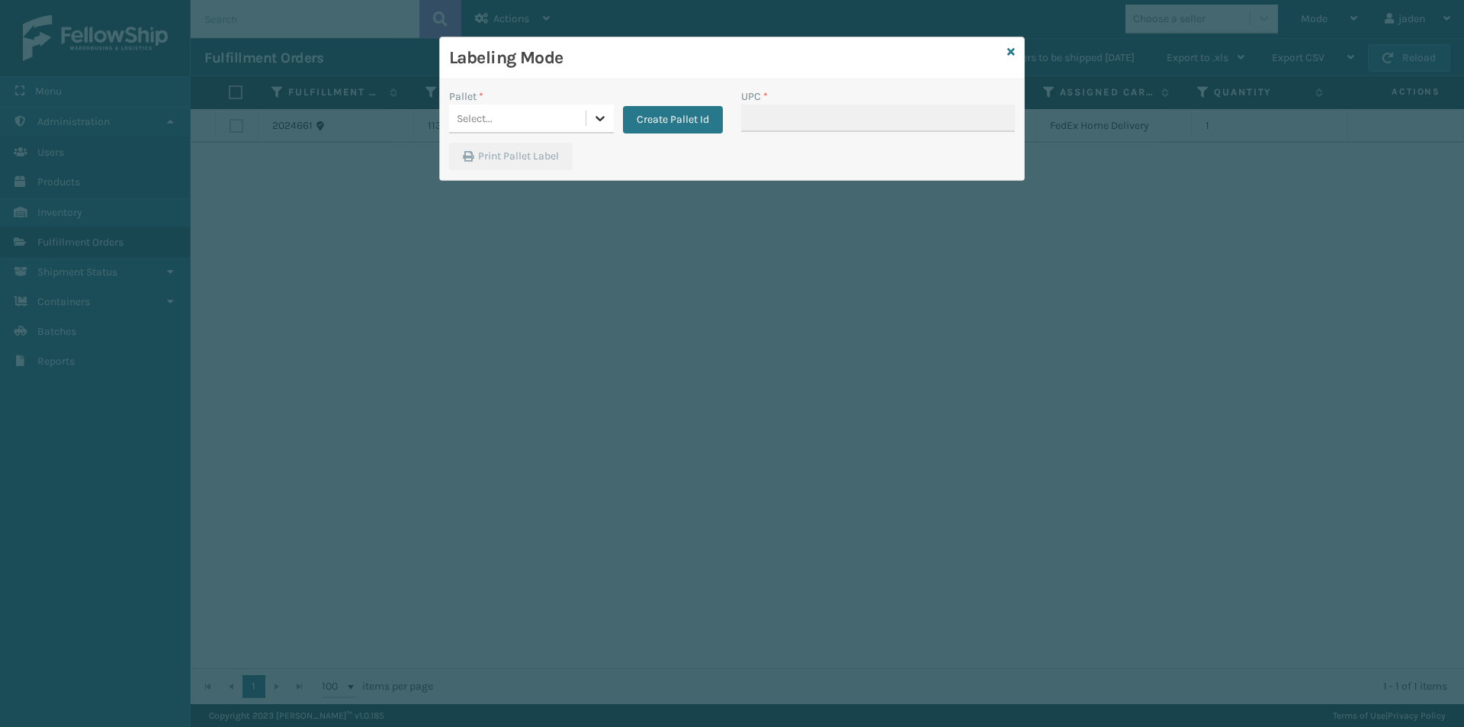
click at [593, 123] on icon at bounding box center [600, 118] width 15 height 15
click at [509, 157] on div "FDXG-O4R022U9SD" at bounding box center [531, 160] width 165 height 35
click at [836, 111] on input "UPC *" at bounding box center [878, 117] width 274 height 27
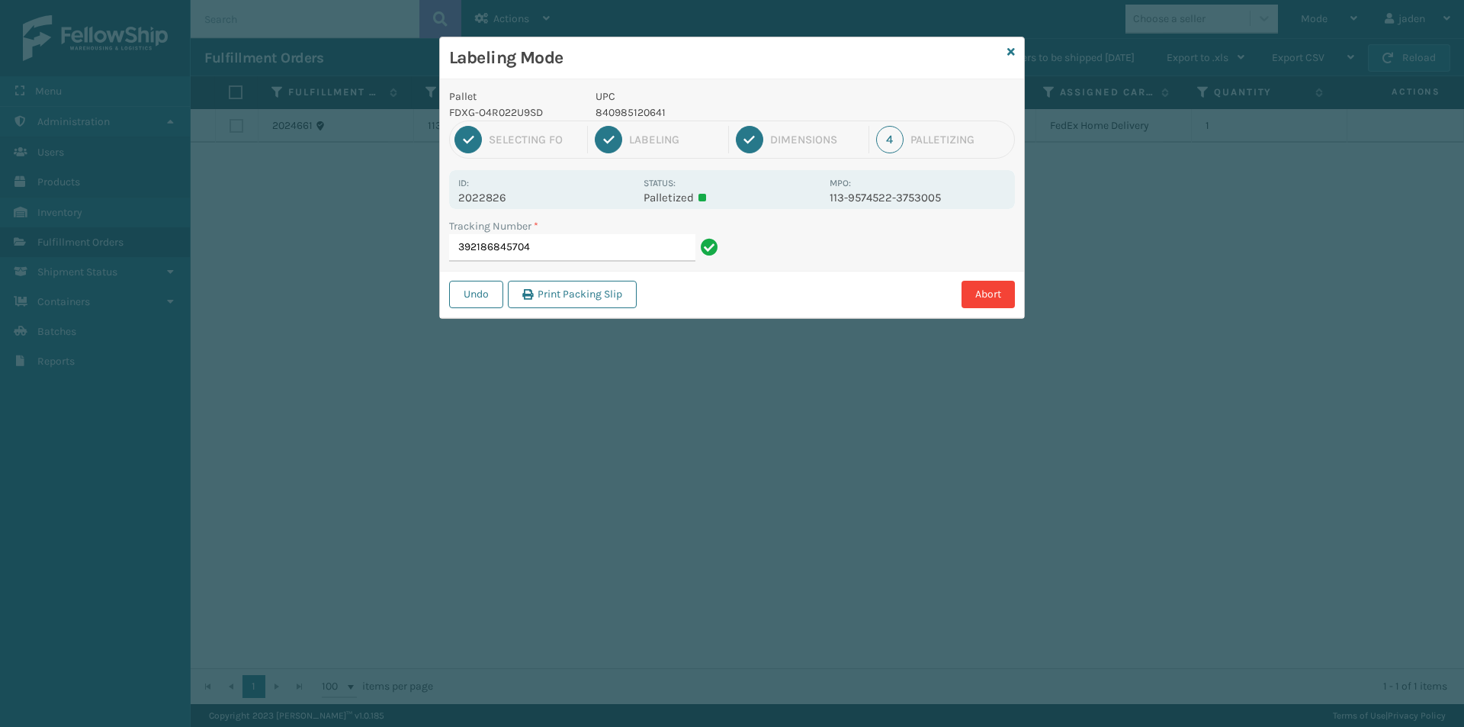
click at [643, 118] on p "840985120641" at bounding box center [708, 112] width 225 height 16
copy p "840985120641"
drag, startPoint x: 934, startPoint y: 268, endPoint x: 759, endPoint y: 318, distance: 182.3
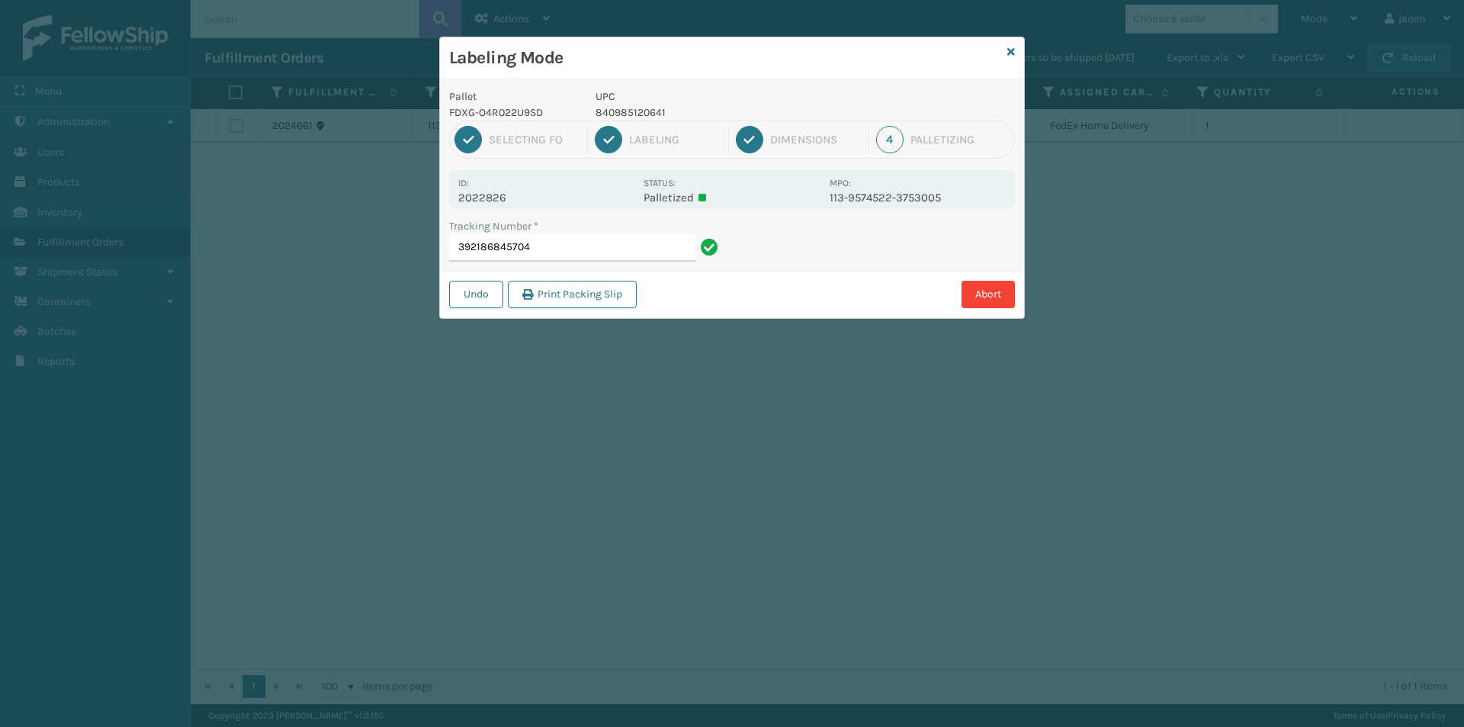
click at [759, 318] on div "Labeling Mode Pallet FDXG-O4R022U9SD UPC 840985120641 1 Selecting FO 2 Labeling…" at bounding box center [732, 178] width 586 height 282
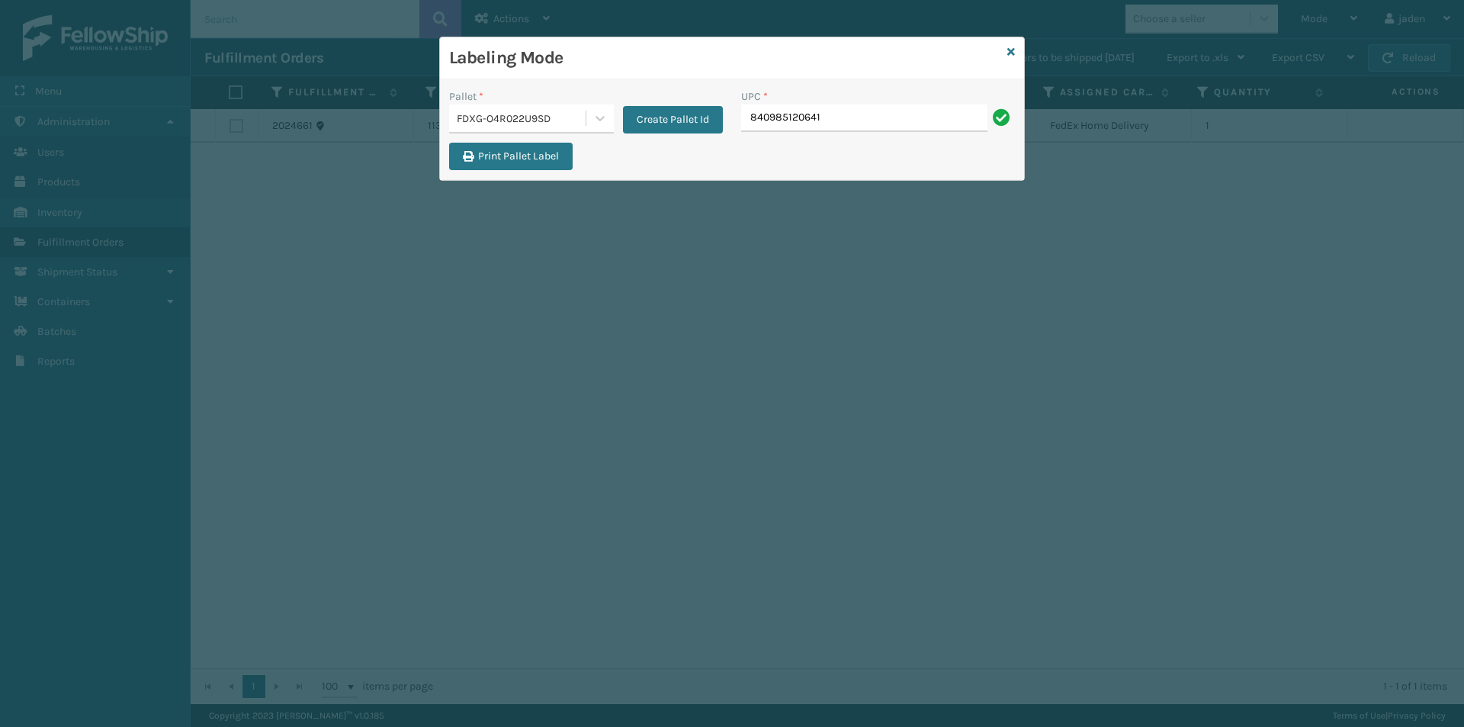
type input "840985120641"
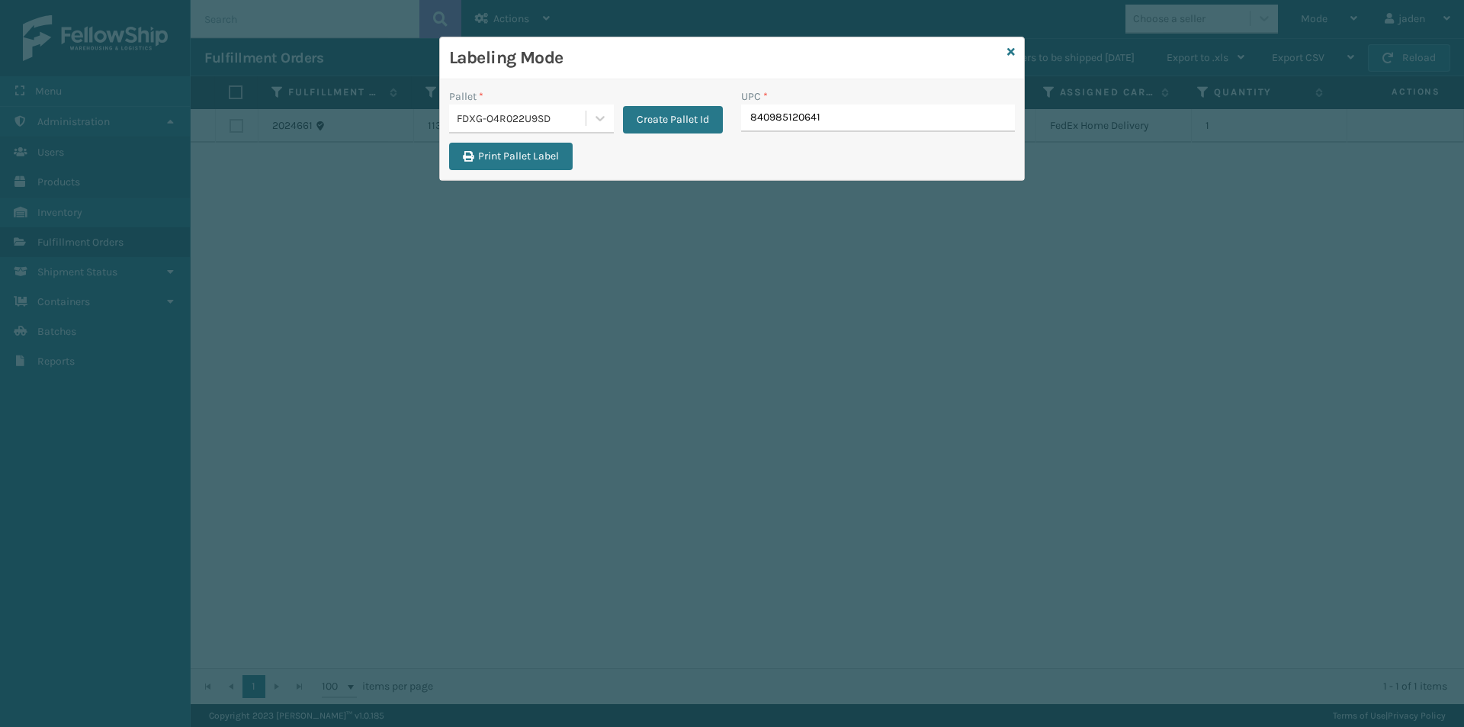
type input "840985120641"
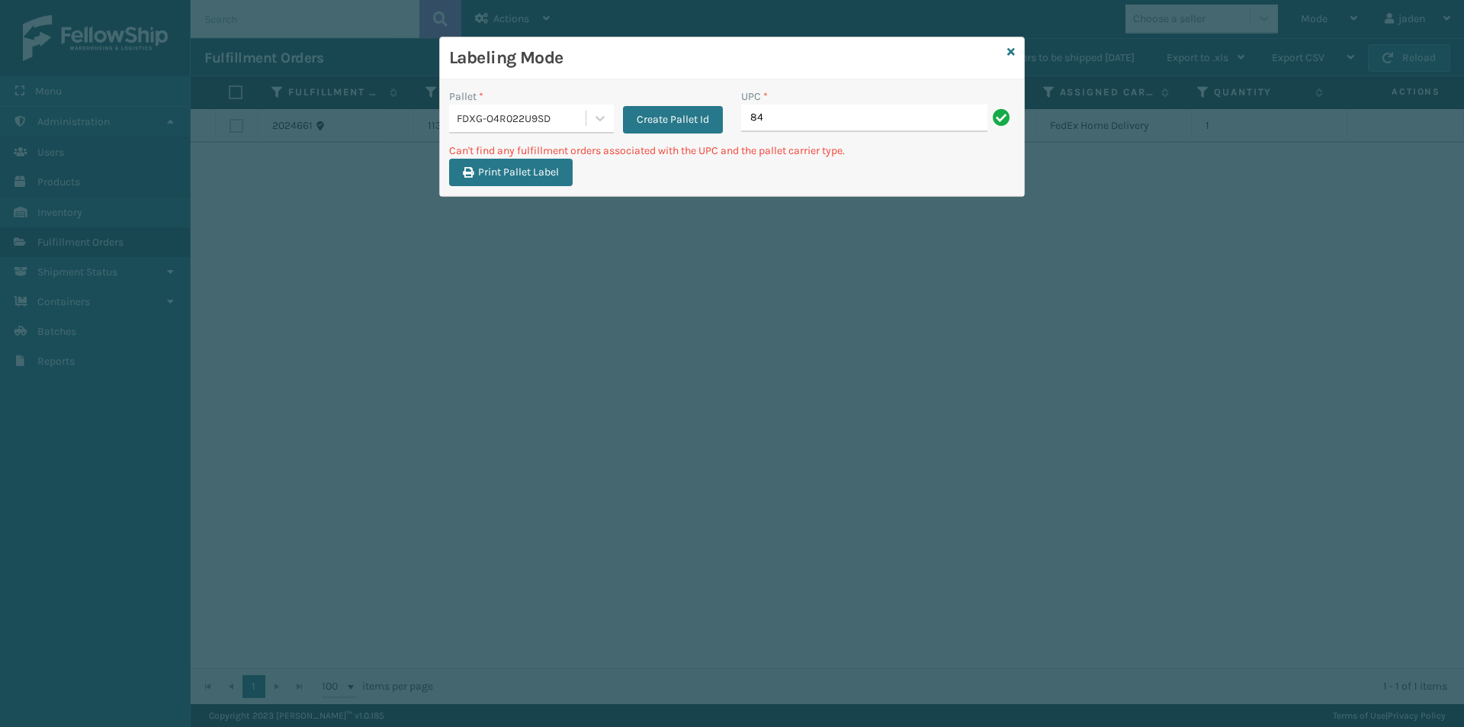
type input "8"
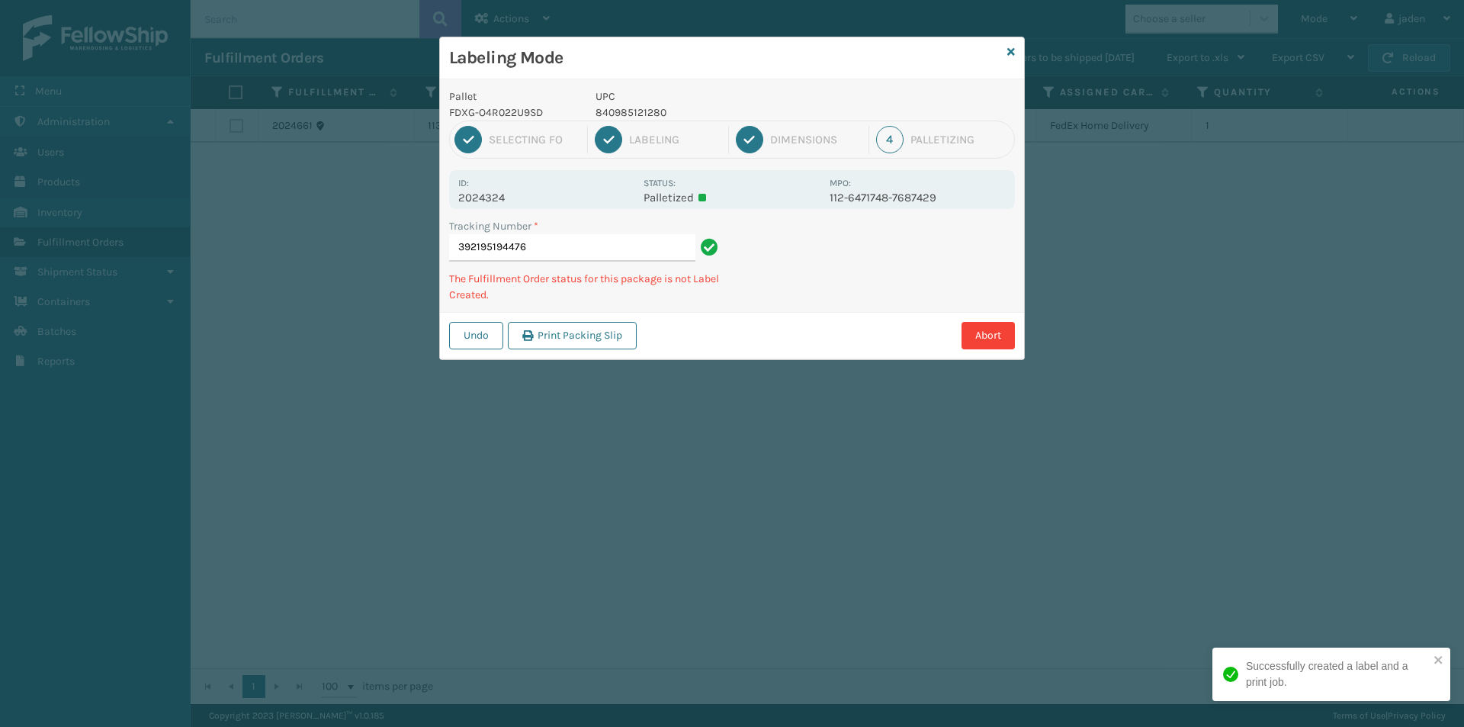
click at [637, 109] on p "840985121280" at bounding box center [708, 112] width 225 height 16
copy p "840985121280"
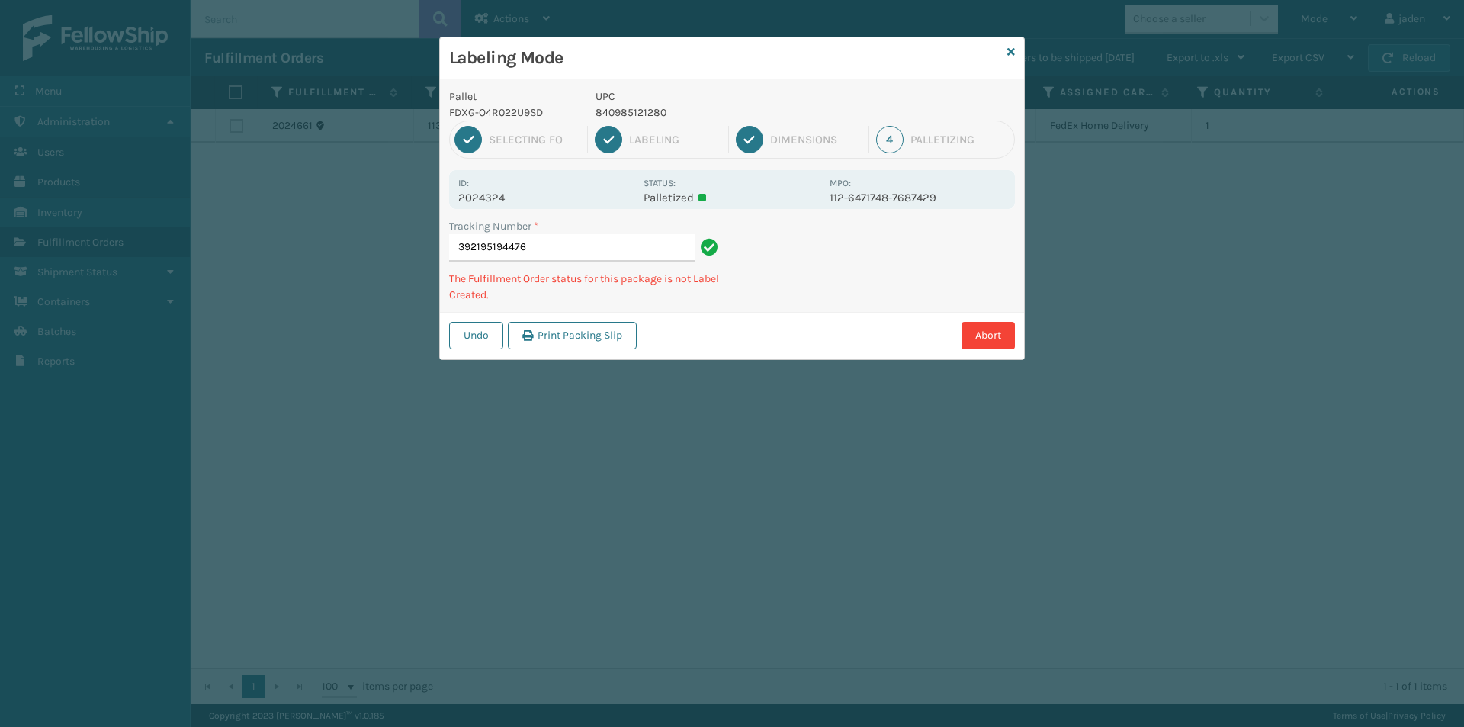
drag, startPoint x: 869, startPoint y: 237, endPoint x: 851, endPoint y: 174, distance: 65.7
click at [788, 303] on div "Tracking Number * 392195194476 The Fulfillment Order status for this package is…" at bounding box center [732, 265] width 584 height 94
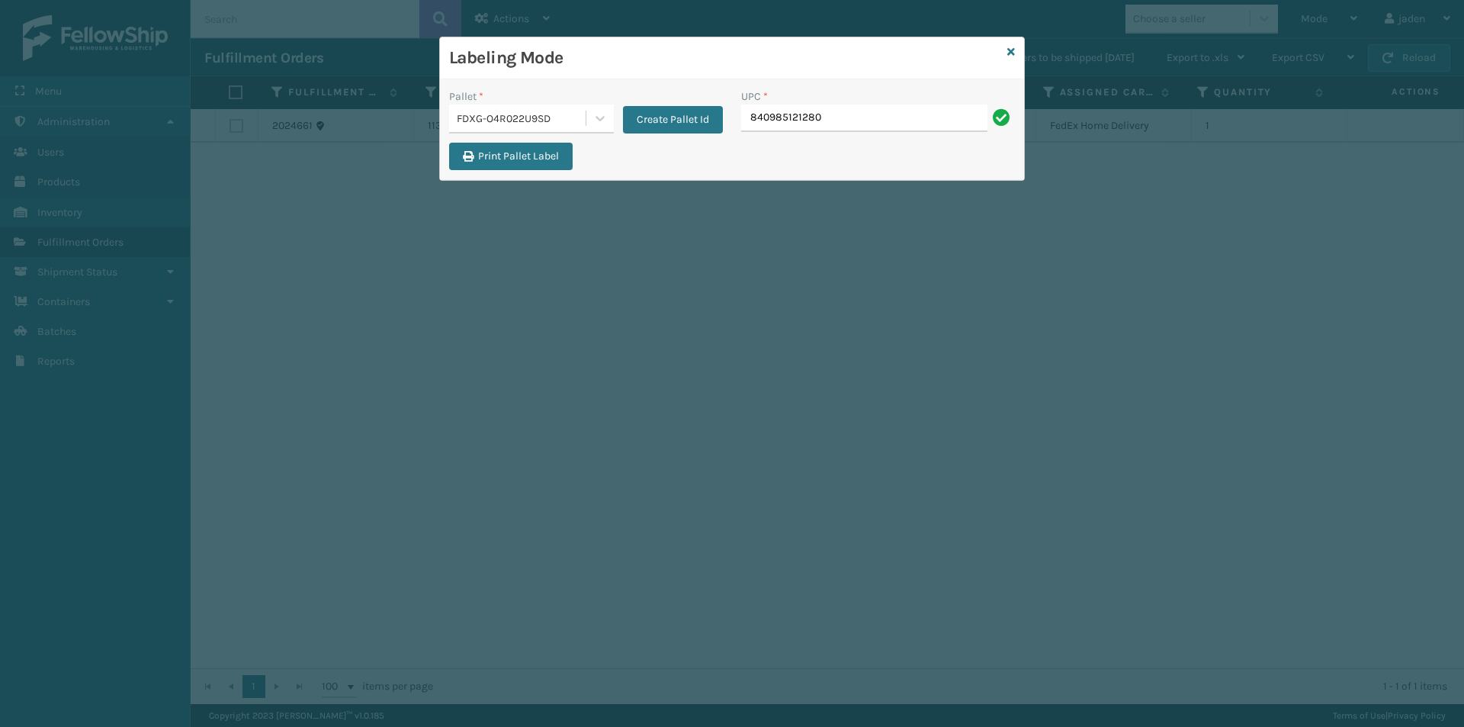
type input "840985121280"
paste input "840985121280"
type input "840985121280"
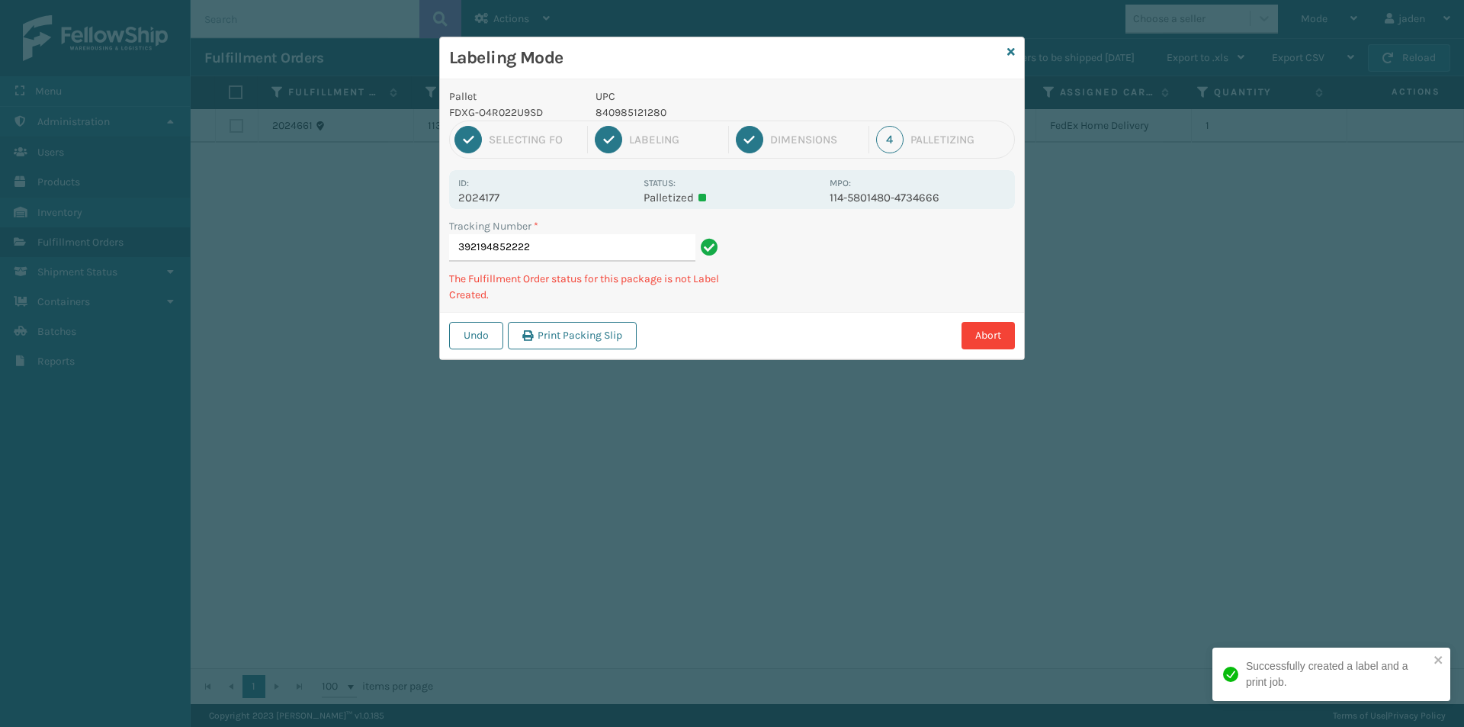
drag, startPoint x: 878, startPoint y: 246, endPoint x: 899, endPoint y: 248, distance: 21.4
click at [766, 318] on div "Undo Print Packing Slip Abort" at bounding box center [732, 335] width 584 height 47
drag, startPoint x: 899, startPoint y: 248, endPoint x: 744, endPoint y: 355, distance: 189.1
drag, startPoint x: 744, startPoint y: 355, endPoint x: 1017, endPoint y: 257, distance: 290.9
click at [804, 328] on div "Undo Print Packing Slip Abort" at bounding box center [732, 335] width 584 height 47
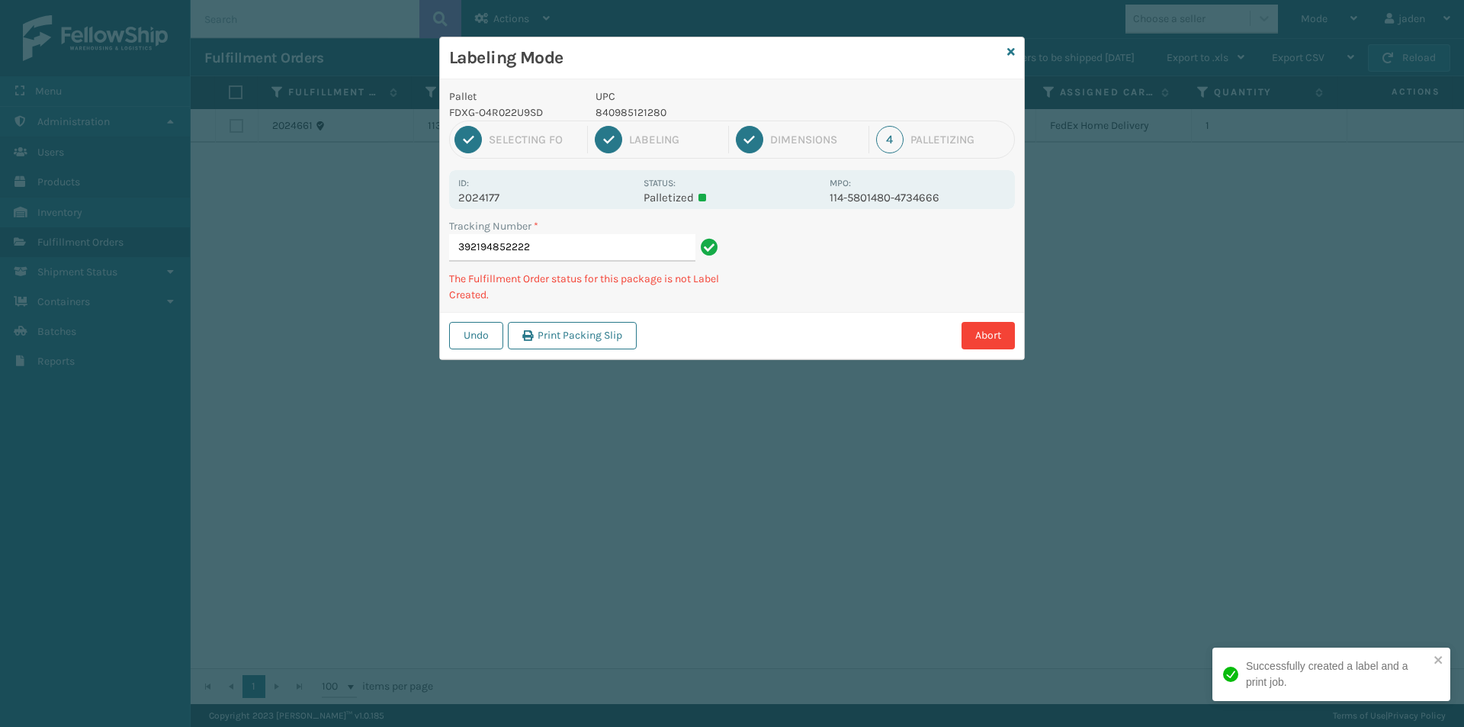
drag, startPoint x: 1017, startPoint y: 257, endPoint x: 943, endPoint y: 282, distance: 78.1
drag, startPoint x: 943, startPoint y: 282, endPoint x: 1012, endPoint y: 277, distance: 68.8
click at [863, 336] on div "Undo Print Packing Slip Abort" at bounding box center [732, 335] width 584 height 47
drag, startPoint x: 1012, startPoint y: 277, endPoint x: 1000, endPoint y: 278, distance: 12.3
drag, startPoint x: 1000, startPoint y: 278, endPoint x: 924, endPoint y: 281, distance: 75.5
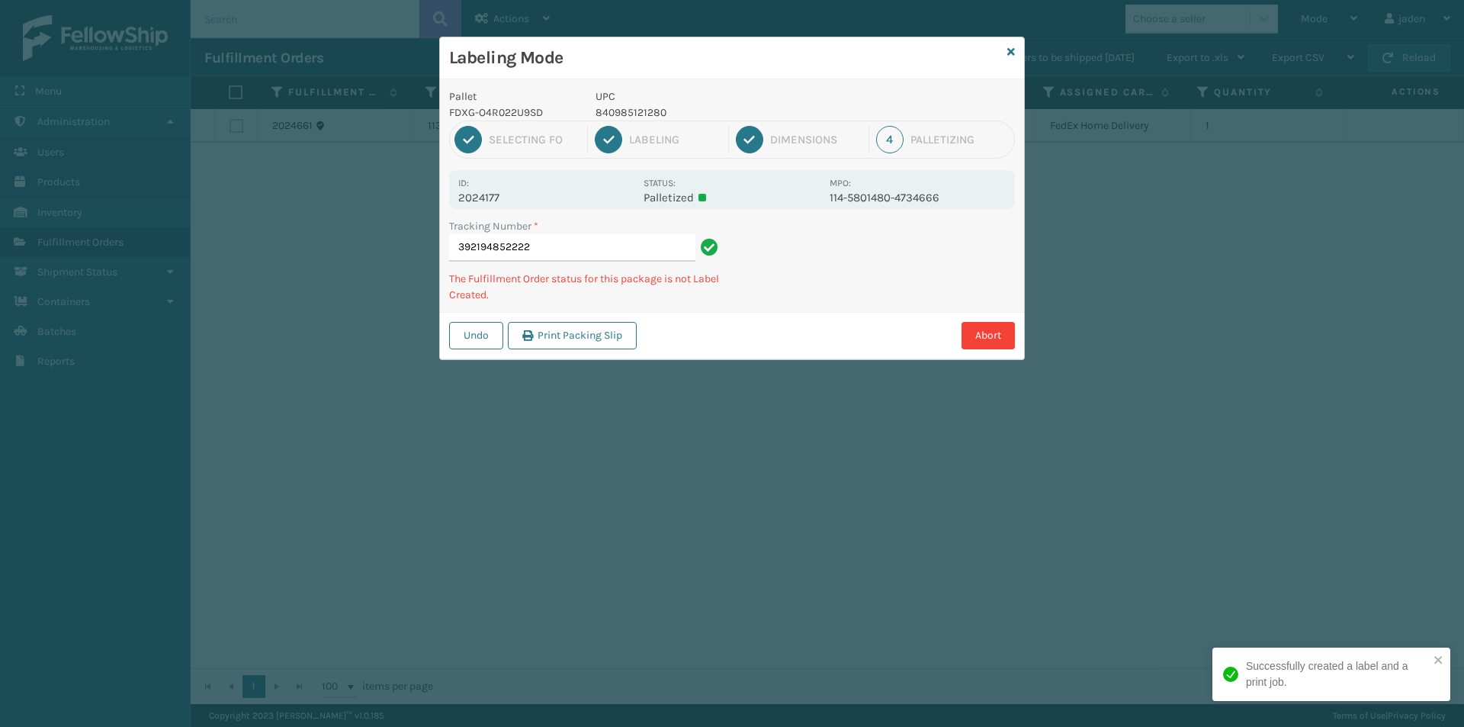
click at [856, 317] on div "Labeling Mode Pallet FDXG-O4R022U9SD UPC 840985121280 1 Selecting FO 2 Labeling…" at bounding box center [732, 363] width 1464 height 727
drag, startPoint x: 1039, startPoint y: 239, endPoint x: 979, endPoint y: 267, distance: 66.2
drag, startPoint x: 979, startPoint y: 267, endPoint x: 908, endPoint y: 278, distance: 71.7
click at [865, 323] on div "Abort" at bounding box center [828, 335] width 374 height 27
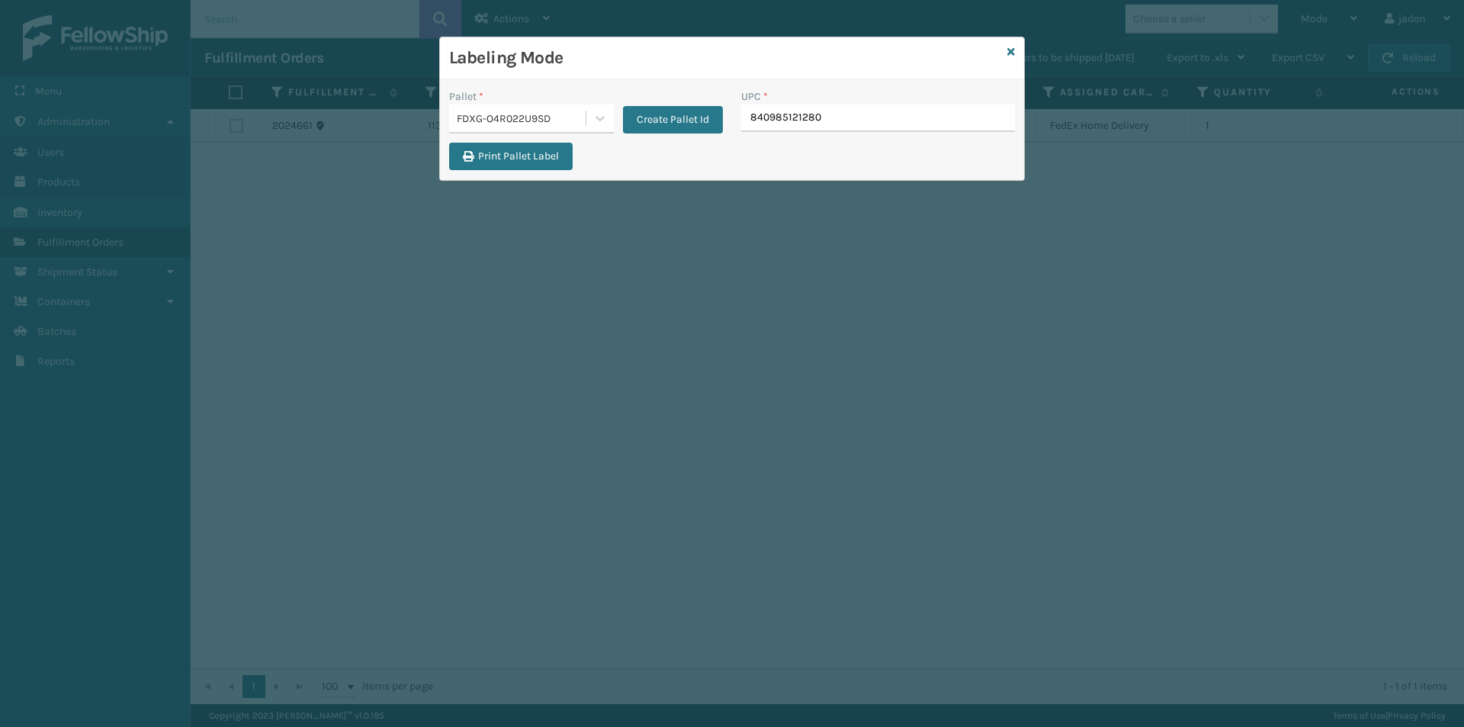
type input "840985121280"
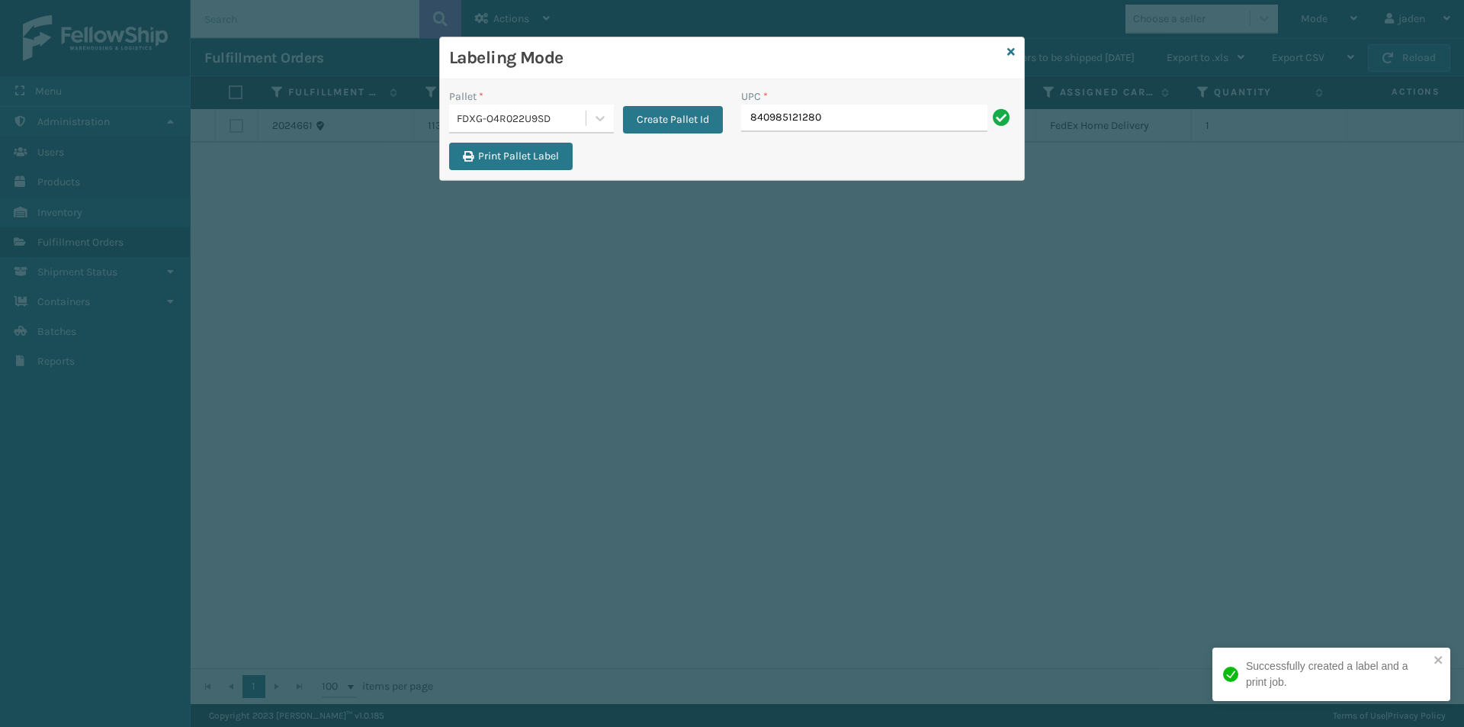
type input "840985121280"
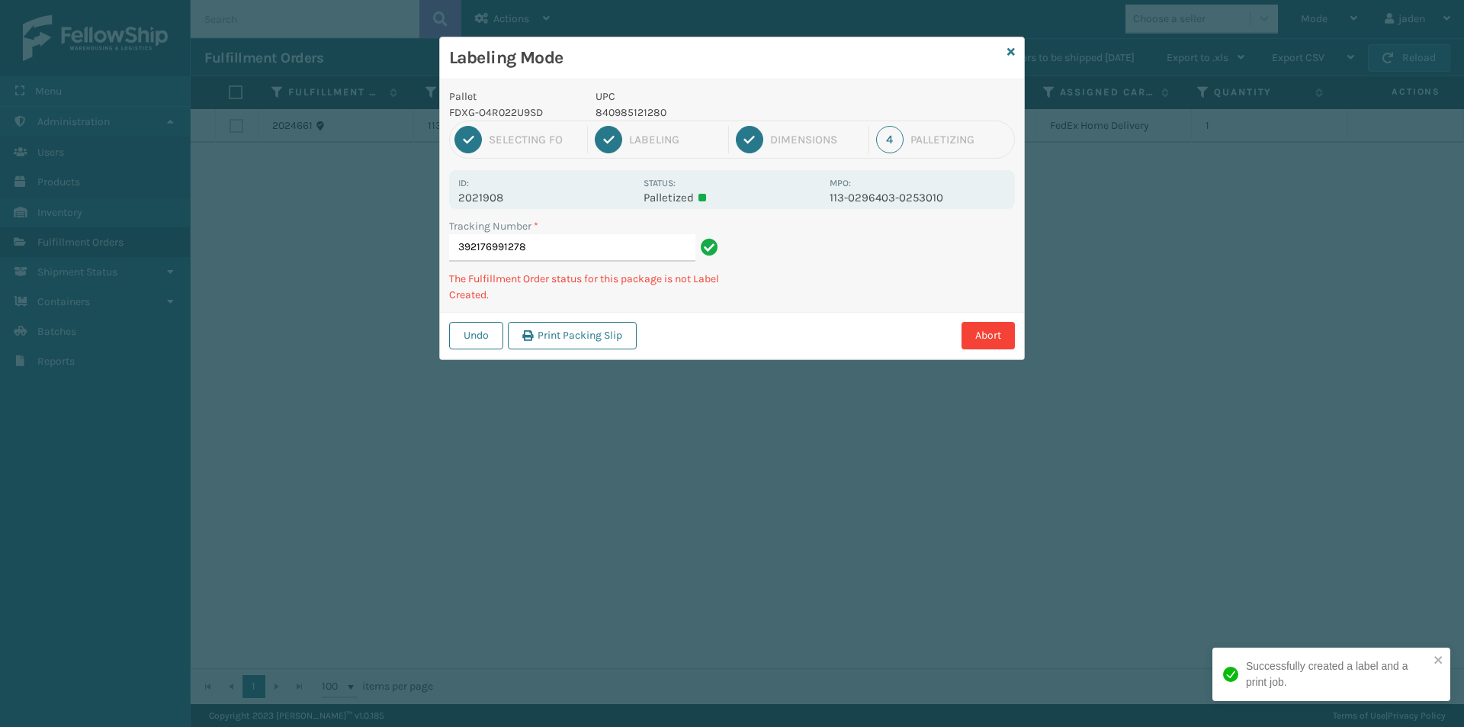
drag, startPoint x: 919, startPoint y: 262, endPoint x: 819, endPoint y: 305, distance: 108.7
click at [819, 305] on div "Tracking Number * 392176991278 The Fulfillment Order status for this package is…" at bounding box center [732, 265] width 584 height 94
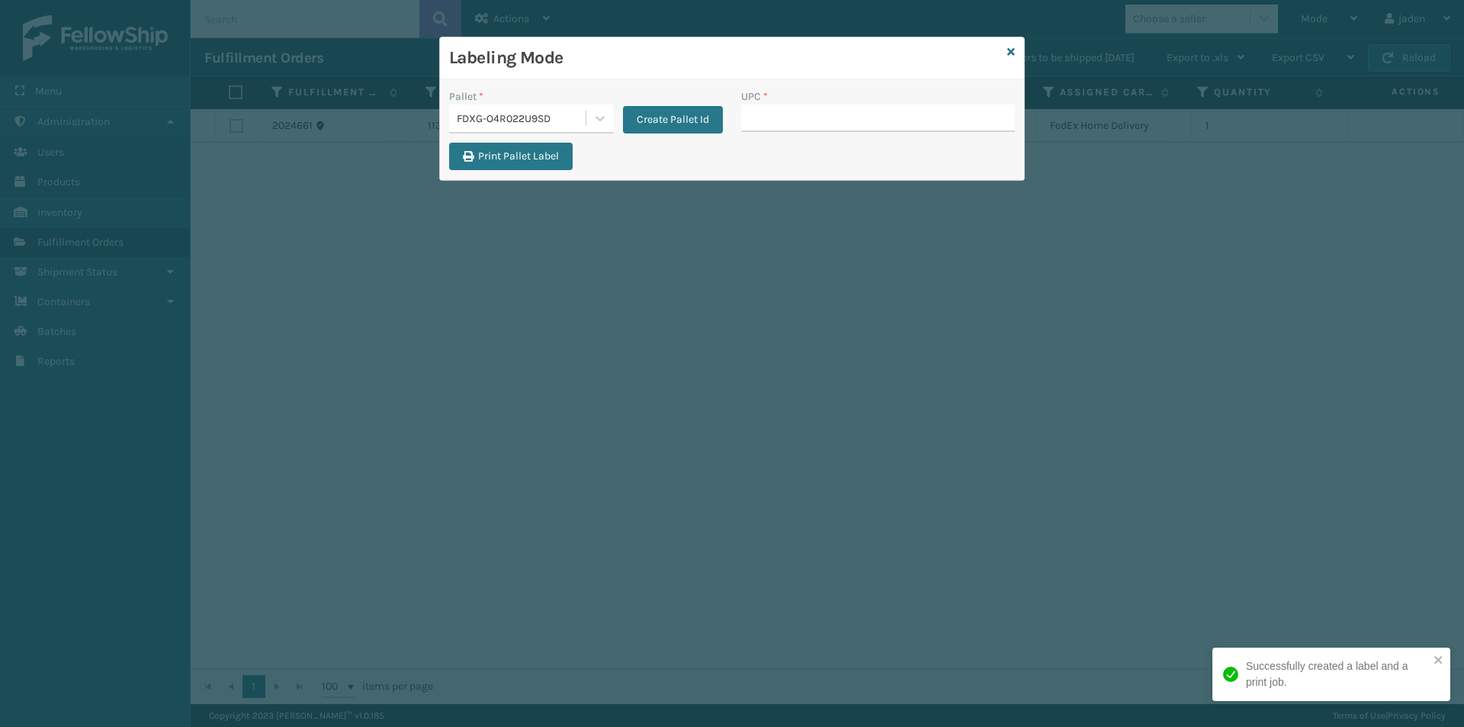
drag, startPoint x: 819, startPoint y: 106, endPoint x: 809, endPoint y: 118, distance: 15.7
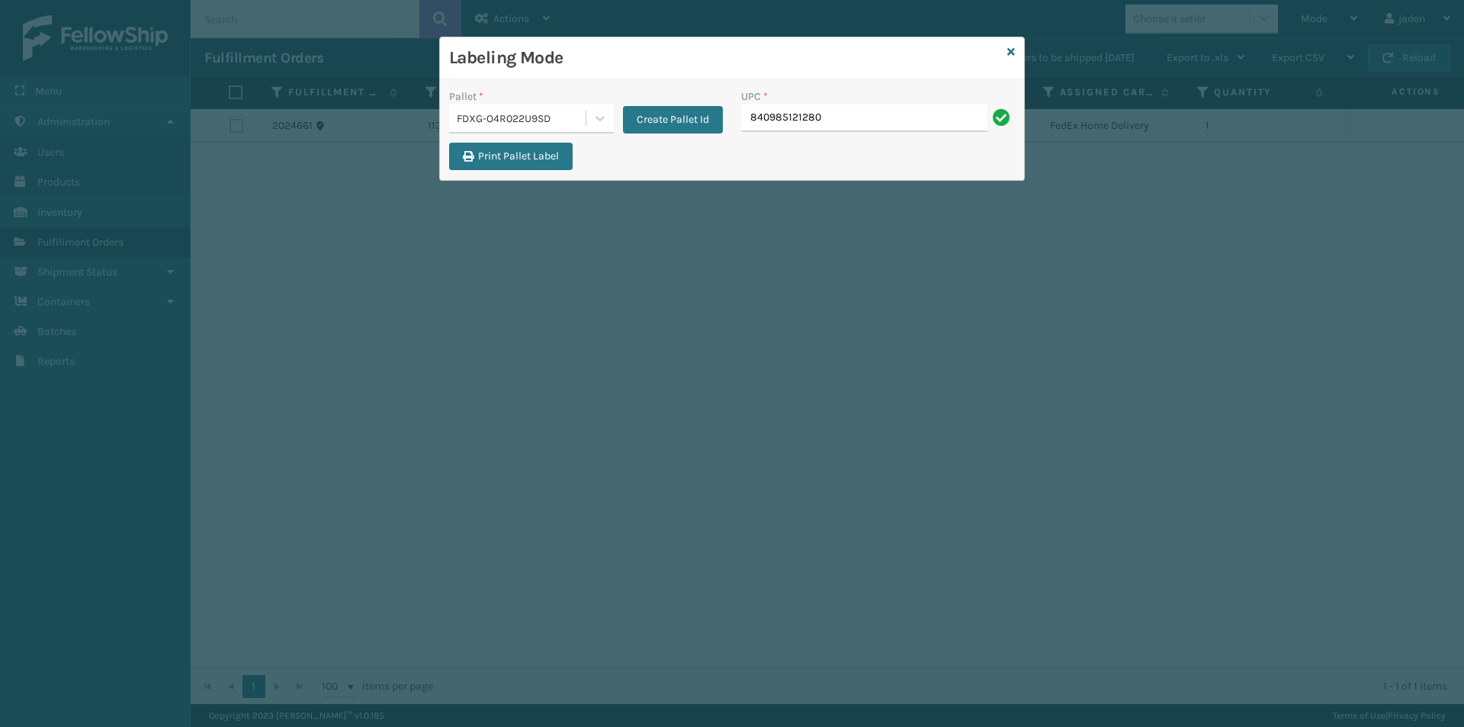
type input "840985121280"
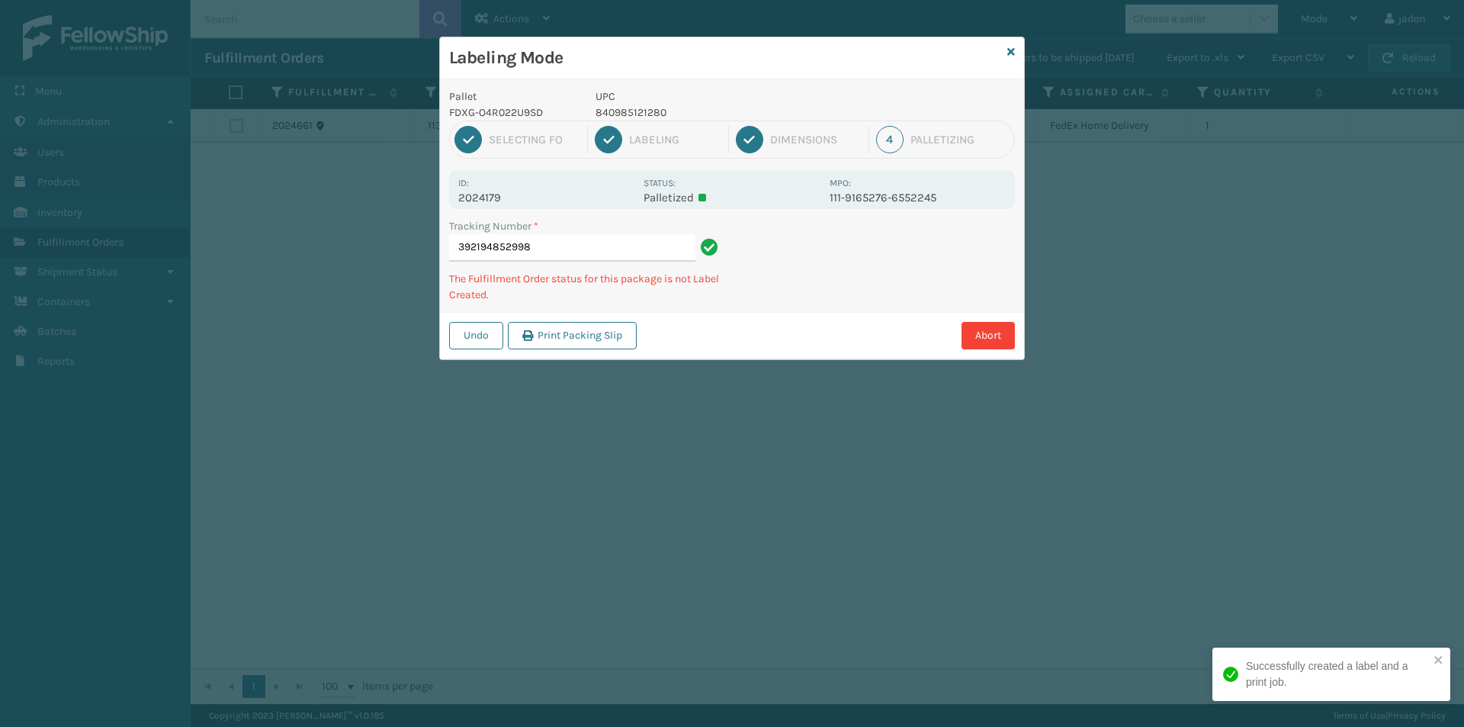
drag, startPoint x: 995, startPoint y: 257, endPoint x: 961, endPoint y: 263, distance: 34.9
drag, startPoint x: 961, startPoint y: 263, endPoint x: 876, endPoint y: 321, distance: 102.6
click at [869, 327] on div "Undo Print Packing Slip Abort" at bounding box center [732, 335] width 584 height 47
drag, startPoint x: 792, startPoint y: 344, endPoint x: 962, endPoint y: 250, distance: 193.6
click at [805, 338] on div "Abort" at bounding box center [828, 335] width 374 height 27
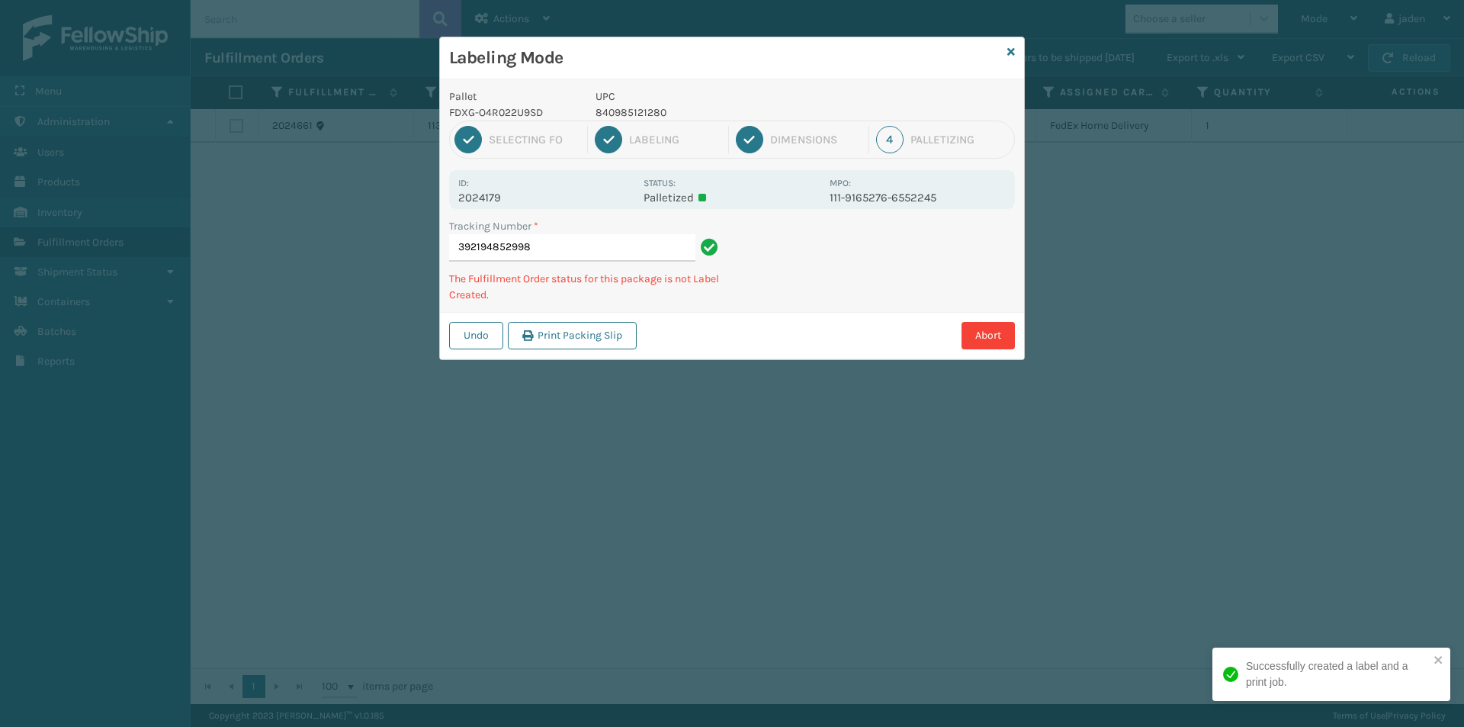
drag, startPoint x: 962, startPoint y: 250, endPoint x: 726, endPoint y: 361, distance: 260.3
drag, startPoint x: 726, startPoint y: 361, endPoint x: 925, endPoint y: 238, distance: 233.9
click at [794, 315] on div "Labeling Mode Pallet FDXG-O4R022U9SD UPC 840985121280 1 Selecting FO 2 Labeling…" at bounding box center [732, 363] width 1464 height 727
drag, startPoint x: 925, startPoint y: 238, endPoint x: 813, endPoint y: 293, distance: 124.8
drag, startPoint x: 813, startPoint y: 293, endPoint x: 1071, endPoint y: 251, distance: 261.2
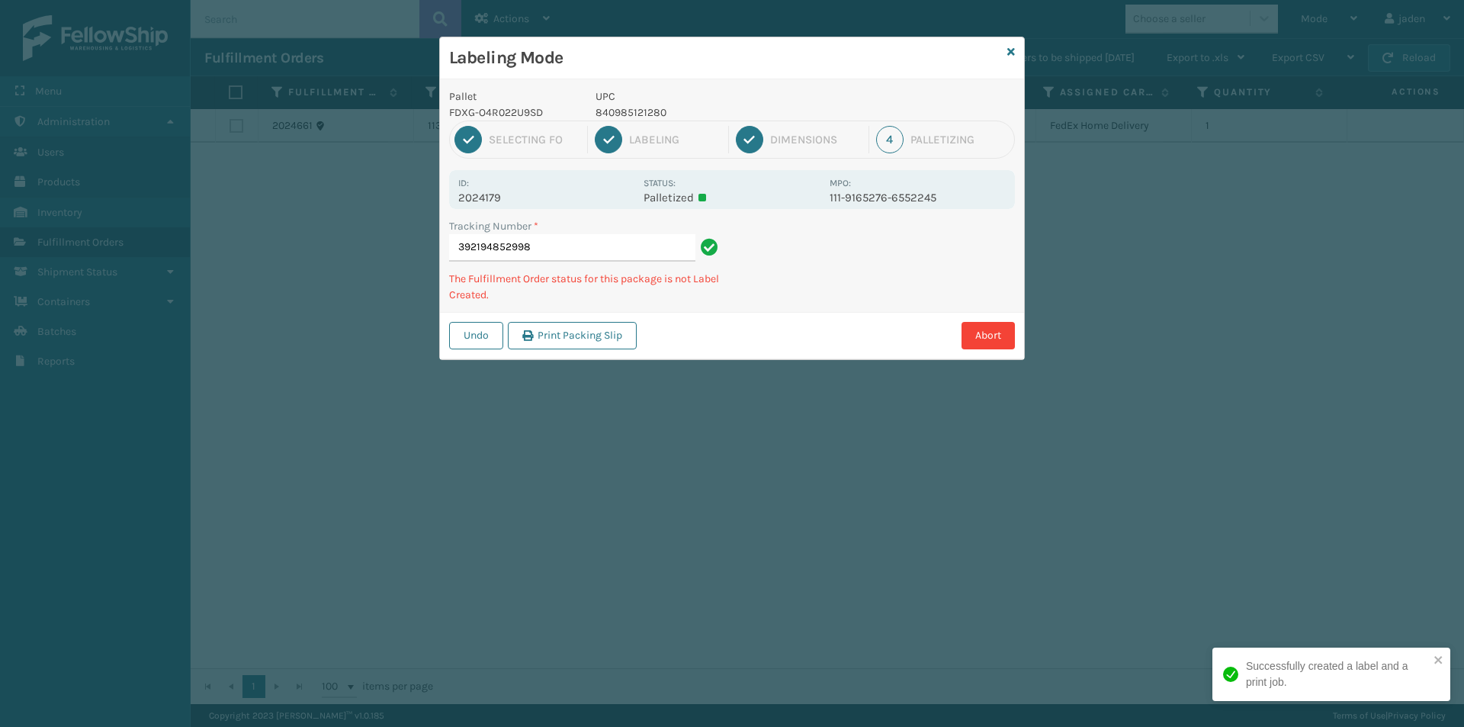
click at [869, 334] on div "Labeling Mode Pallet FDXG-O4R022U9SD UPC 840985121280 1 Selecting FO 2 Labeling…" at bounding box center [732, 363] width 1464 height 727
drag, startPoint x: 1071, startPoint y: 251, endPoint x: 961, endPoint y: 284, distance: 114.8
drag, startPoint x: 961, startPoint y: 284, endPoint x: 943, endPoint y: 262, distance: 28.7
click at [862, 317] on div "Labeling Mode Pallet FDXG-O4R022U9SD UPC 840985121280 1 Selecting FO 2 Labeling…" at bounding box center [732, 363] width 1464 height 727
drag, startPoint x: 1059, startPoint y: 197, endPoint x: 930, endPoint y: 236, distance: 134.6
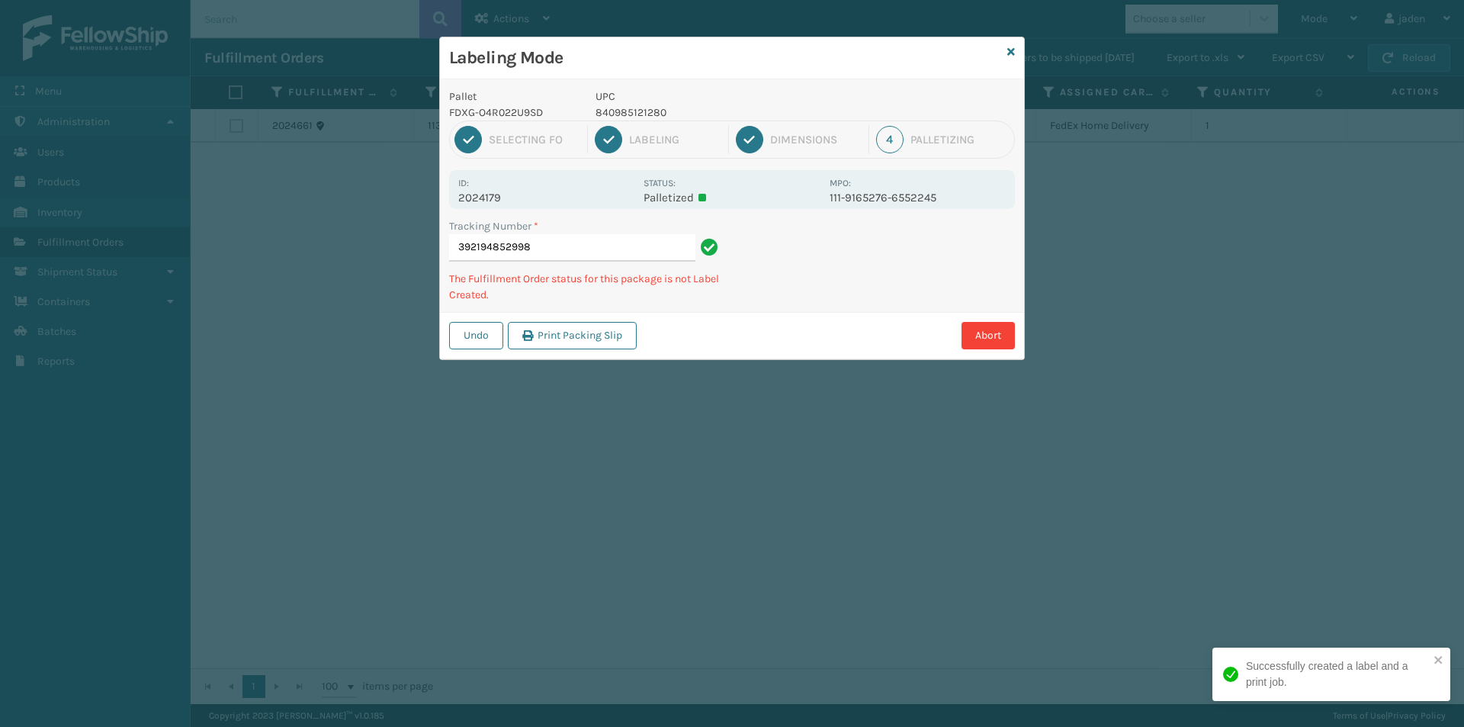
drag, startPoint x: 930, startPoint y: 236, endPoint x: 847, endPoint y: 203, distance: 88.7
click at [804, 292] on div "Tracking Number * 392194852998 The Fulfillment Order status for this package is…" at bounding box center [732, 265] width 584 height 94
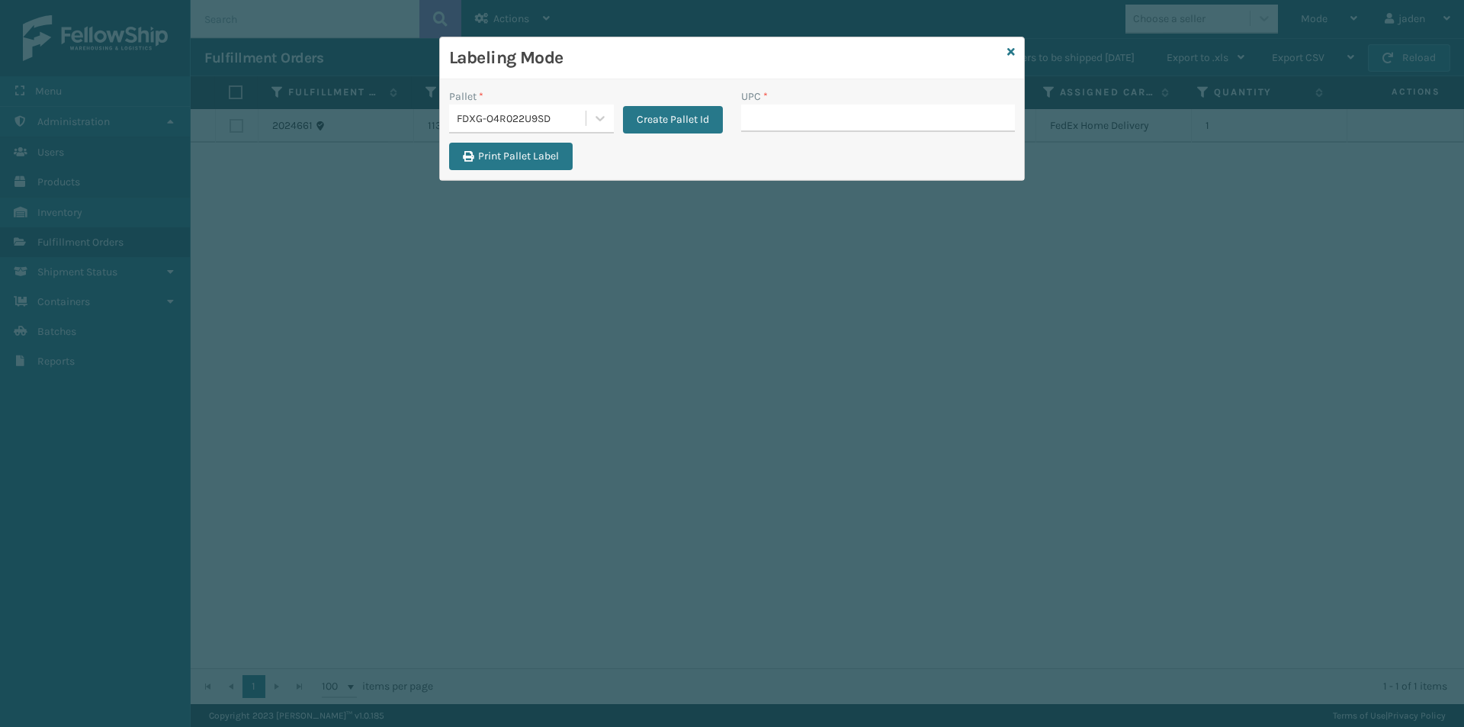
type input "840985121280"
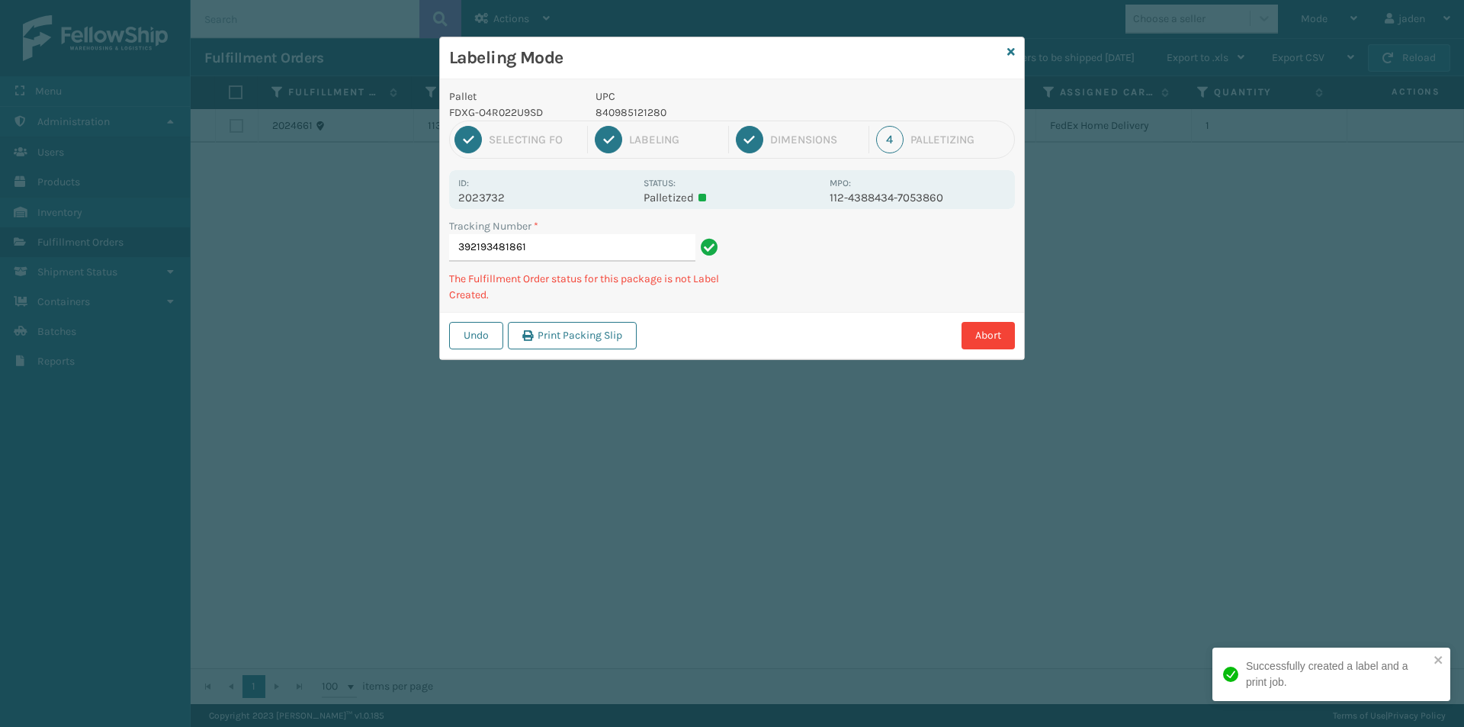
drag, startPoint x: 910, startPoint y: 267, endPoint x: 844, endPoint y: 313, distance: 81.0
click at [821, 326] on div "Abort" at bounding box center [828, 335] width 374 height 27
drag, startPoint x: 966, startPoint y: 243, endPoint x: 828, endPoint y: 317, distance: 157.7
drag, startPoint x: 828, startPoint y: 317, endPoint x: 885, endPoint y: 275, distance: 71.4
click at [858, 298] on div "Pallet FDXG-O4R022U9SD UPC 840985121280 1 Selecting FO 2 Labeling 3 Dimensions …" at bounding box center [732, 219] width 584 height 280
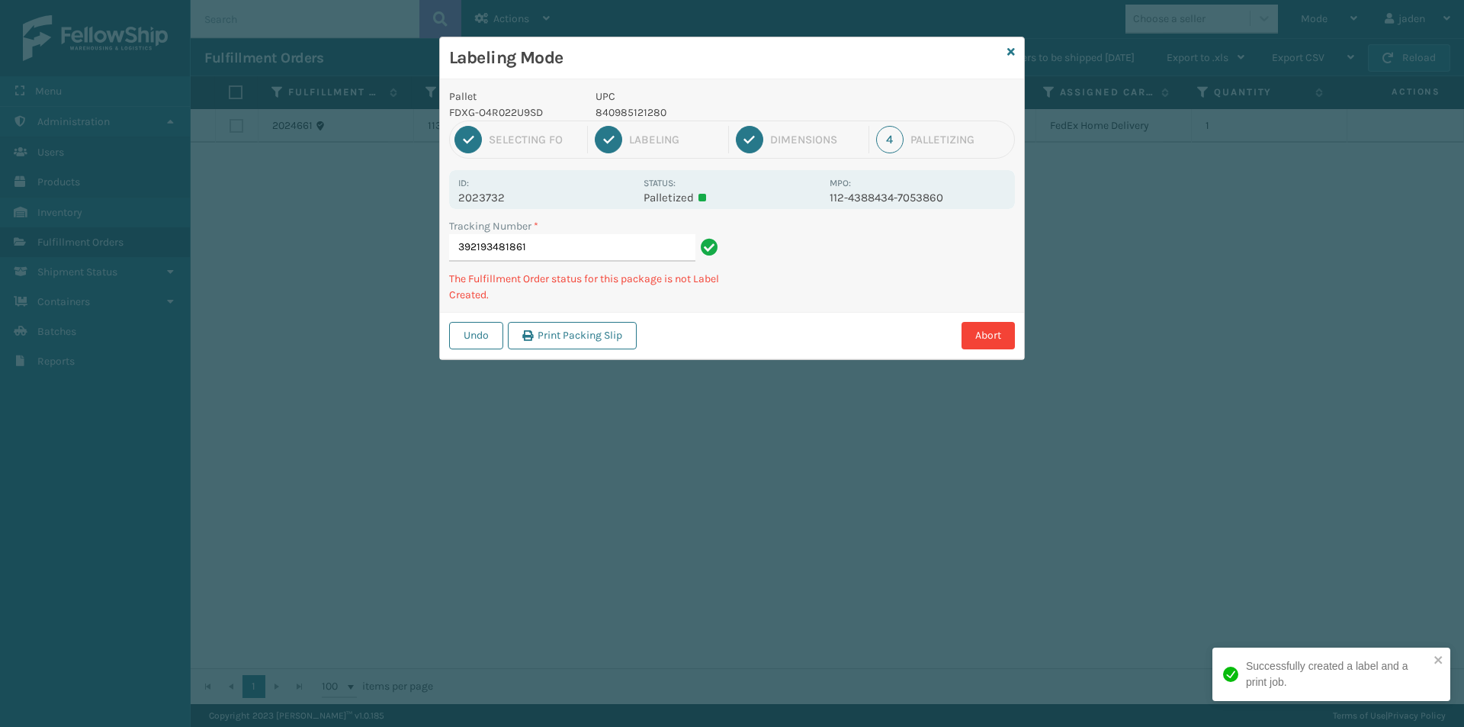
drag, startPoint x: 885, startPoint y: 275, endPoint x: 876, endPoint y: 277, distance: 8.7
drag, startPoint x: 876, startPoint y: 277, endPoint x: 843, endPoint y: 256, distance: 39.8
click at [843, 293] on div "Tracking Number * 392193481861 The Fulfillment Order status for this package is…" at bounding box center [732, 265] width 584 height 94
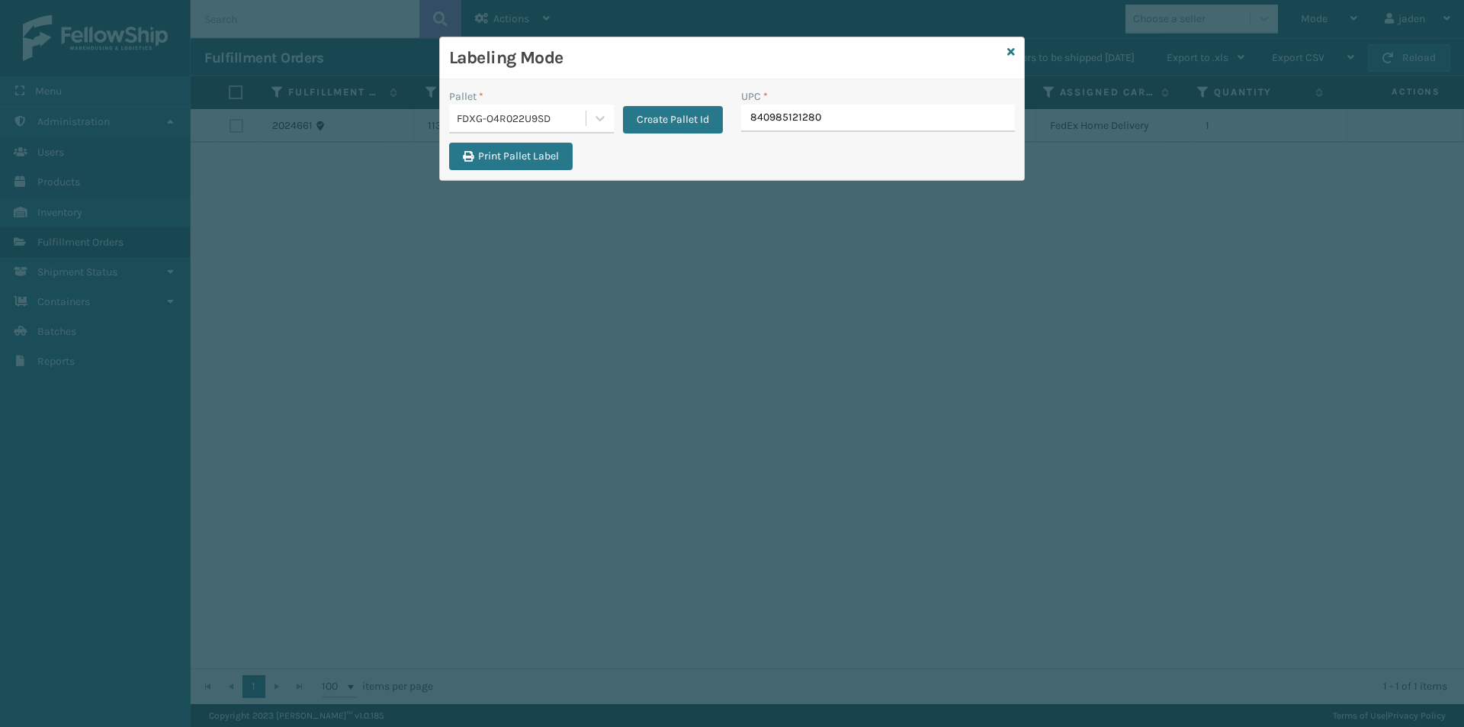
type input "840985121280"
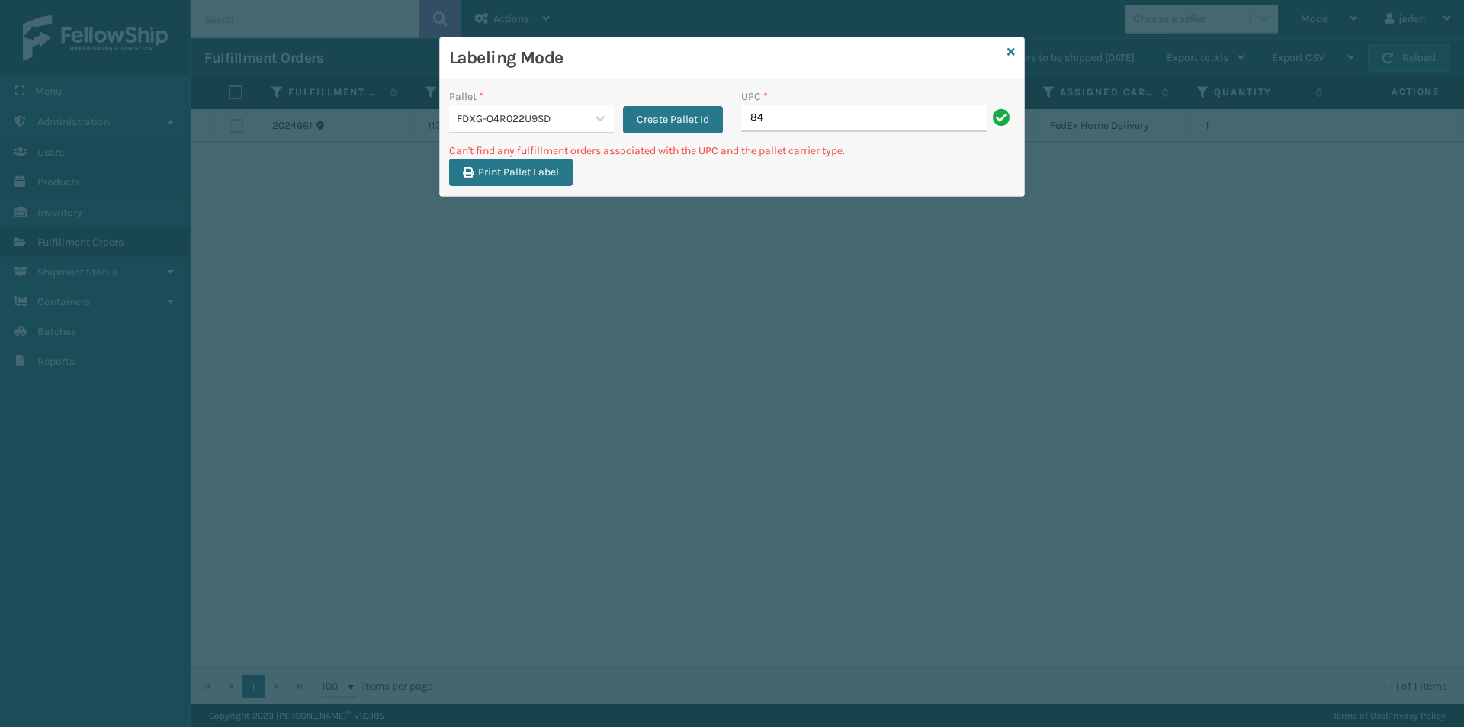
type input "8"
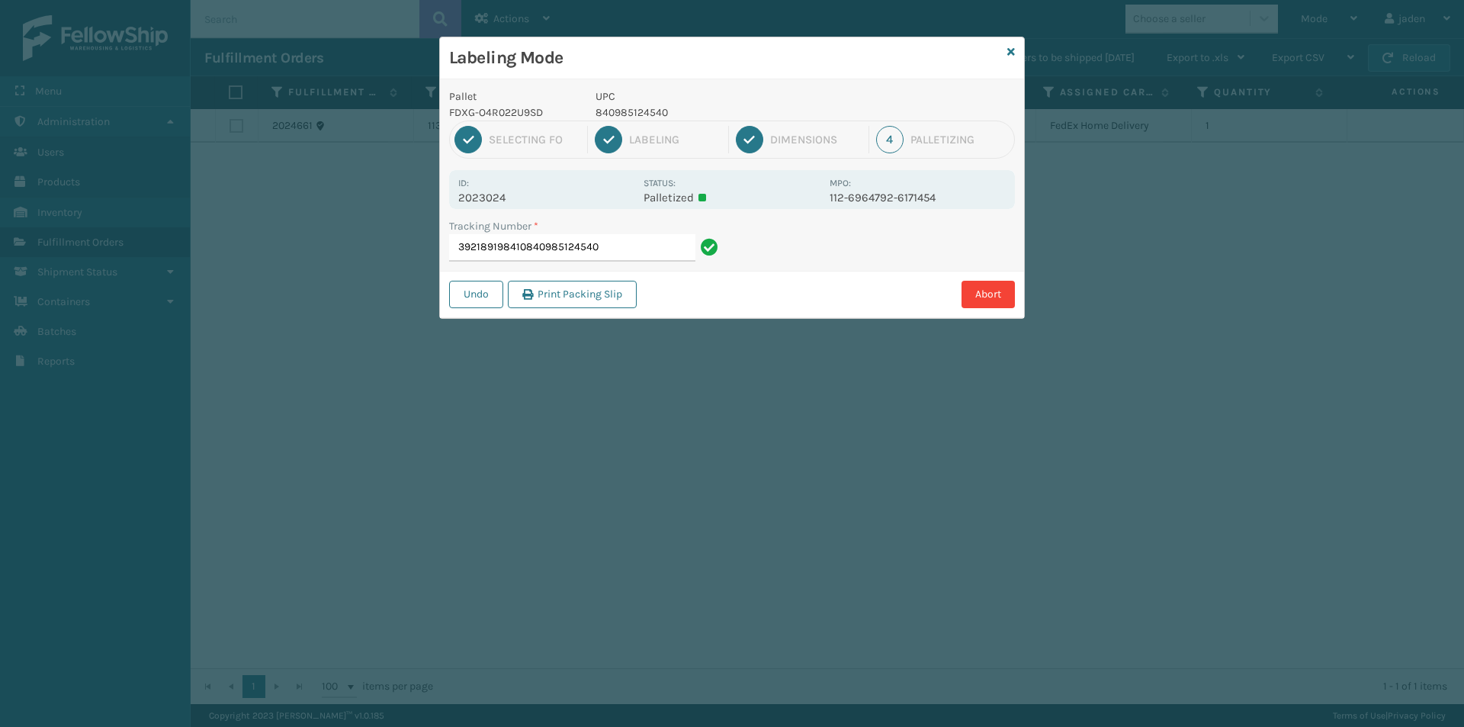
type input "392189198410840985124540"
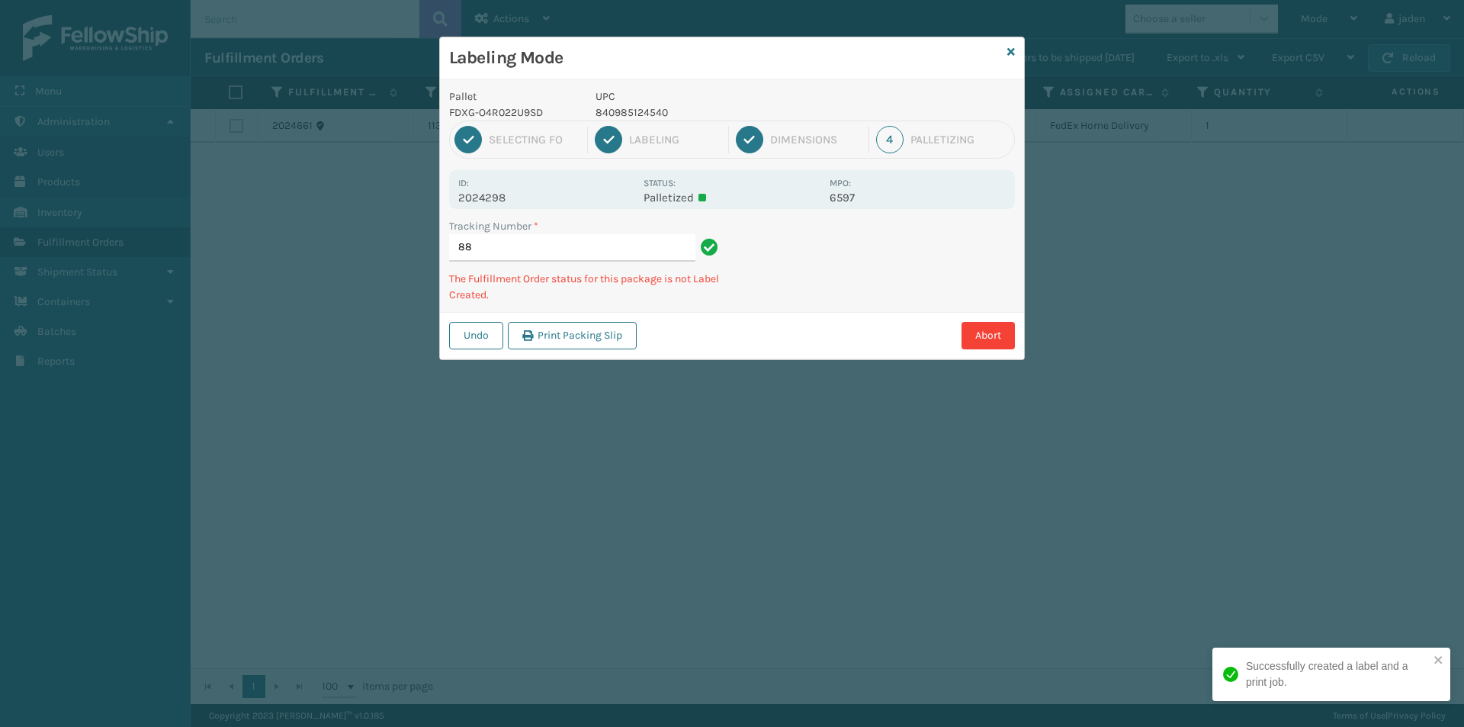
type input "8"
type input "392199340320840985122522"
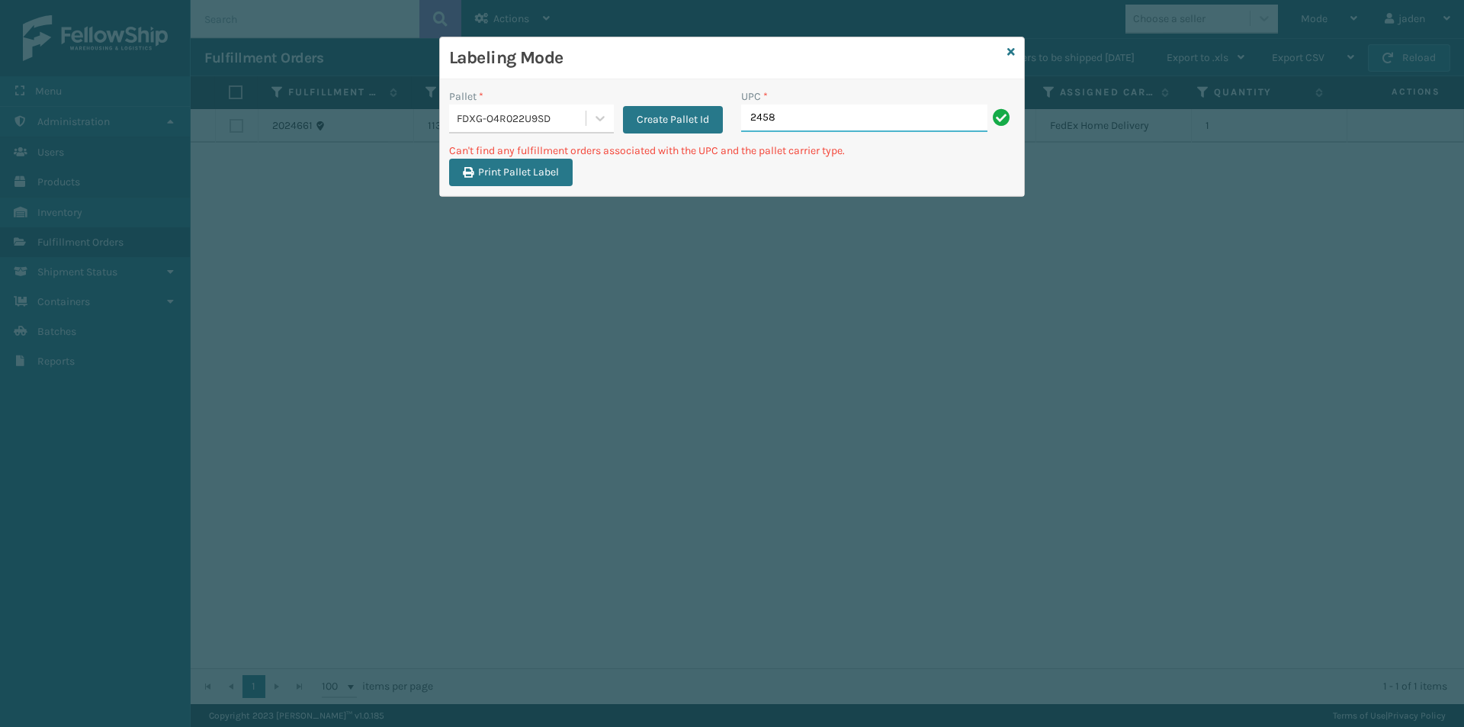
click at [831, 121] on input "2458" at bounding box center [864, 117] width 246 height 27
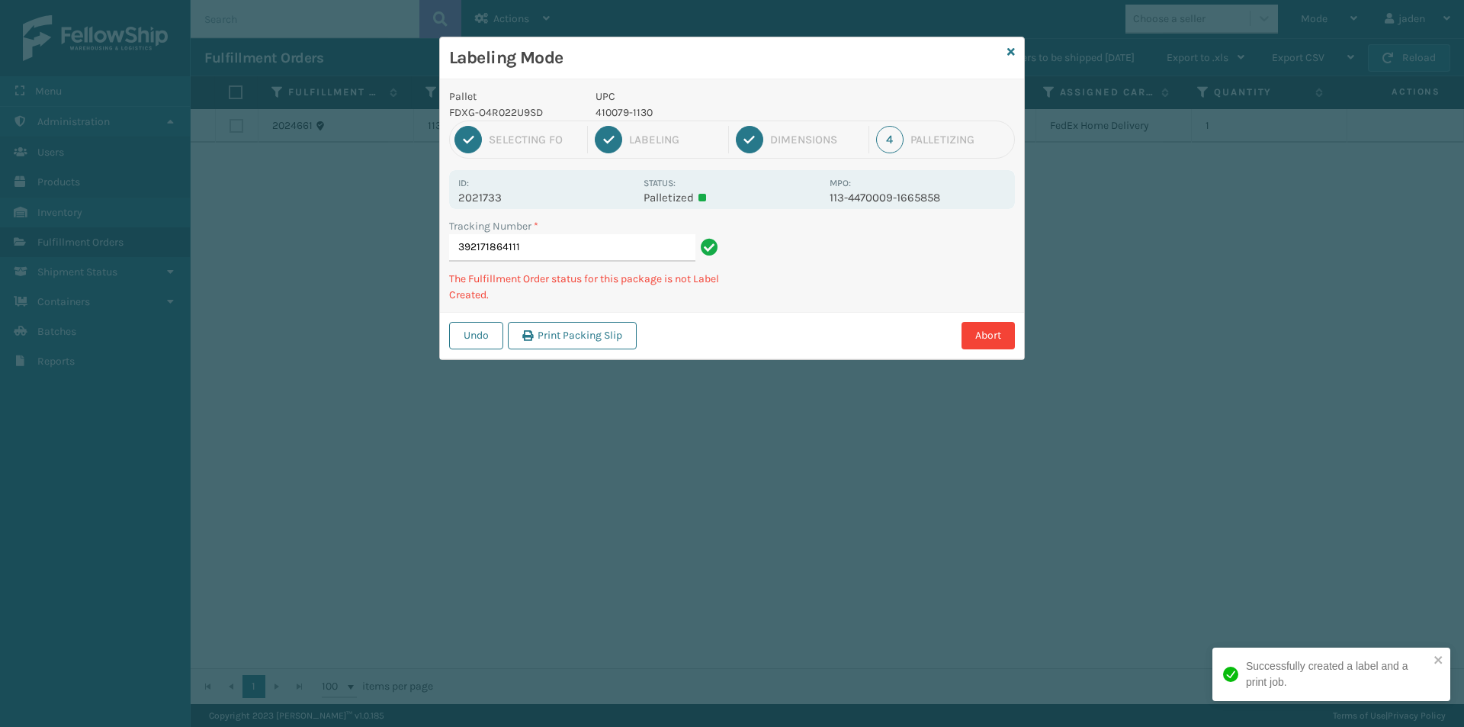
click at [625, 114] on p "410079-1130" at bounding box center [708, 112] width 225 height 16
copy p "410079-1130"
drag, startPoint x: 868, startPoint y: 272, endPoint x: 879, endPoint y: 299, distance: 29.5
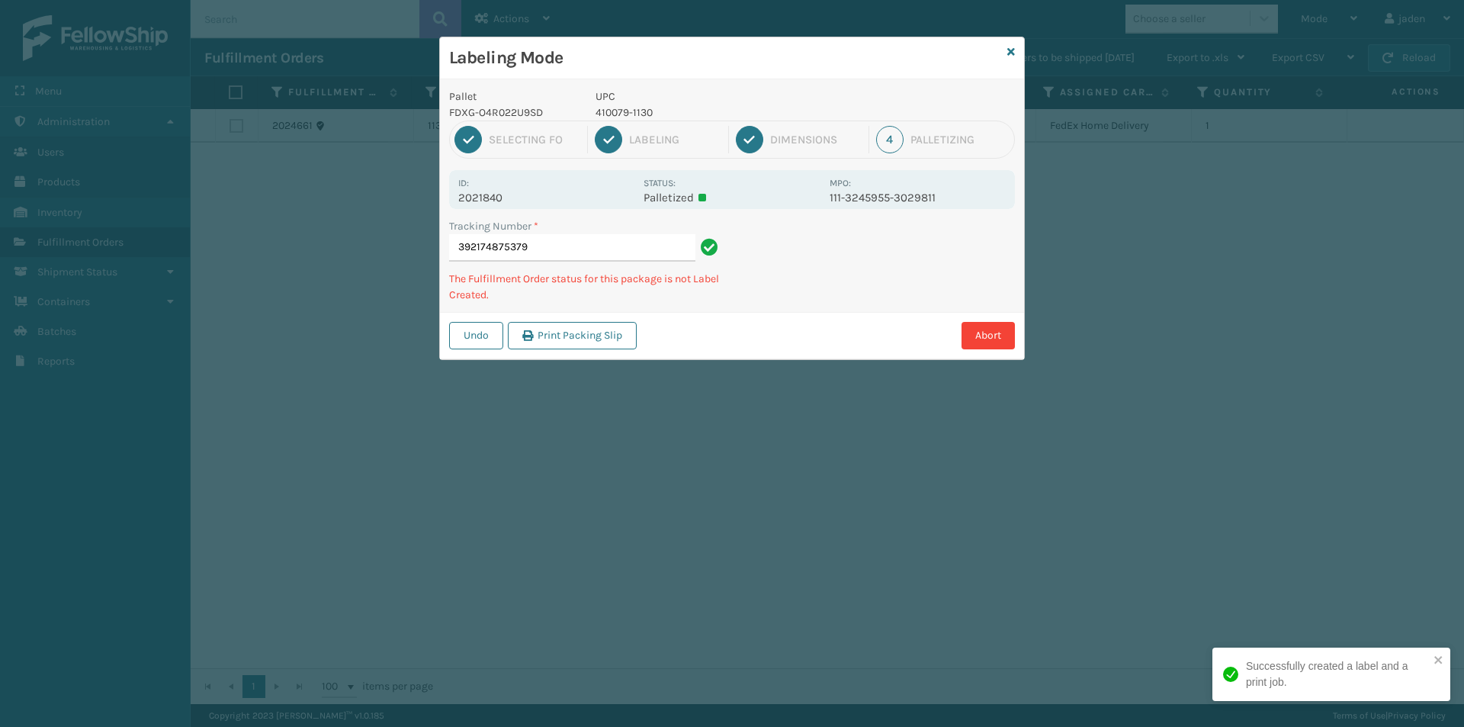
click at [758, 342] on div "Undo Print Packing Slip Abort" at bounding box center [732, 335] width 584 height 47
drag, startPoint x: 892, startPoint y: 289, endPoint x: 1013, endPoint y: 211, distance: 143.9
click at [817, 319] on div "Undo Print Packing Slip Abort" at bounding box center [732, 335] width 584 height 47
drag, startPoint x: 979, startPoint y: 237, endPoint x: 954, endPoint y: 252, distance: 28.8
click at [842, 324] on div "Undo Print Packing Slip Abort" at bounding box center [732, 335] width 584 height 47
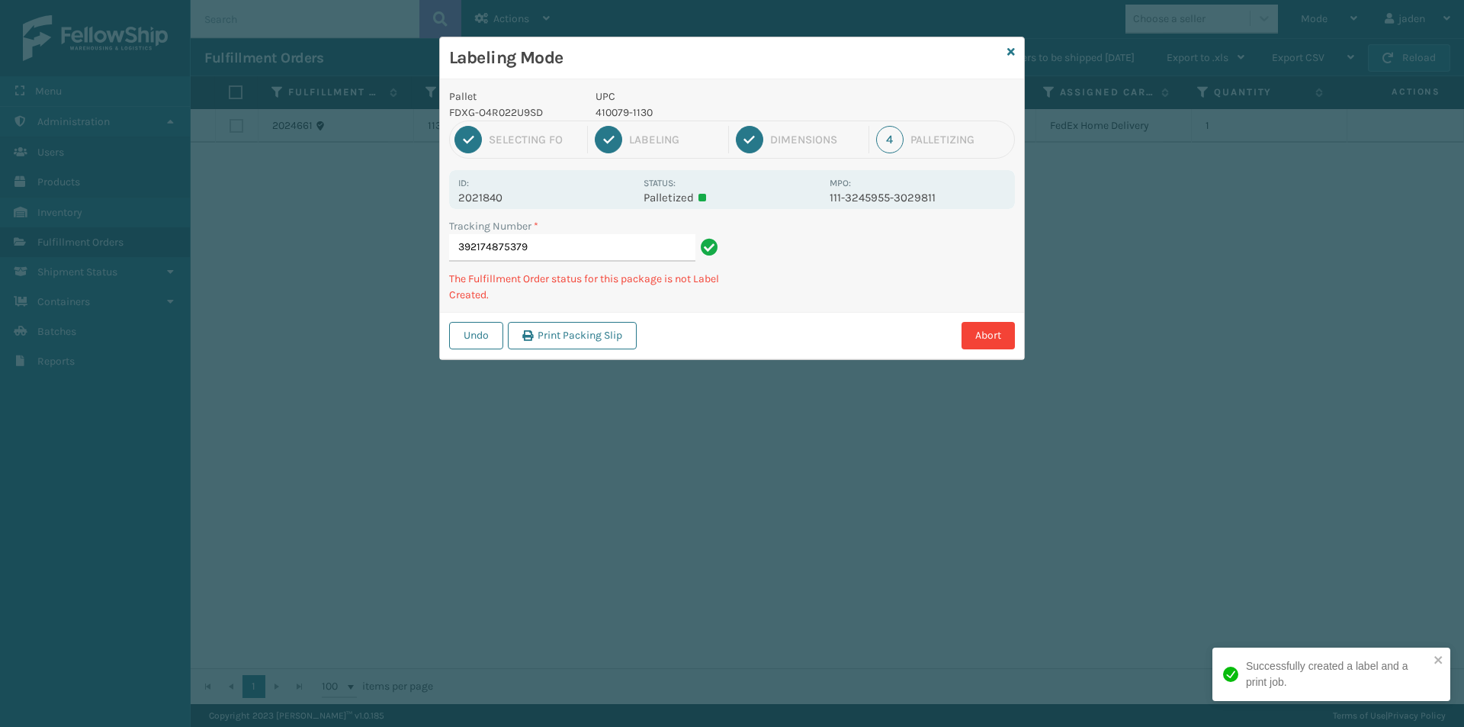
drag, startPoint x: 954, startPoint y: 252, endPoint x: 937, endPoint y: 260, distance: 19.1
drag, startPoint x: 937, startPoint y: 260, endPoint x: 837, endPoint y: 278, distance: 101.4
click at [743, 338] on div "Abort" at bounding box center [828, 335] width 374 height 27
drag, startPoint x: 1013, startPoint y: 195, endPoint x: 961, endPoint y: 217, distance: 56.1
drag, startPoint x: 961, startPoint y: 217, endPoint x: 774, endPoint y: 310, distance: 209.1
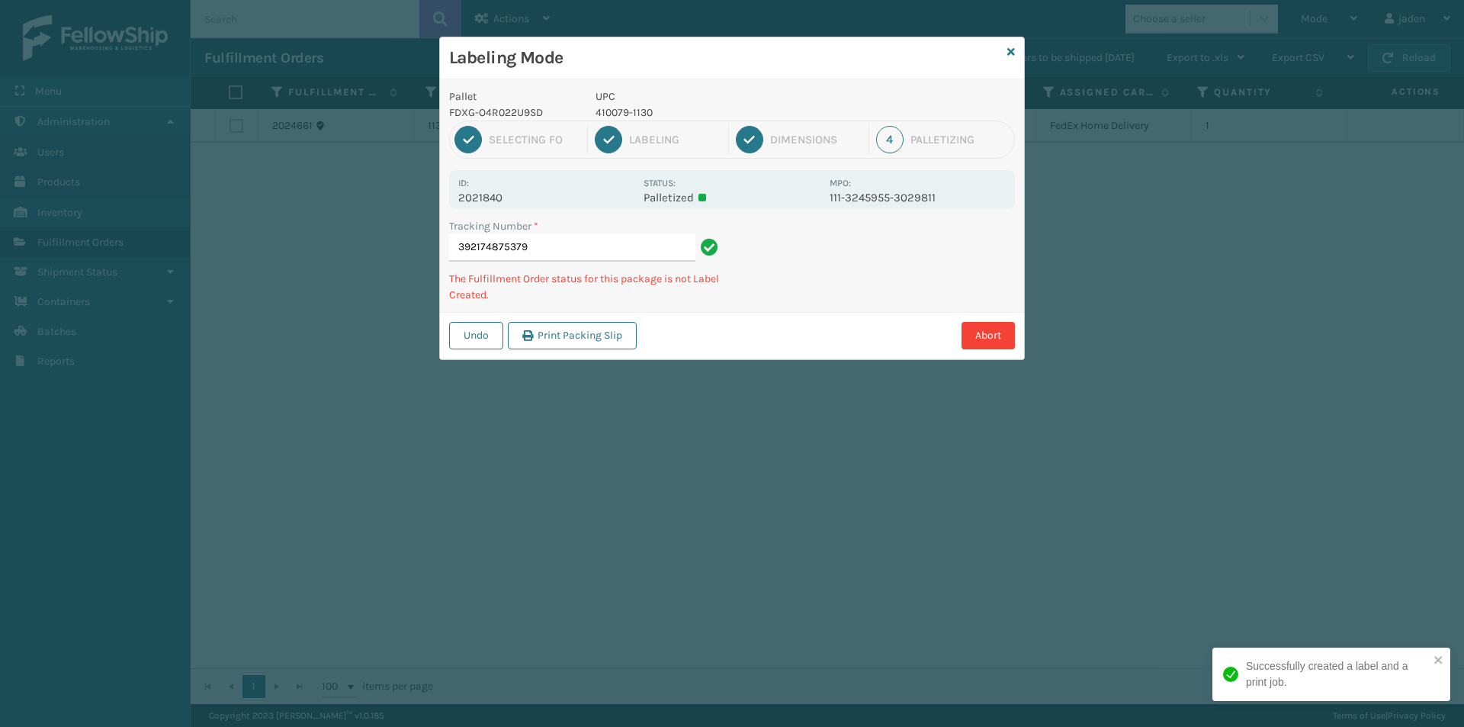
click at [774, 310] on div "Tracking Number * 392174875379 The Fulfillment Order status for this package is…" at bounding box center [732, 265] width 584 height 94
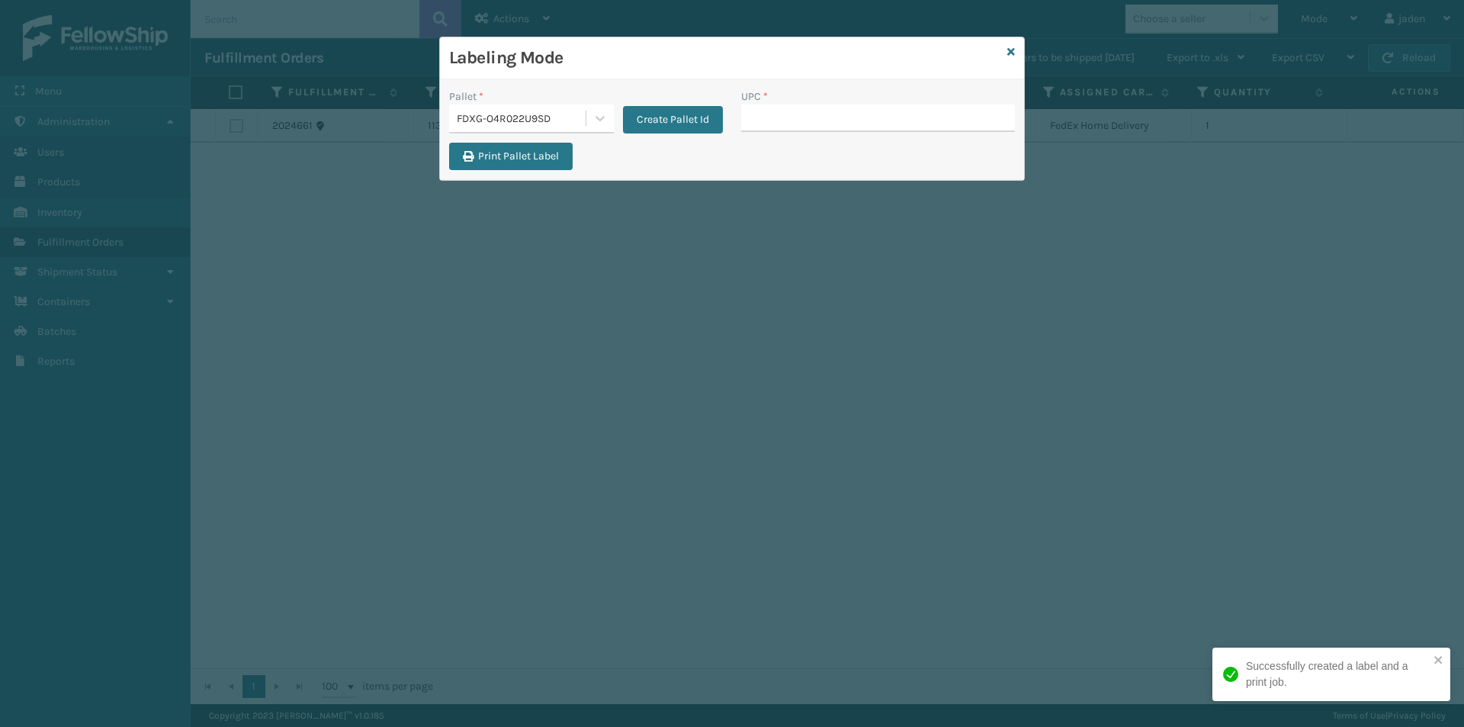
drag, startPoint x: 828, startPoint y: 114, endPoint x: 800, endPoint y: 114, distance: 27.5
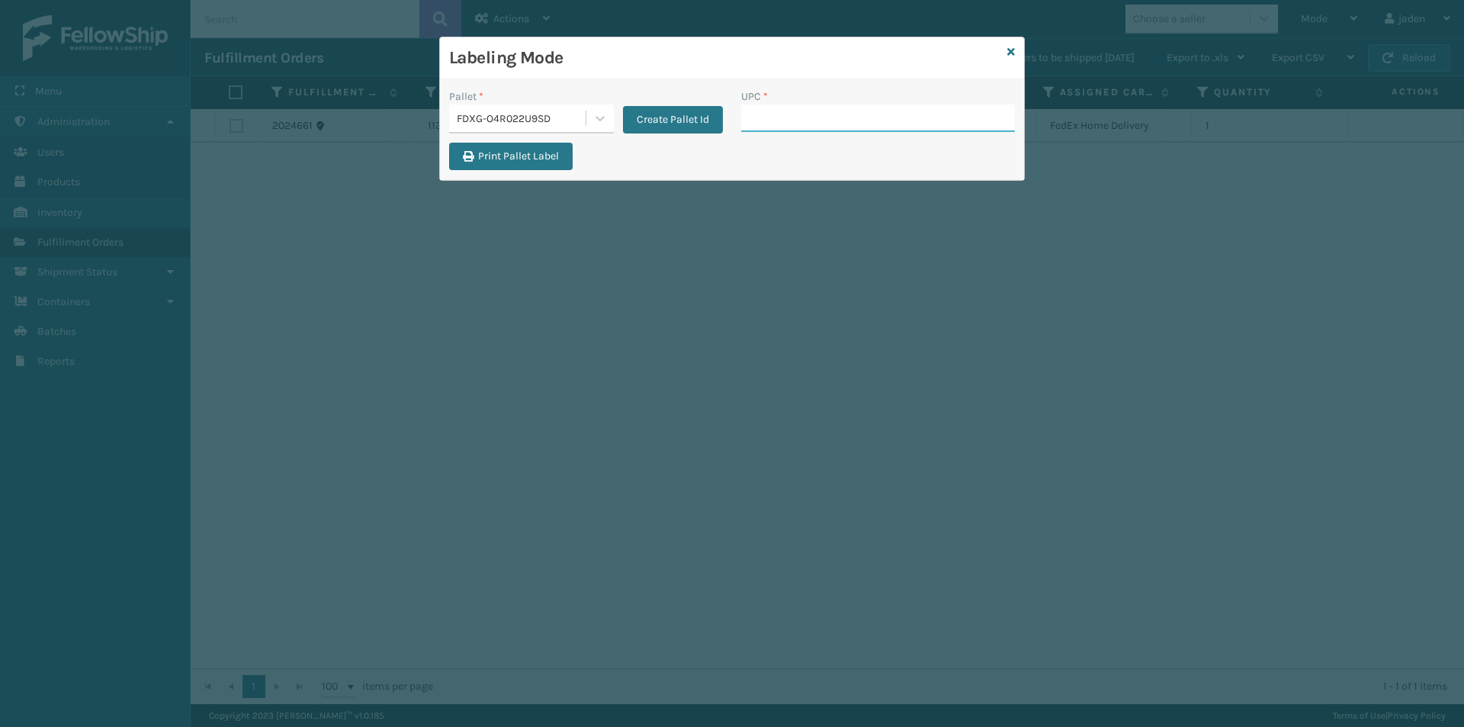
paste input "410079-1130"
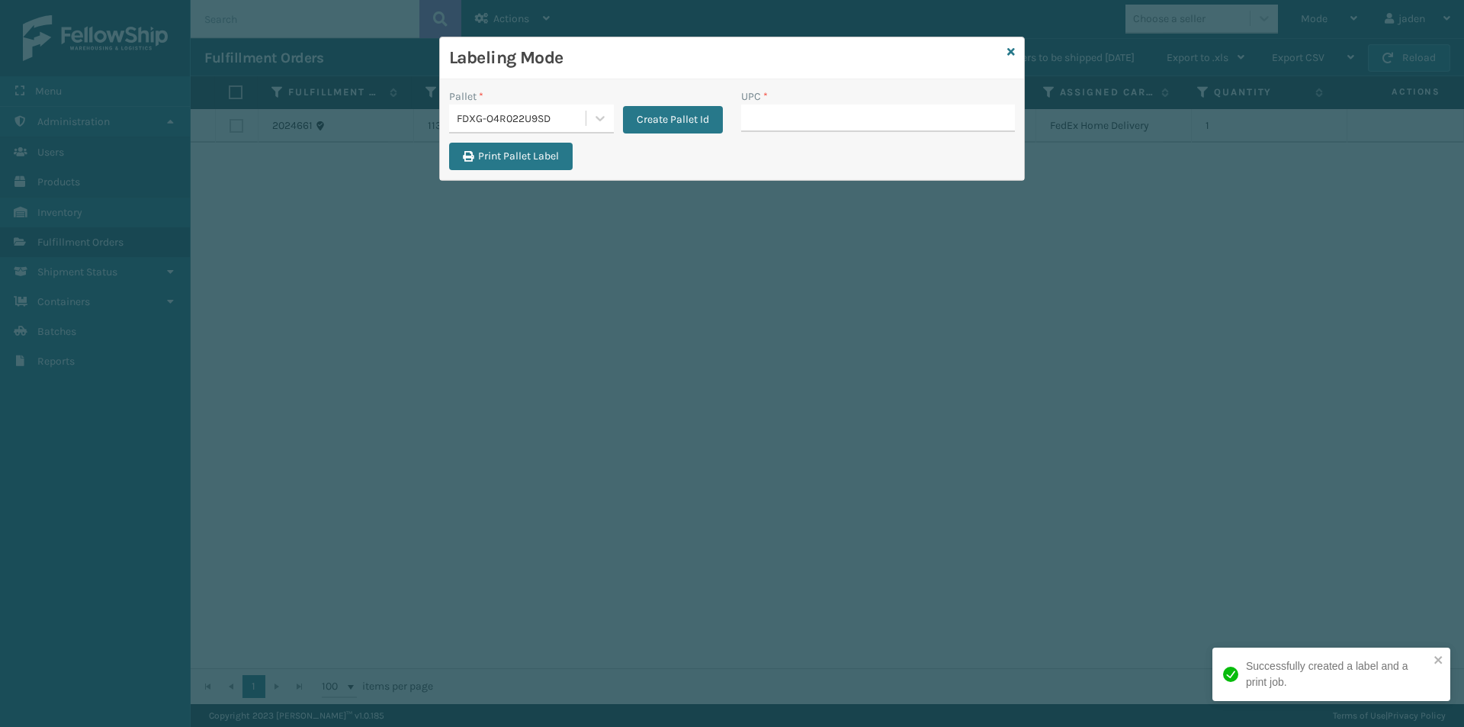
drag, startPoint x: 799, startPoint y: 108, endPoint x: 826, endPoint y: 116, distance: 27.8
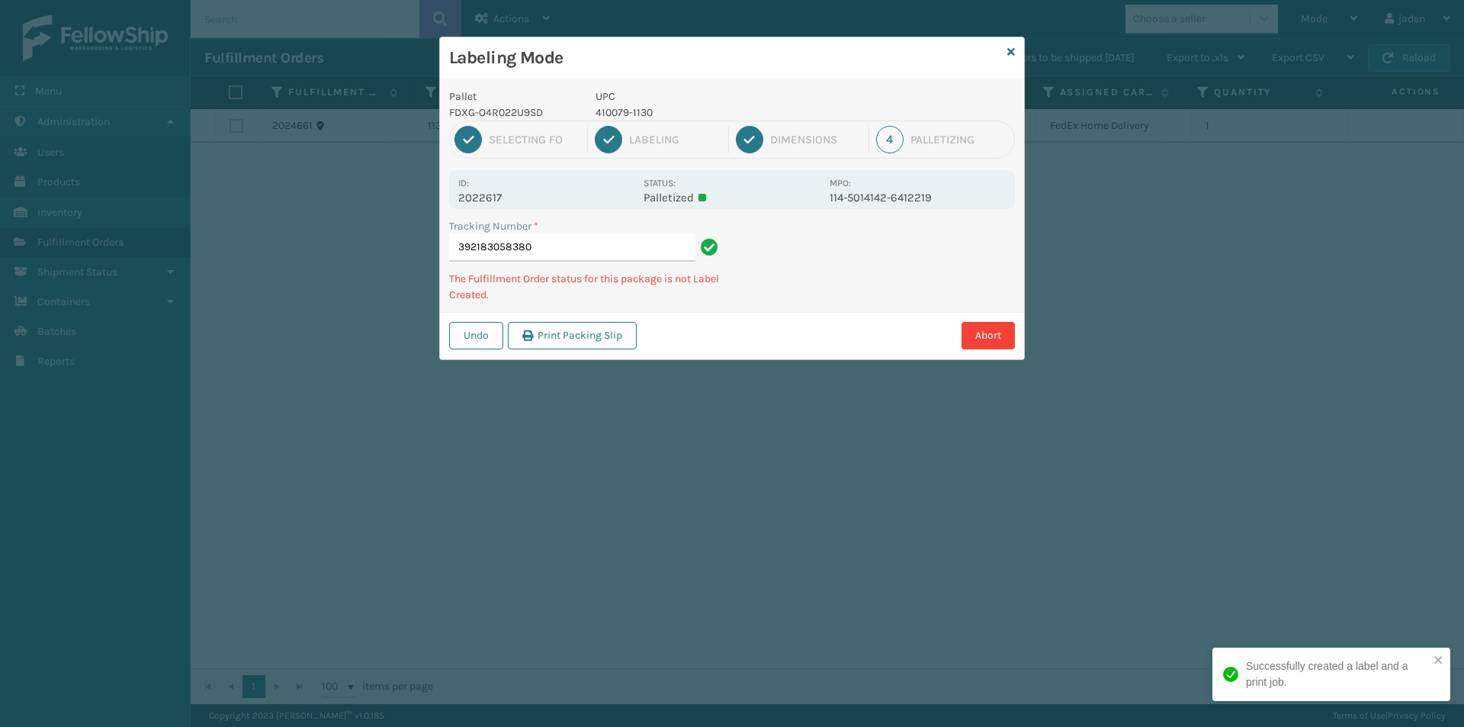
drag, startPoint x: 902, startPoint y: 261, endPoint x: 873, endPoint y: 265, distance: 28.6
drag, startPoint x: 873, startPoint y: 265, endPoint x: 834, endPoint y: 229, distance: 54.0
click at [748, 318] on div "Undo Print Packing Slip Abort" at bounding box center [732, 335] width 584 height 47
drag, startPoint x: 892, startPoint y: 265, endPoint x: 885, endPoint y: 269, distance: 8.5
drag, startPoint x: 885, startPoint y: 269, endPoint x: 883, endPoint y: 154, distance: 115.2
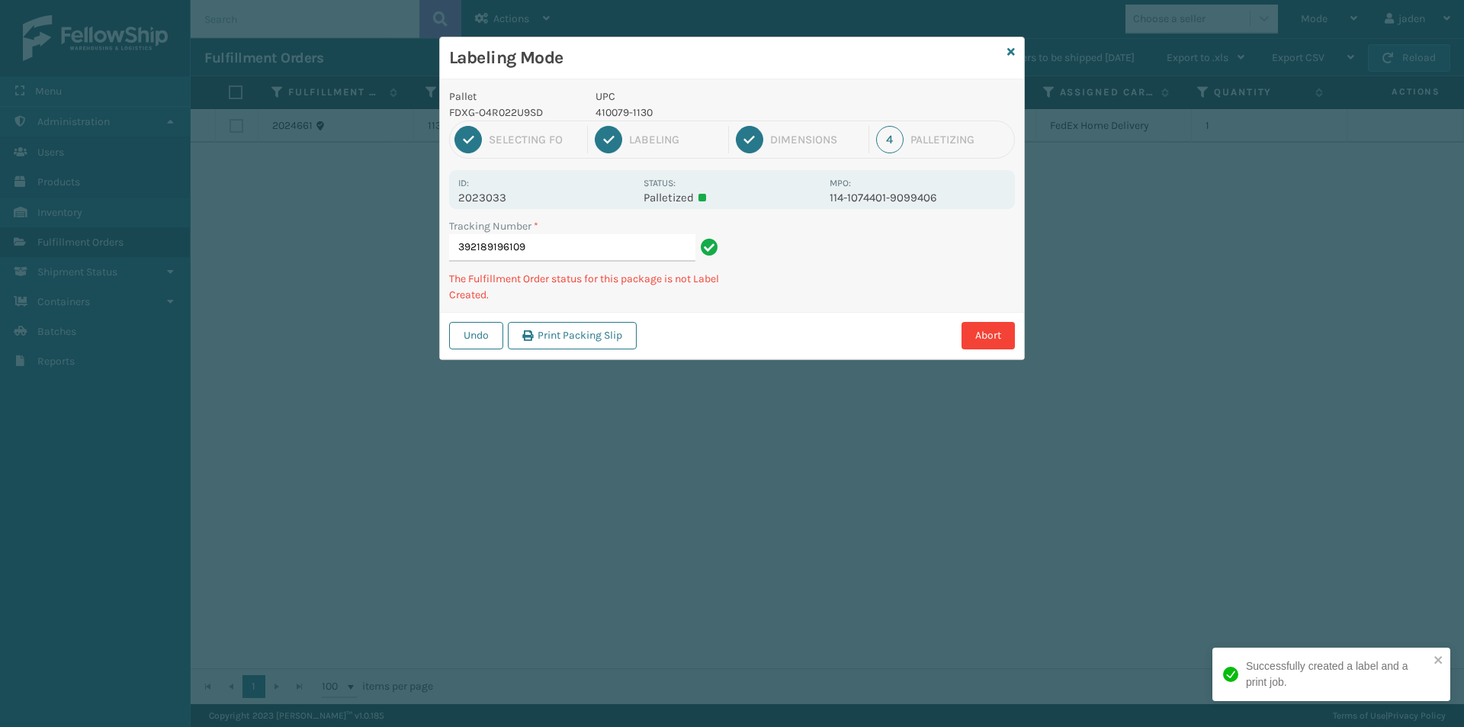
click at [769, 358] on div "Labeling Mode Pallet FDXG-O4R022U9SD UPC 410079-1130 1 Selecting FO 2 Labeling …" at bounding box center [732, 363] width 1464 height 727
click at [625, 112] on p "410167-1150" at bounding box center [708, 112] width 225 height 16
copy p "410167-1150"
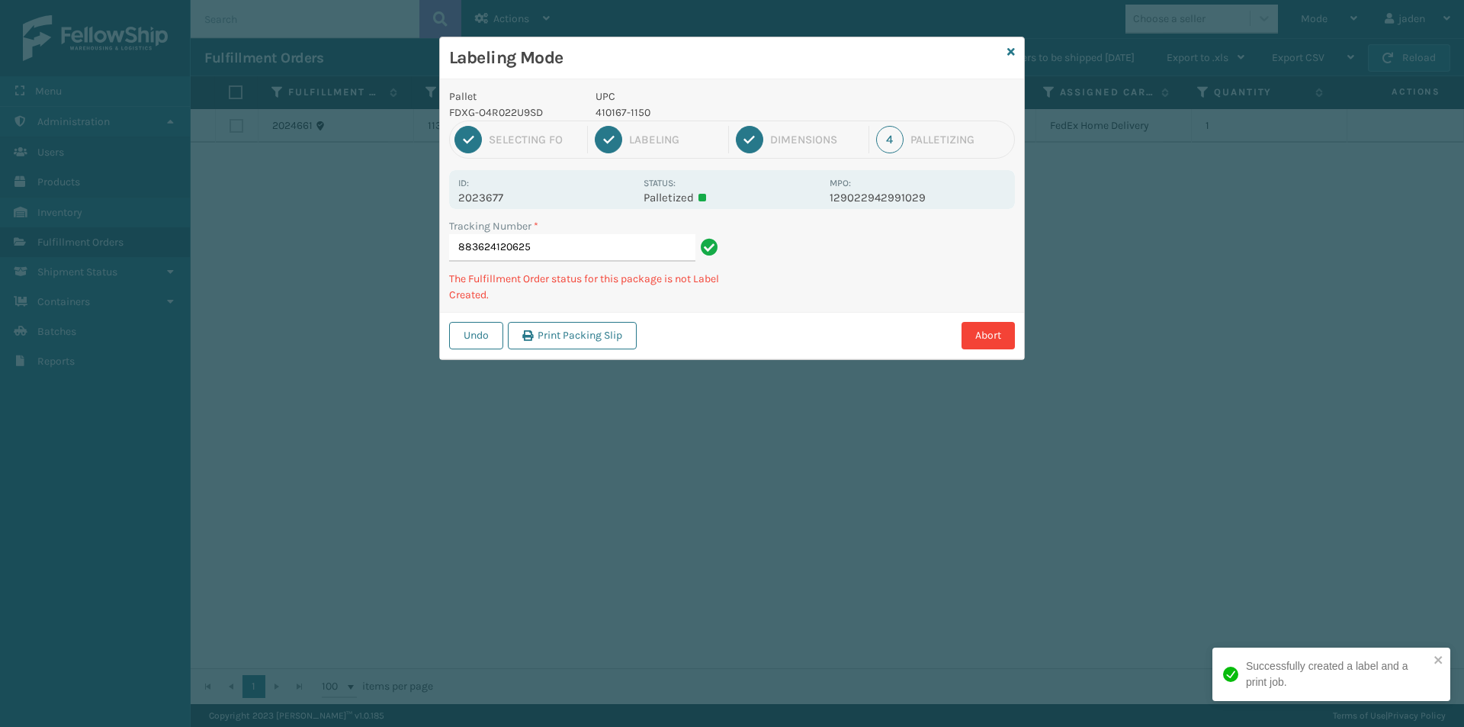
drag, startPoint x: 892, startPoint y: 268, endPoint x: 871, endPoint y: 272, distance: 21.6
drag, startPoint x: 871, startPoint y: 272, endPoint x: 833, endPoint y: 300, distance: 47.4
click at [833, 300] on div "Tracking Number * 883624120625 The Fulfillment Order status for this package is…" at bounding box center [732, 265] width 584 height 94
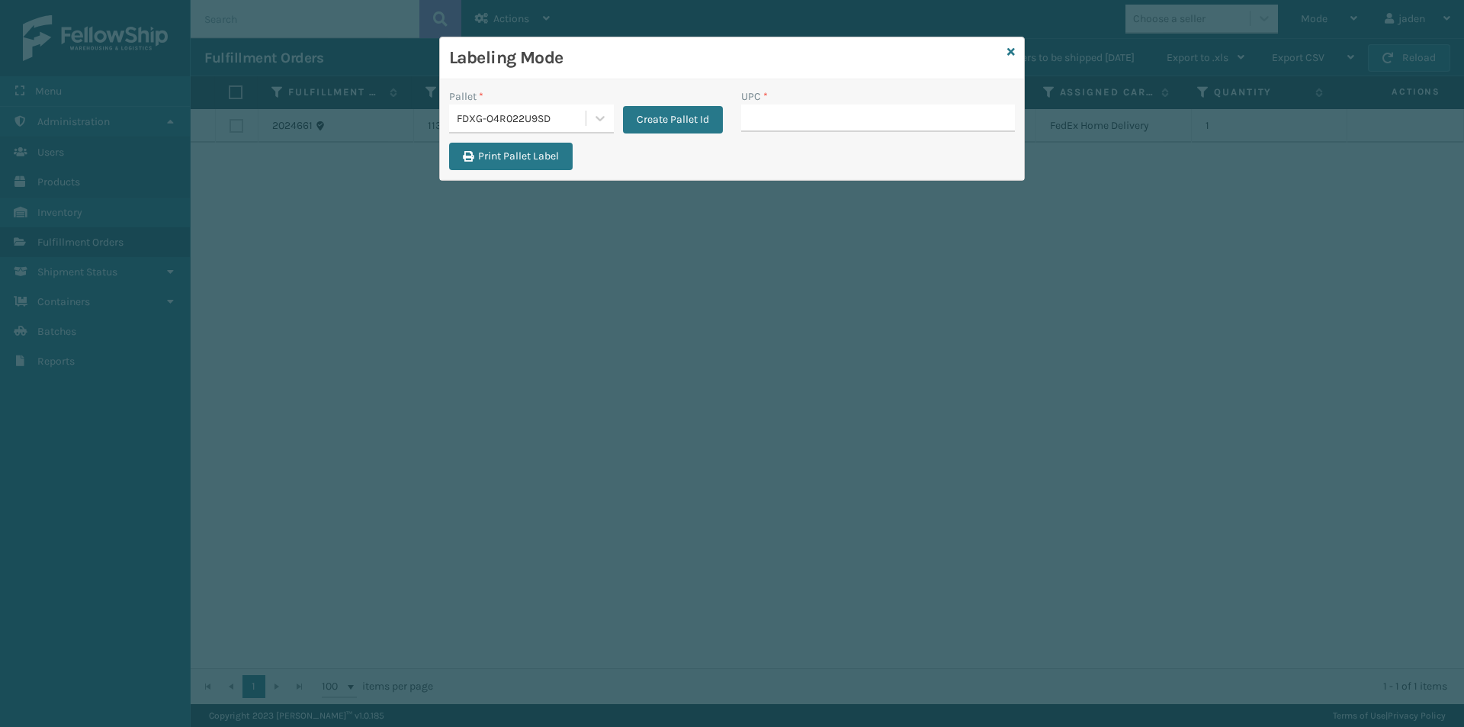
click at [814, 121] on input "UPC *" at bounding box center [878, 117] width 274 height 27
click at [754, 106] on input "UPC *" at bounding box center [878, 117] width 274 height 27
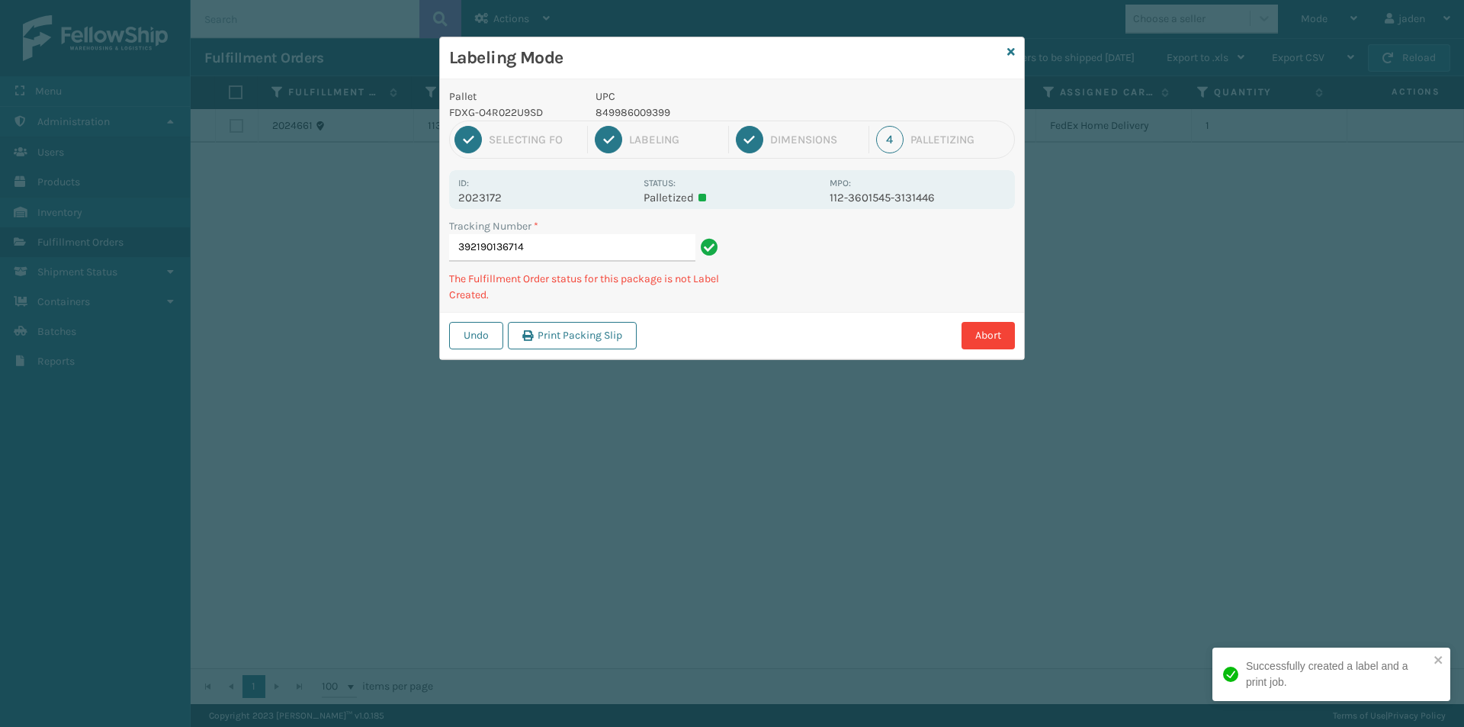
click at [648, 117] on p "849986009399" at bounding box center [708, 112] width 225 height 16
click at [648, 116] on p "849986009399" at bounding box center [708, 112] width 225 height 16
copy p "849986009399"
drag, startPoint x: 944, startPoint y: 243, endPoint x: 930, endPoint y: 242, distance: 14.6
drag, startPoint x: 930, startPoint y: 242, endPoint x: 877, endPoint y: 284, distance: 67.8
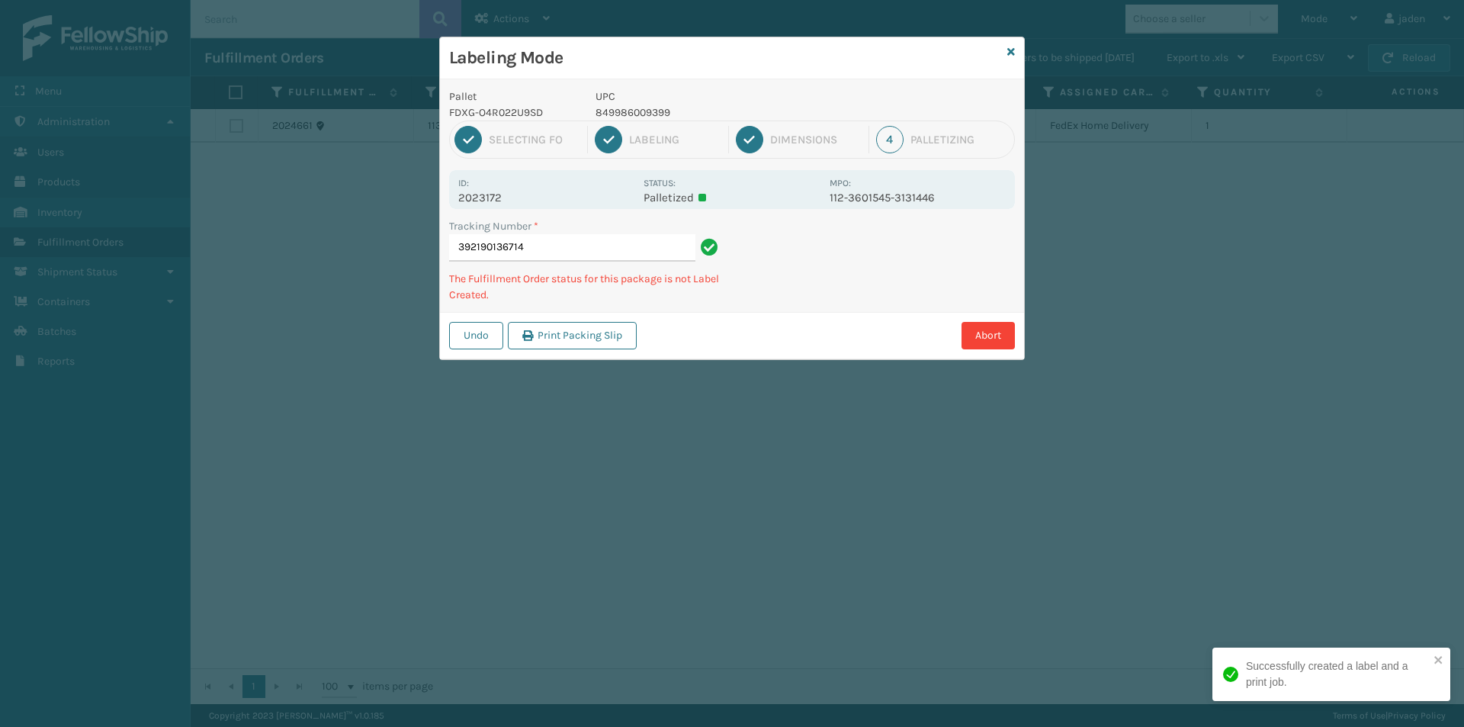
click at [815, 335] on div "Abort" at bounding box center [828, 335] width 374 height 27
drag, startPoint x: 919, startPoint y: 241, endPoint x: 1035, endPoint y: 201, distance: 122.8
click at [827, 331] on div "Abort" at bounding box center [828, 335] width 374 height 27
drag, startPoint x: 1035, startPoint y: 201, endPoint x: 995, endPoint y: 204, distance: 40.6
drag, startPoint x: 995, startPoint y: 204, endPoint x: 830, endPoint y: 297, distance: 188.8
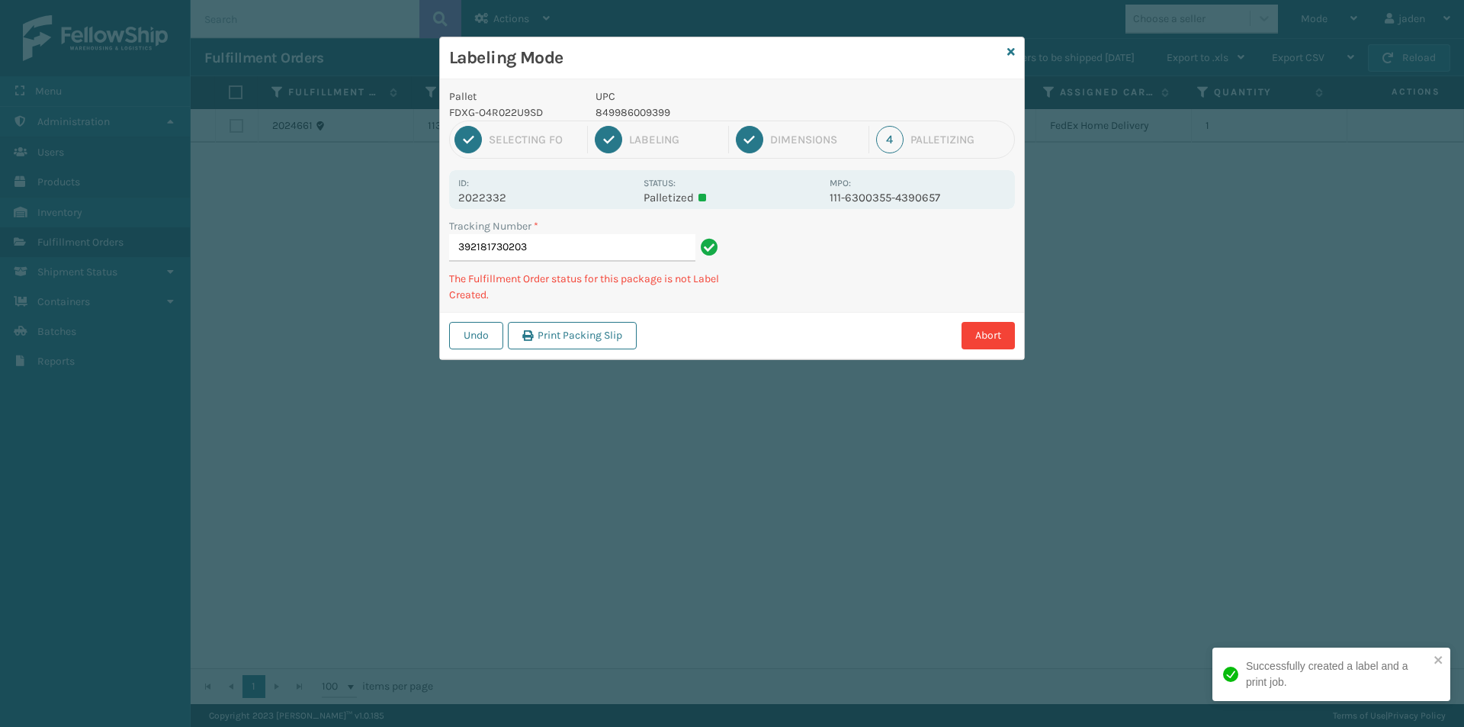
click at [819, 313] on div "Undo Print Packing Slip Abort" at bounding box center [732, 335] width 584 height 47
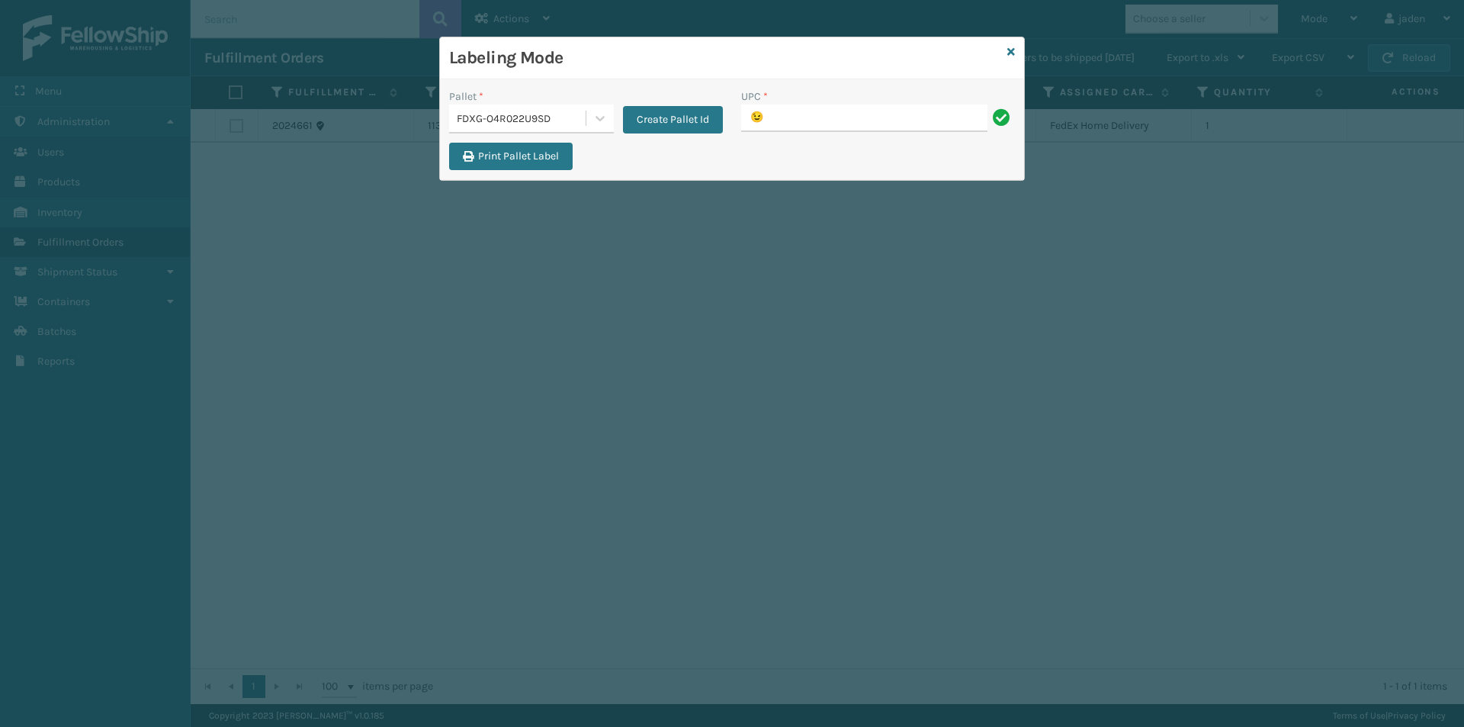
click at [773, 118] on input "😉" at bounding box center [864, 117] width 246 height 27
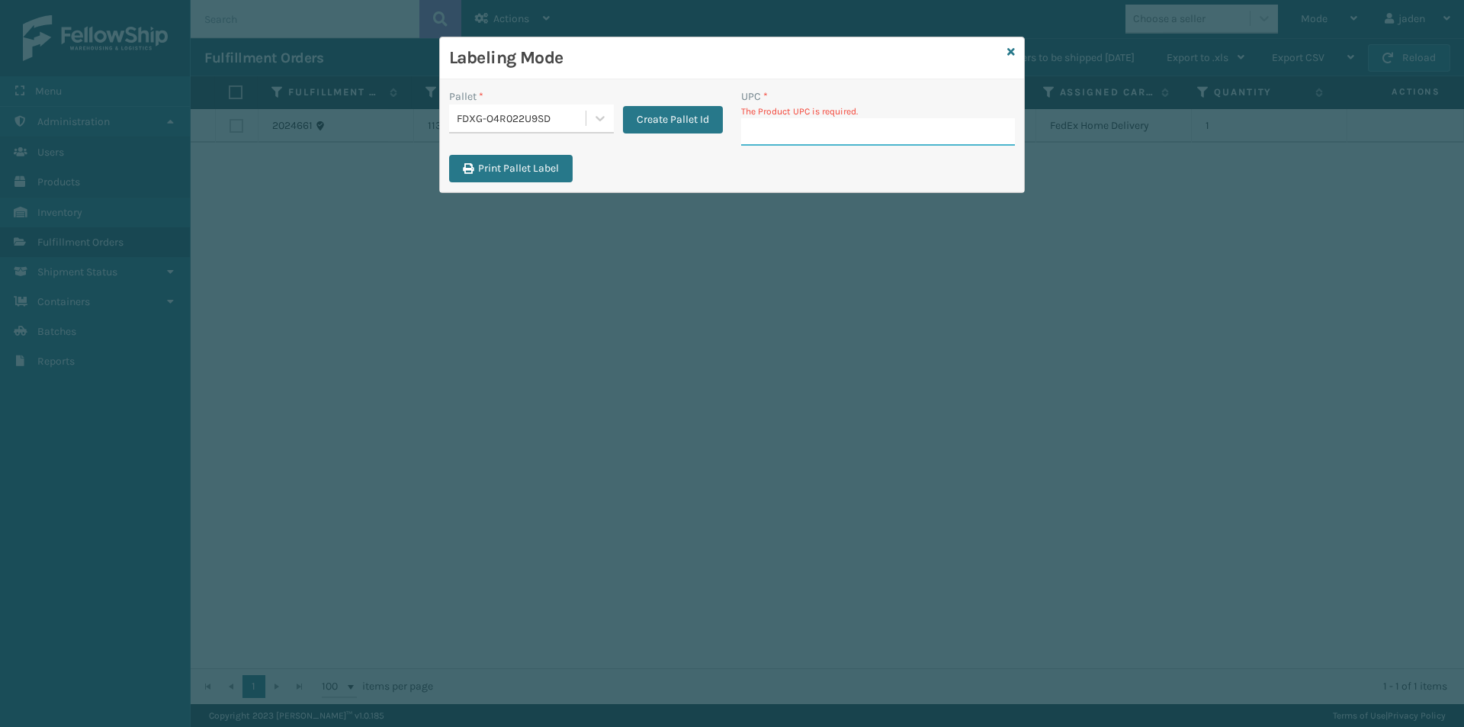
drag, startPoint x: 773, startPoint y: 118, endPoint x: 752, endPoint y: 132, distance: 25.4
paste input "849986009399"
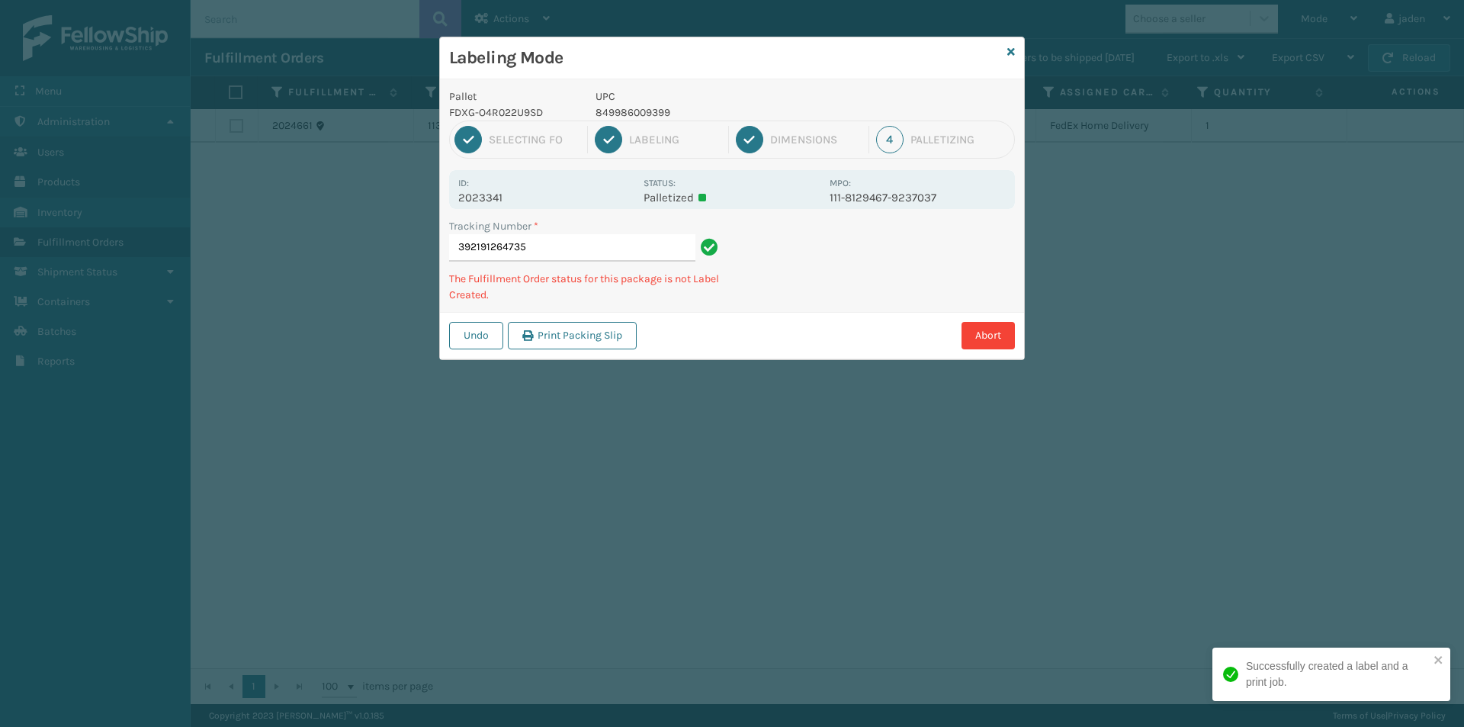
drag, startPoint x: 846, startPoint y: 272, endPoint x: 779, endPoint y: 234, distance: 77.2
click at [762, 307] on div "Tracking Number * 392191264735 The Fulfillment Order status for this package is…" at bounding box center [732, 265] width 584 height 94
click at [638, 117] on p "840985118686" at bounding box center [708, 112] width 225 height 16
copy p "840985118686"
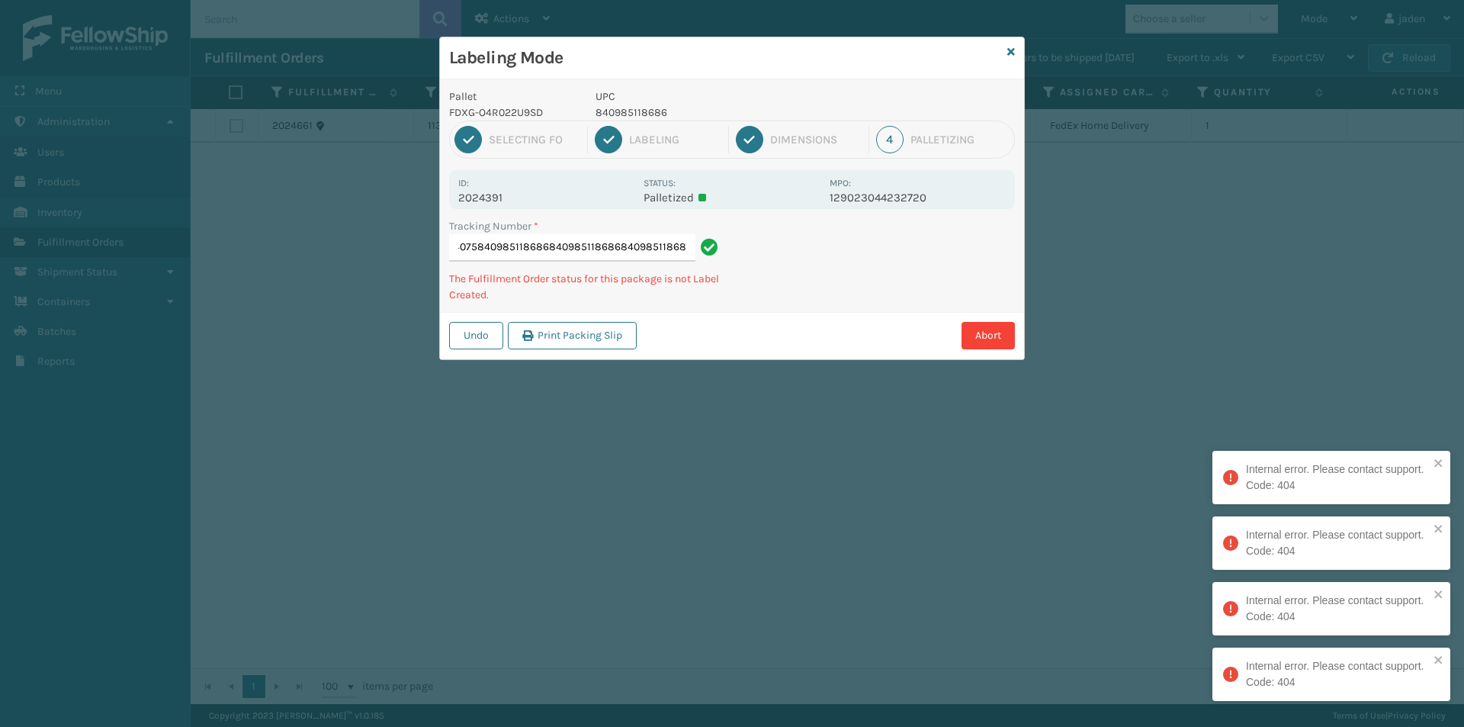
scroll to position [0, 126]
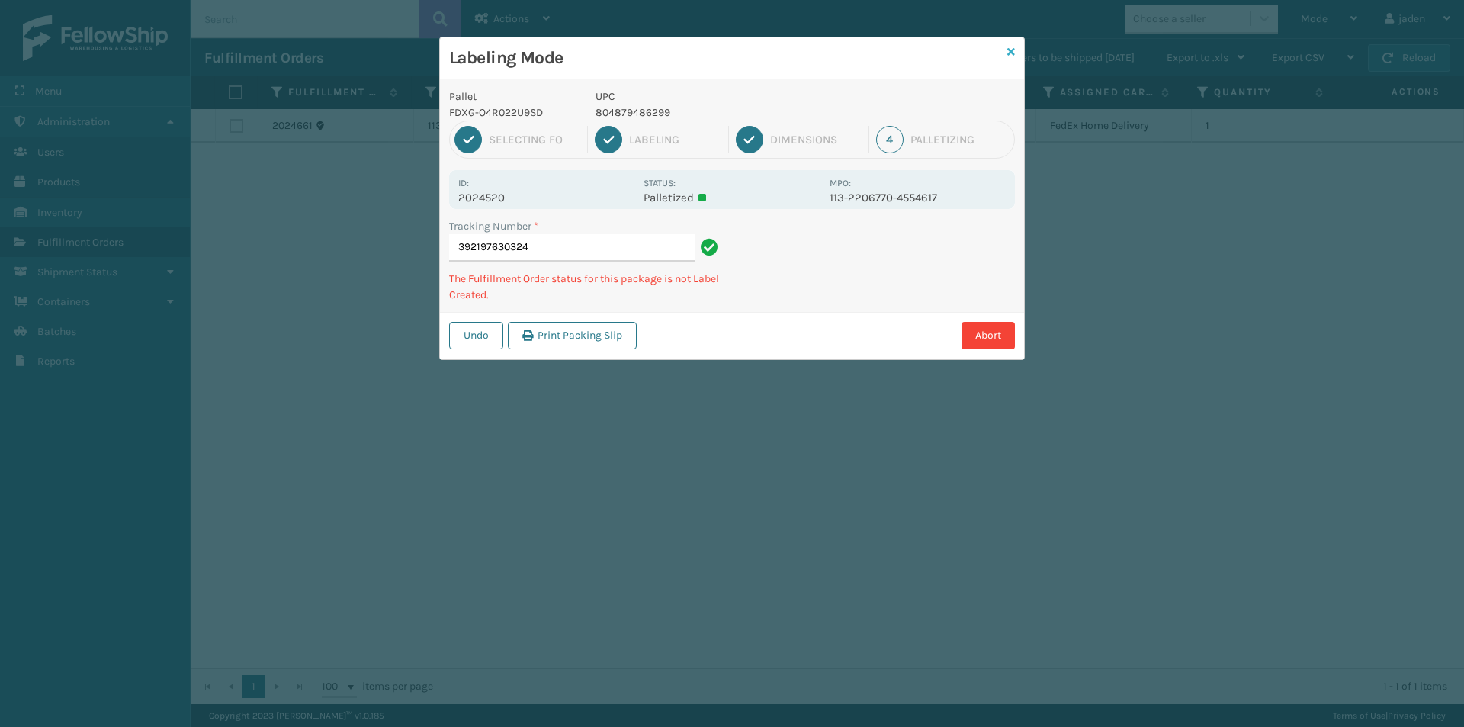
click at [1011, 51] on icon at bounding box center [1012, 52] width 8 height 11
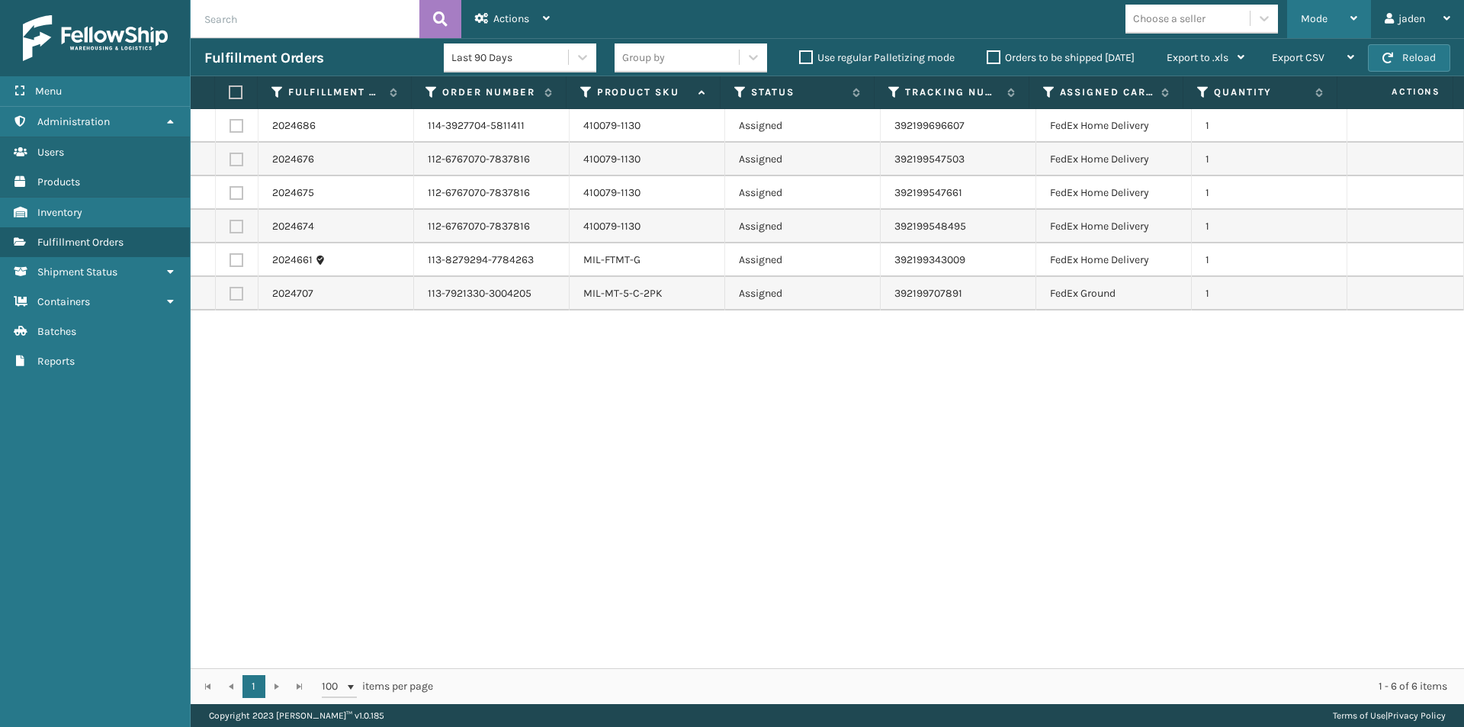
click at [1319, 21] on span "Mode" at bounding box center [1314, 18] width 27 height 13
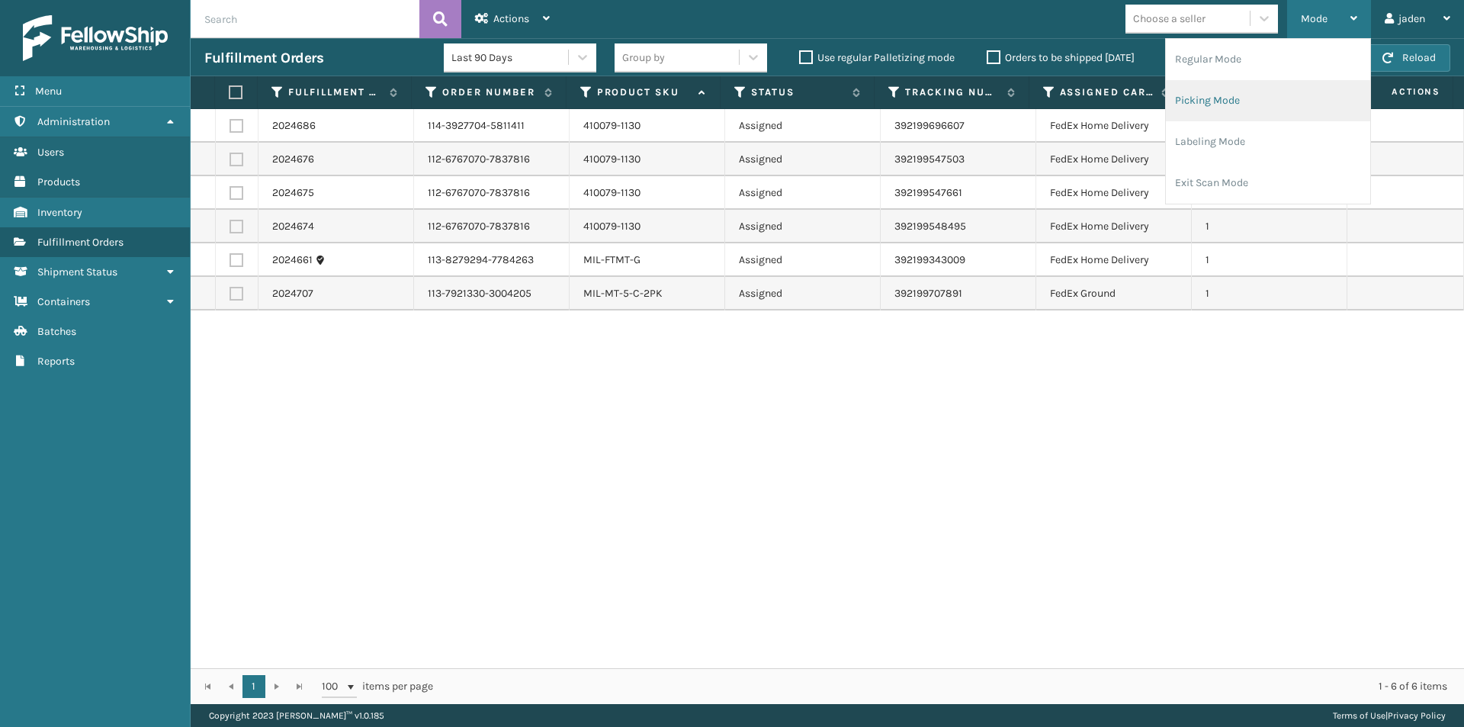
click at [1233, 101] on li "Picking Mode" at bounding box center [1268, 100] width 204 height 41
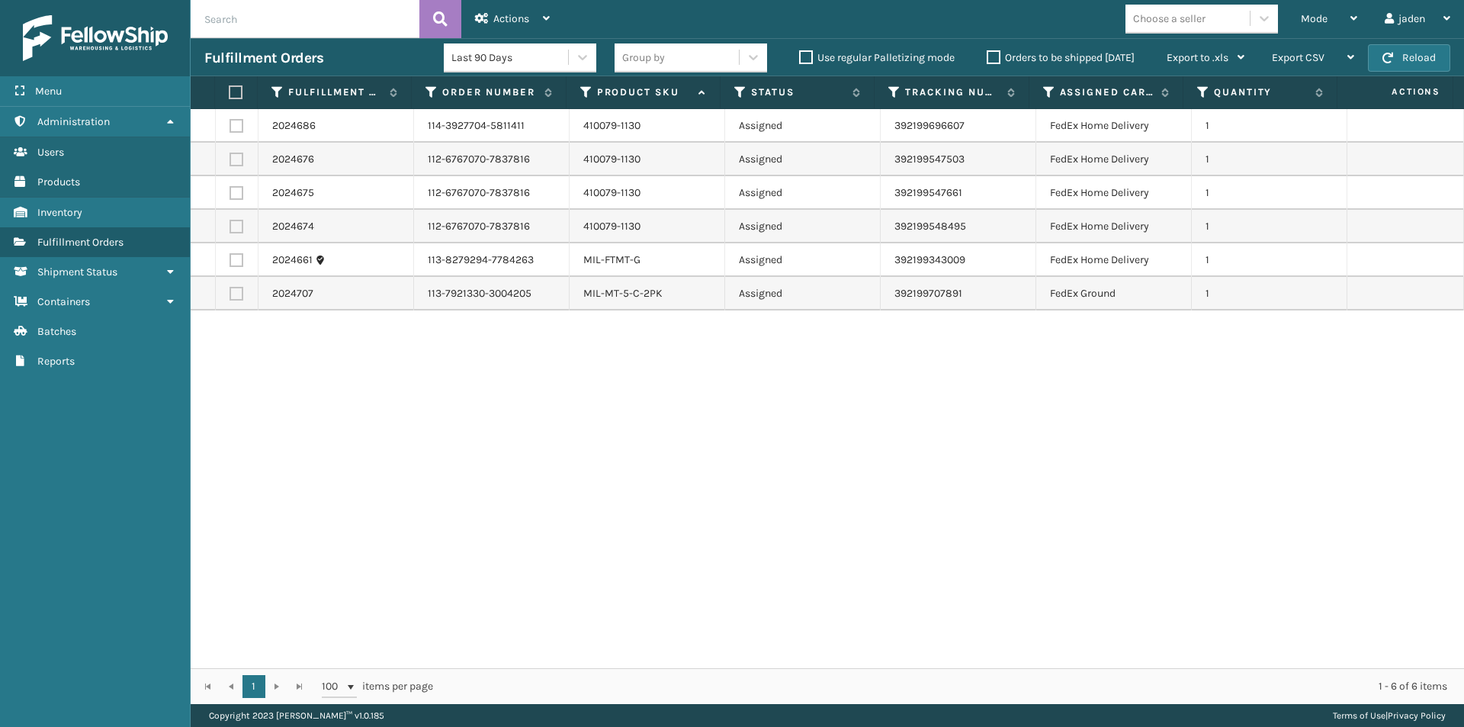
drag, startPoint x: 775, startPoint y: 383, endPoint x: 432, endPoint y: 465, distance: 353.0
click at [432, 465] on div "2024686 114-3927704-5811411 410079-1130 Assigned 392199696607 FedEx Home Delive…" at bounding box center [828, 388] width 1274 height 559
click at [231, 227] on label at bounding box center [237, 227] width 14 height 14
click at [230, 227] on input "checkbox" at bounding box center [230, 225] width 1 height 10
click at [239, 198] on label at bounding box center [237, 193] width 14 height 14
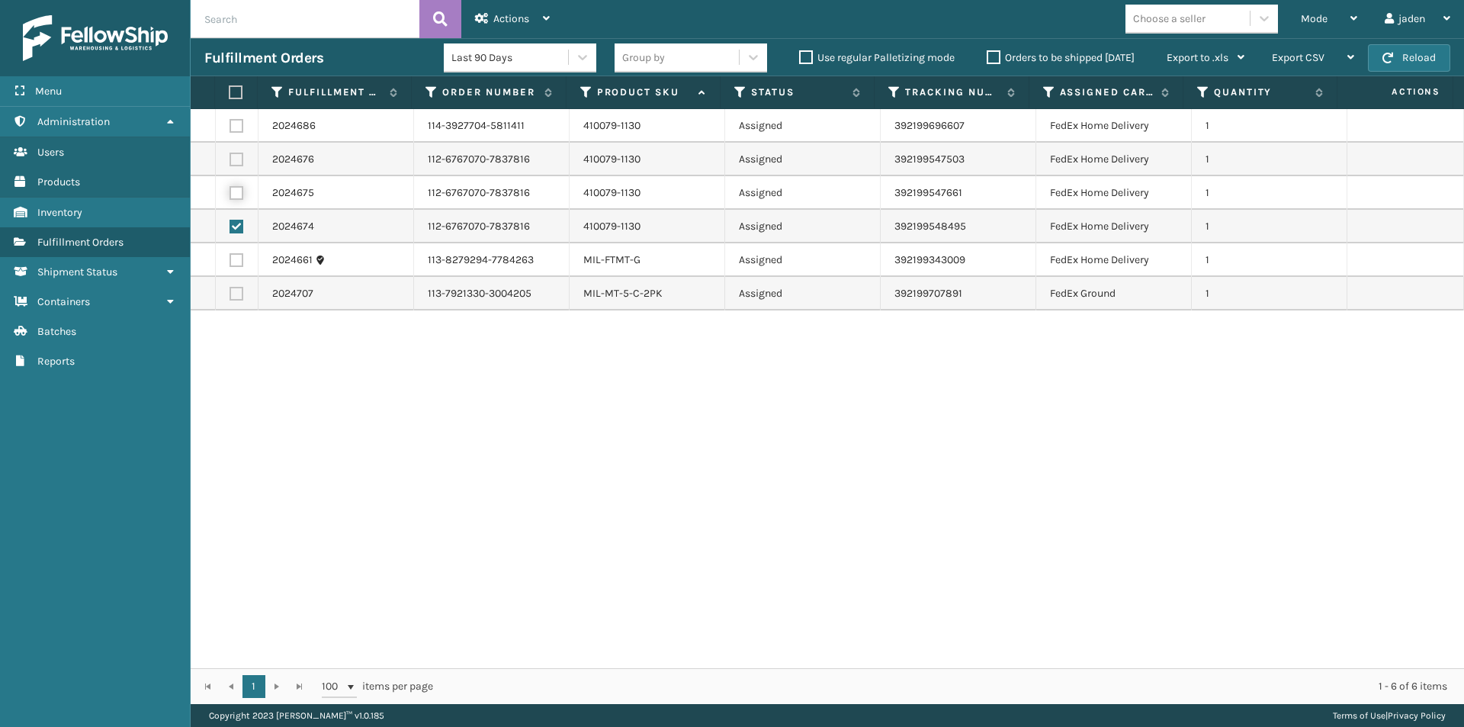
click at [230, 196] on input "checkbox" at bounding box center [230, 191] width 1 height 10
click at [236, 158] on label at bounding box center [237, 160] width 14 height 14
click at [230, 158] on input "checkbox" at bounding box center [230, 158] width 1 height 10
click at [234, 130] on label at bounding box center [237, 126] width 14 height 14
click at [230, 129] on input "checkbox" at bounding box center [230, 124] width 1 height 10
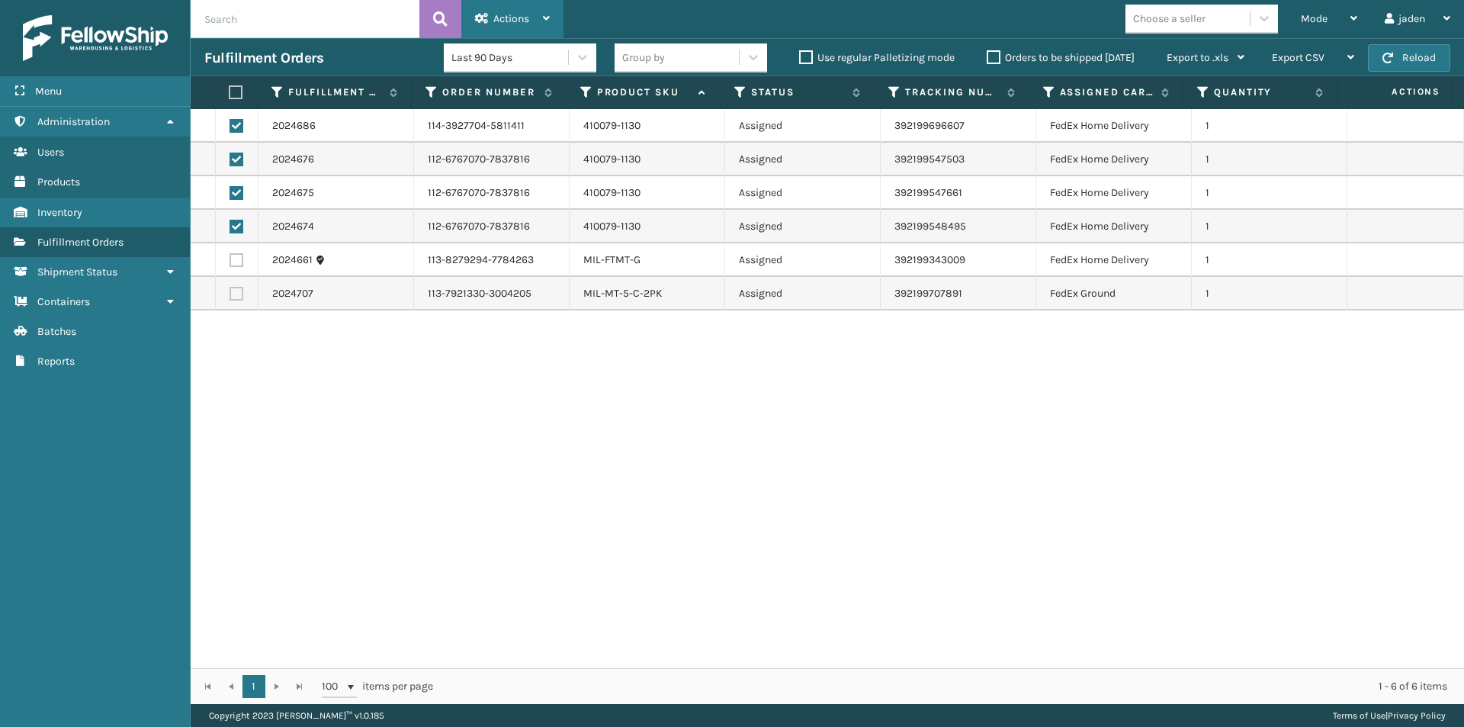
click at [504, 18] on span "Actions" at bounding box center [511, 18] width 36 height 13
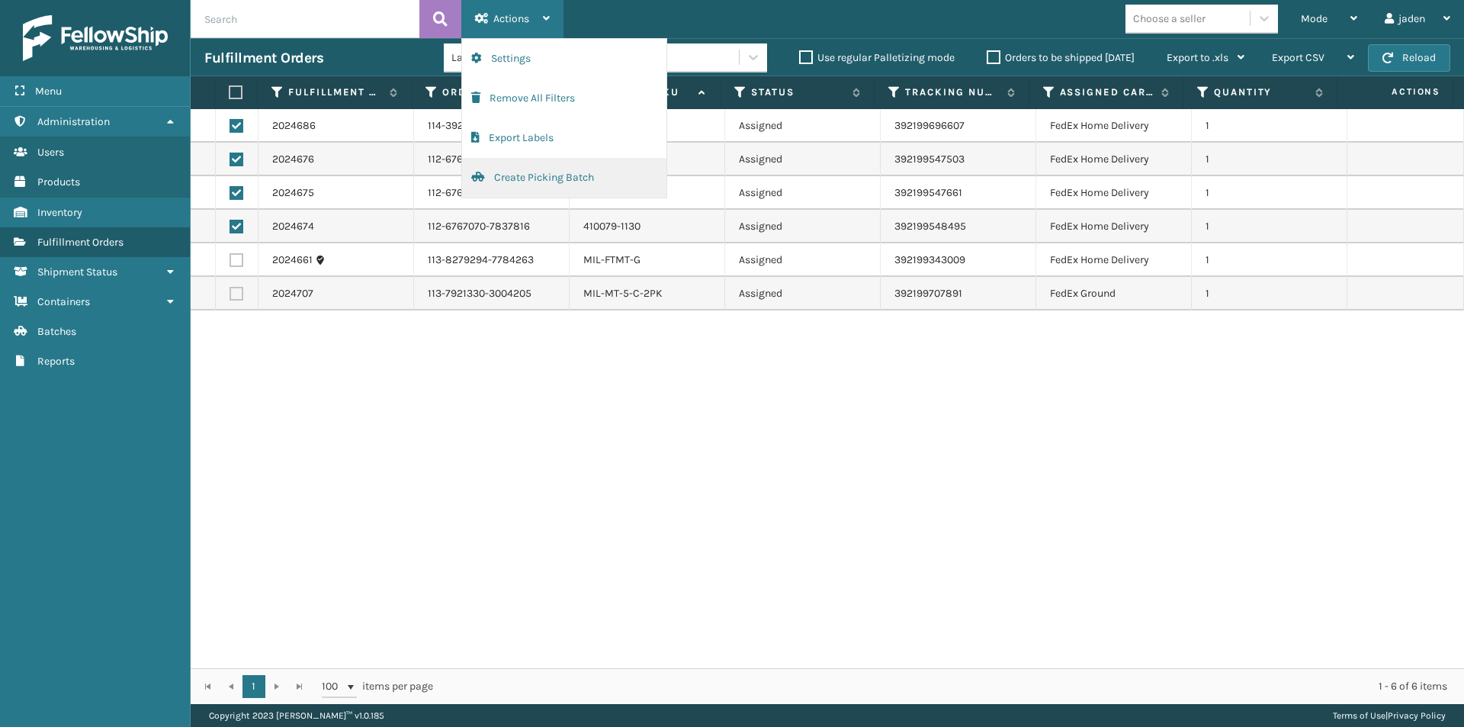
click at [496, 168] on button "Create Picking Batch" at bounding box center [564, 178] width 204 height 40
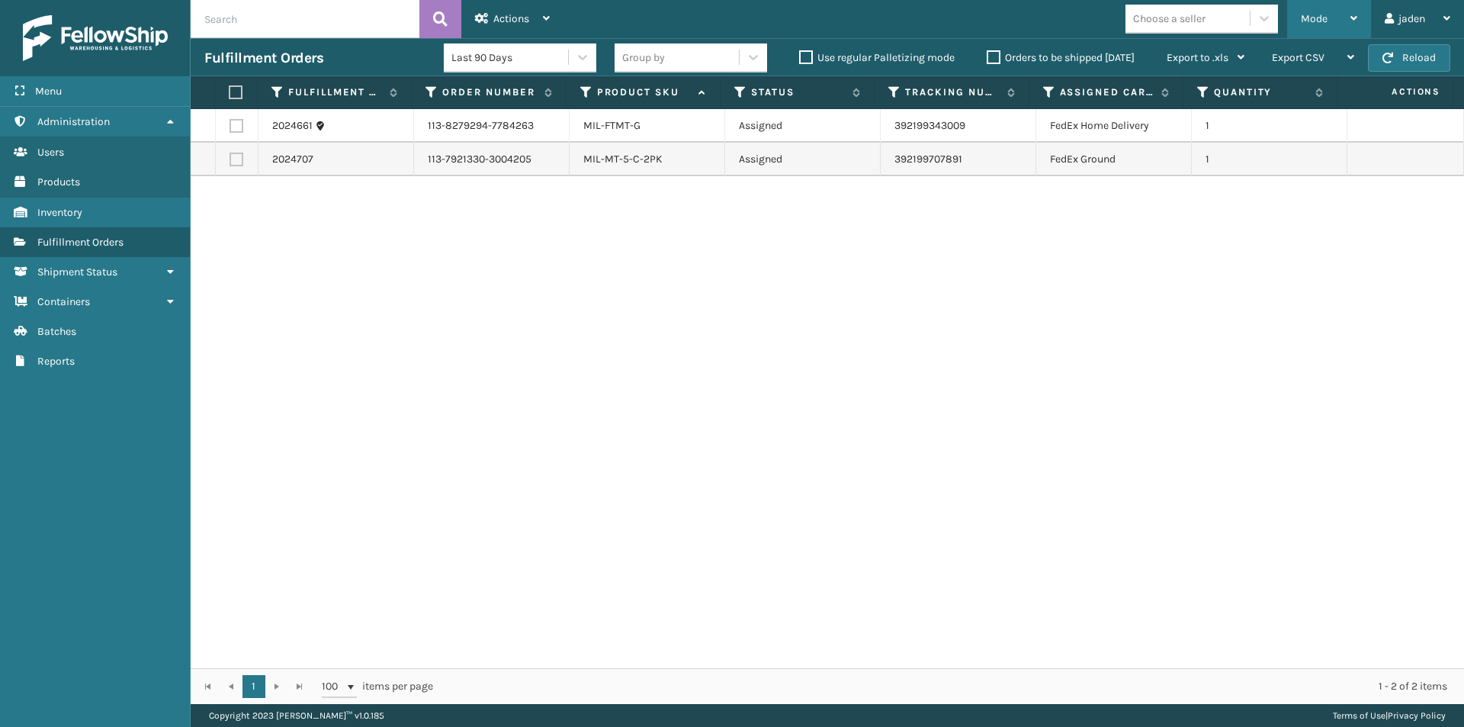
click at [1321, 27] on div "Mode" at bounding box center [1329, 19] width 56 height 38
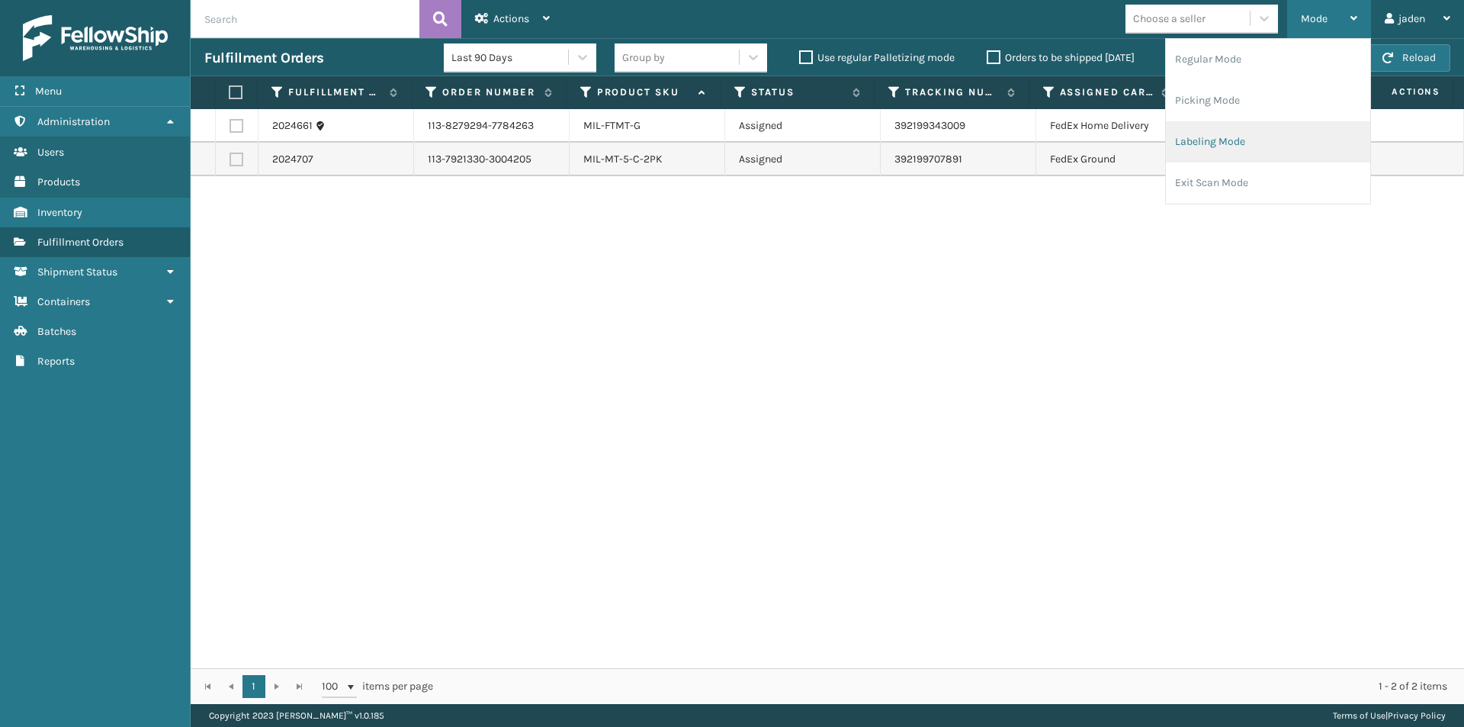
click at [1244, 130] on li "Labeling Mode" at bounding box center [1268, 141] width 204 height 41
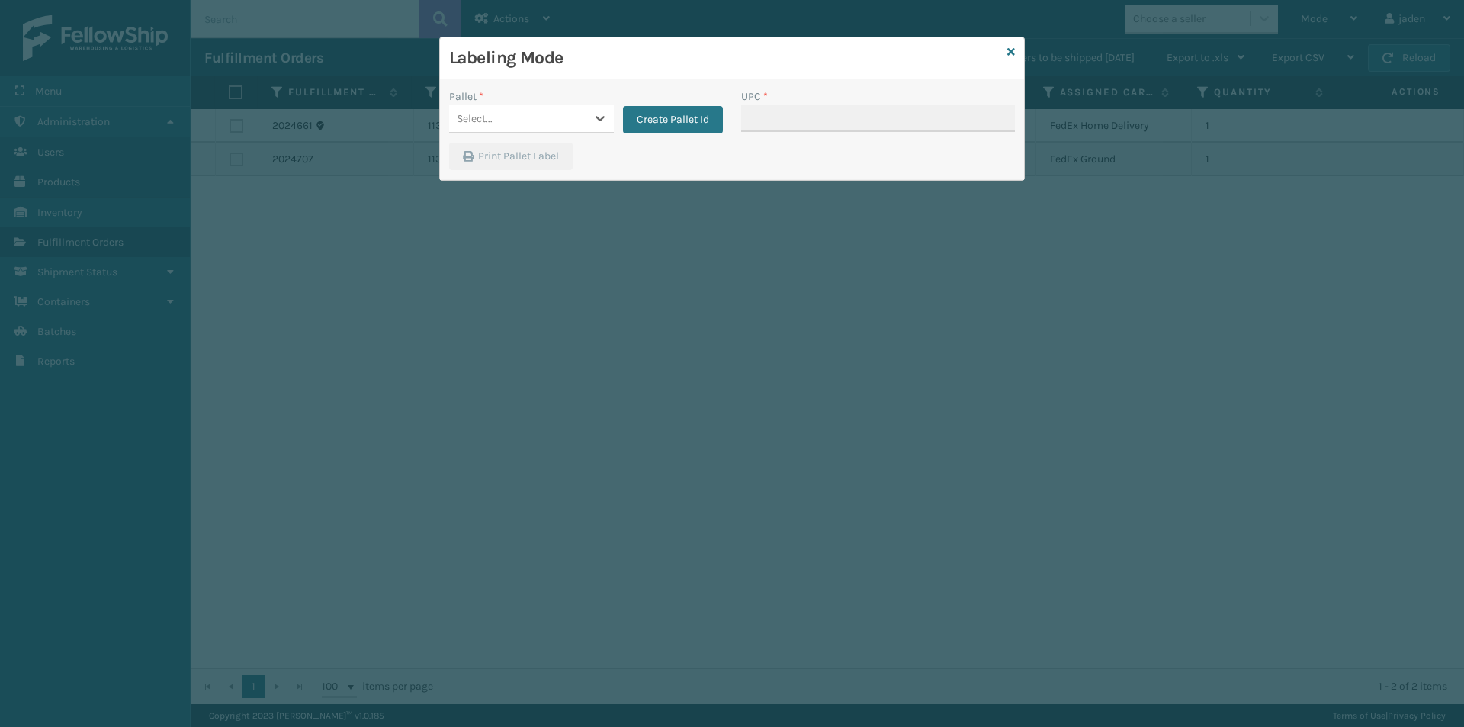
click at [555, 139] on div "Pallet * 0 results available. Select is focused ,type to refine list, press Dow…" at bounding box center [586, 115] width 292 height 54
click at [599, 121] on icon at bounding box center [600, 118] width 15 height 15
click at [529, 172] on div "UPSG-VMZ4JZKIMO" at bounding box center [531, 188] width 165 height 35
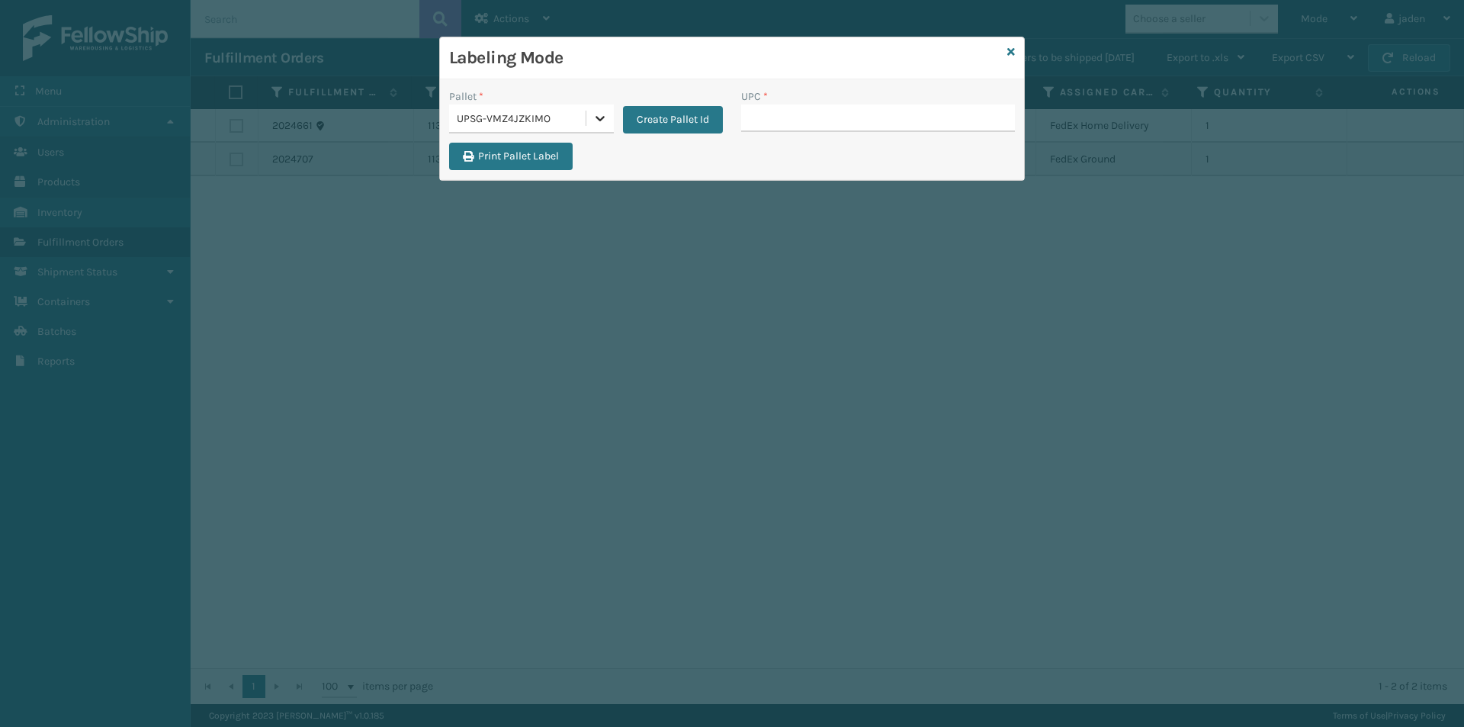
click at [597, 117] on icon at bounding box center [600, 118] width 9 height 5
click at [505, 146] on div "FDXG-O4R022U9SD" at bounding box center [531, 157] width 165 height 28
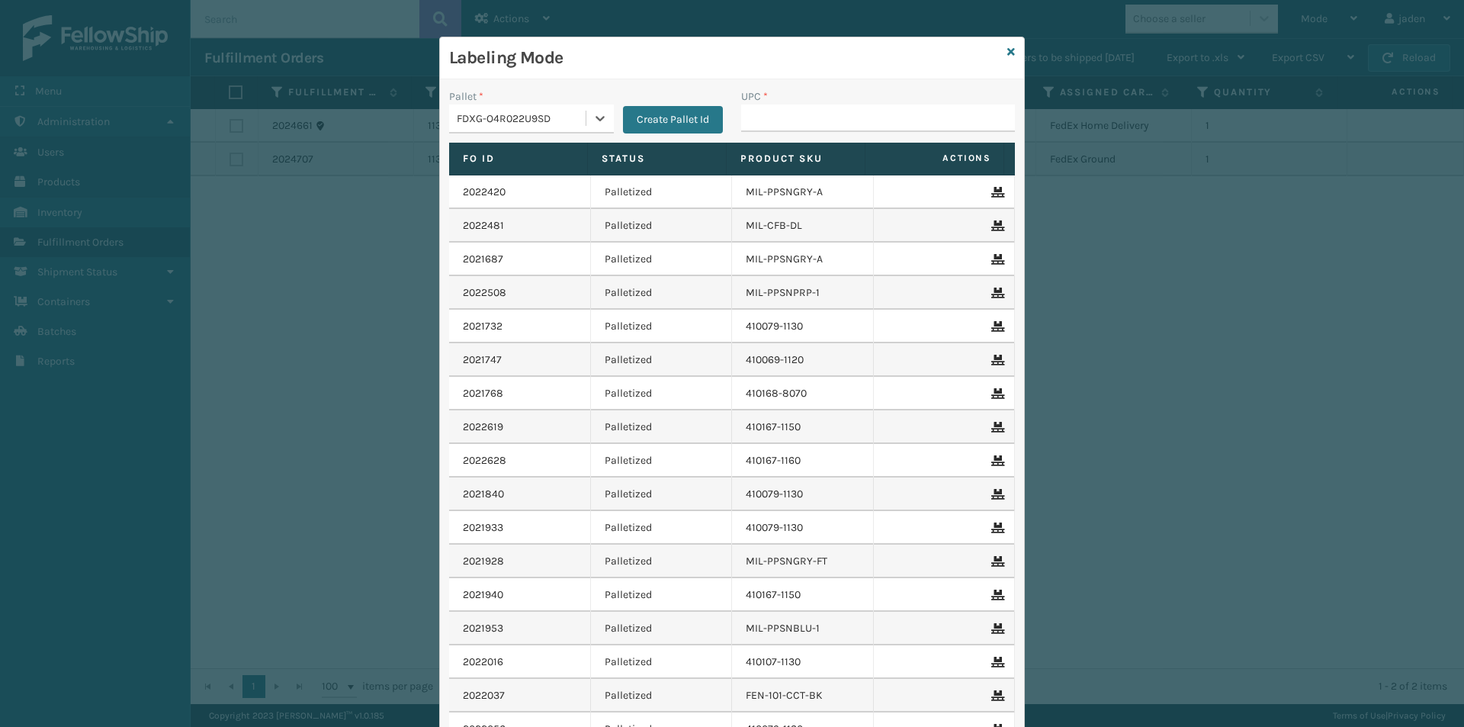
click at [831, 103] on div "UPC *" at bounding box center [878, 96] width 274 height 16
click at [831, 119] on input "UPC *" at bounding box center [878, 117] width 274 height 27
click at [974, 107] on input "UPC *" at bounding box center [878, 117] width 274 height 27
click at [1008, 50] on icon at bounding box center [1012, 52] width 8 height 11
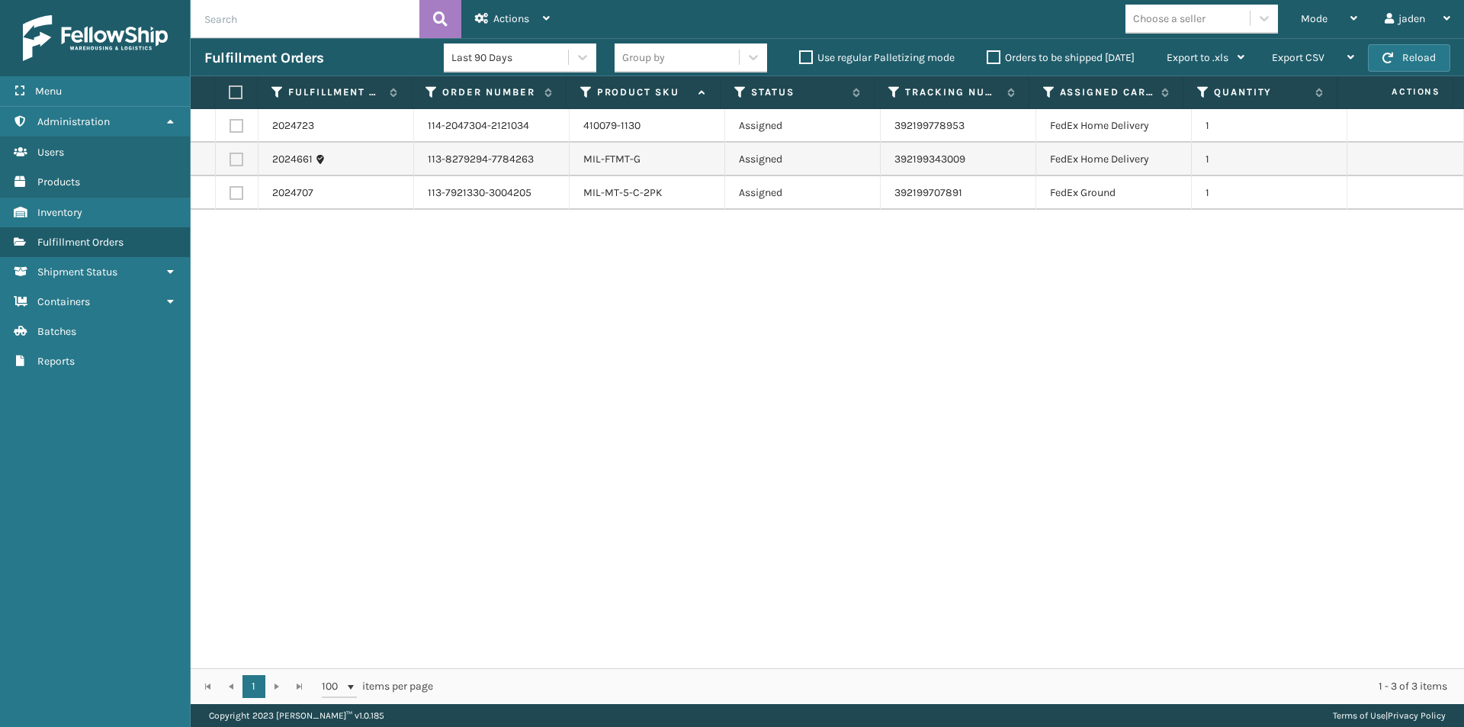
click at [235, 128] on label at bounding box center [237, 126] width 14 height 14
click at [230, 128] on input "checkbox" at bounding box center [230, 124] width 1 height 10
click at [532, 19] on div "Actions" at bounding box center [512, 19] width 75 height 38
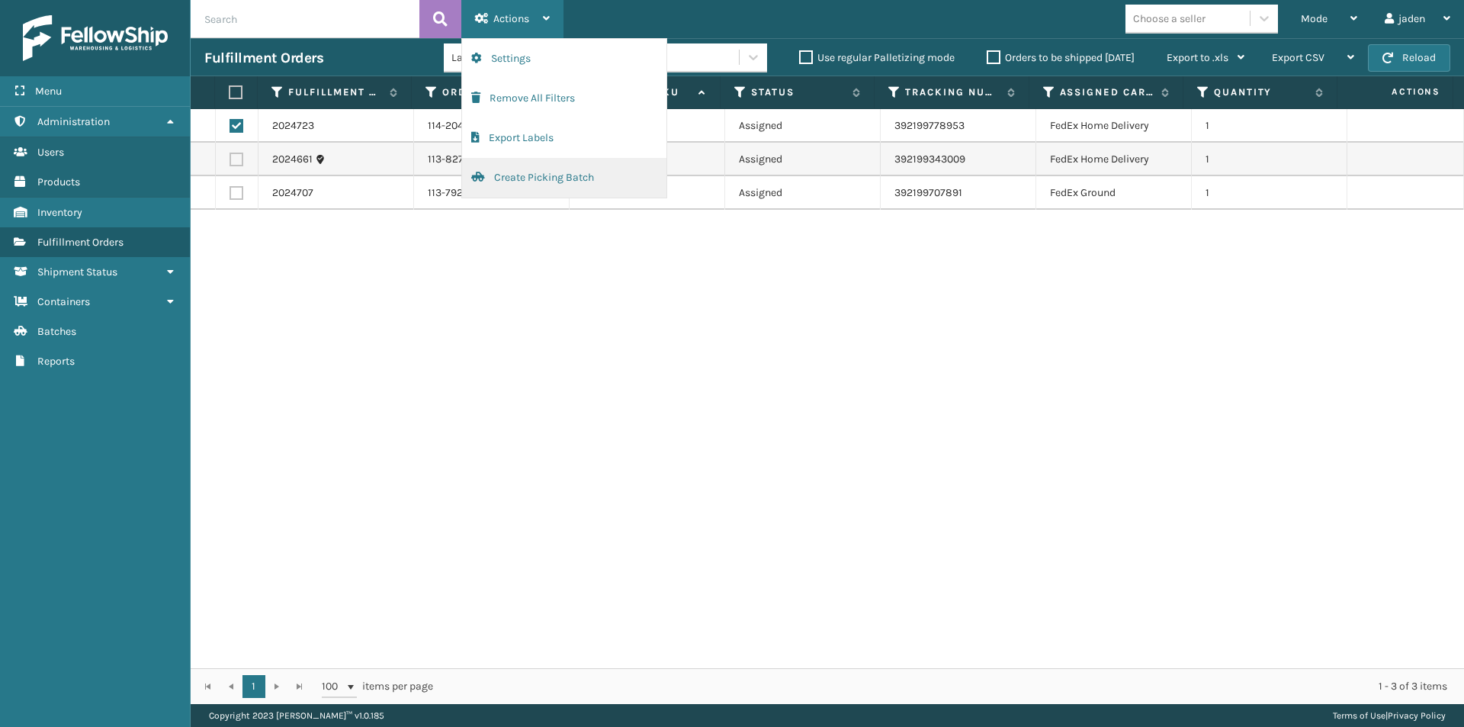
click at [513, 183] on button "Create Picking Batch" at bounding box center [564, 178] width 204 height 40
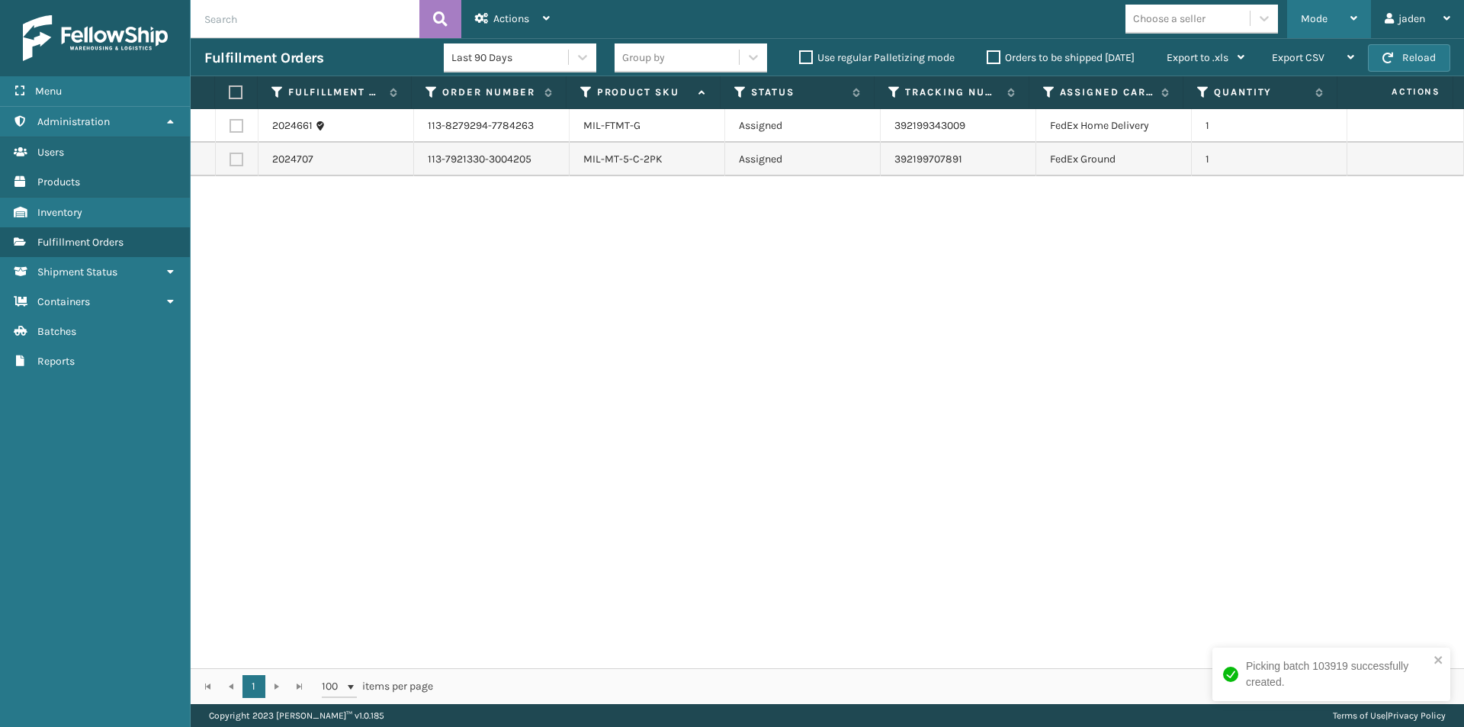
click at [1324, 28] on div "Mode" at bounding box center [1329, 19] width 56 height 38
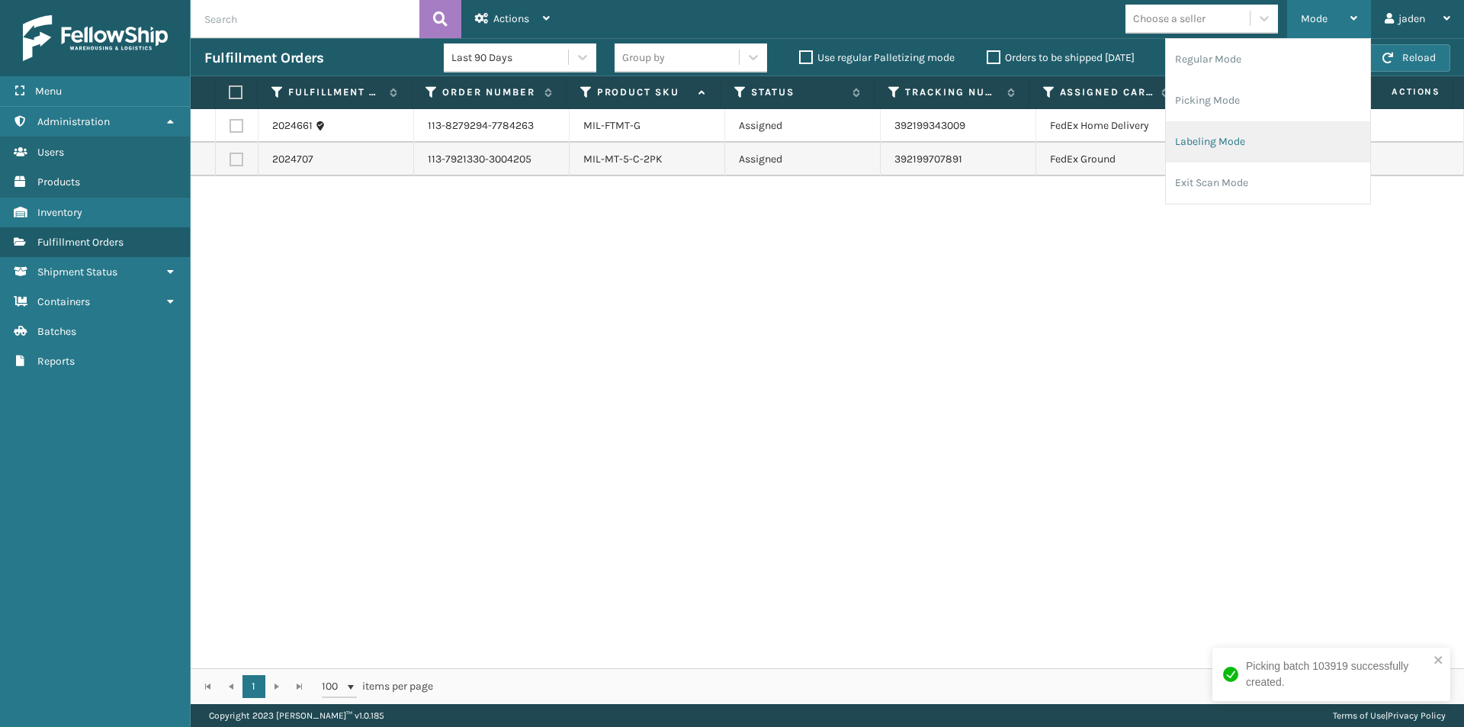
click at [1235, 143] on li "Labeling Mode" at bounding box center [1268, 141] width 204 height 41
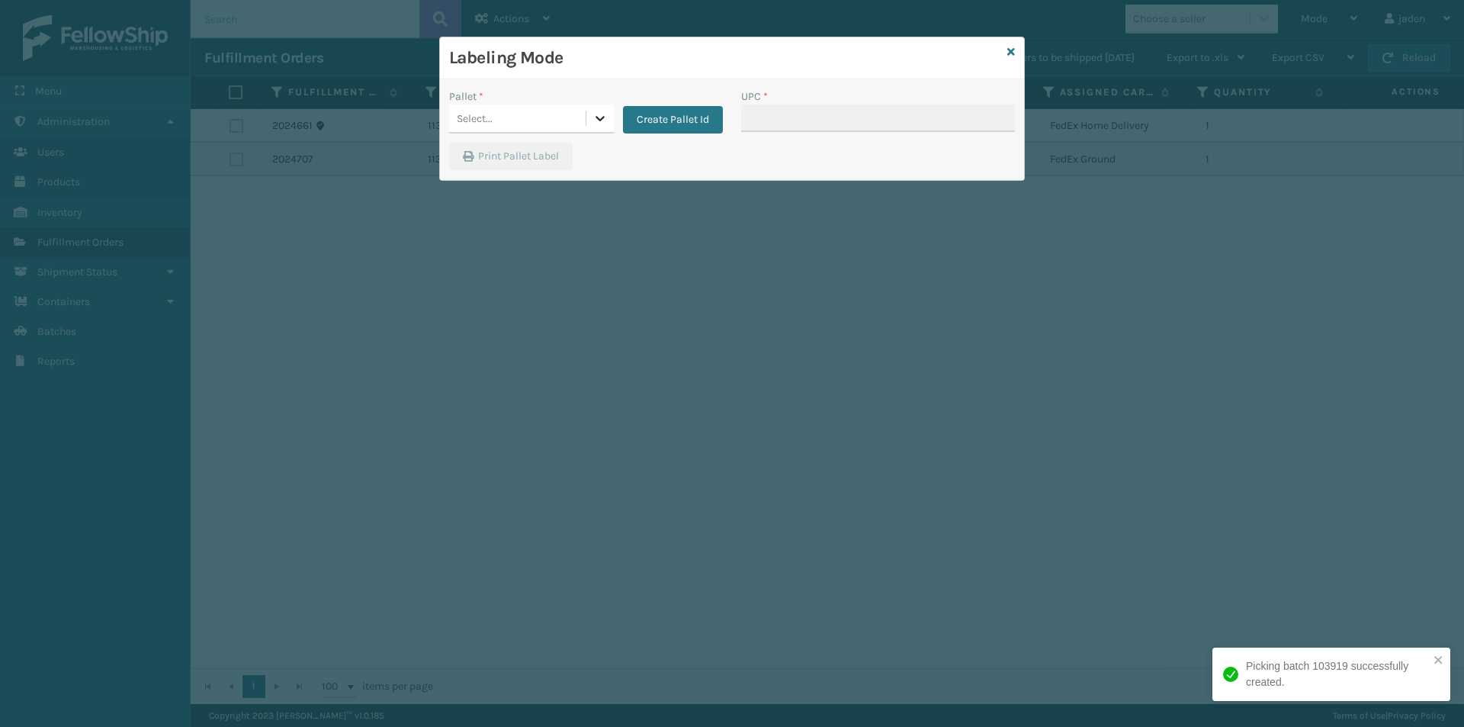
click at [595, 121] on icon at bounding box center [600, 118] width 15 height 15
click at [490, 178] on div "UPSG-VMZ4JZKIMO" at bounding box center [531, 188] width 165 height 35
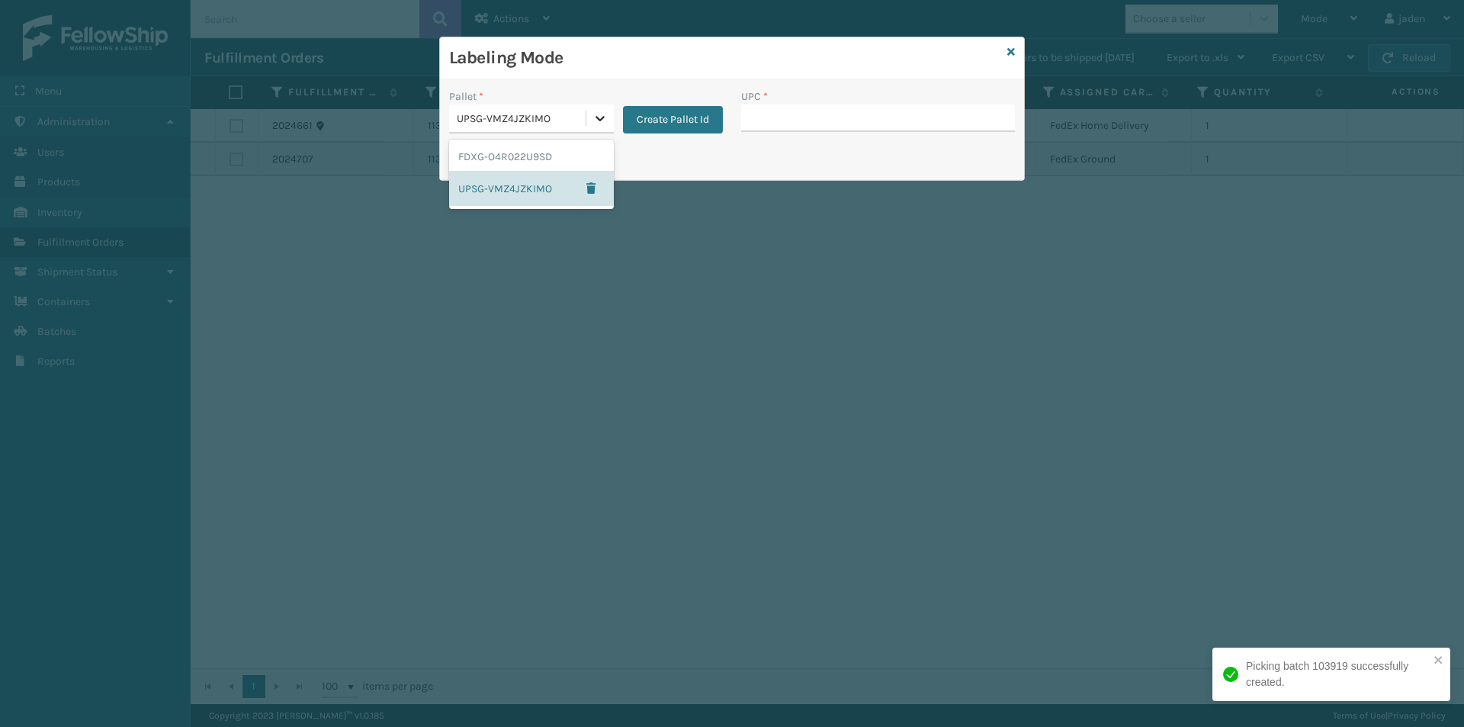
click at [594, 121] on icon at bounding box center [600, 118] width 15 height 15
click at [561, 163] on div "FDXG-O4R022U9SD" at bounding box center [531, 157] width 165 height 28
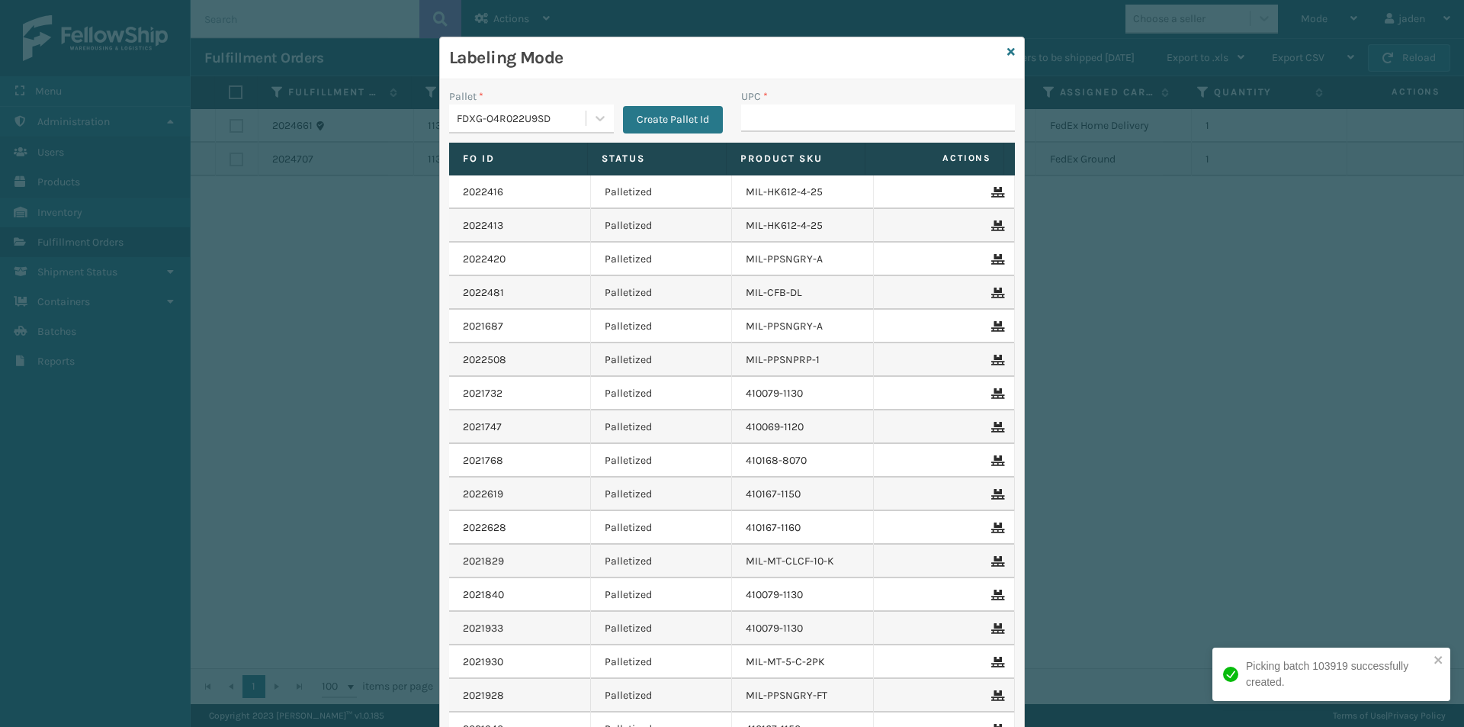
click at [864, 142] on div "UPC *" at bounding box center [878, 115] width 292 height 54
click at [868, 121] on input "UPC *" at bounding box center [878, 117] width 274 height 27
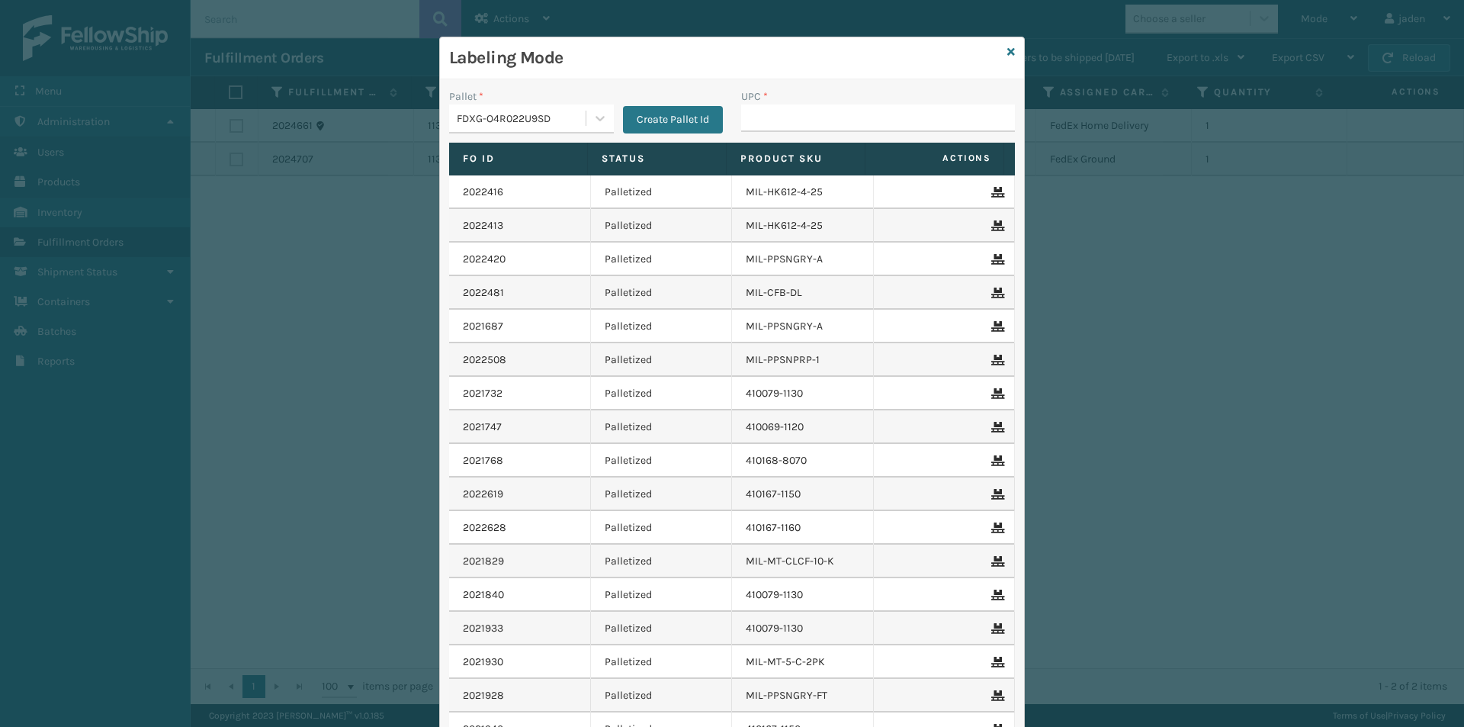
click at [1001, 51] on div "Labeling Mode" at bounding box center [732, 58] width 584 height 42
click at [1008, 53] on icon at bounding box center [1012, 52] width 8 height 11
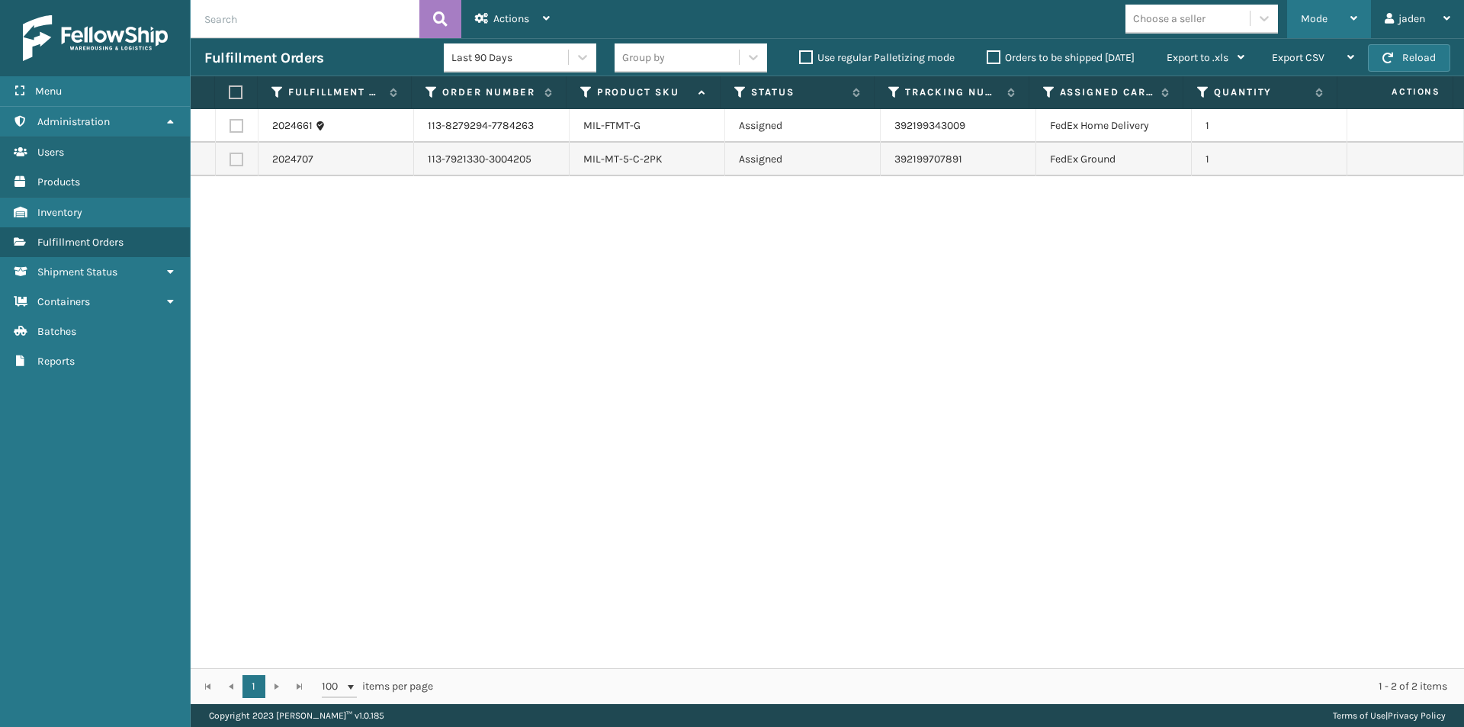
click at [1336, 4] on div "Mode" at bounding box center [1329, 19] width 56 height 38
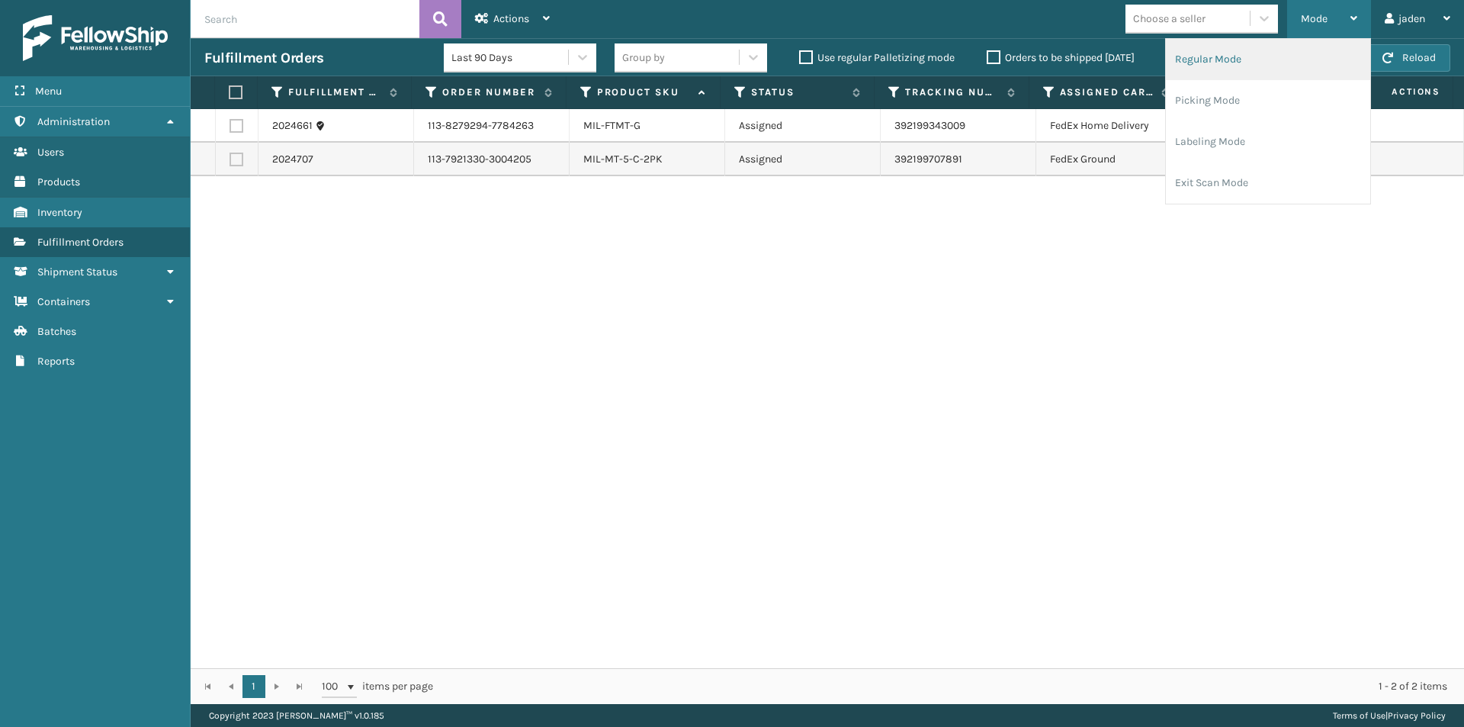
click at [1245, 57] on li "Regular Mode" at bounding box center [1268, 59] width 204 height 41
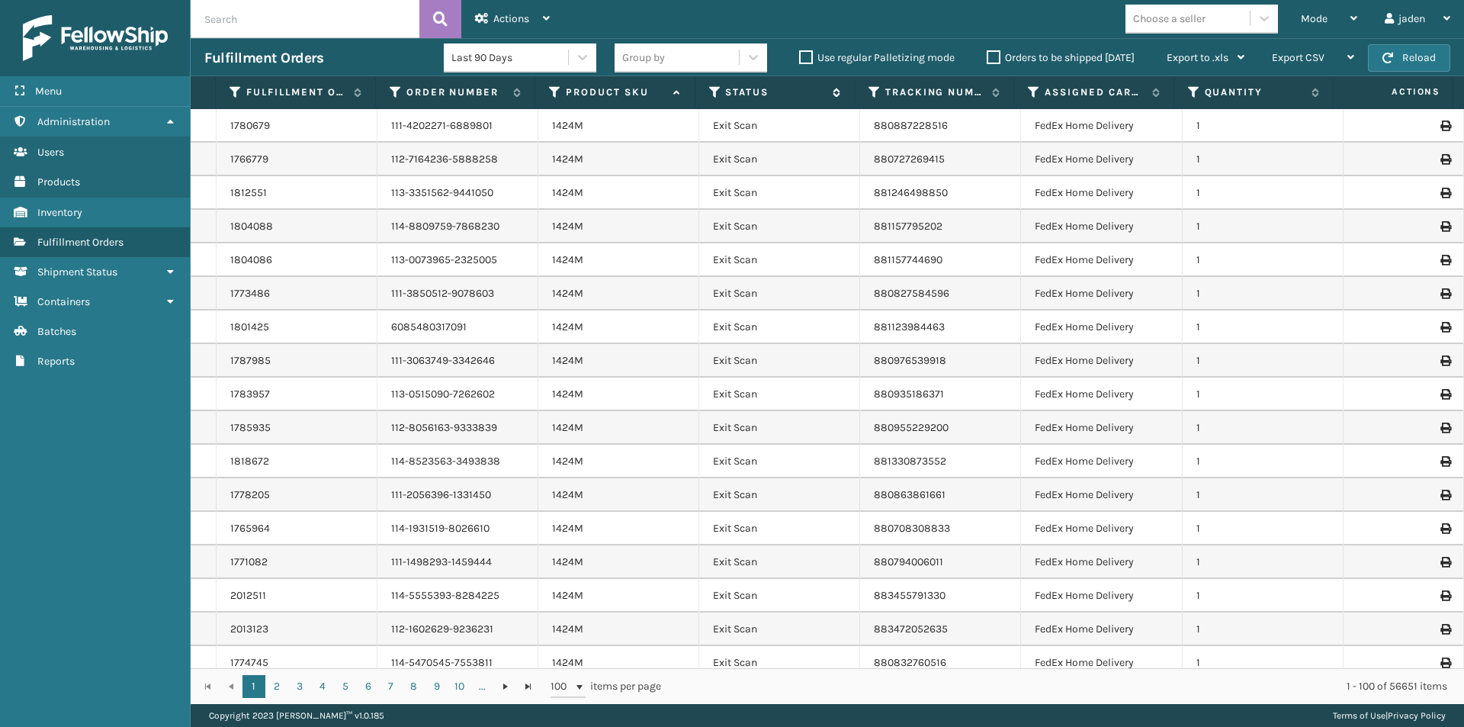
click at [718, 95] on icon at bounding box center [715, 92] width 12 height 14
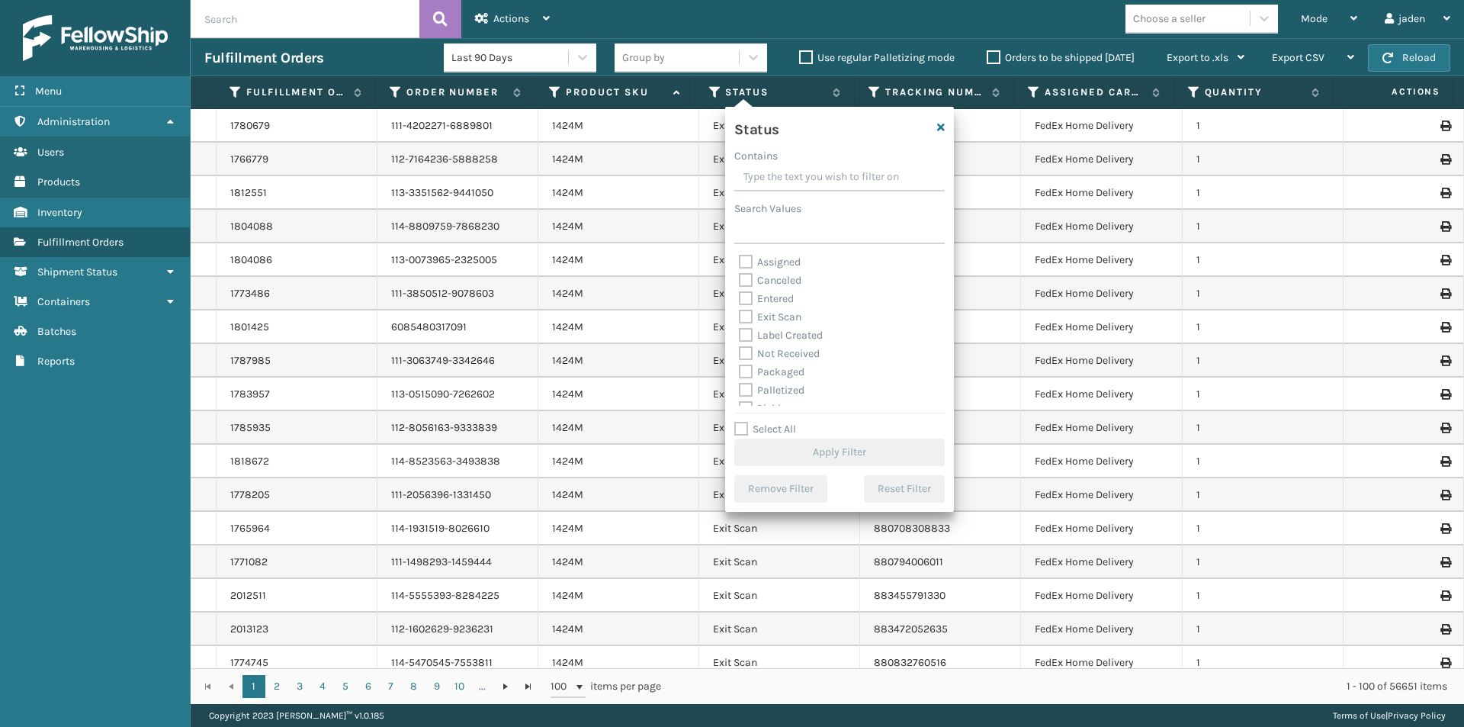
drag, startPoint x: 869, startPoint y: 177, endPoint x: 789, endPoint y: 188, distance: 80.8
click at [789, 188] on input "Contains" at bounding box center [839, 177] width 211 height 27
click at [759, 324] on label "Picking" at bounding box center [766, 323] width 54 height 13
click at [740, 324] on input "Picking" at bounding box center [739, 319] width 1 height 10
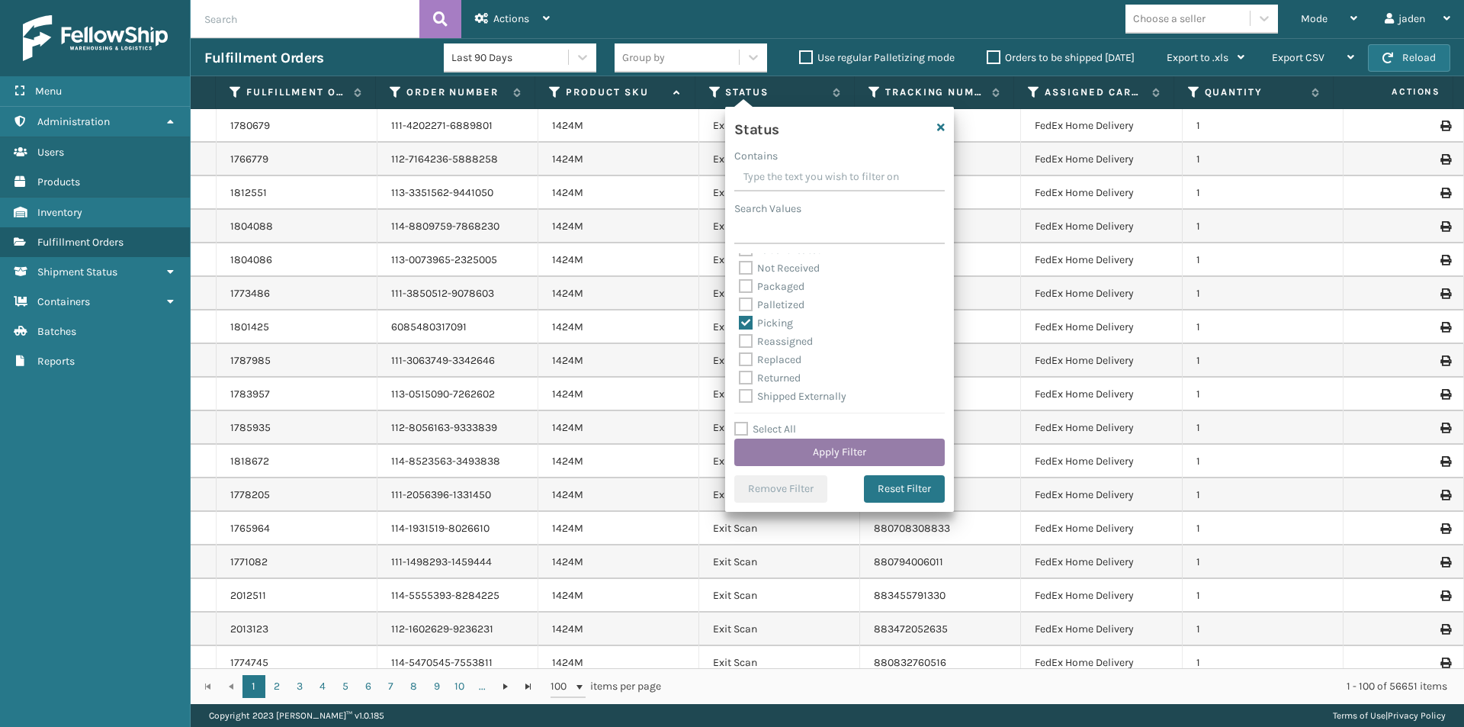
click at [792, 442] on button "Apply Filter" at bounding box center [839, 452] width 211 height 27
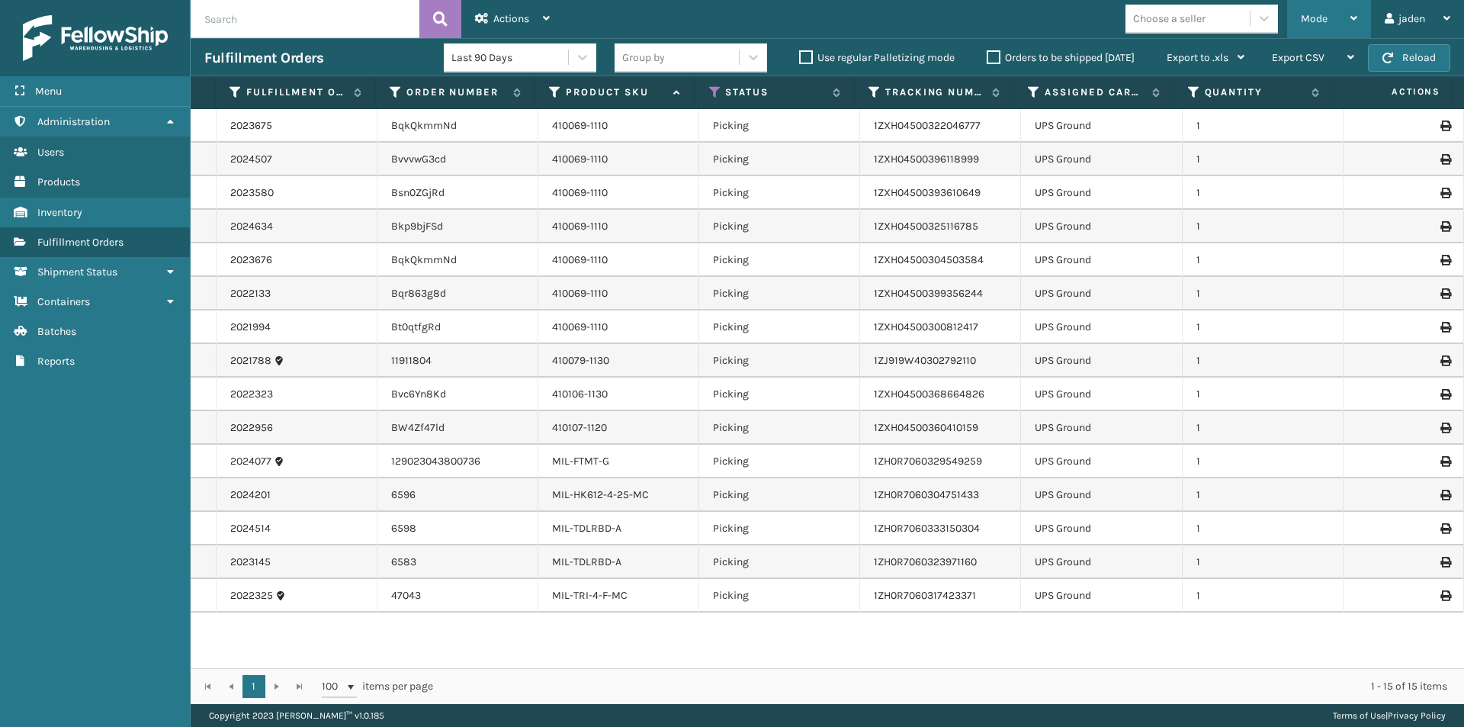
click at [1297, 11] on div "Mode Regular Mode Picking Mode Labeling Mode Exit Scan Mode" at bounding box center [1329, 19] width 84 height 38
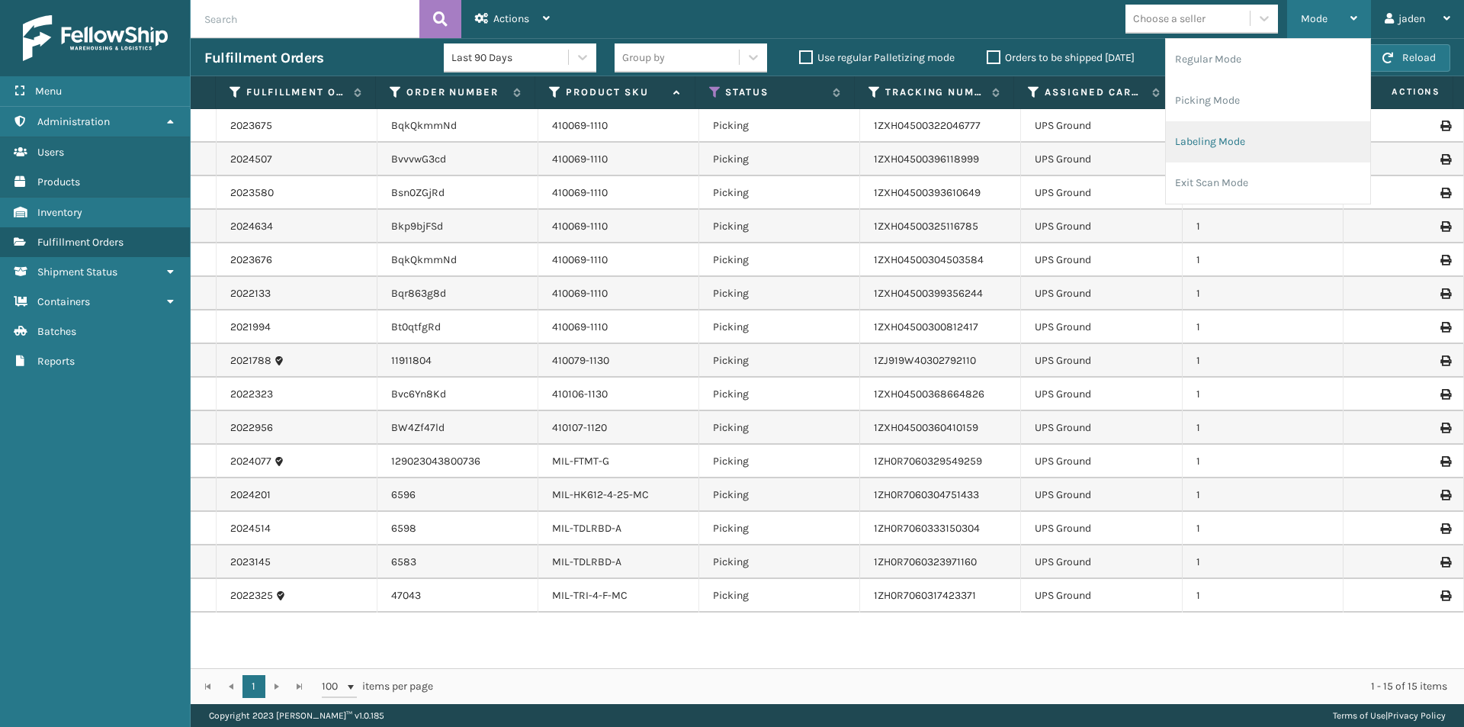
click at [1216, 146] on li "Labeling Mode" at bounding box center [1268, 141] width 204 height 41
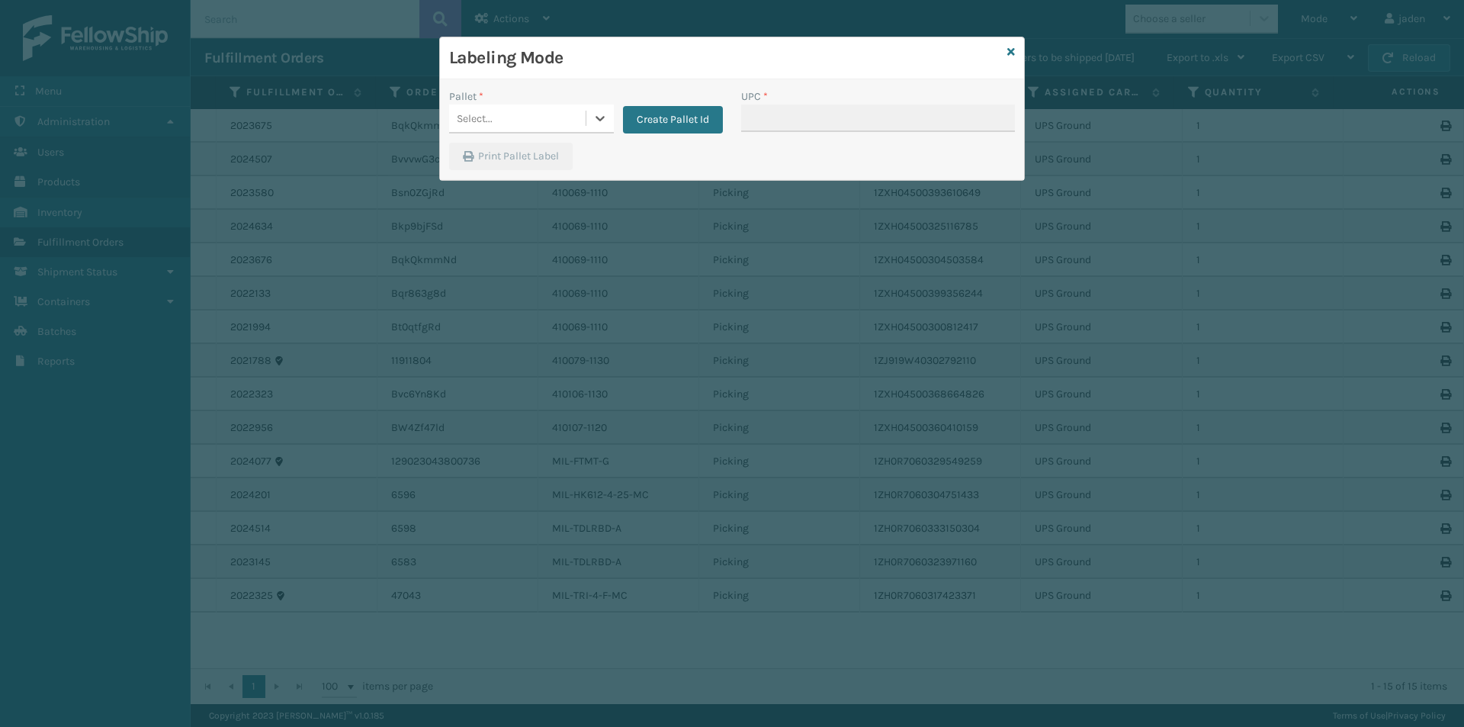
drag, startPoint x: 595, startPoint y: 123, endPoint x: 584, endPoint y: 132, distance: 14.1
click at [593, 123] on icon at bounding box center [600, 118] width 15 height 15
click at [524, 162] on div "FDXG-O4R022U9SD" at bounding box center [531, 157] width 165 height 28
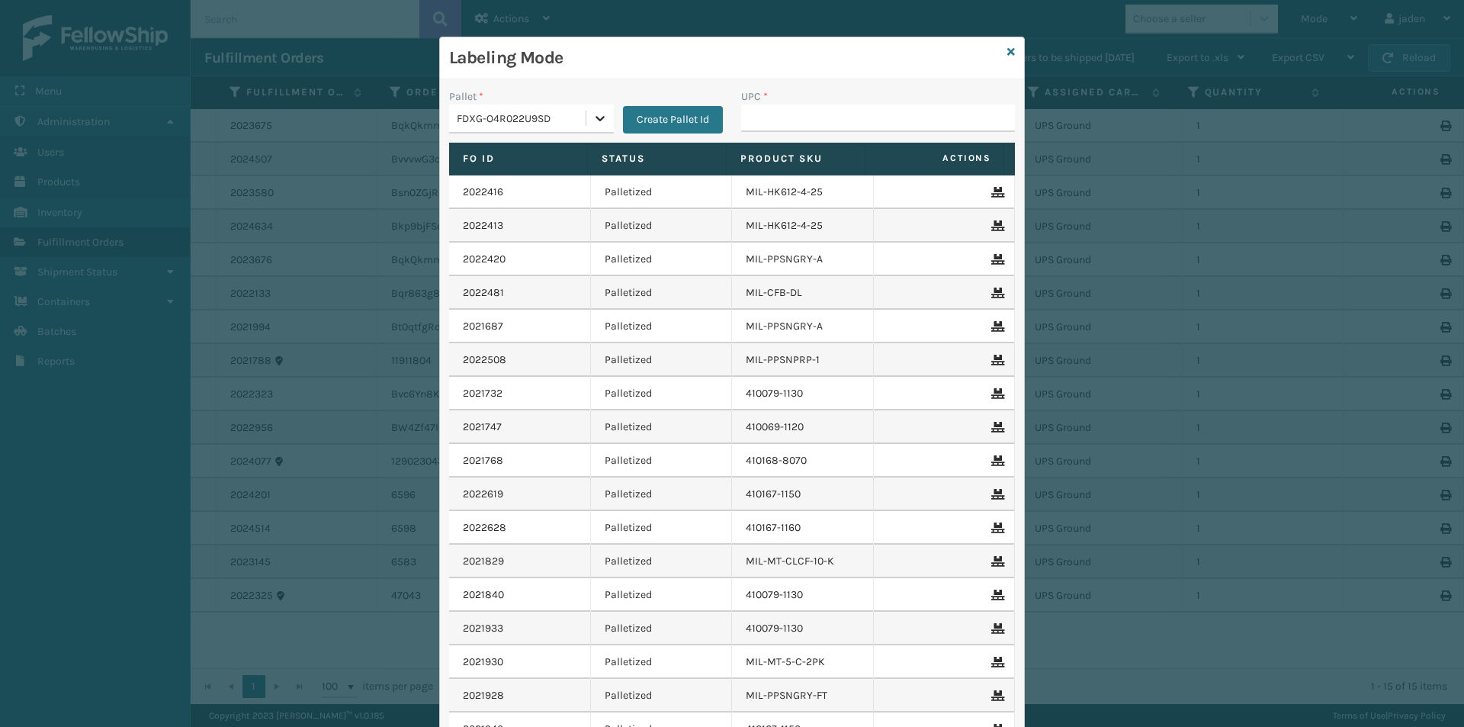
click at [597, 119] on icon at bounding box center [600, 118] width 15 height 15
click at [522, 191] on div "UPSG-VMZ4JZKIMO" at bounding box center [531, 188] width 165 height 35
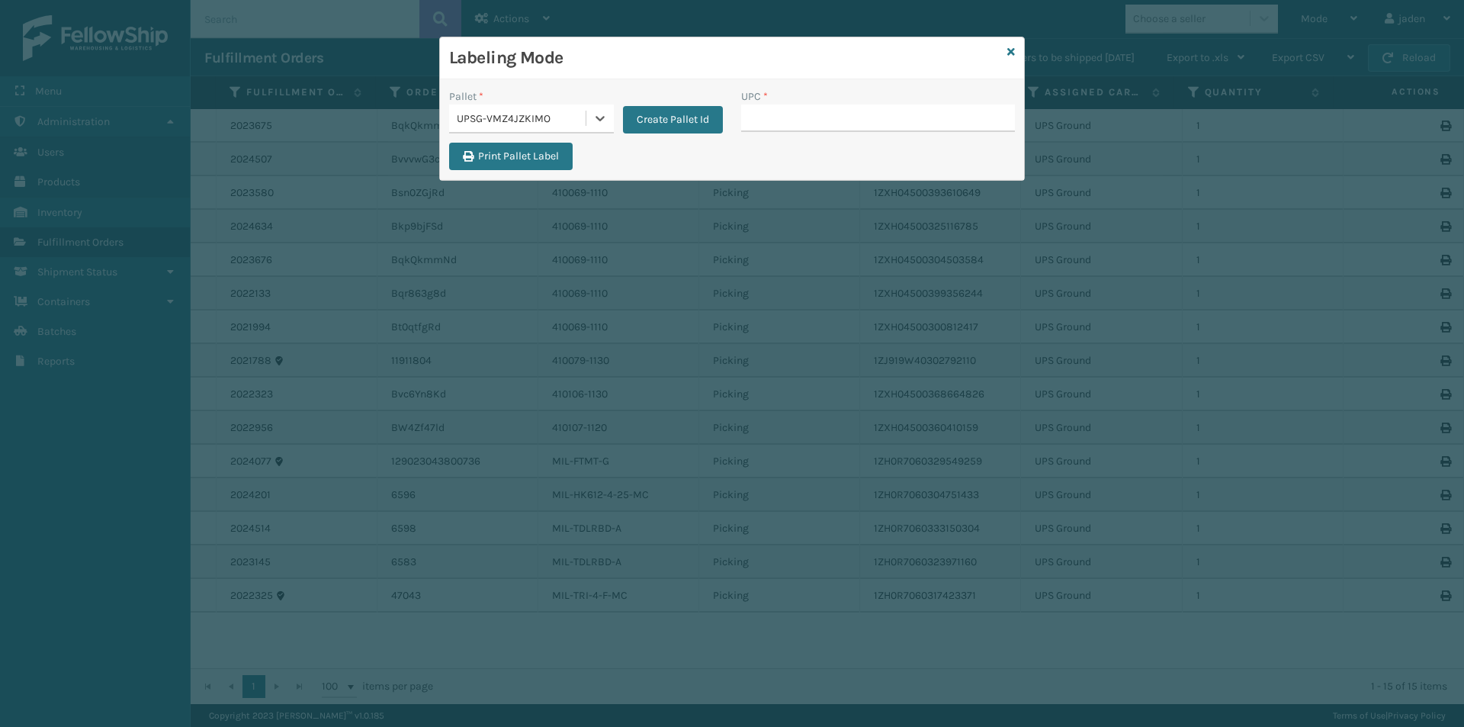
click at [773, 85] on div "Pallet * option UPSG-VMZ4JZKIMO, selected. 0 results available. Select is focus…" at bounding box center [732, 129] width 584 height 101
click at [773, 104] on input "UPC *" at bounding box center [878, 117] width 274 height 27
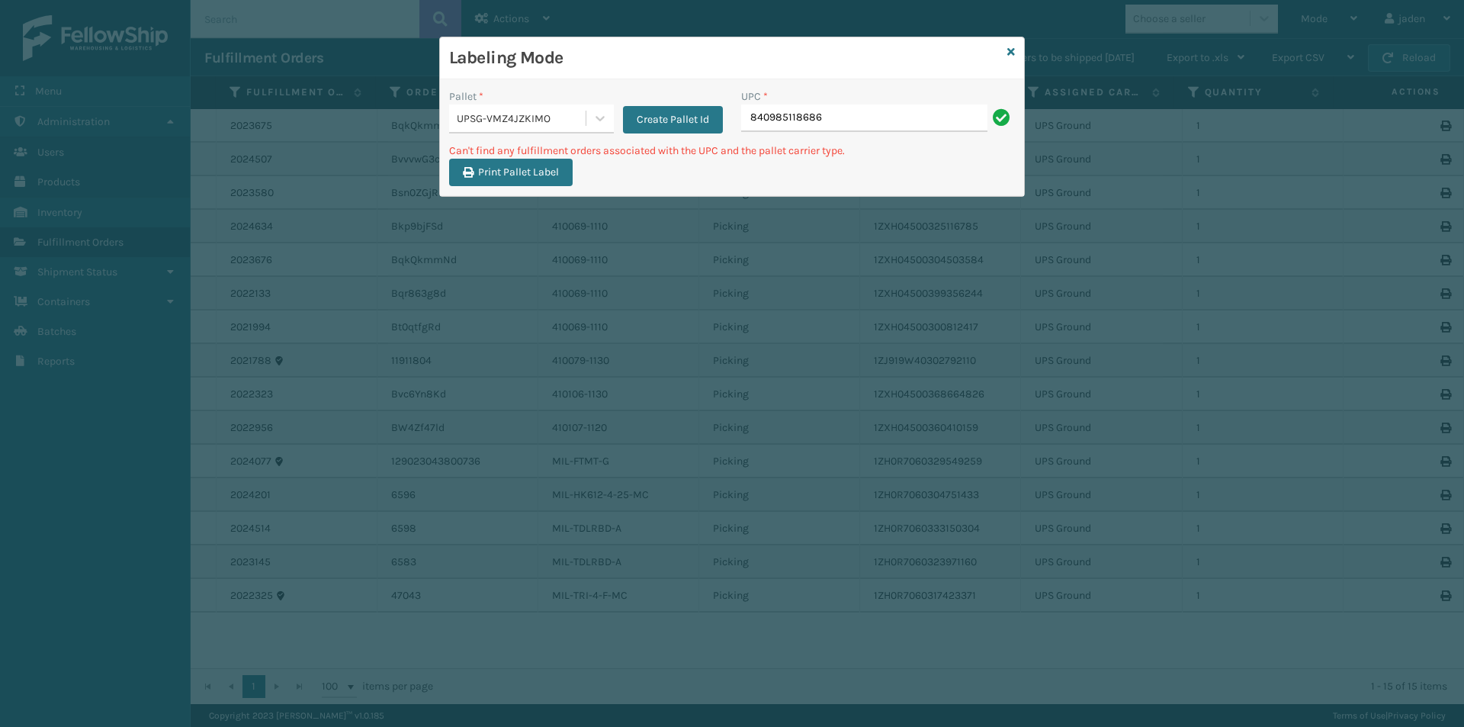
click at [917, 117] on input "840985118686" at bounding box center [864, 117] width 246 height 27
click at [594, 117] on icon at bounding box center [600, 118] width 15 height 15
click at [1014, 54] on icon at bounding box center [1012, 52] width 8 height 11
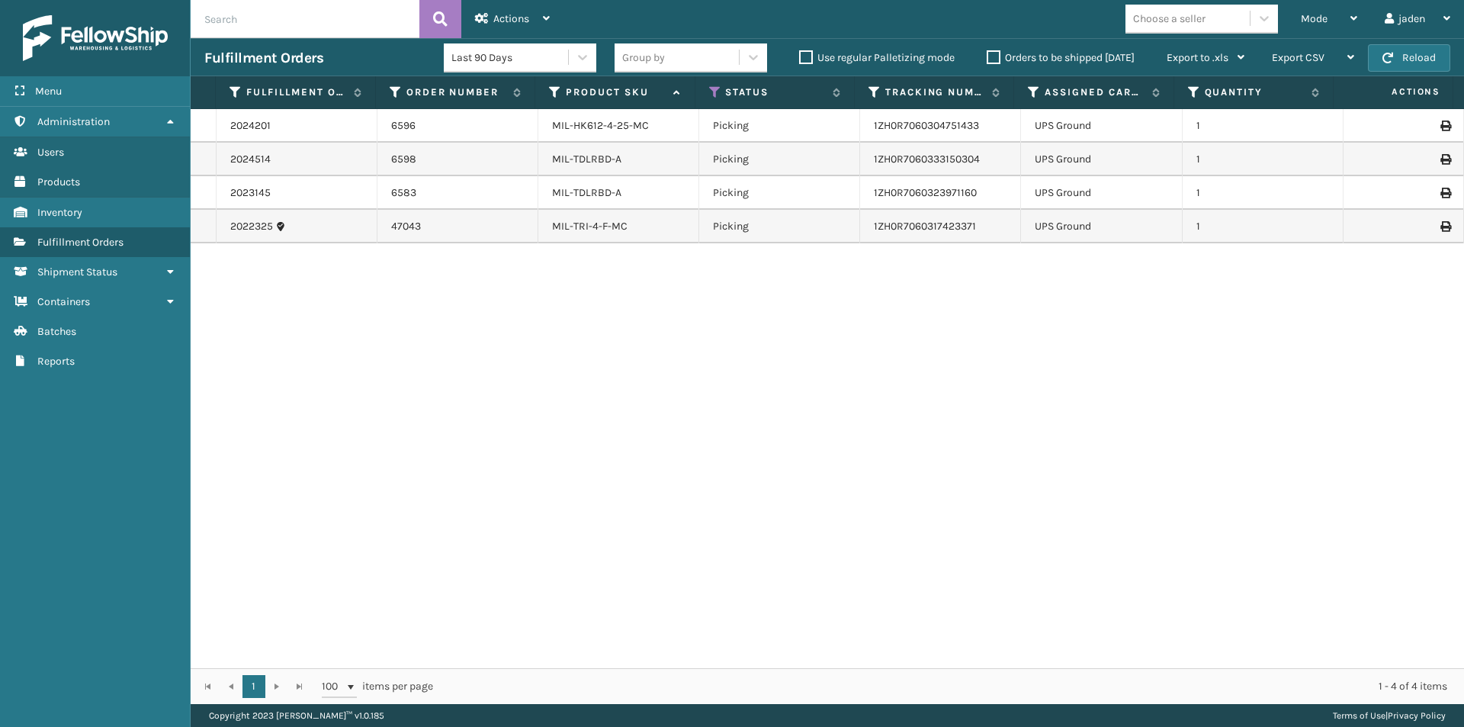
drag, startPoint x: 939, startPoint y: 409, endPoint x: 631, endPoint y: 325, distance: 319.3
click at [554, 411] on div "2024201 6596 MIL-HK612-4-25-MC Picking 1ZH0R7060304751433 UPS Ground 1 2024514 …" at bounding box center [828, 388] width 1274 height 559
click at [1322, 16] on span "Mode" at bounding box center [1314, 18] width 27 height 13
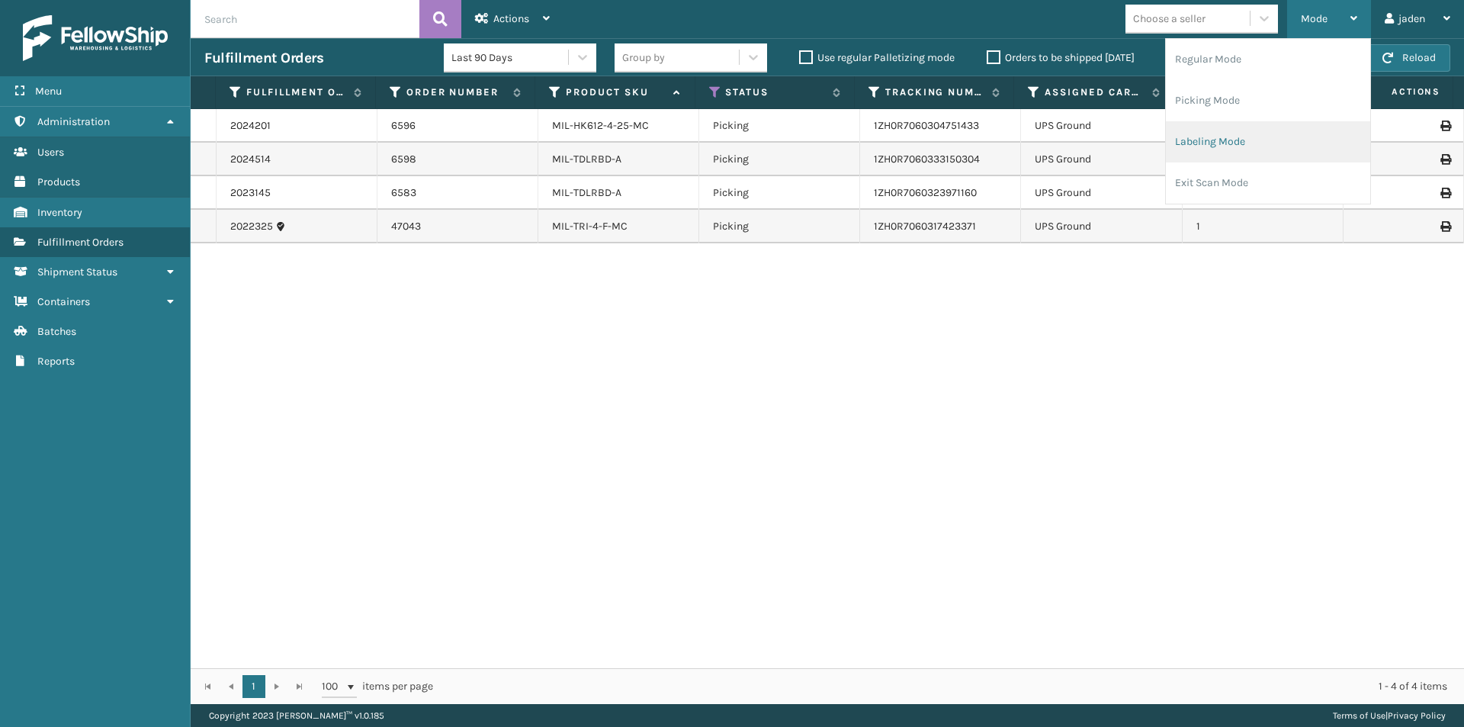
click at [1233, 138] on li "Labeling Mode" at bounding box center [1268, 141] width 204 height 41
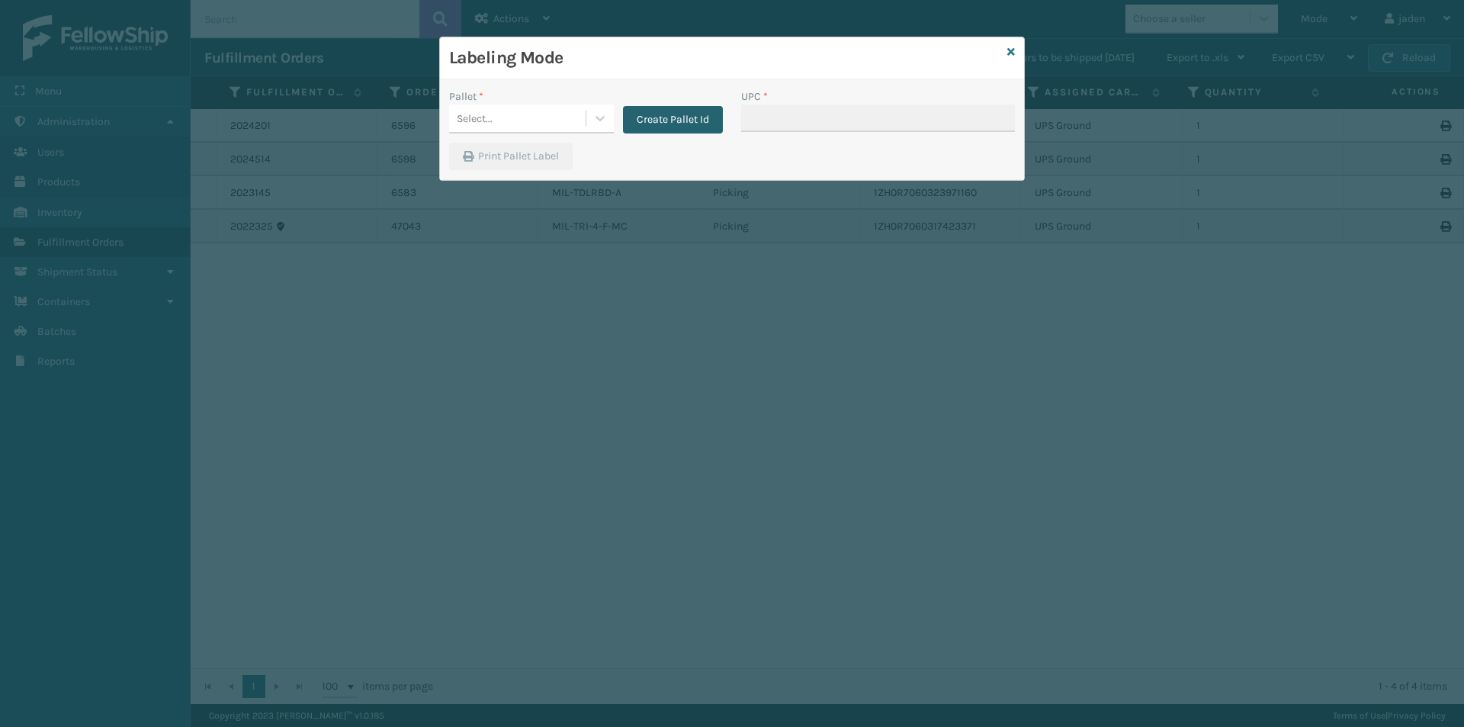
click at [625, 114] on button "Create Pallet Id" at bounding box center [673, 119] width 100 height 27
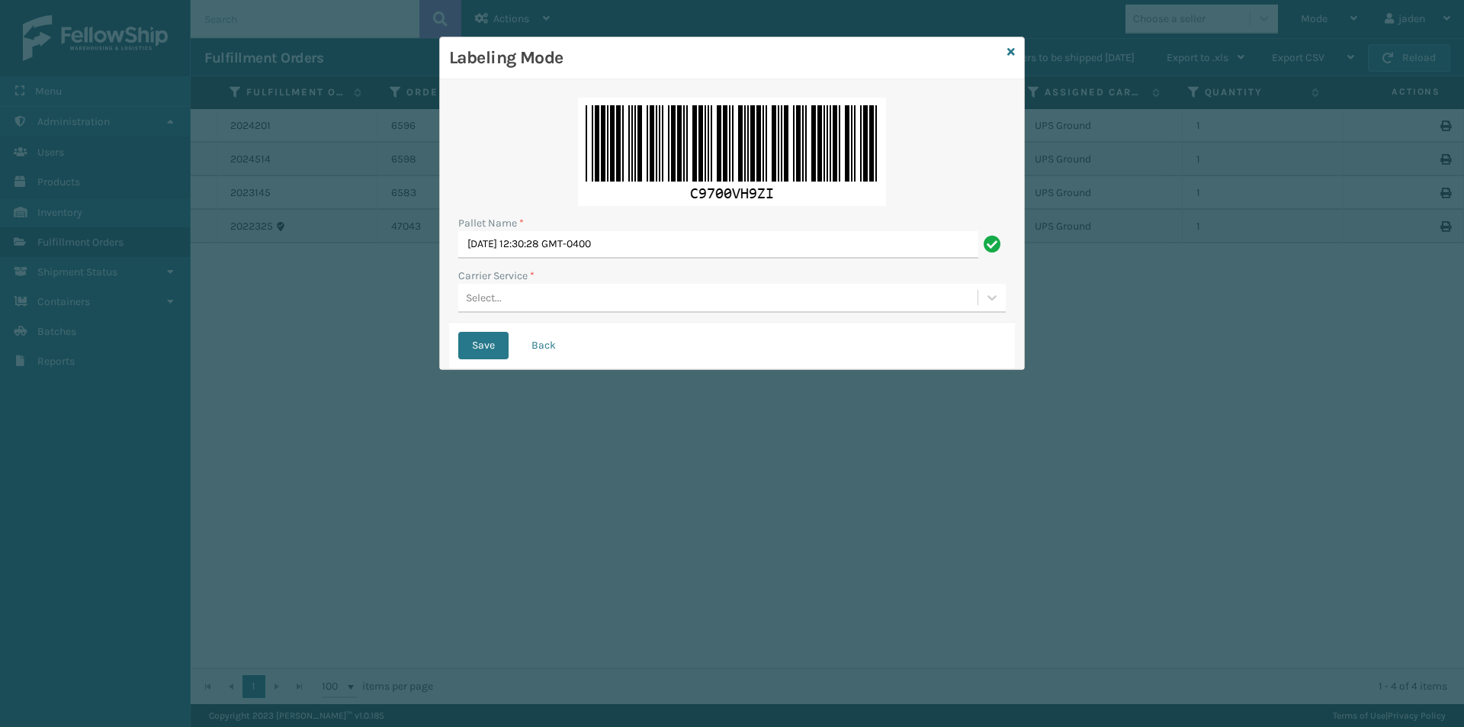
drag, startPoint x: 533, startPoint y: 337, endPoint x: 540, endPoint y: 320, distance: 18.8
click at [534, 339] on button "Back" at bounding box center [544, 345] width 52 height 27
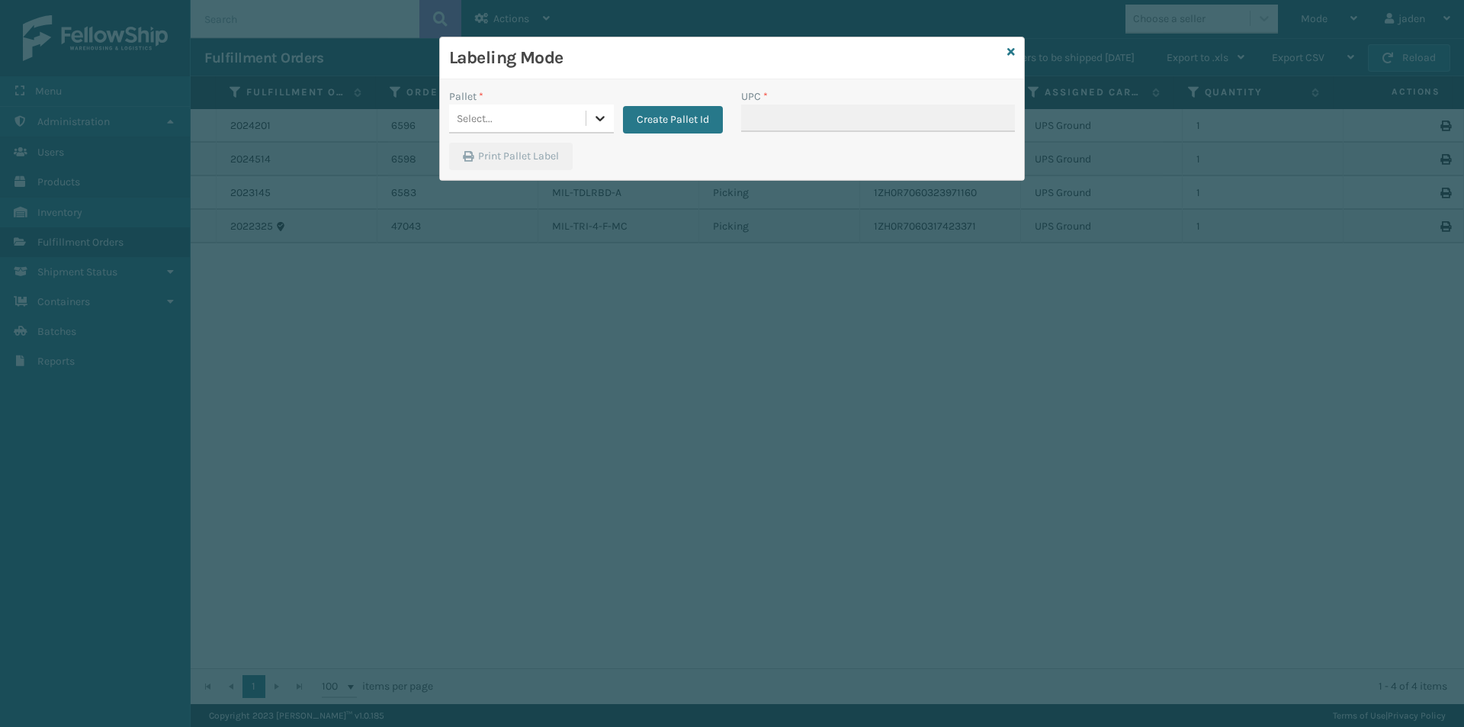
drag, startPoint x: 599, startPoint y: 117, endPoint x: 549, endPoint y: 138, distance: 54.7
click at [599, 117] on icon at bounding box center [600, 118] width 15 height 15
click at [512, 191] on div "UPSG-VMZ4JZKIMO" at bounding box center [531, 185] width 165 height 28
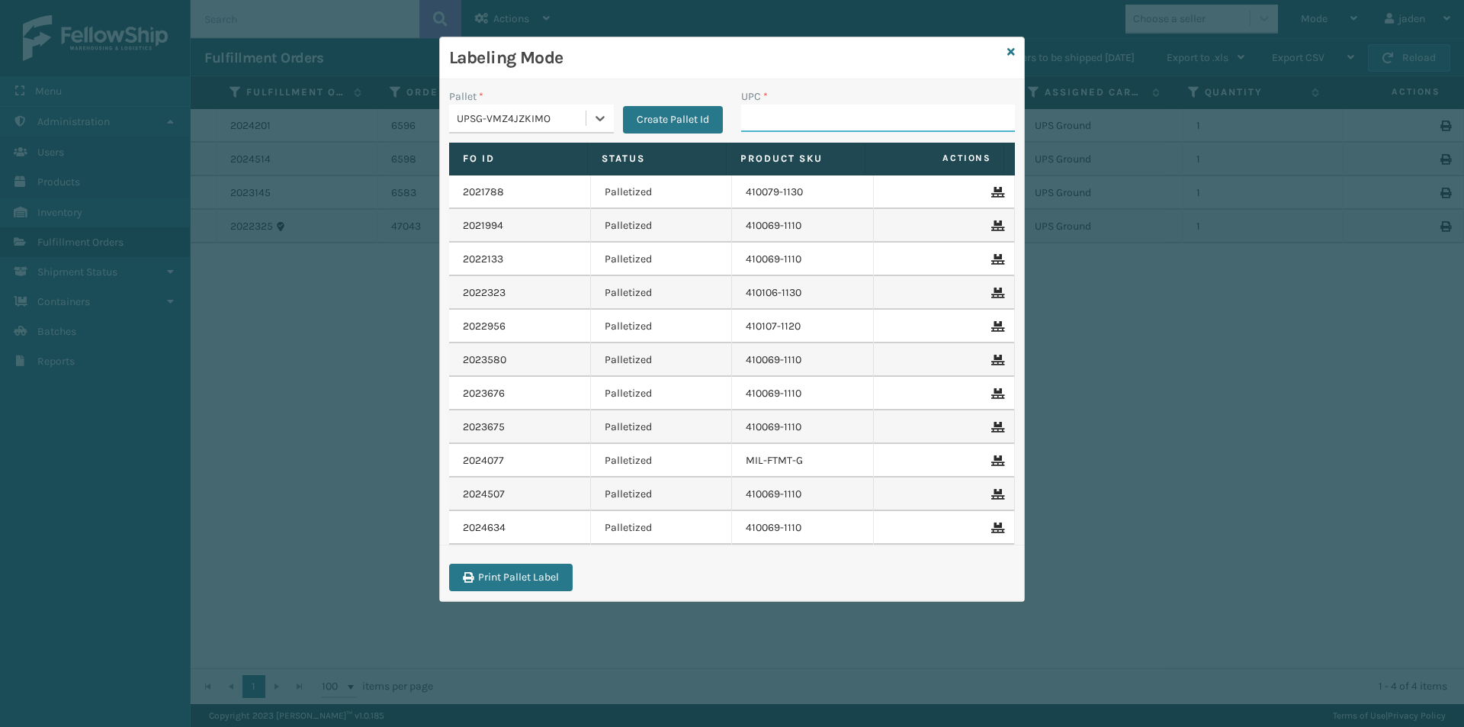
click at [791, 118] on input "UPC *" at bounding box center [878, 117] width 274 height 27
click at [1010, 50] on icon at bounding box center [1012, 52] width 8 height 11
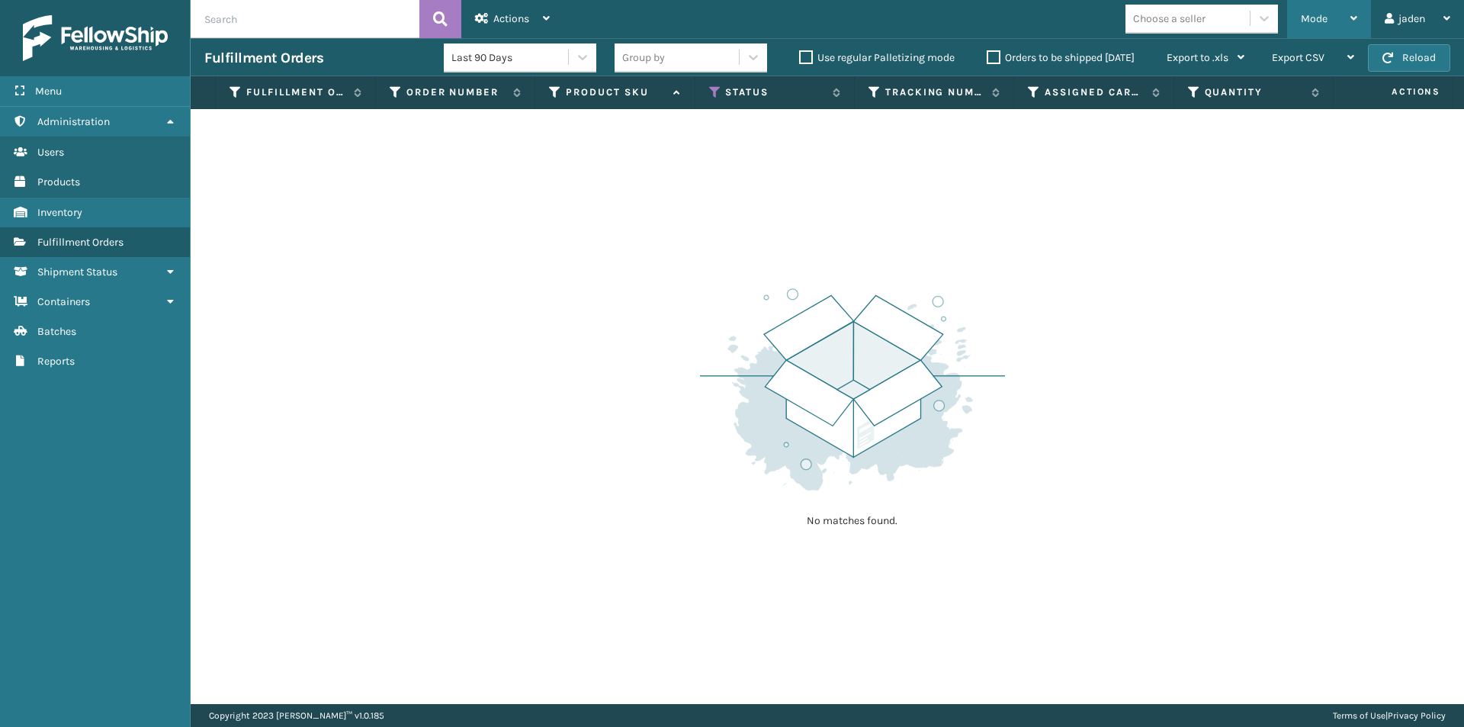
click at [1303, 24] on span "Mode" at bounding box center [1314, 18] width 27 height 13
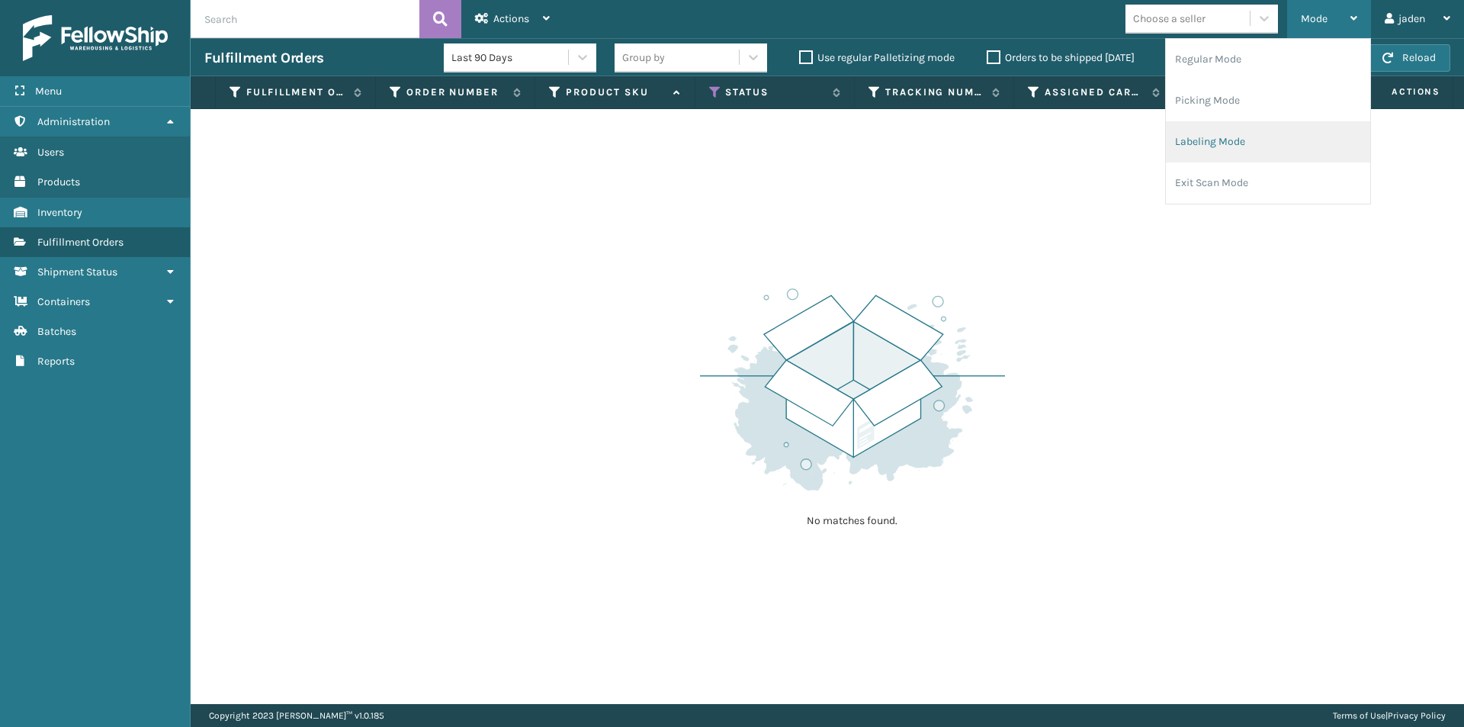
click at [1245, 122] on li "Labeling Mode" at bounding box center [1268, 141] width 204 height 41
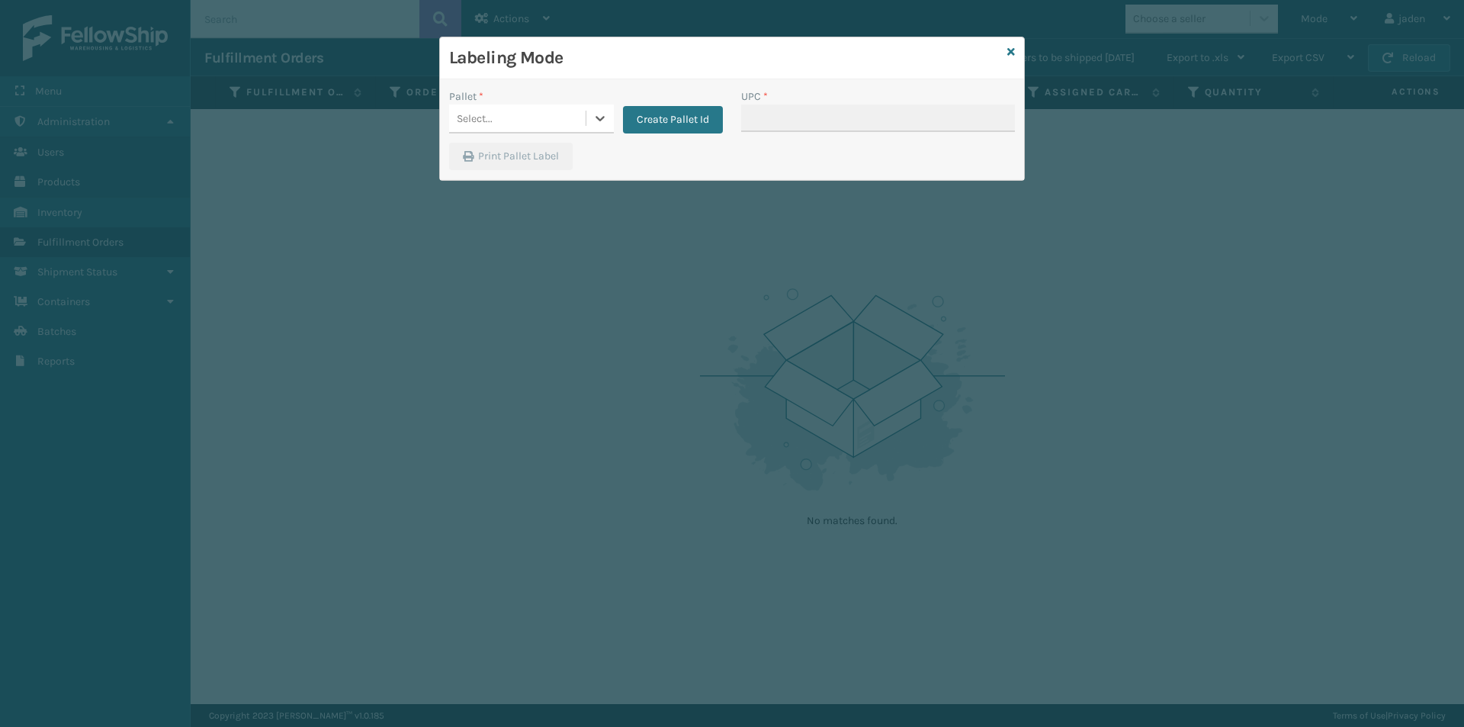
click at [1001, 56] on h3 "Labeling Mode" at bounding box center [725, 58] width 552 height 23
click at [1017, 47] on div "Labeling Mode" at bounding box center [732, 58] width 584 height 42
click at [1014, 47] on icon at bounding box center [1012, 52] width 8 height 11
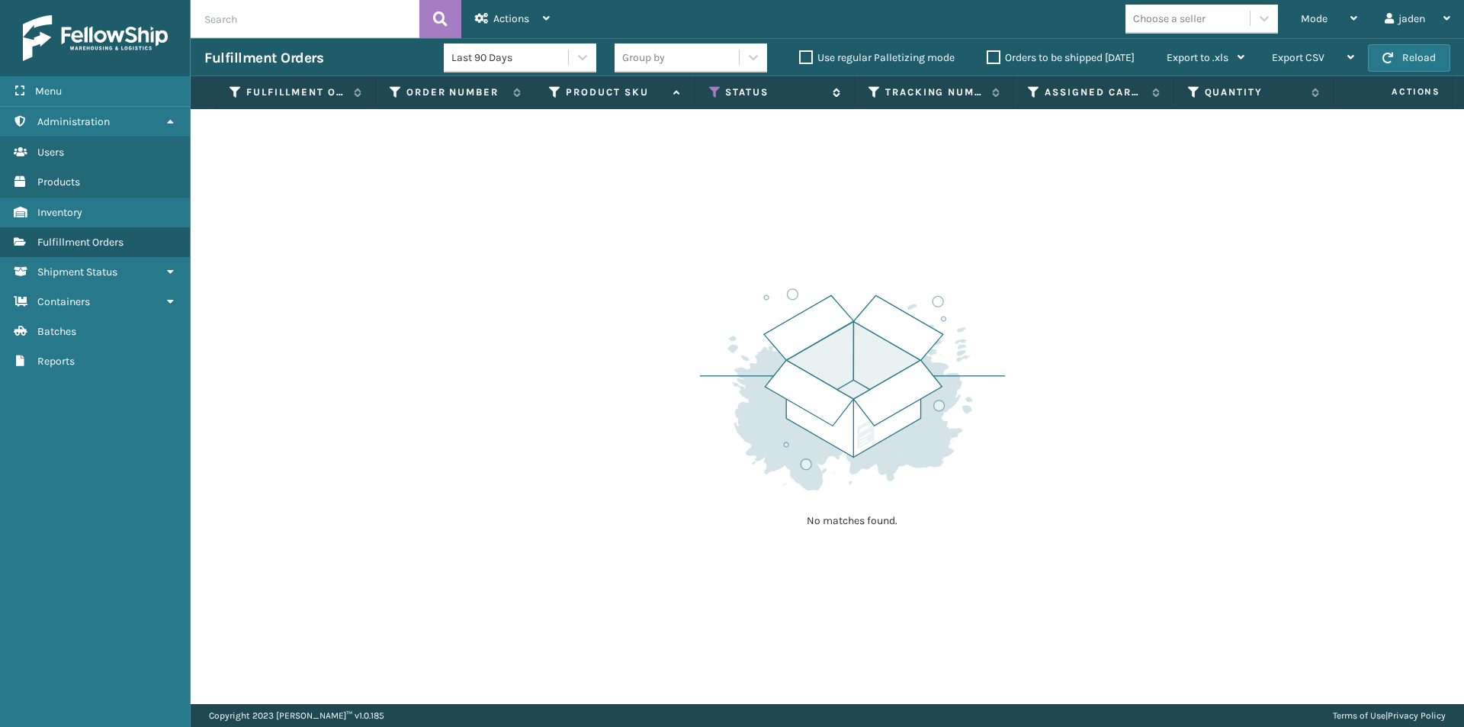
click at [722, 92] on div "Status" at bounding box center [774, 92] width 131 height 14
click at [715, 90] on icon at bounding box center [715, 92] width 12 height 14
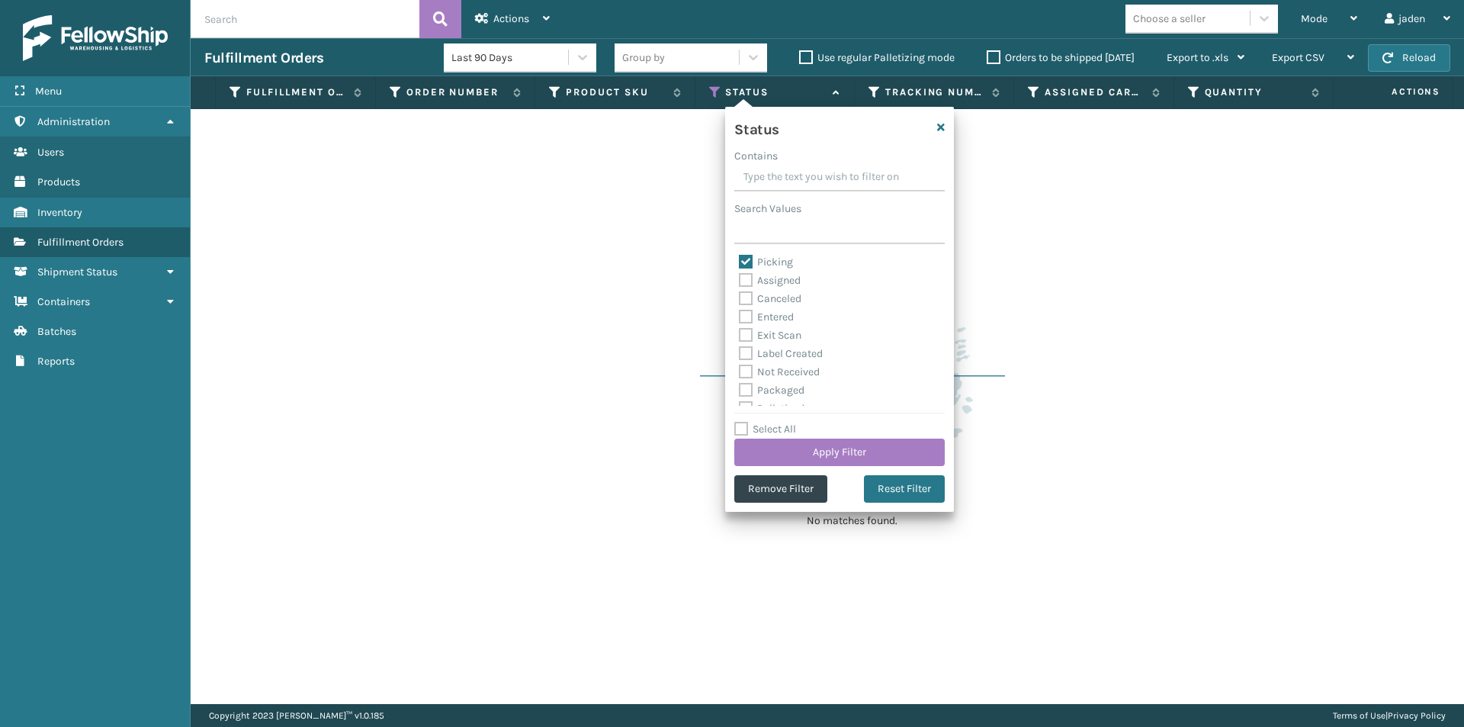
scroll to position [76, 0]
click at [750, 333] on label "Palletized" at bounding box center [772, 332] width 66 height 13
click at [740, 333] on input "Palletized" at bounding box center [739, 328] width 1 height 10
click at [747, 259] on label "Picking" at bounding box center [766, 262] width 54 height 13
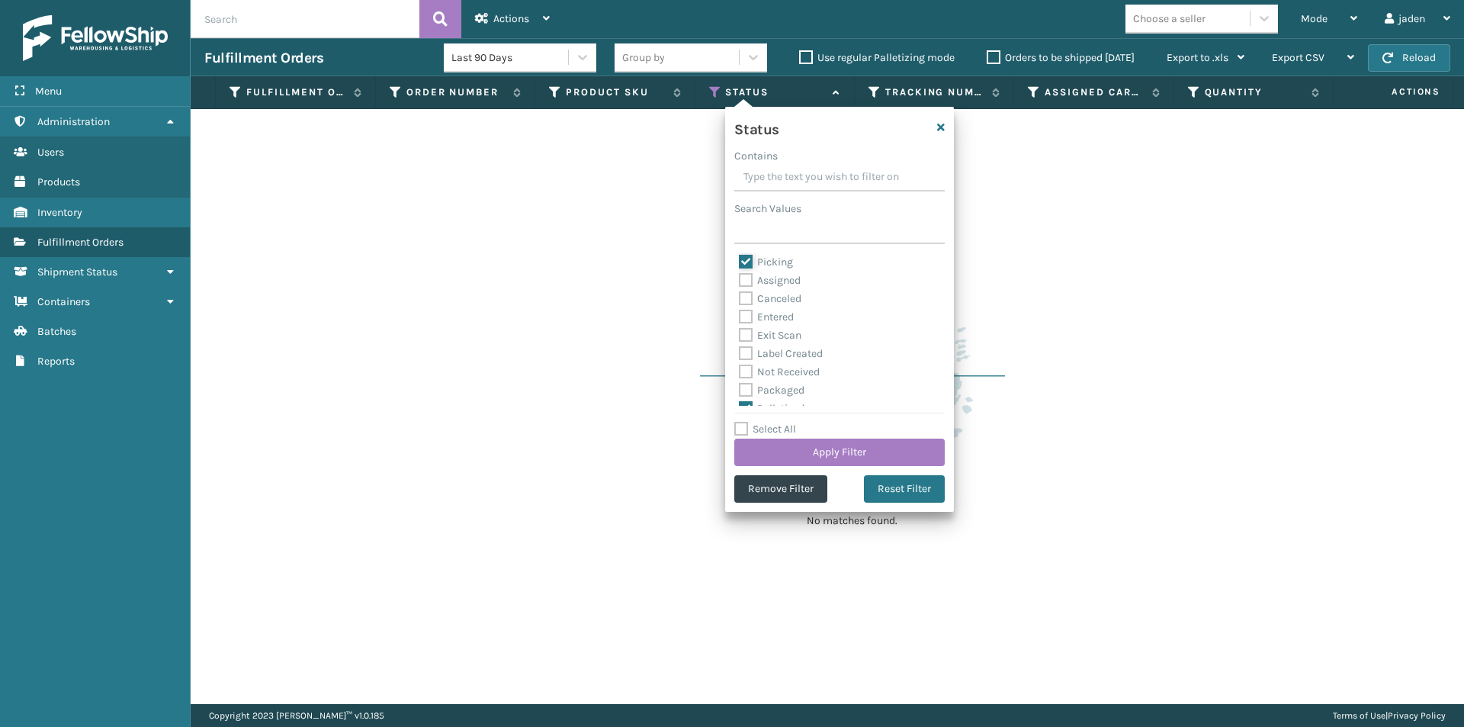
click at [740, 259] on input "Picking" at bounding box center [739, 258] width 1 height 10
click at [821, 448] on button "Apply Filter" at bounding box center [839, 452] width 211 height 27
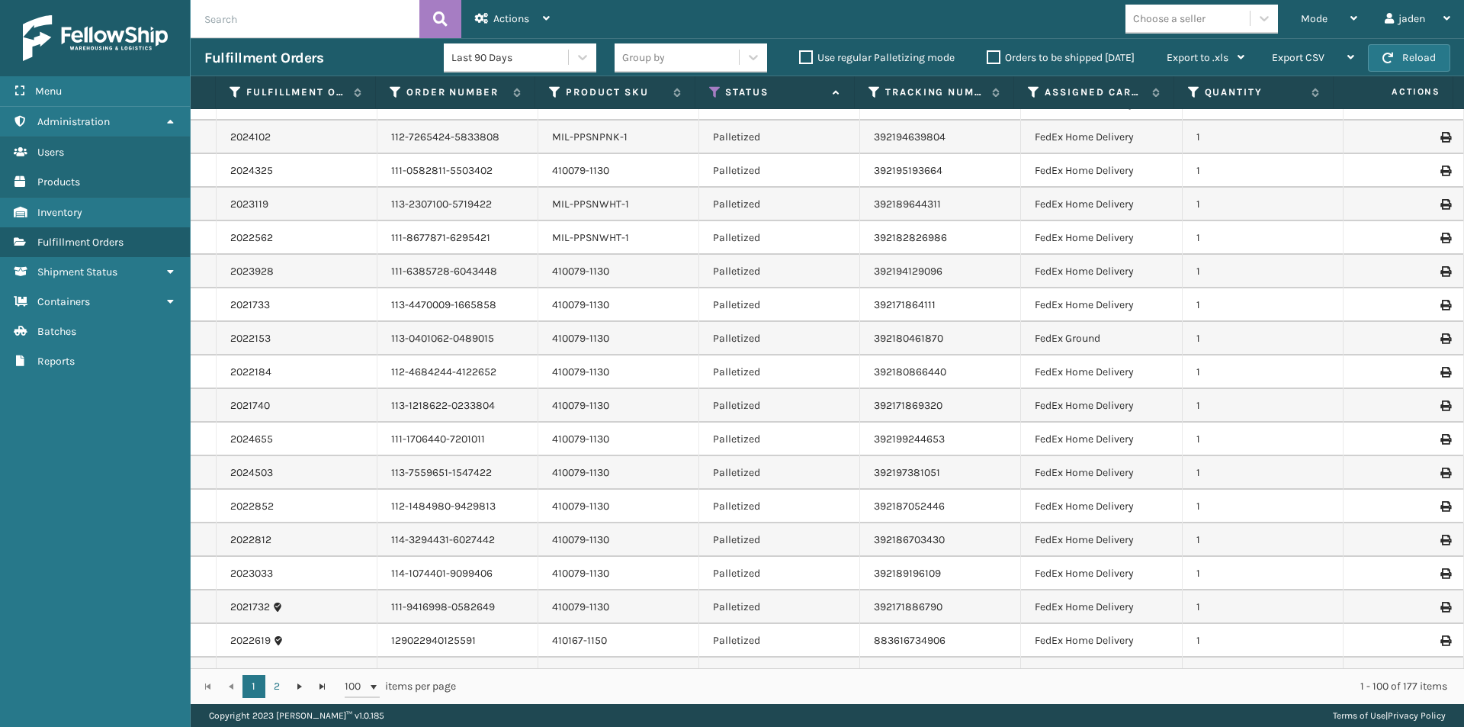
scroll to position [2797, 0]
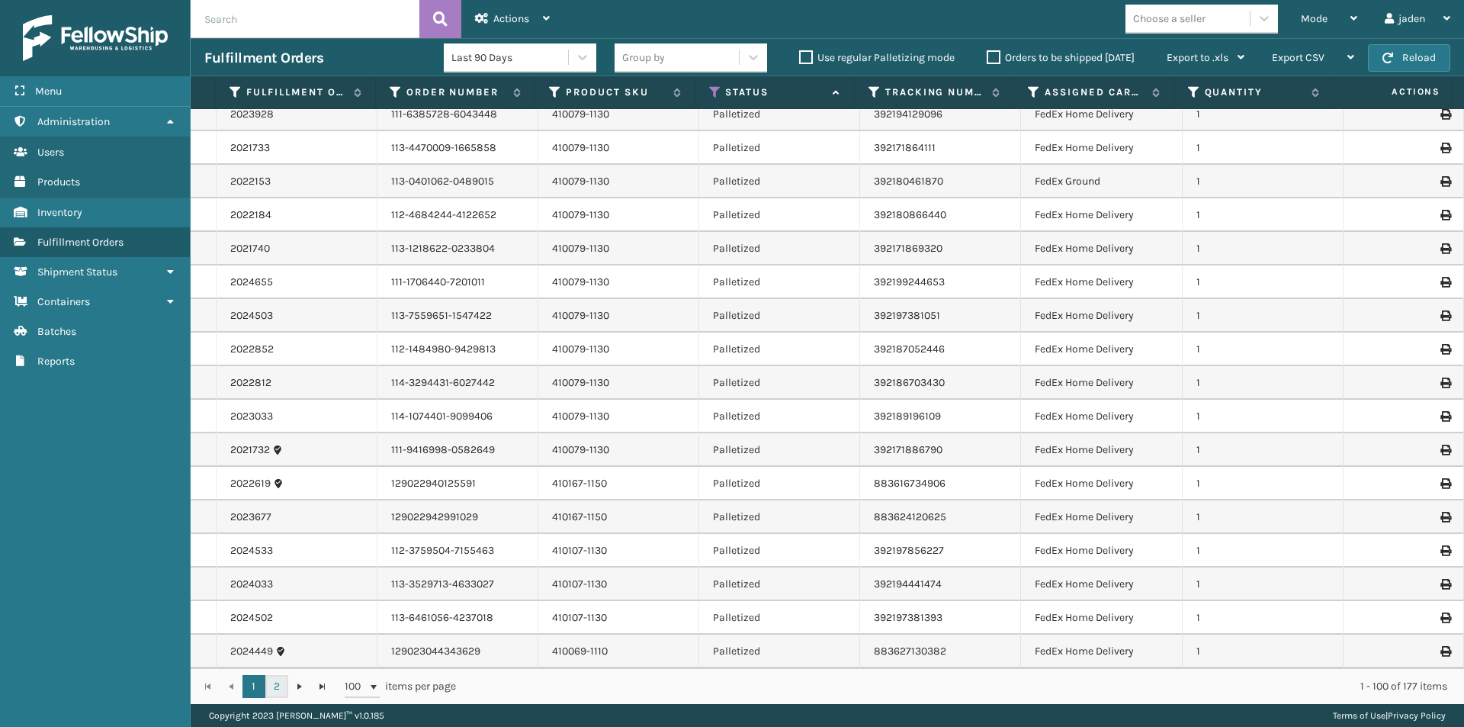
click at [283, 684] on link "2" at bounding box center [276, 686] width 23 height 23
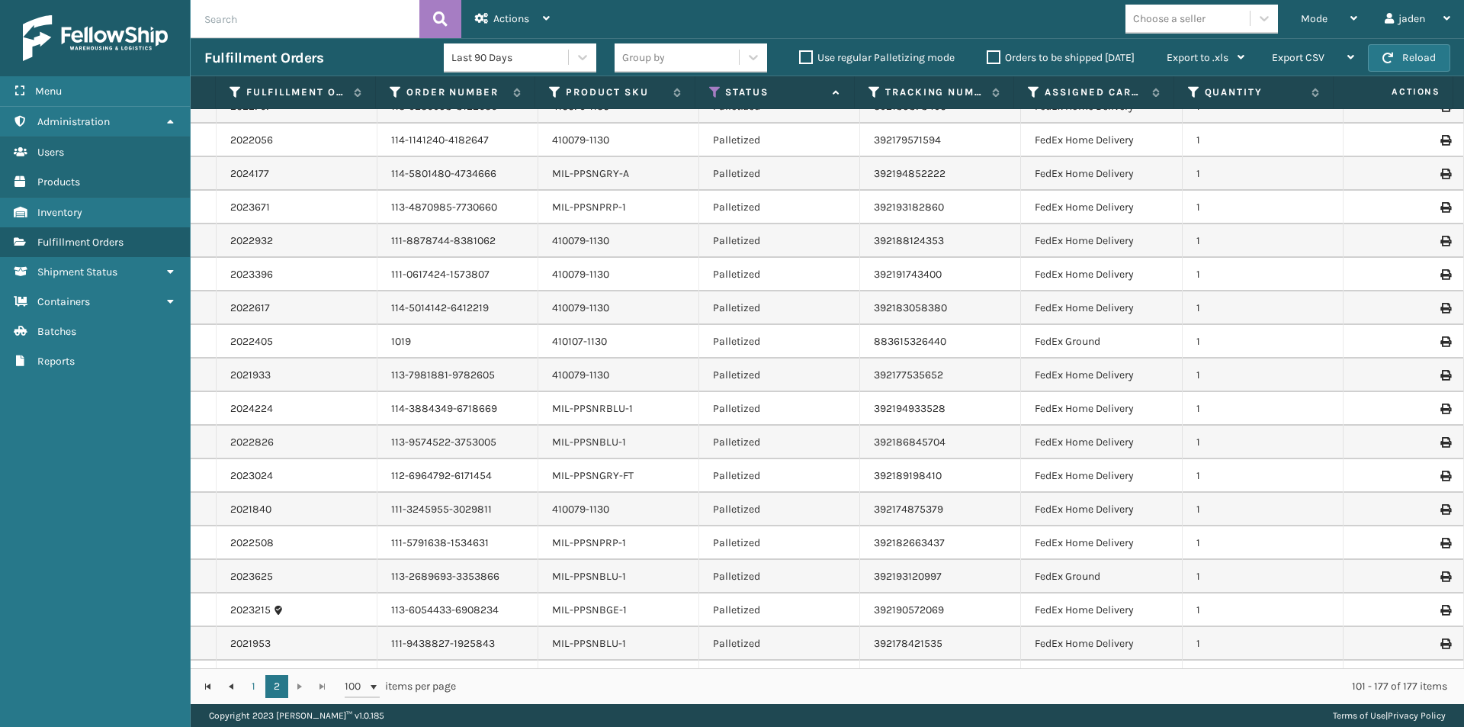
scroll to position [1068, 0]
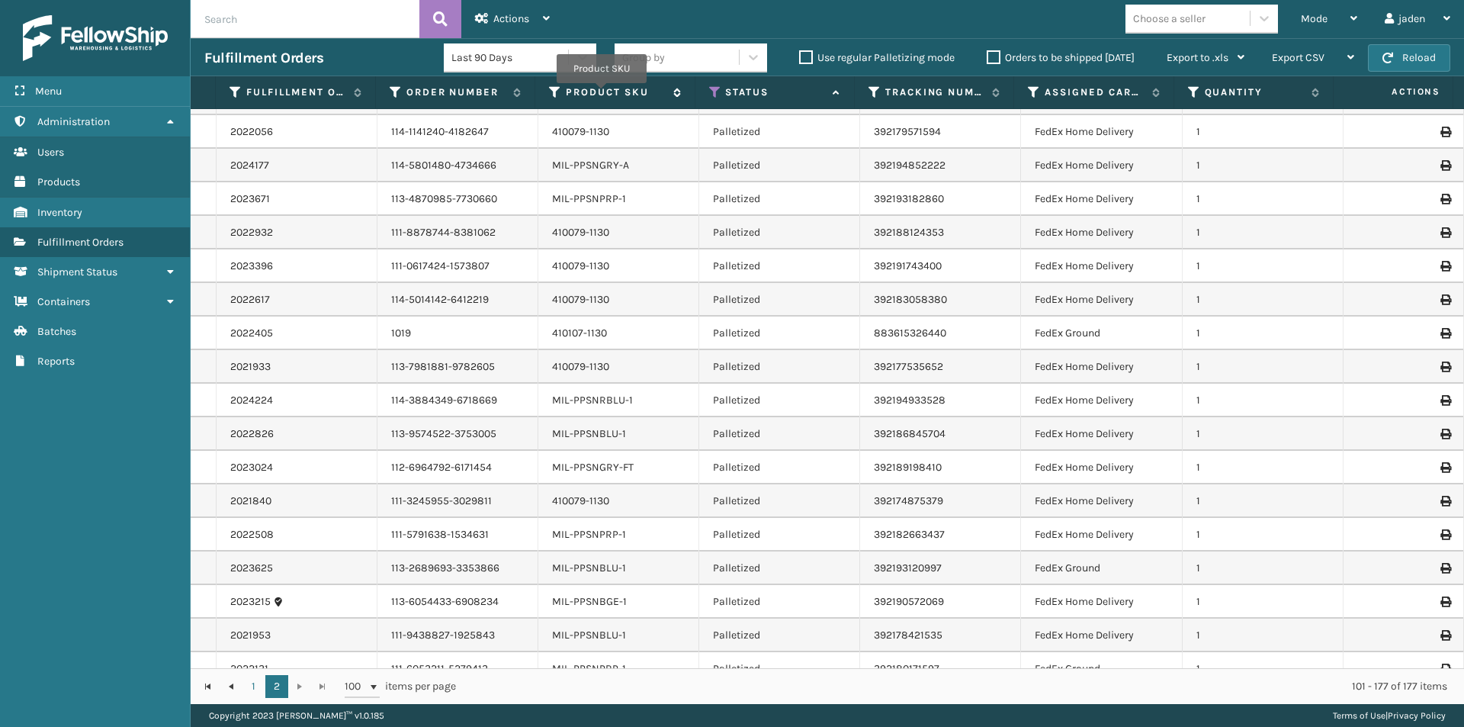
click at [602, 94] on label "Product SKU" at bounding box center [615, 92] width 99 height 14
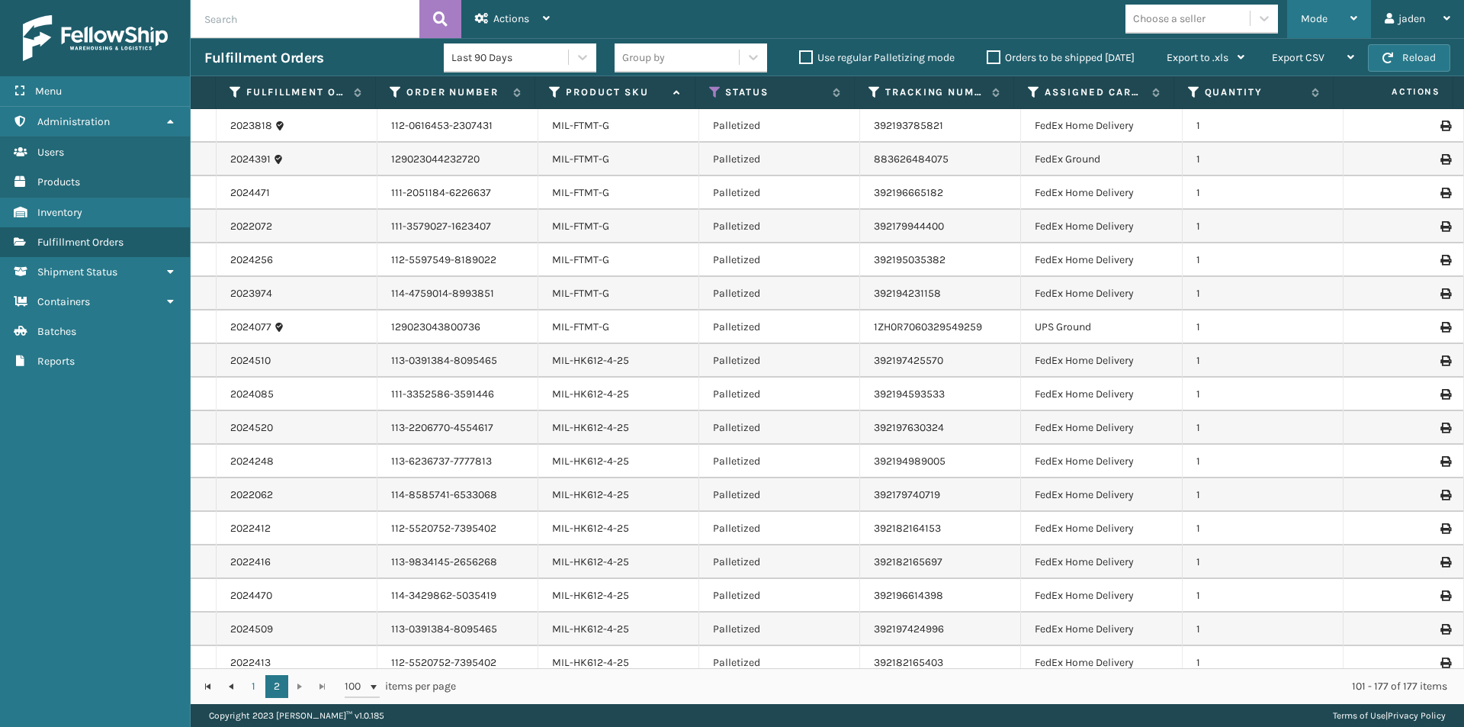
click at [1341, 18] on div "Mode" at bounding box center [1329, 19] width 56 height 38
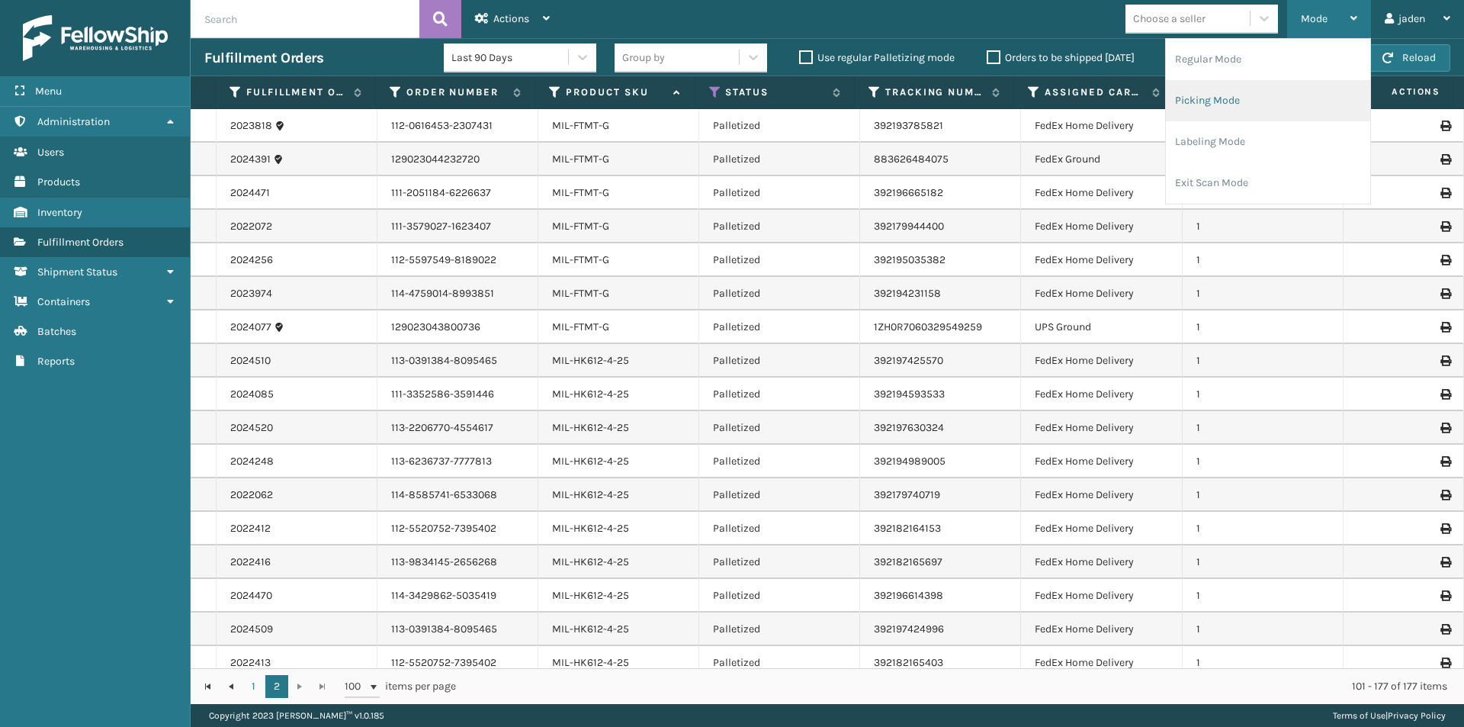
click at [1279, 83] on li "Picking Mode" at bounding box center [1268, 100] width 204 height 41
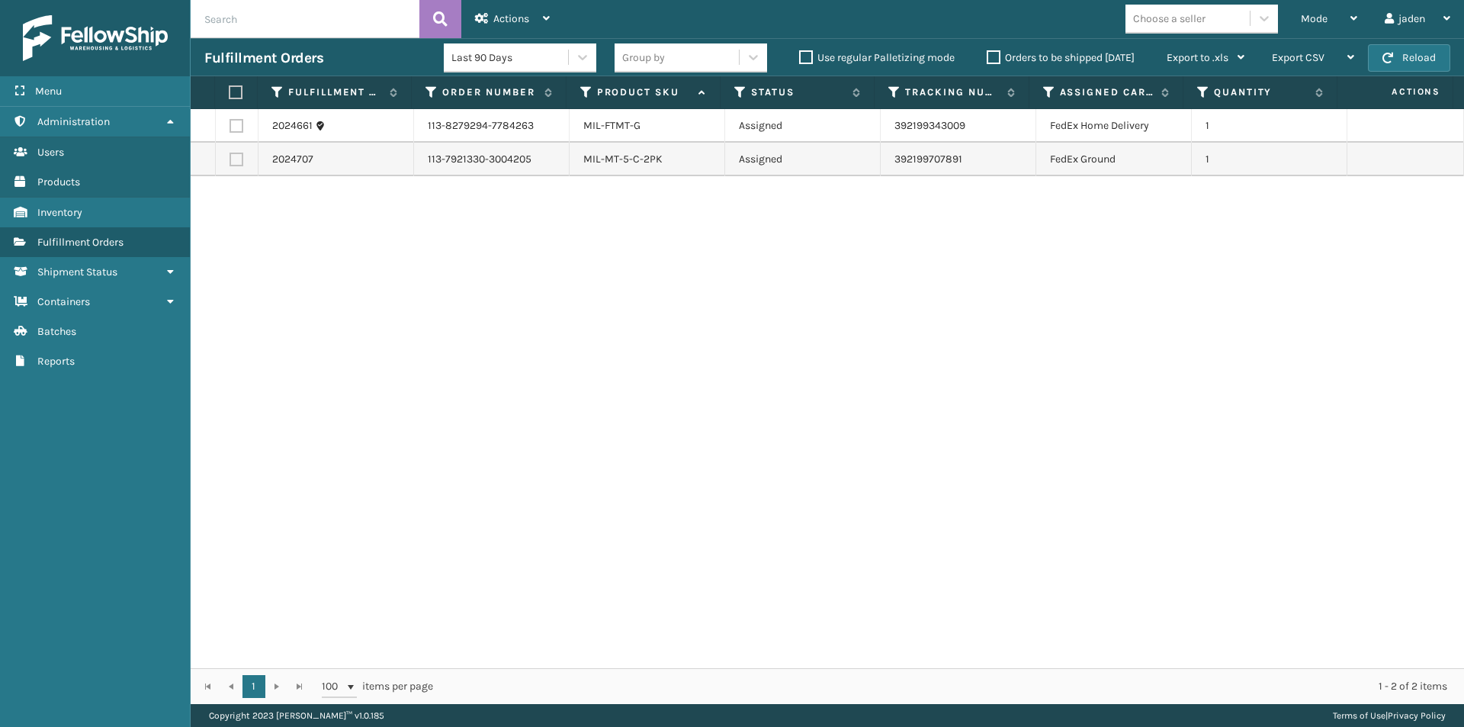
drag, startPoint x: 998, startPoint y: 346, endPoint x: 577, endPoint y: 189, distance: 449.4
click at [485, 338] on div "2024661 113-8279294-7784263 MIL-FTMT-G Assigned 392199343009 FedEx Home Deliver…" at bounding box center [828, 388] width 1274 height 559
click at [1406, 55] on button "Reload" at bounding box center [1409, 57] width 82 height 27
click at [233, 87] on label at bounding box center [234, 92] width 10 height 14
click at [230, 88] on input "checkbox" at bounding box center [229, 93] width 1 height 10
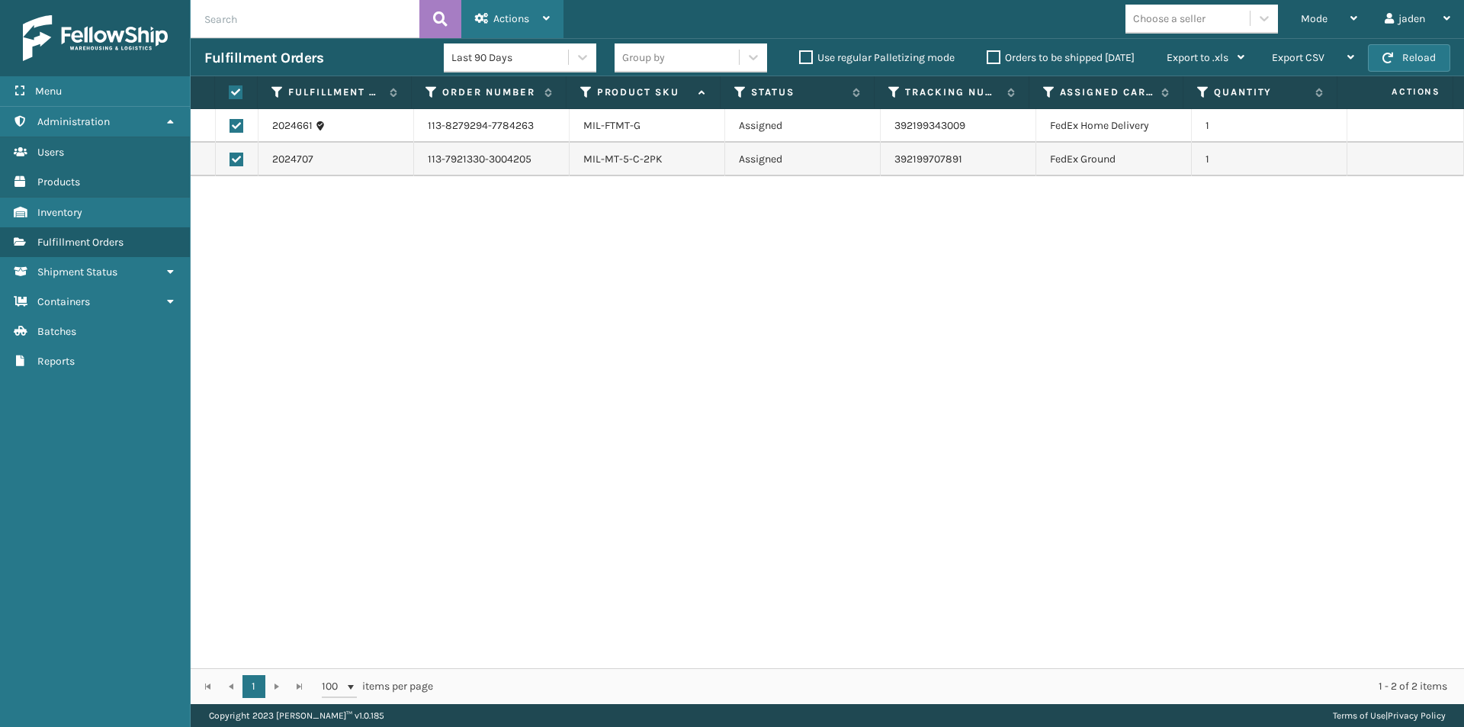
click at [490, 14] on div "Actions" at bounding box center [512, 19] width 75 height 38
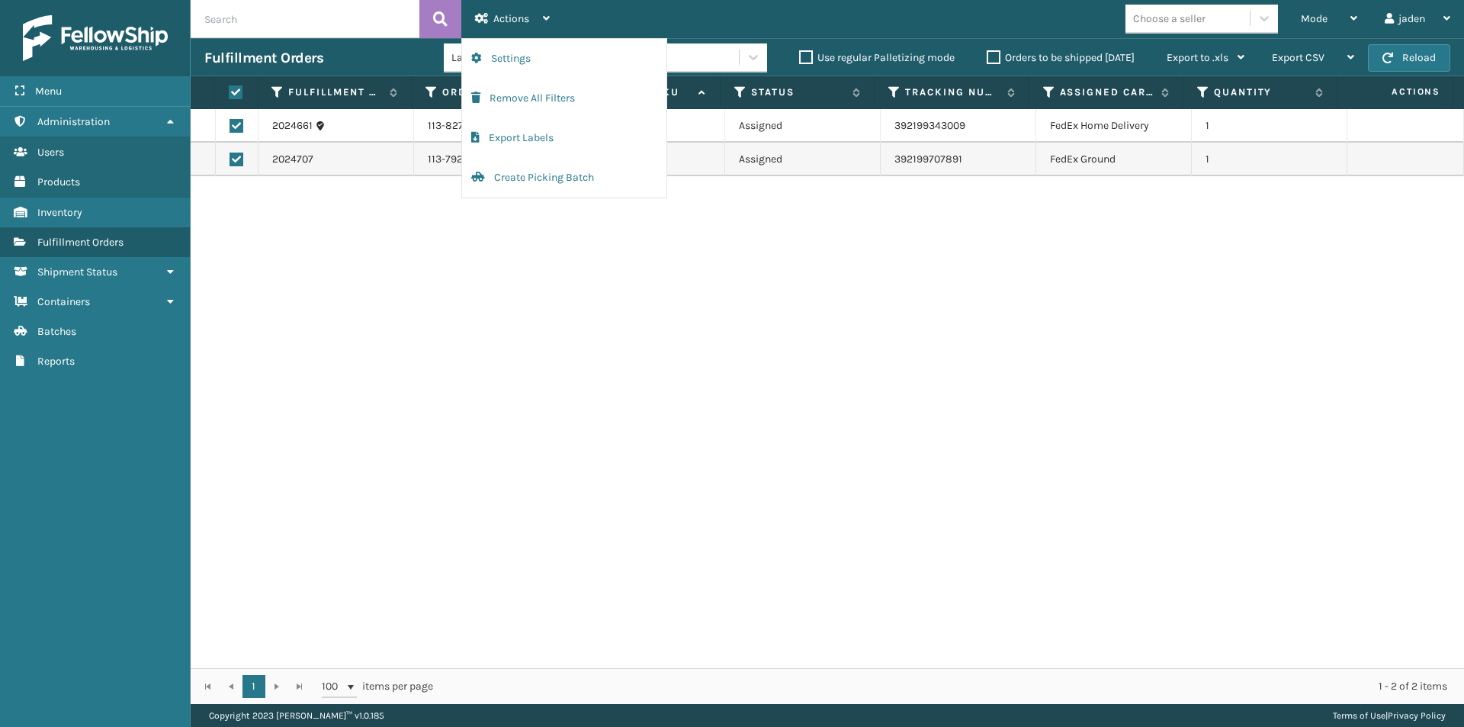
click at [493, 333] on div "2024661 113-8279294-7784263 MIL-FTMT-G Assigned 392199343009 FedEx Home Deliver…" at bounding box center [828, 388] width 1274 height 559
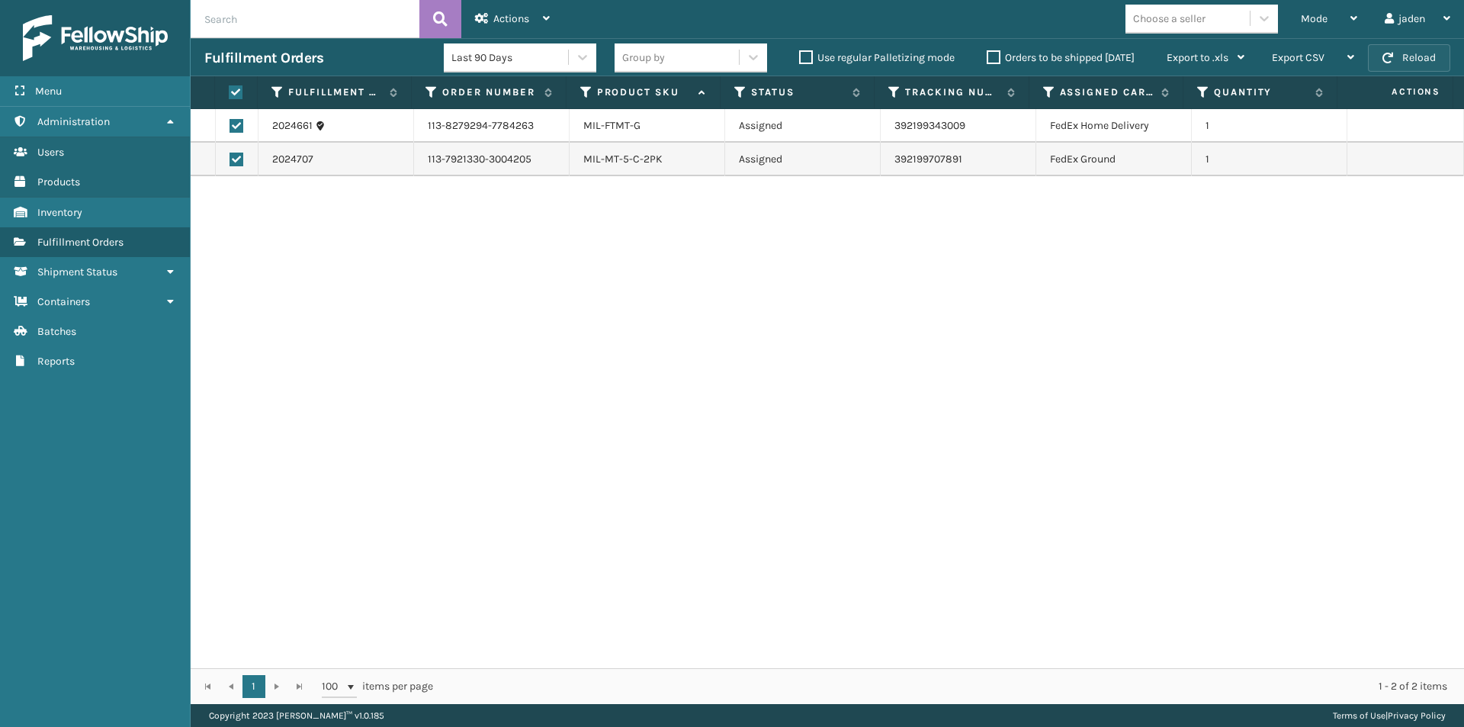
click at [1381, 64] on button "Reload" at bounding box center [1409, 57] width 82 height 27
click at [1316, 14] on span "Mode" at bounding box center [1314, 18] width 27 height 13
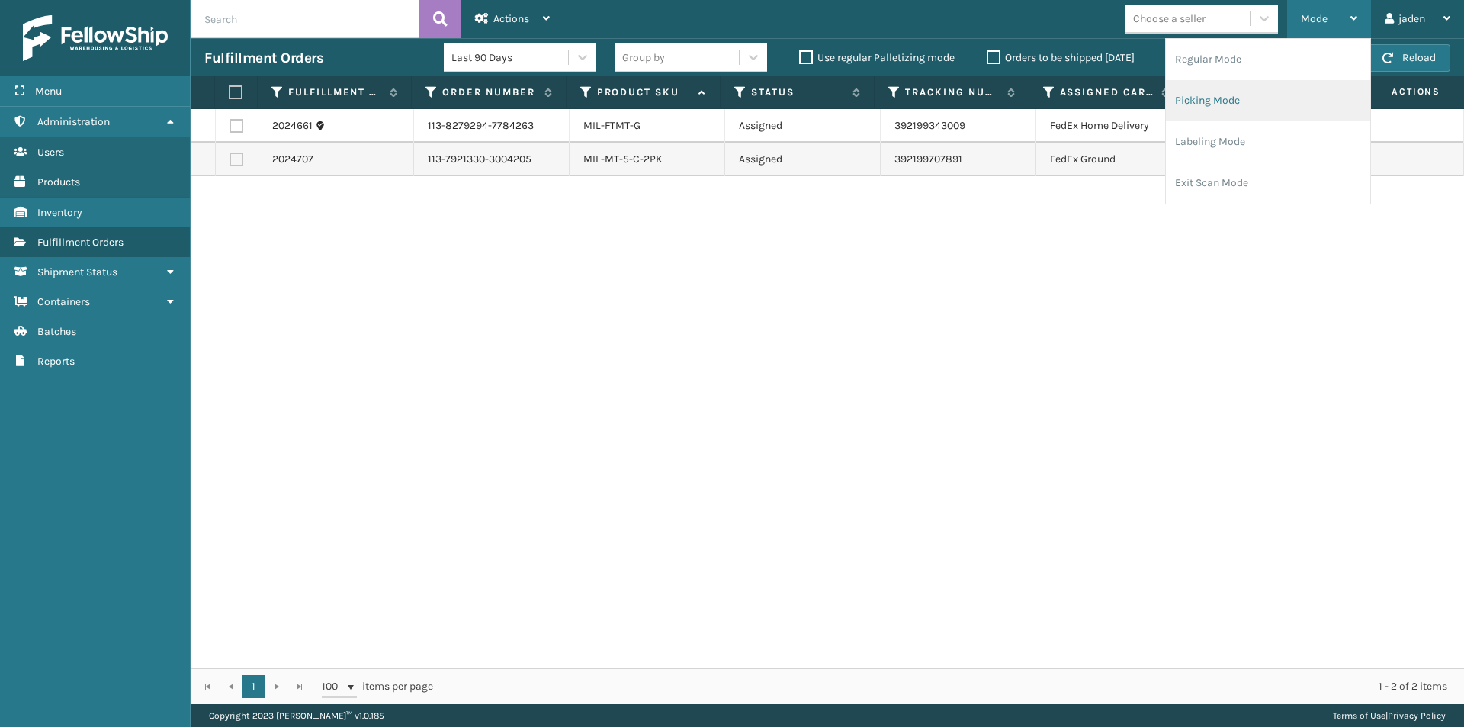
click at [1219, 96] on li "Picking Mode" at bounding box center [1268, 100] width 204 height 41
